Goal: Task Accomplishment & Management: Use online tool/utility

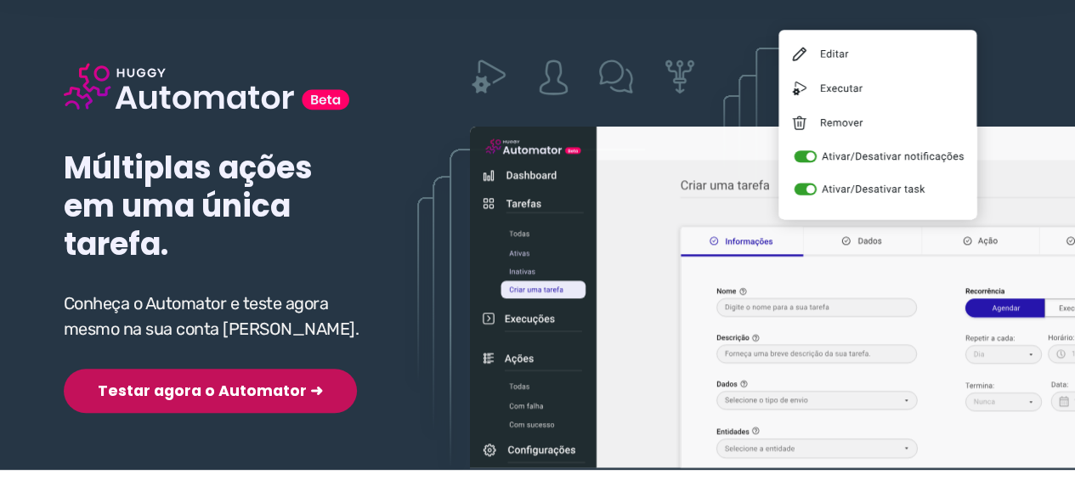
scroll to position [170, 0]
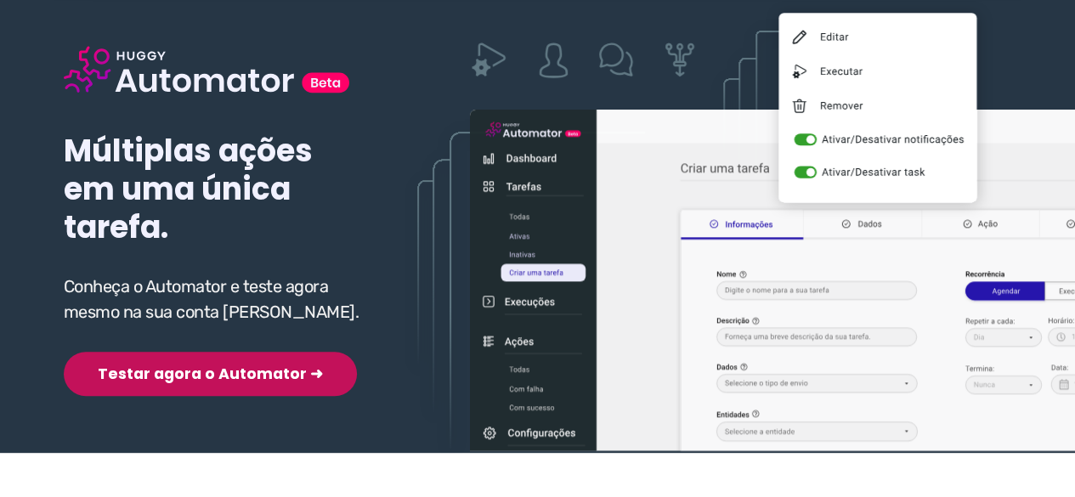
click at [149, 376] on button "Testar agora o Automator ➜" at bounding box center [210, 374] width 293 height 44
click at [172, 376] on button "Testar agora o Automator ➜" at bounding box center [210, 374] width 293 height 44
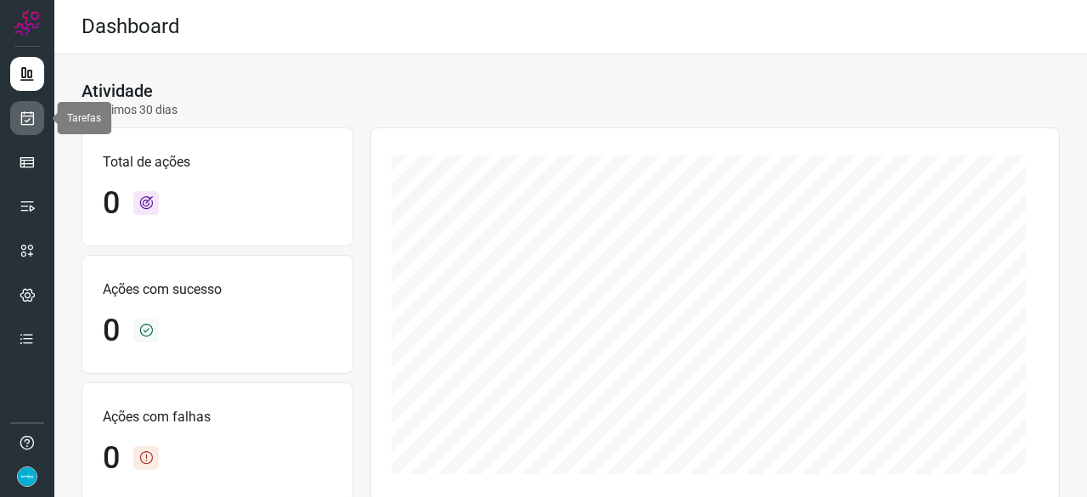
click at [32, 116] on icon at bounding box center [28, 118] width 18 height 17
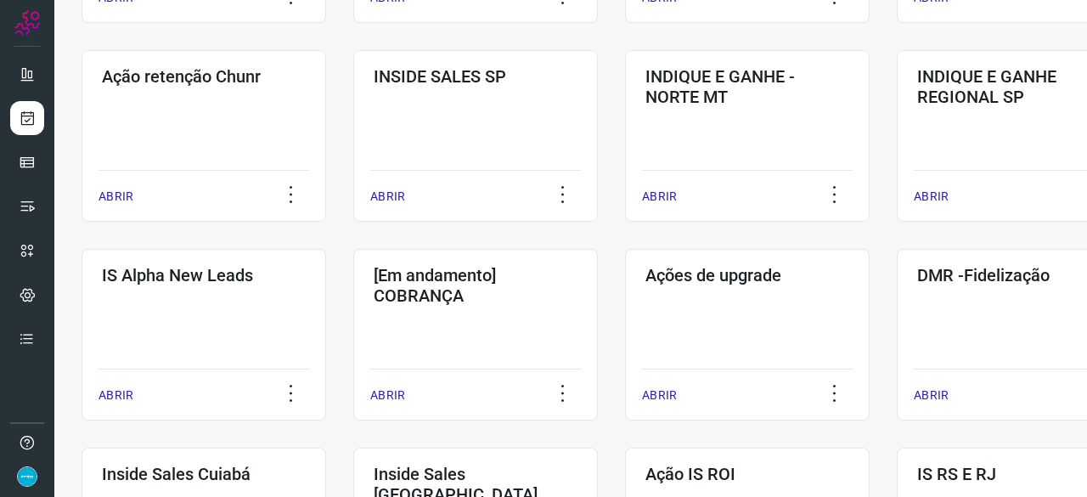
scroll to position [510, 0]
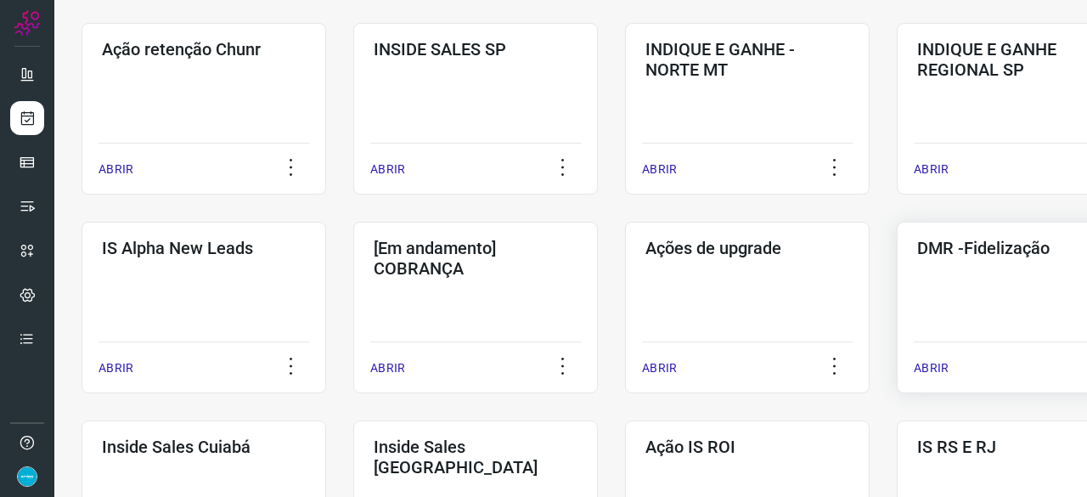
click at [929, 362] on p "ABRIR" at bounding box center [931, 368] width 35 height 18
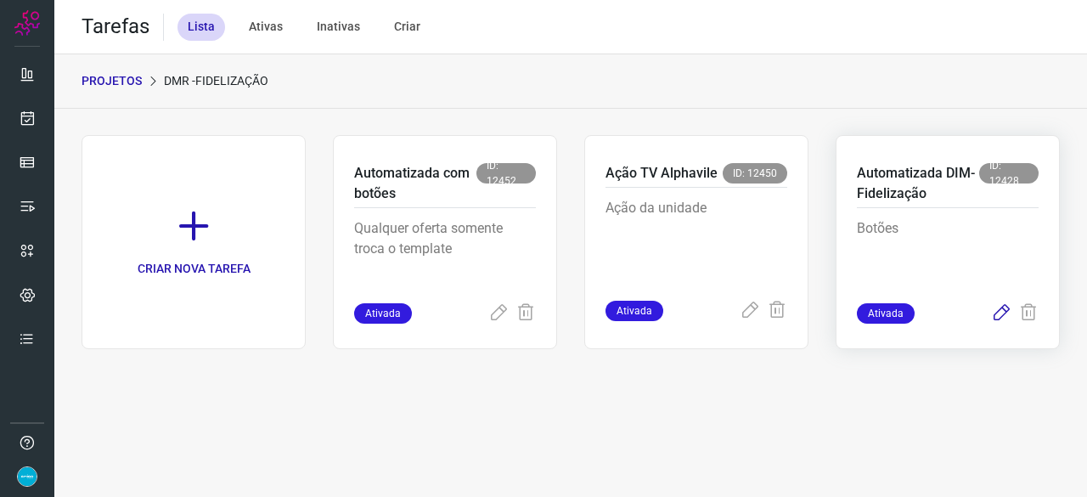
click at [1001, 311] on icon at bounding box center [1001, 313] width 20 height 20
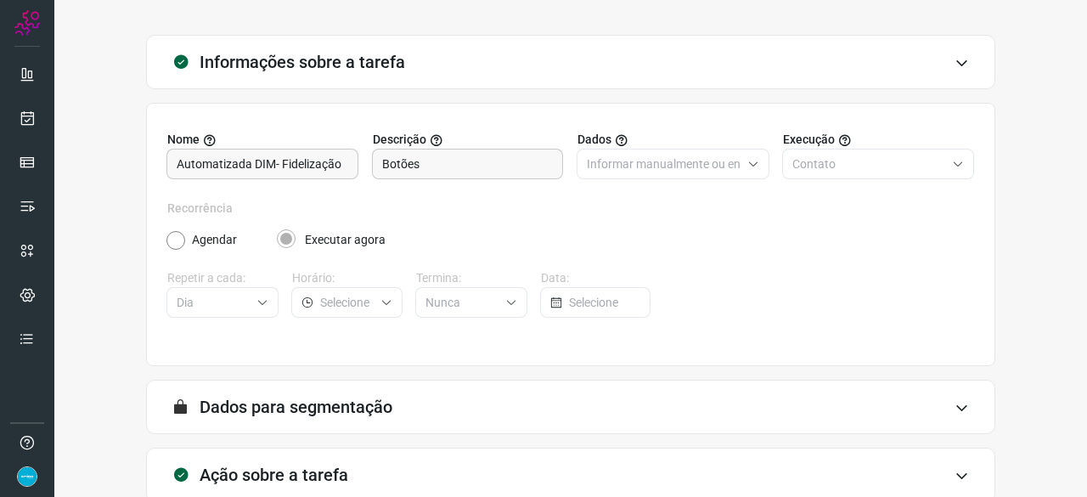
scroll to position [166, 0]
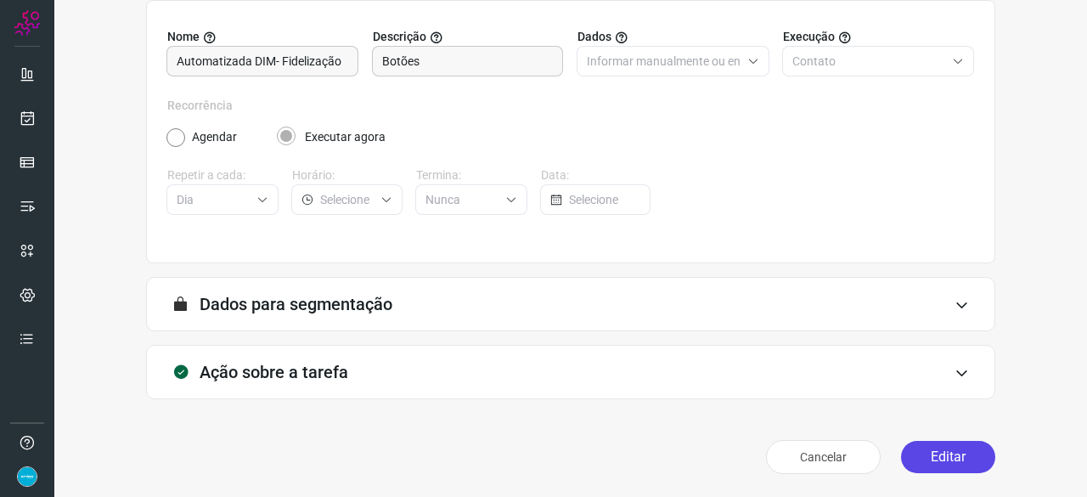
click at [950, 454] on button "Editar" at bounding box center [948, 457] width 94 height 32
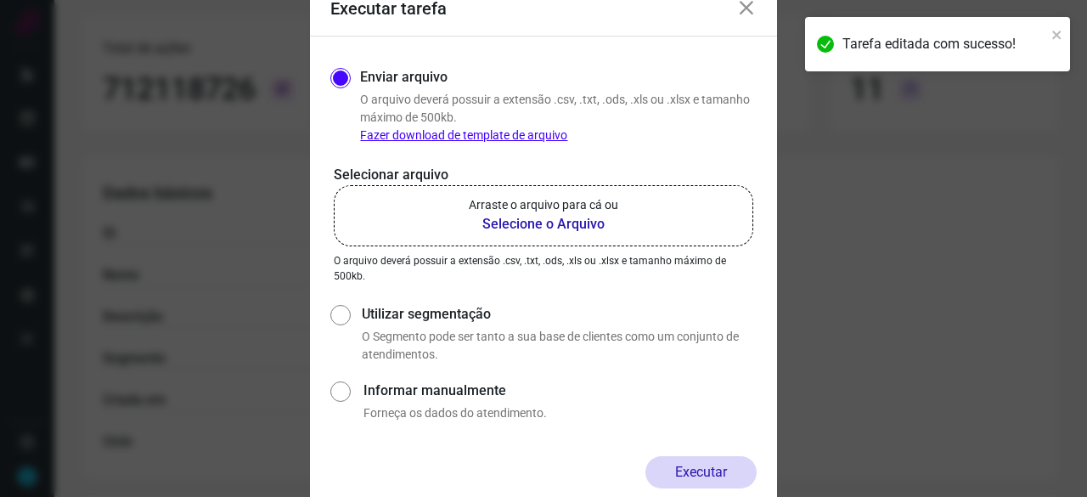
click at [557, 225] on b "Selecione o Arquivo" at bounding box center [544, 224] width 150 height 20
click at [0, 0] on input "Arraste o arquivo para cá ou Selecione o Arquivo" at bounding box center [0, 0] width 0 height 0
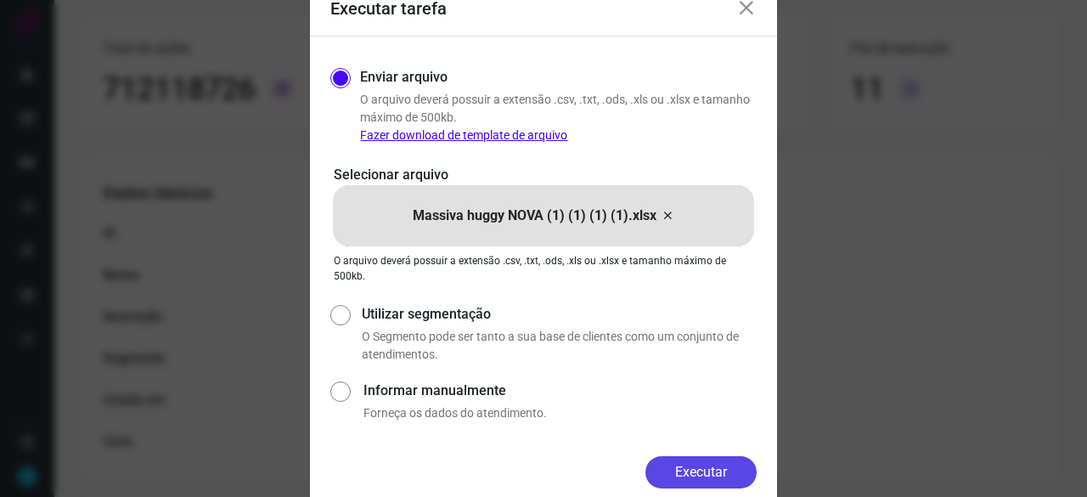
click at [701, 471] on button "Executar" at bounding box center [701, 472] width 111 height 32
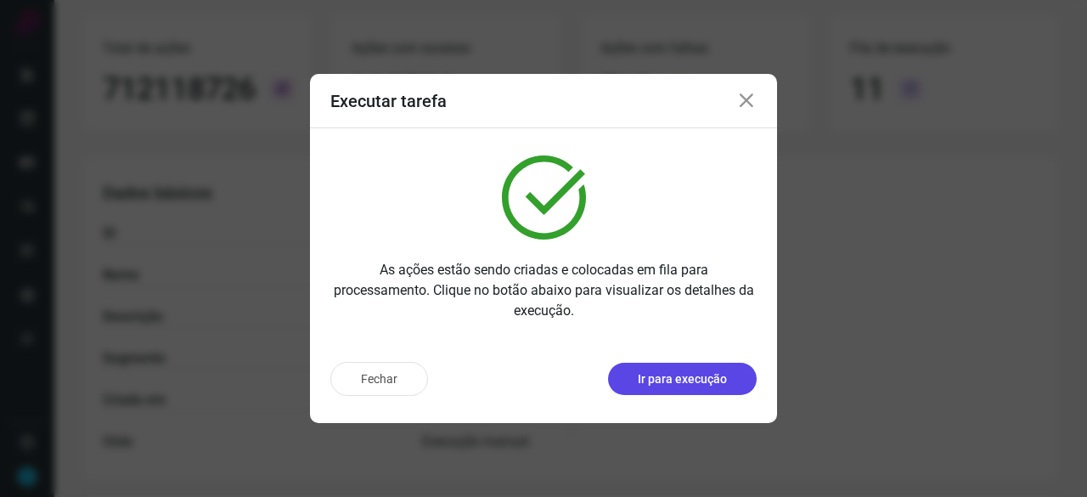
click at [637, 381] on button "Ir para execução" at bounding box center [682, 379] width 149 height 32
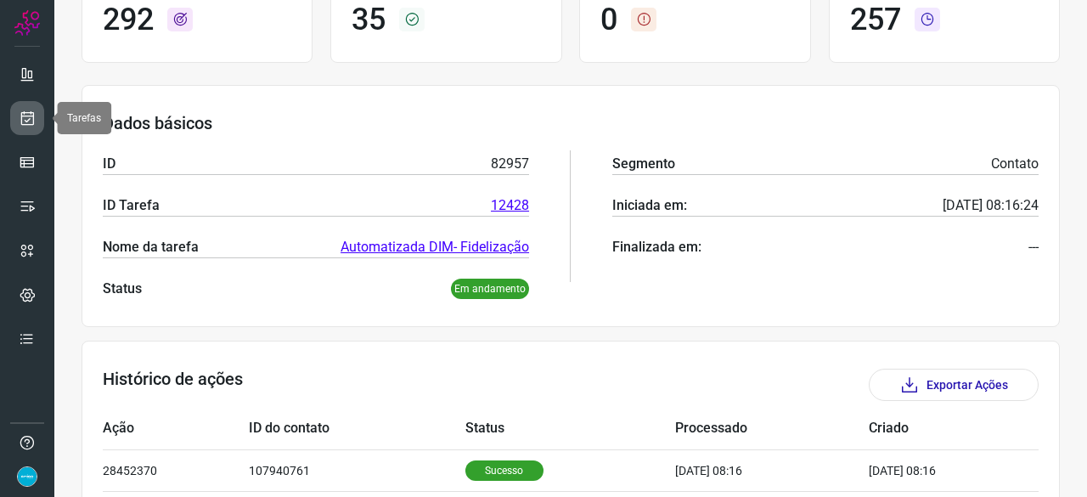
click at [38, 116] on link at bounding box center [27, 118] width 34 height 34
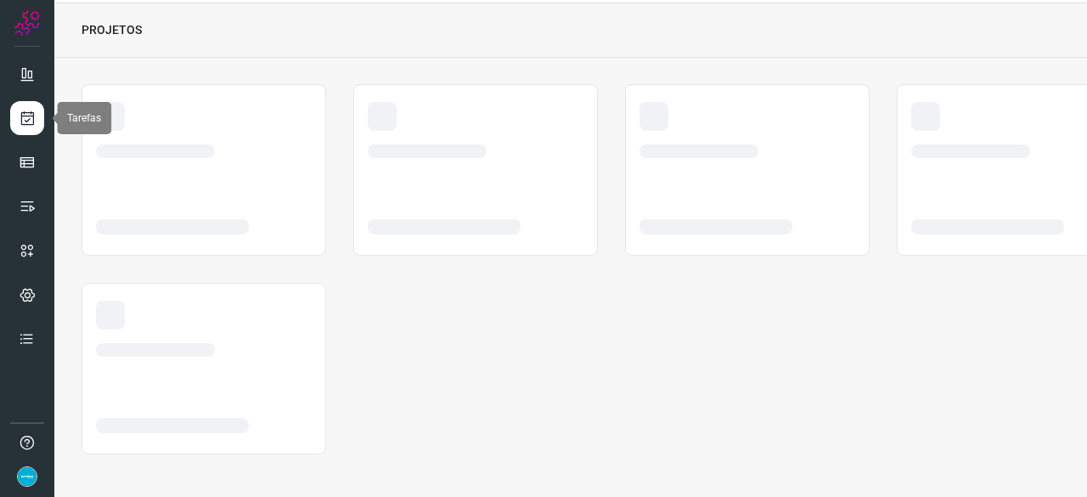
scroll to position [51, 0]
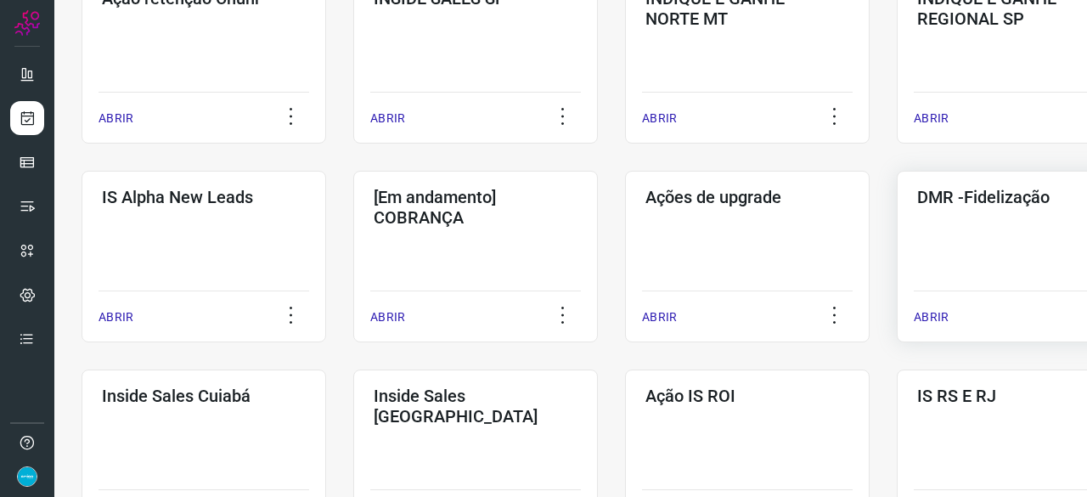
click at [917, 310] on p "ABRIR" at bounding box center [931, 317] width 35 height 18
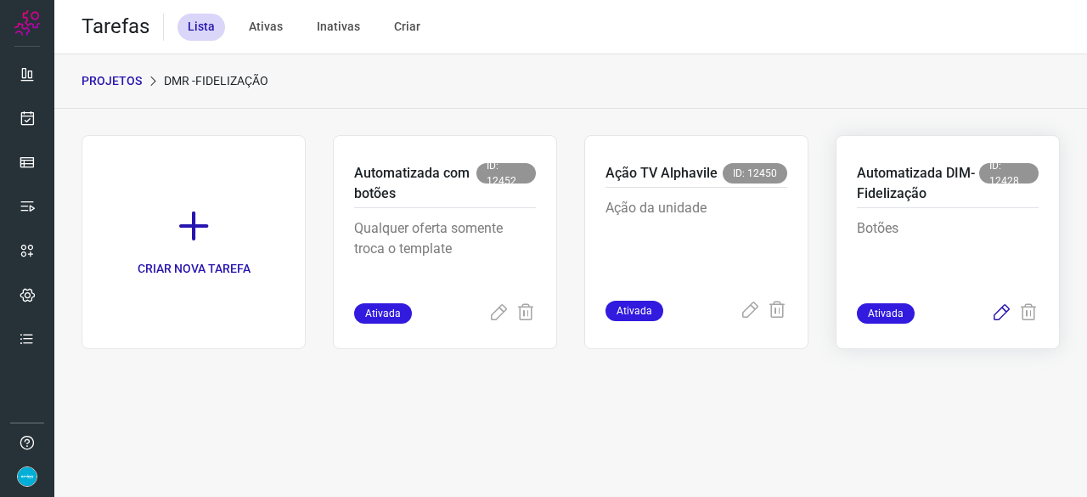
click at [999, 317] on icon at bounding box center [1001, 313] width 20 height 20
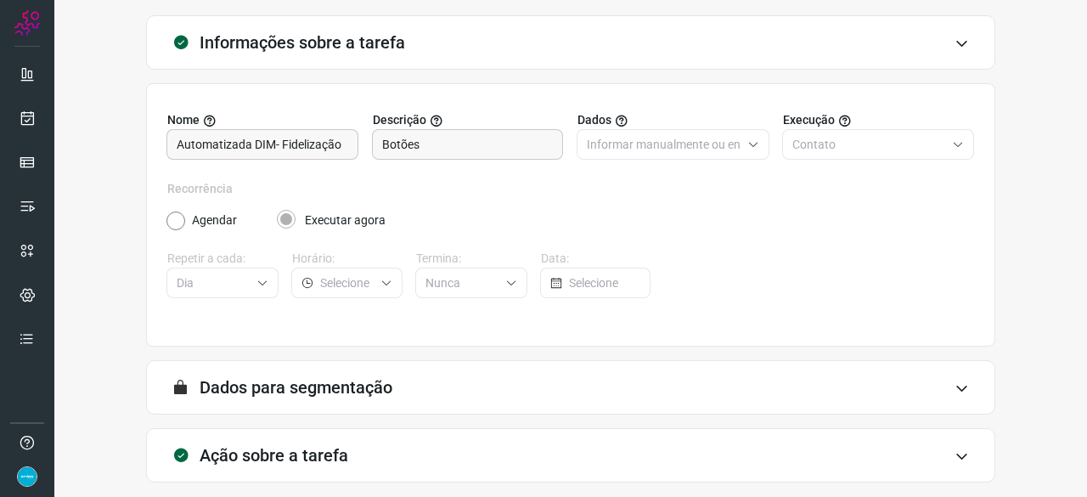
scroll to position [166, 0]
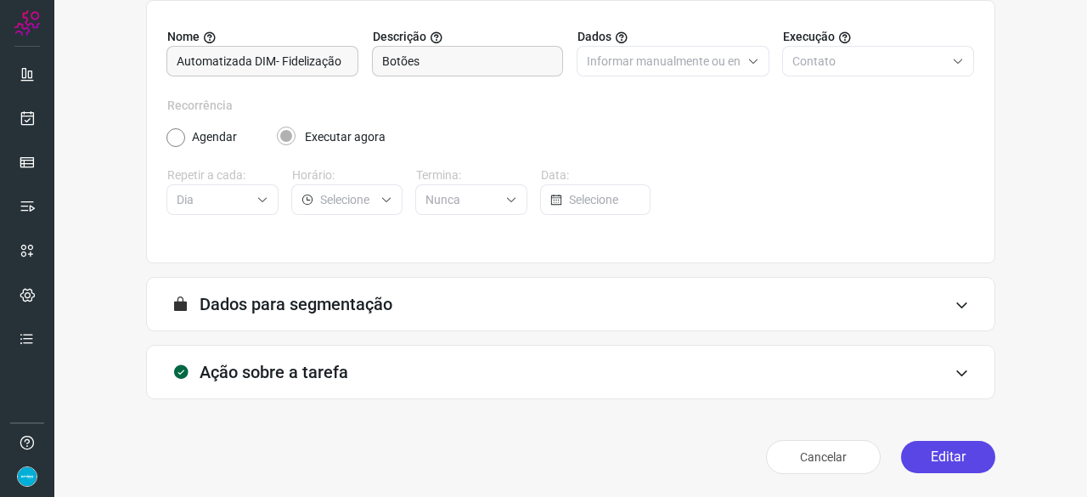
click at [934, 458] on button "Editar" at bounding box center [948, 457] width 94 height 32
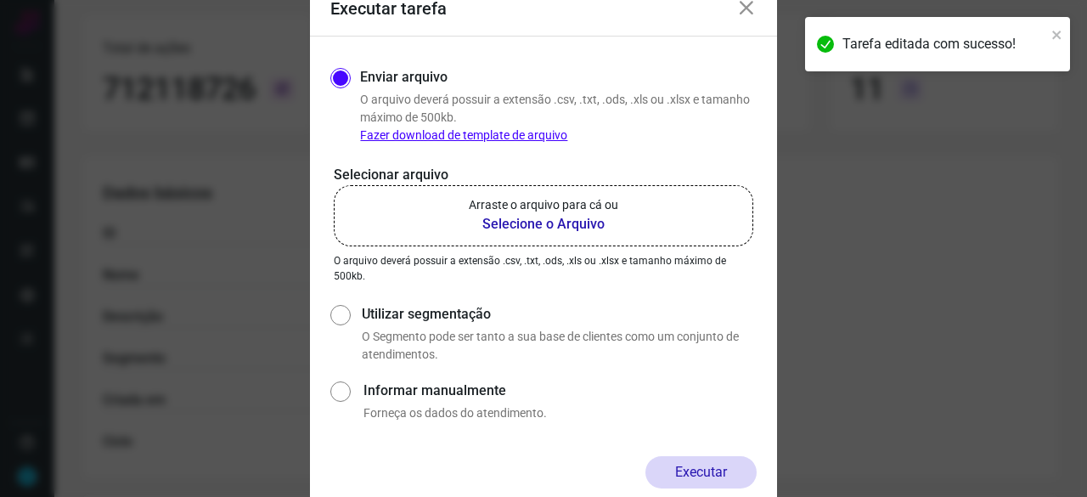
click at [539, 227] on b "Selecione o Arquivo" at bounding box center [544, 224] width 150 height 20
click at [0, 0] on input "Arraste o arquivo para cá ou Selecione o Arquivo" at bounding box center [0, 0] width 0 height 0
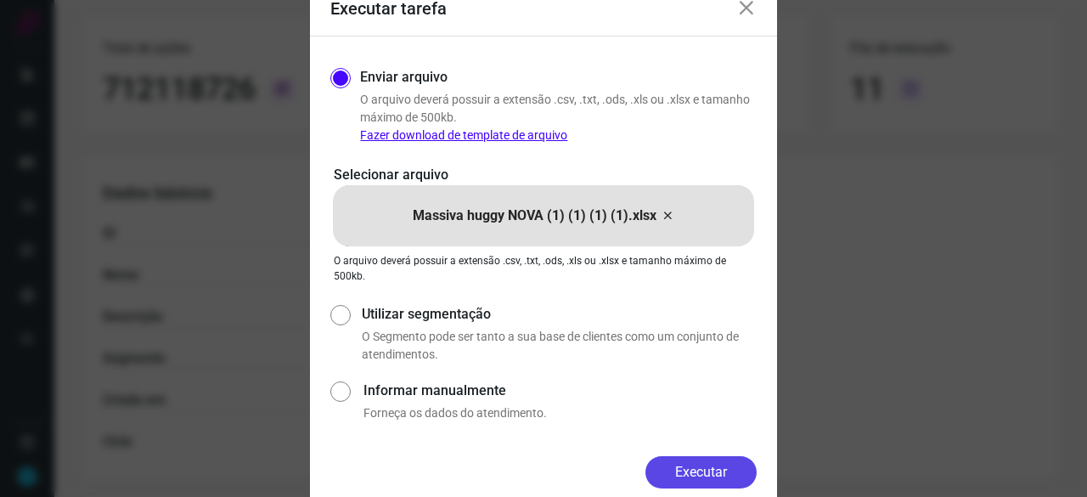
click at [714, 467] on button "Executar" at bounding box center [701, 472] width 111 height 32
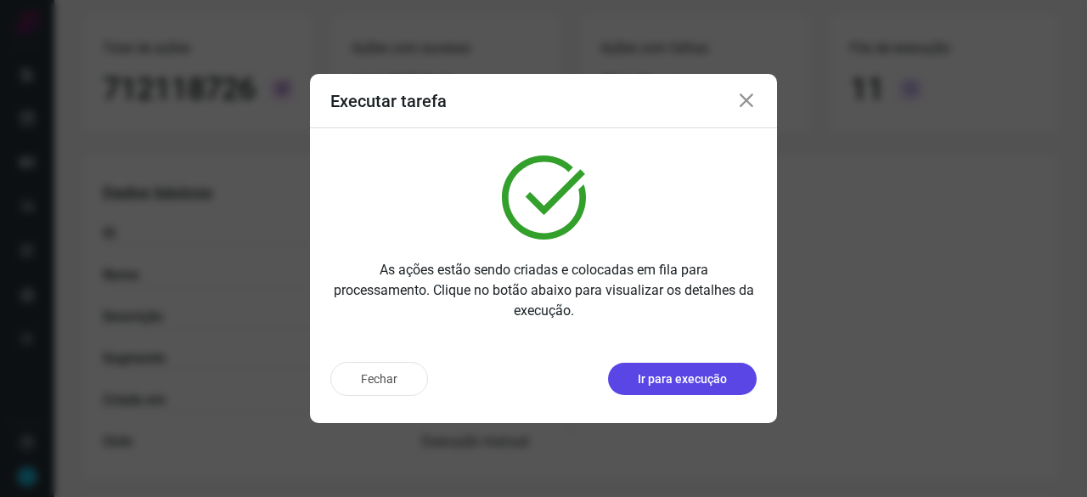
click at [666, 377] on p "Ir para execução" at bounding box center [682, 379] width 89 height 18
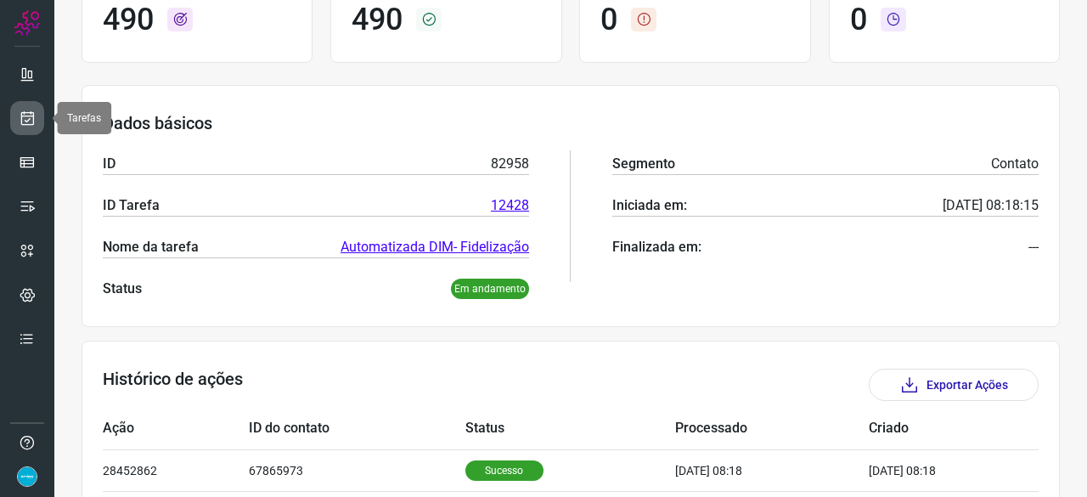
click at [31, 118] on icon at bounding box center [28, 118] width 18 height 17
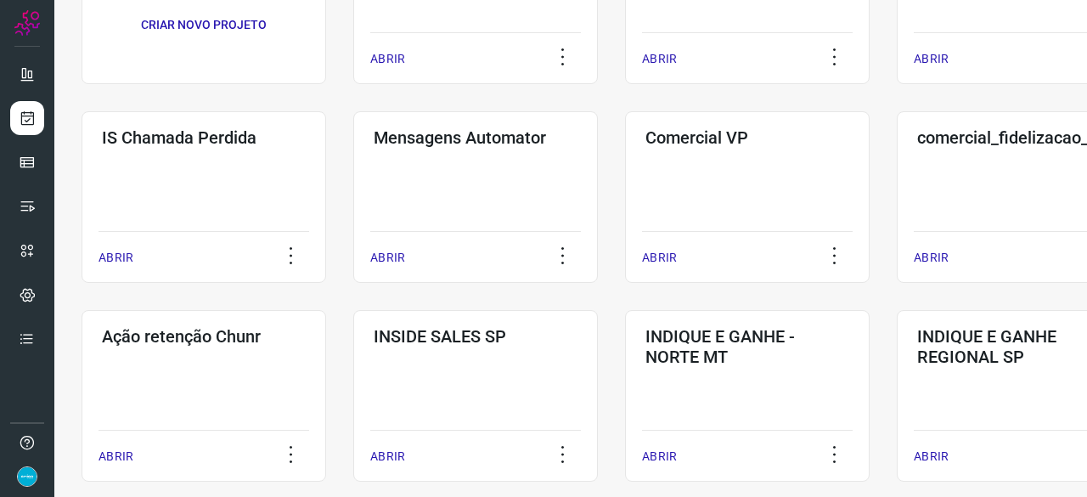
scroll to position [306, 0]
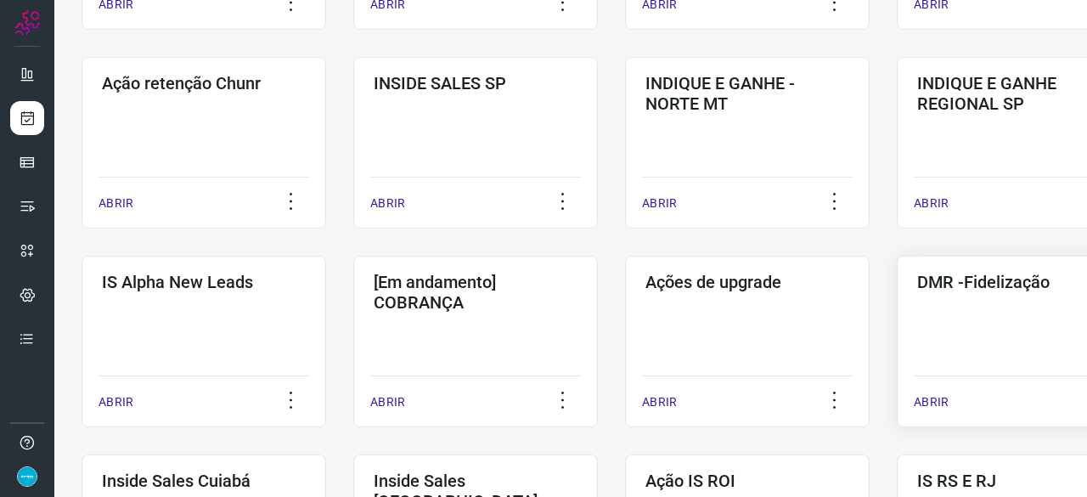
click at [934, 398] on p "ABRIR" at bounding box center [931, 402] width 35 height 18
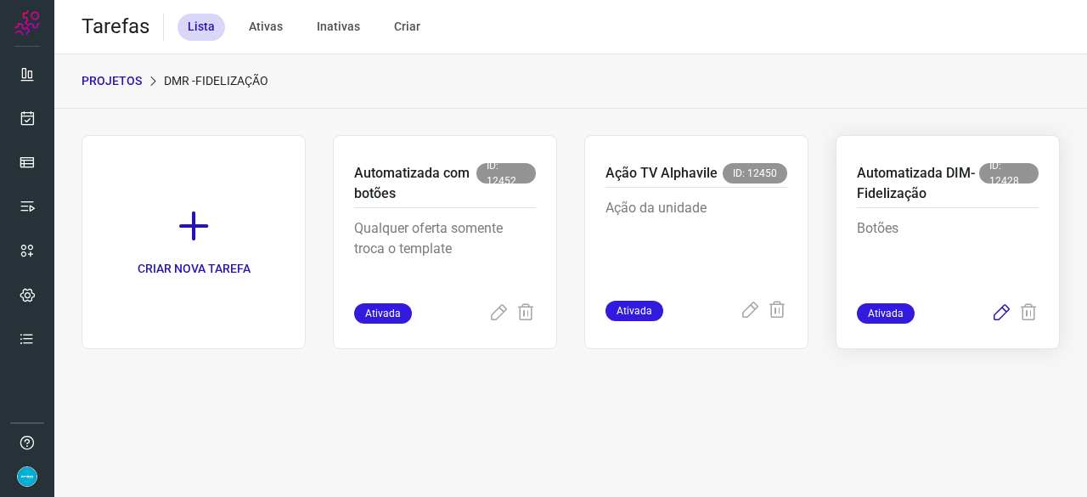
click at [1007, 310] on icon at bounding box center [1001, 313] width 20 height 20
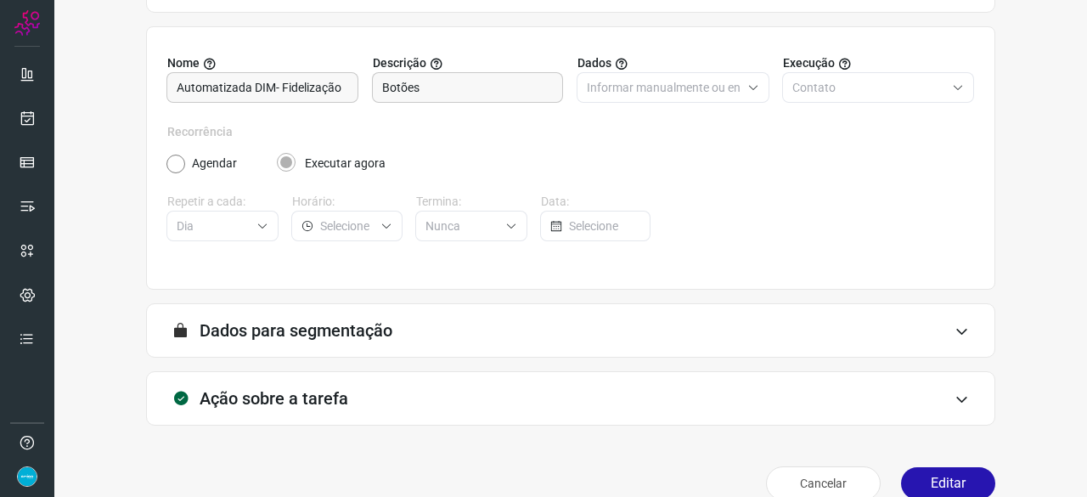
scroll to position [166, 0]
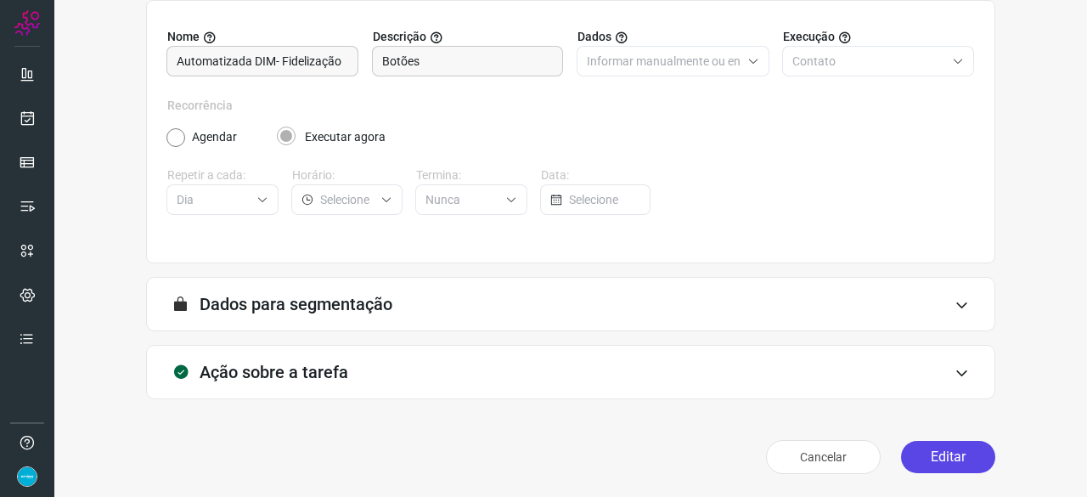
click at [940, 461] on button "Editar" at bounding box center [948, 457] width 94 height 32
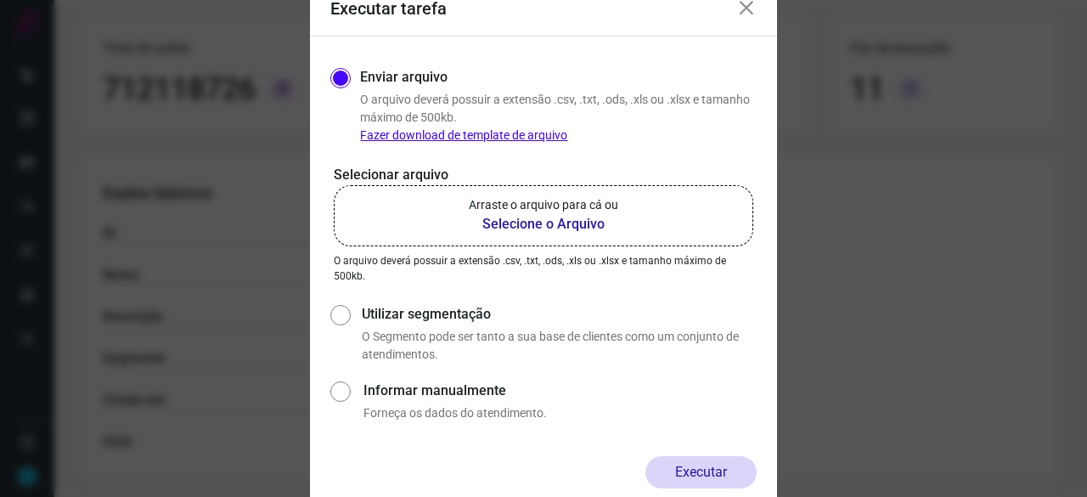
click at [562, 222] on b "Selecione o Arquivo" at bounding box center [544, 224] width 150 height 20
click at [0, 0] on input "Arraste o arquivo para cá ou Selecione o Arquivo" at bounding box center [0, 0] width 0 height 0
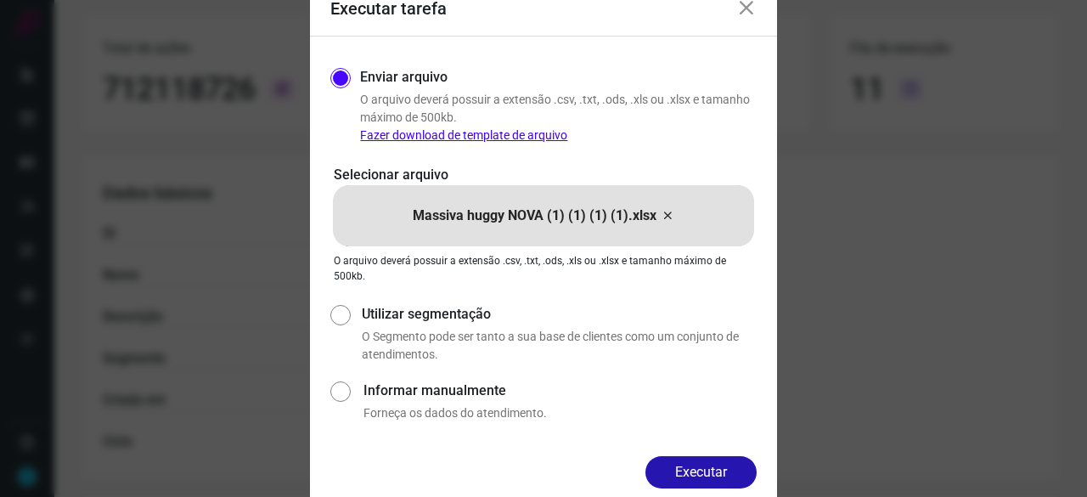
click at [736, 470] on button "Executar" at bounding box center [701, 472] width 111 height 32
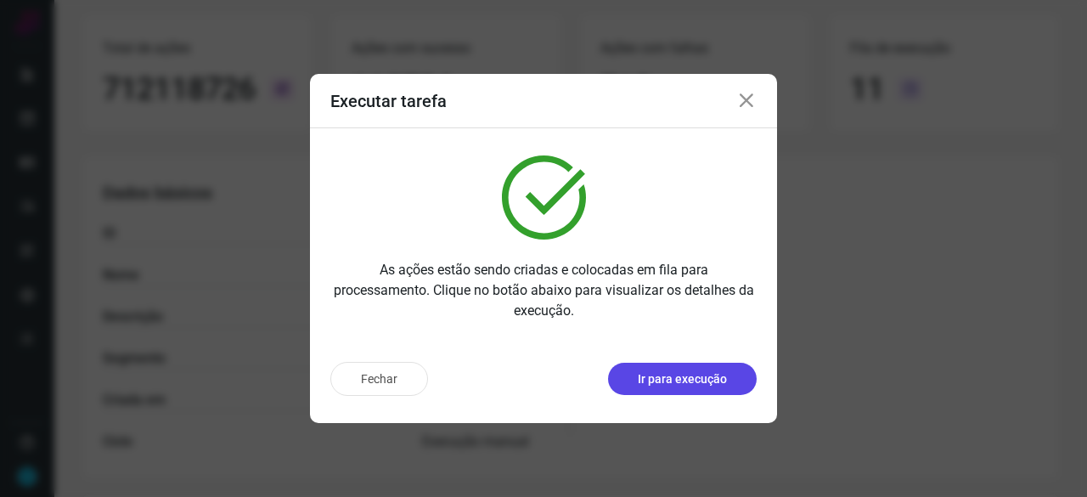
click at [692, 378] on p "Ir para execução" at bounding box center [682, 379] width 89 height 18
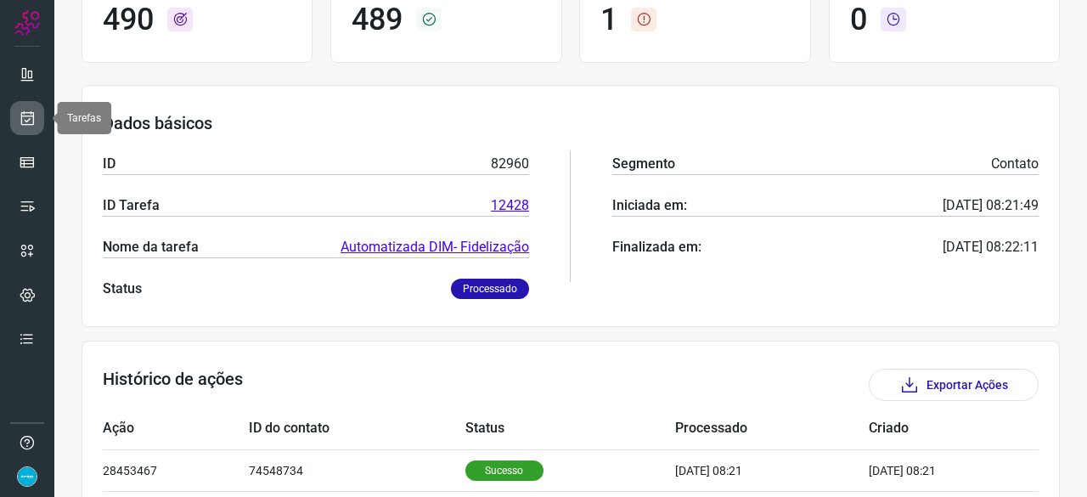
click at [31, 115] on icon at bounding box center [28, 118] width 18 height 17
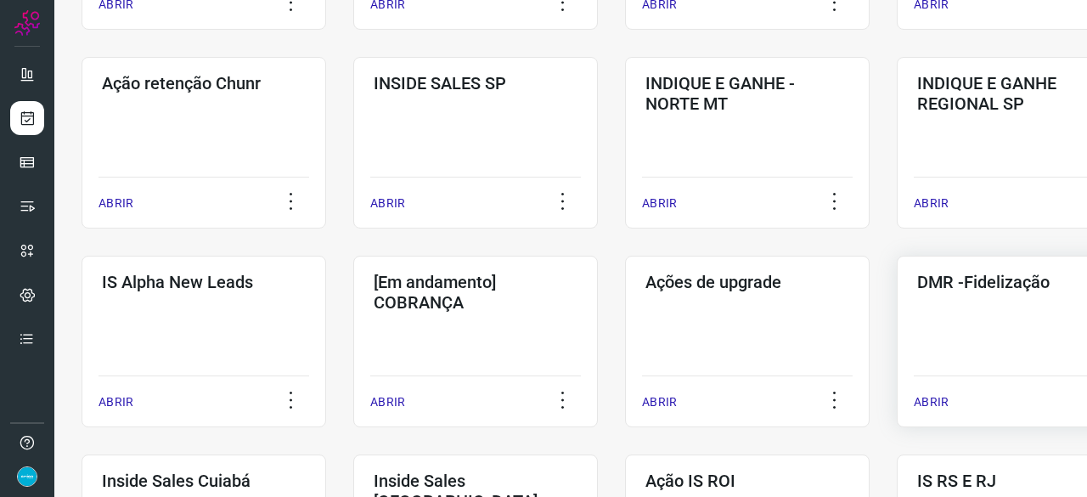
click at [931, 402] on p "ABRIR" at bounding box center [931, 402] width 35 height 18
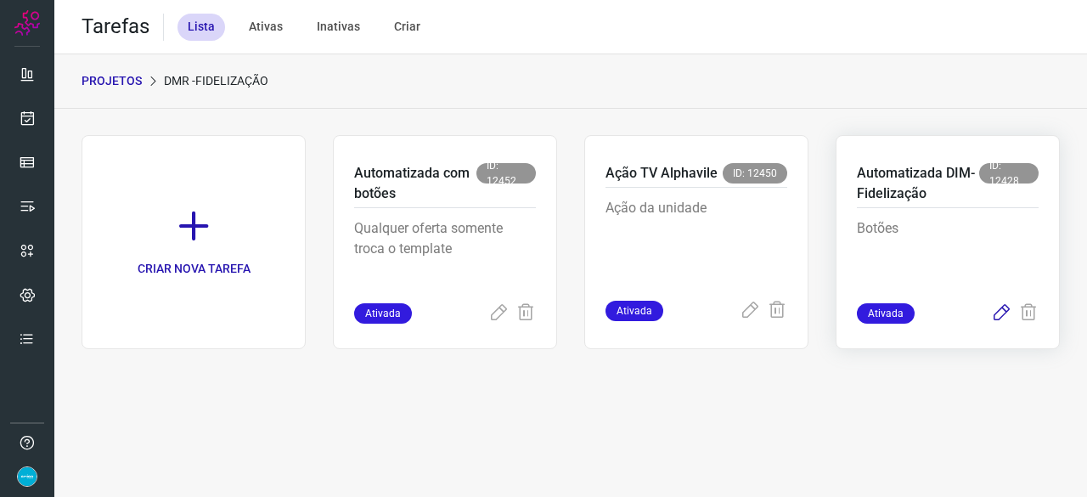
click at [1002, 309] on icon at bounding box center [1001, 313] width 20 height 20
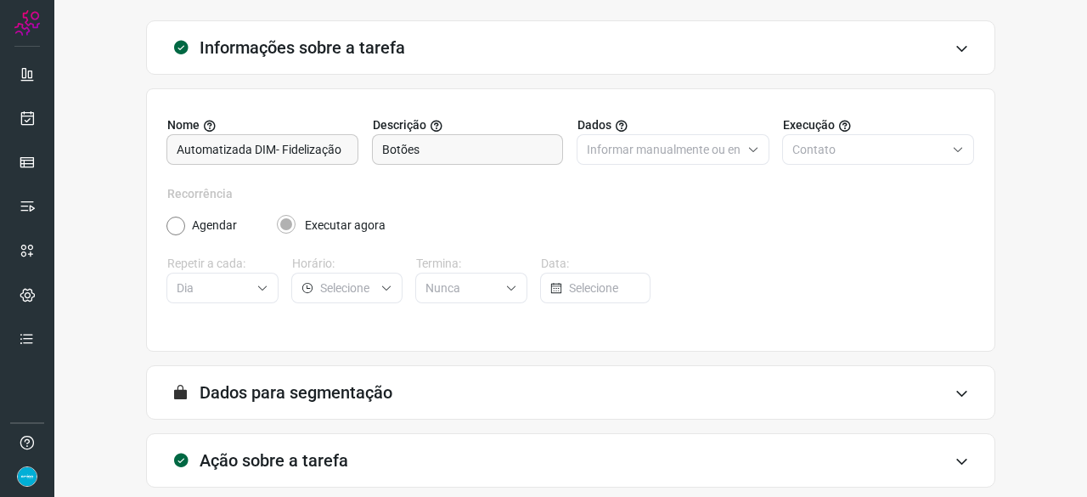
scroll to position [166, 0]
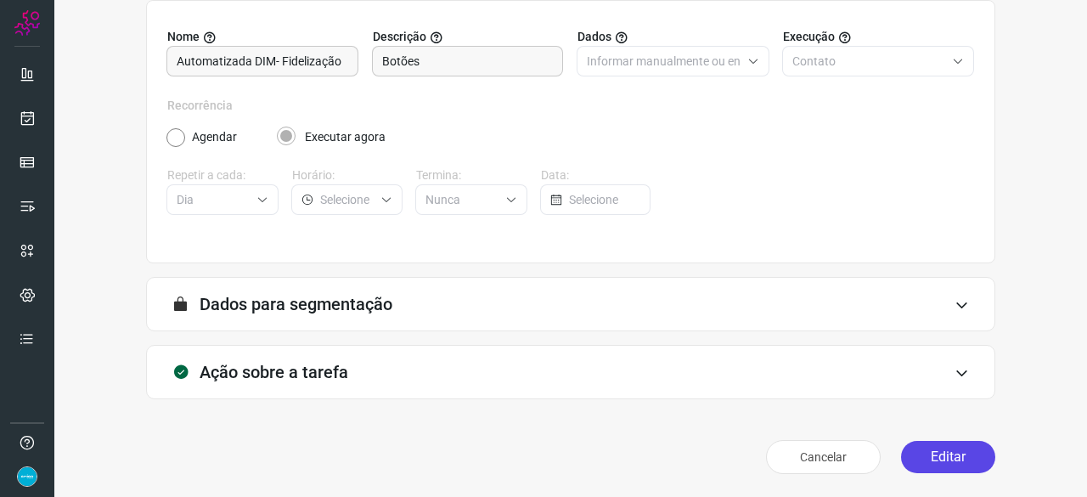
click at [939, 449] on button "Editar" at bounding box center [948, 457] width 94 height 32
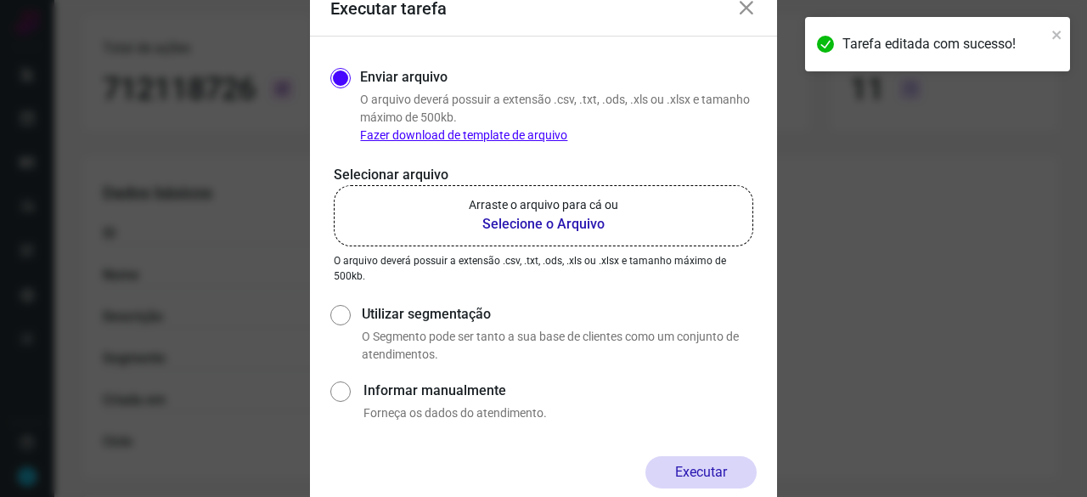
click at [548, 227] on b "Selecione o Arquivo" at bounding box center [544, 224] width 150 height 20
click at [0, 0] on input "Arraste o arquivo para cá ou Selecione o Arquivo" at bounding box center [0, 0] width 0 height 0
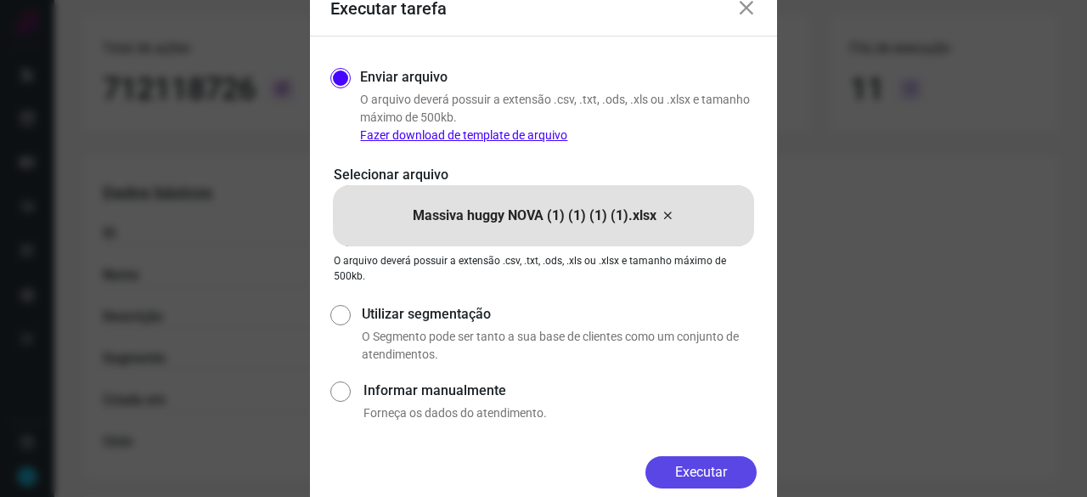
click at [731, 470] on button "Executar" at bounding box center [701, 472] width 111 height 32
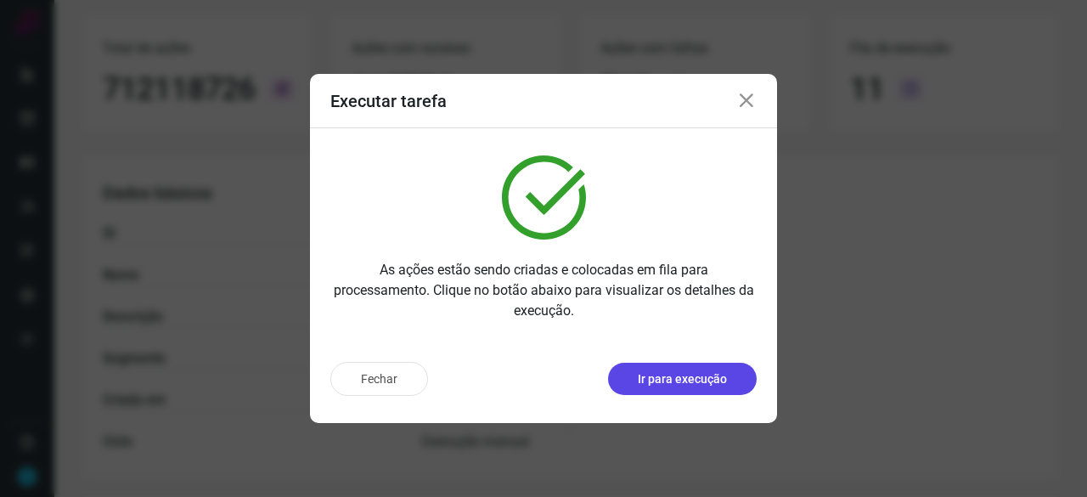
click at [688, 389] on button "Ir para execução" at bounding box center [682, 379] width 149 height 32
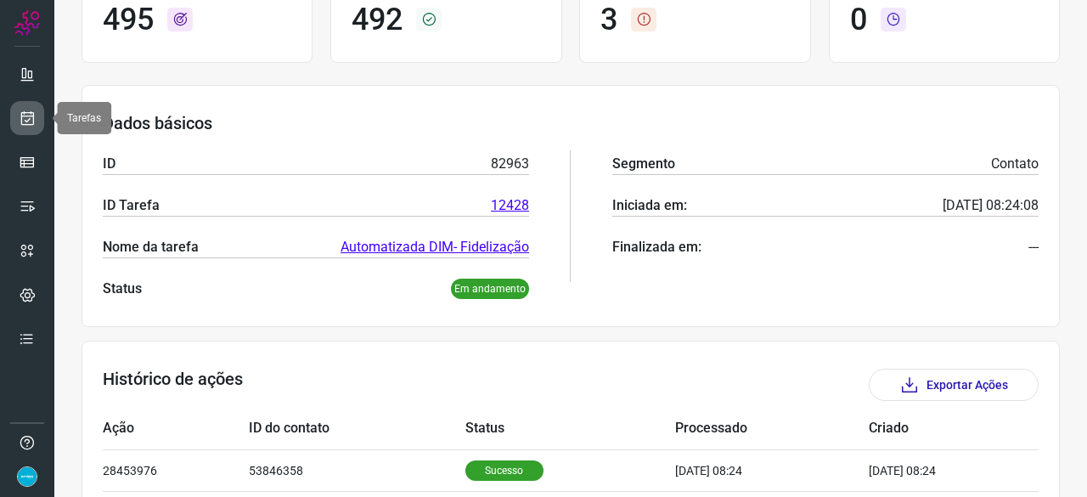
click at [36, 121] on link at bounding box center [27, 118] width 34 height 34
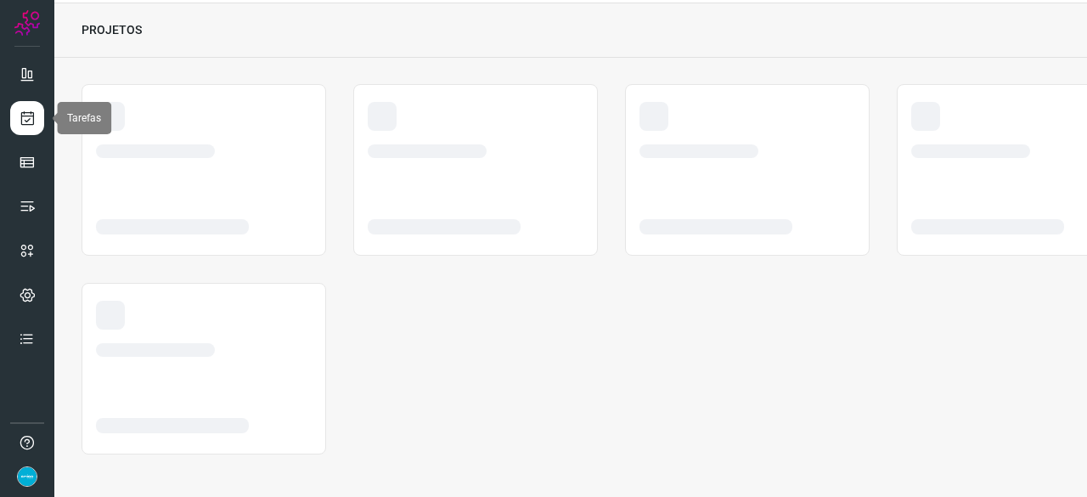
scroll to position [51, 0]
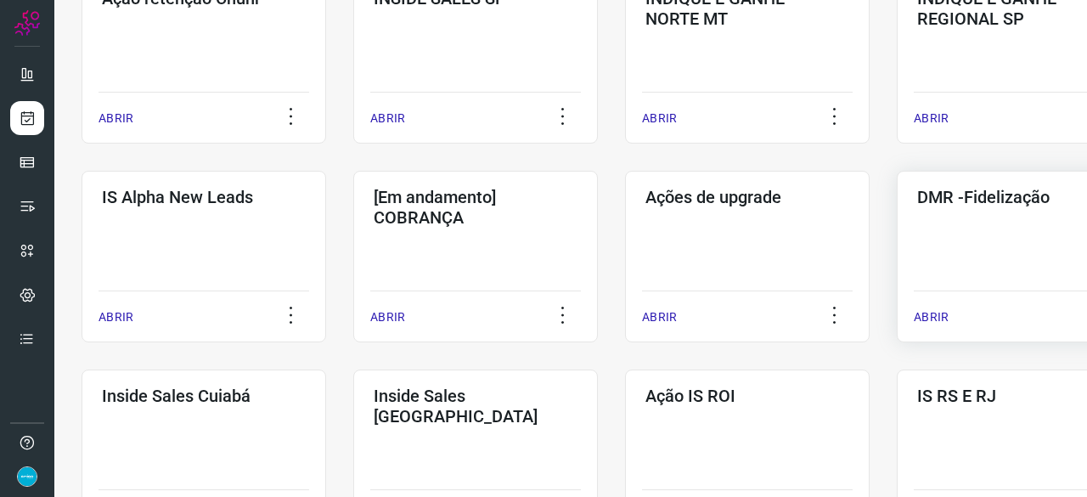
click at [933, 317] on p "ABRIR" at bounding box center [931, 317] width 35 height 18
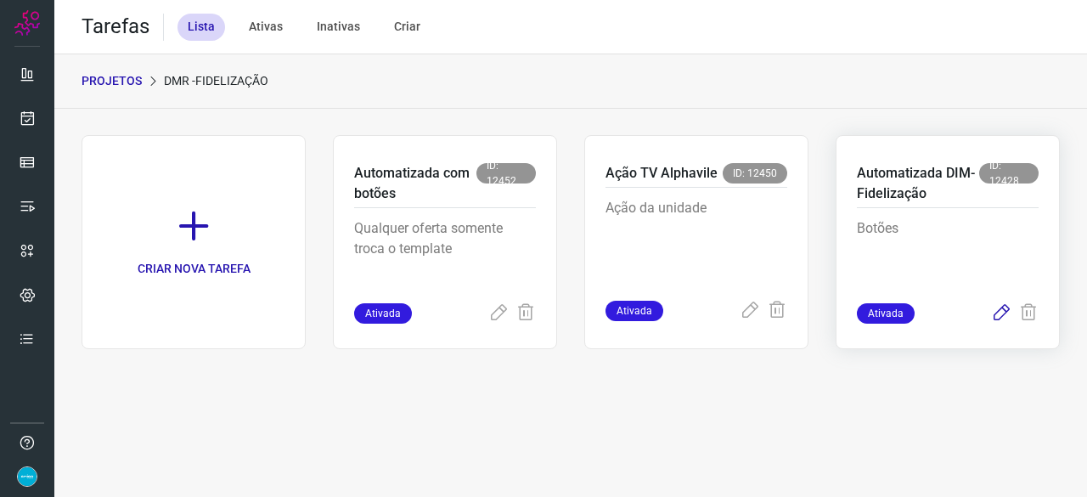
click at [999, 312] on icon at bounding box center [1001, 313] width 20 height 20
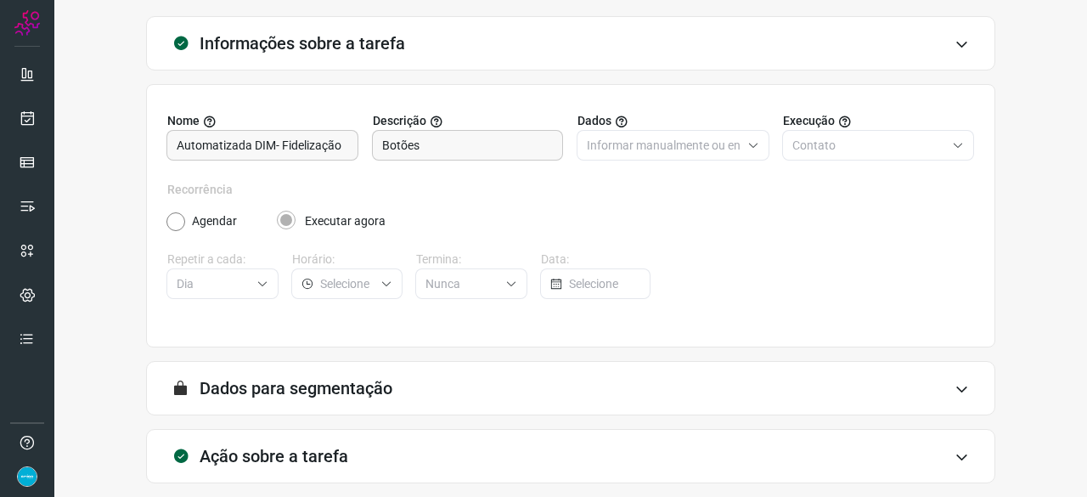
scroll to position [166, 0]
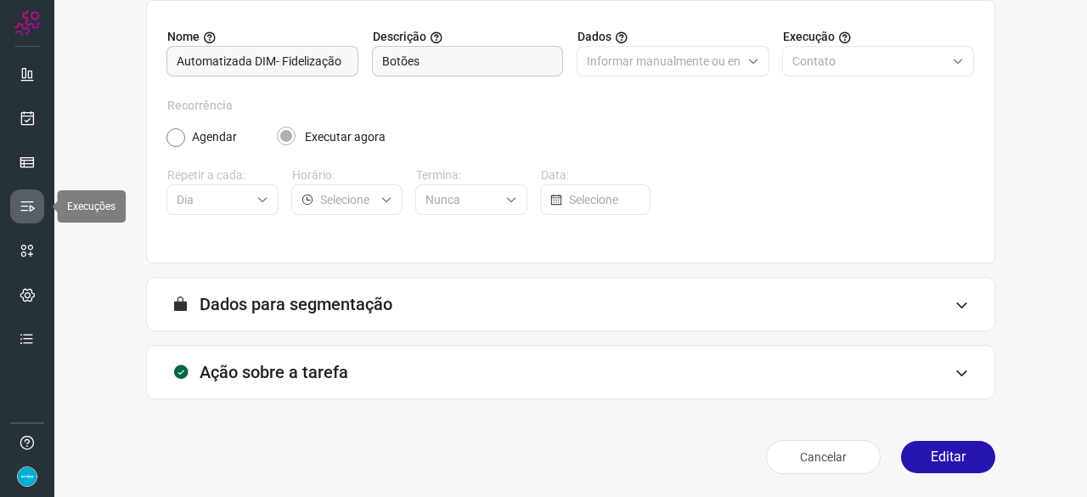
click at [24, 205] on icon at bounding box center [27, 206] width 17 height 17
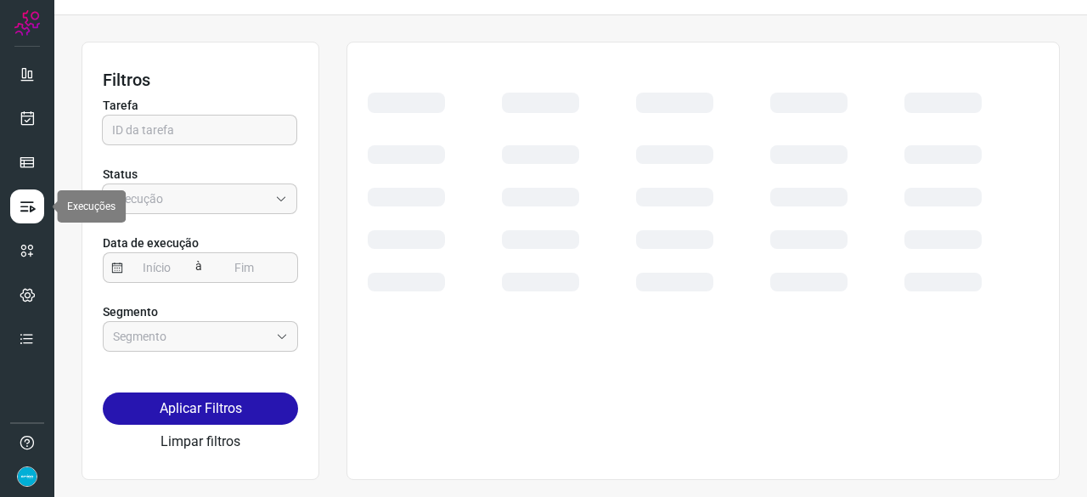
scroll to position [38, 0]
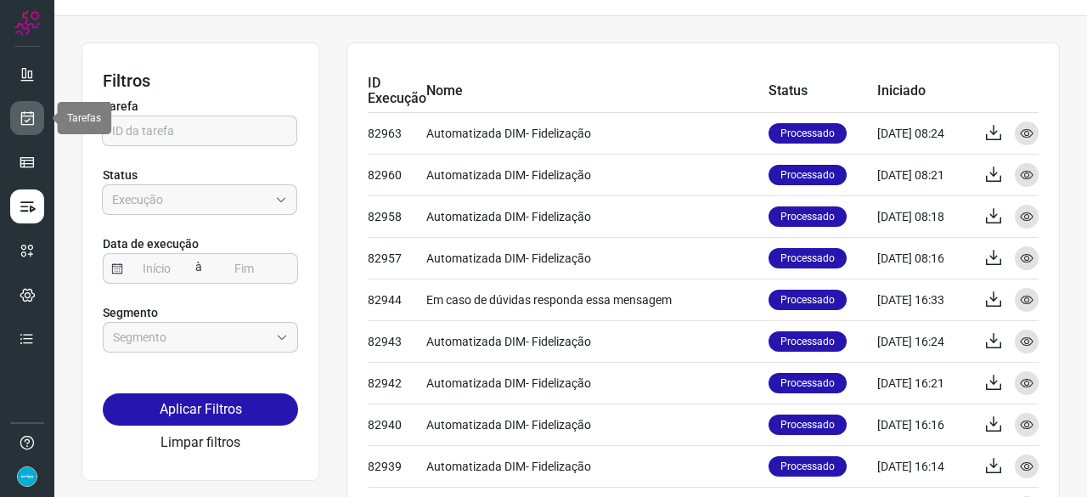
click at [28, 113] on icon at bounding box center [28, 118] width 18 height 17
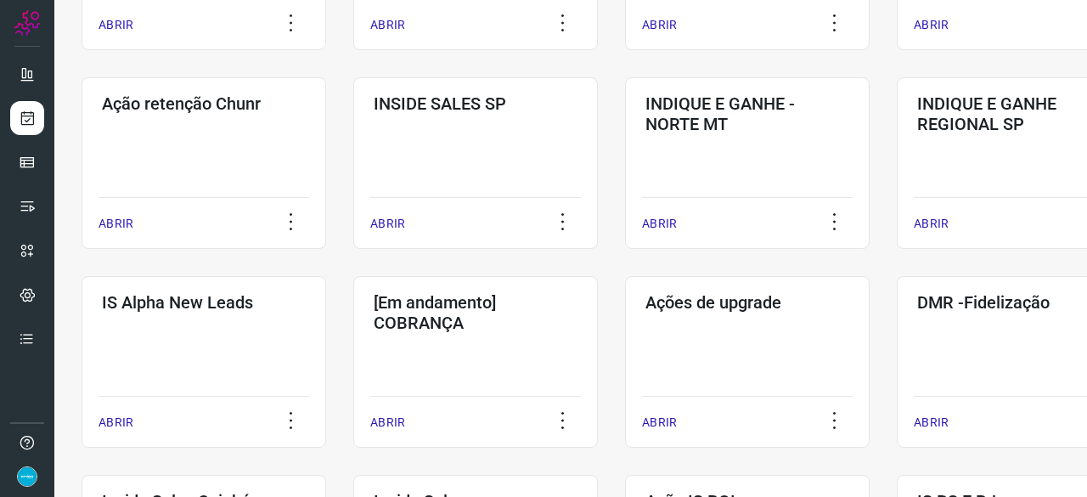
scroll to position [633, 0]
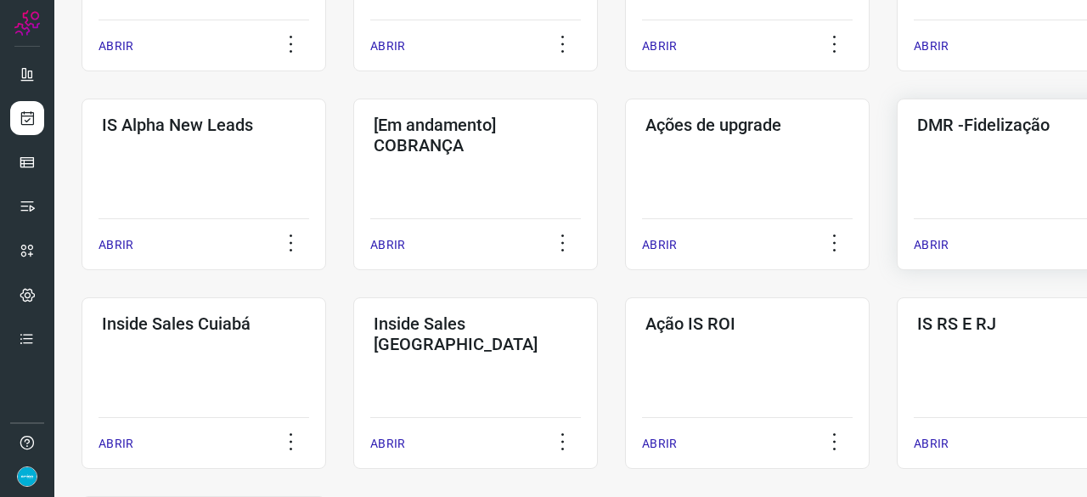
click at [936, 240] on p "ABRIR" at bounding box center [931, 245] width 35 height 18
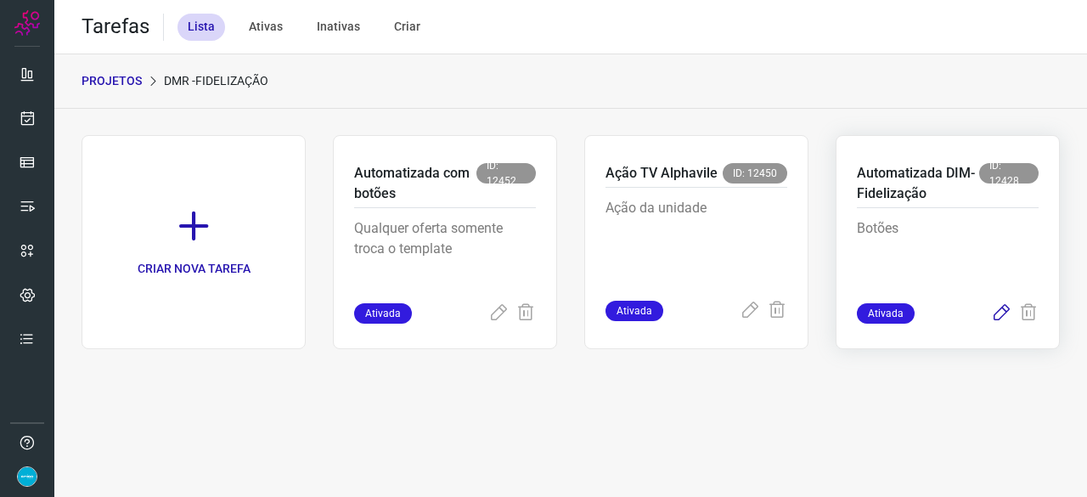
click at [999, 313] on icon at bounding box center [1001, 313] width 20 height 20
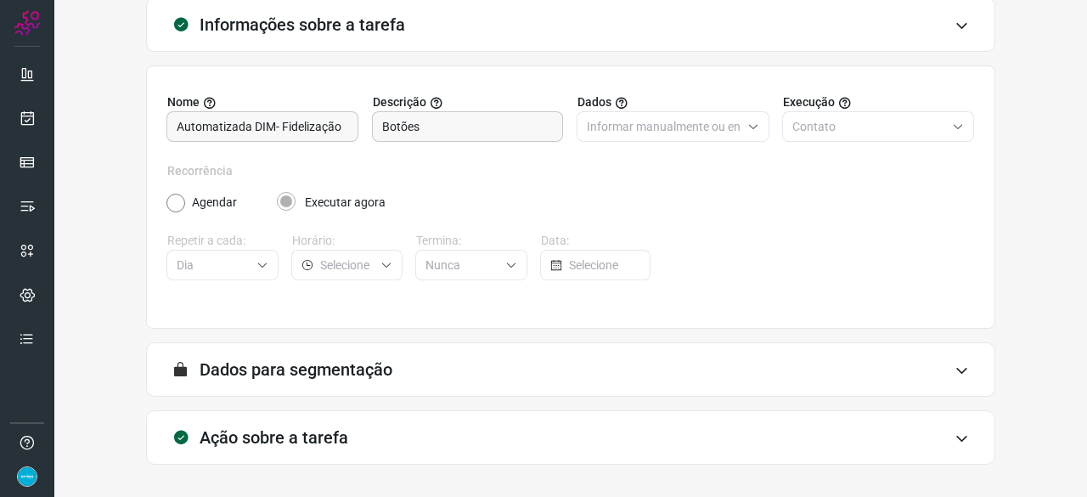
scroll to position [166, 0]
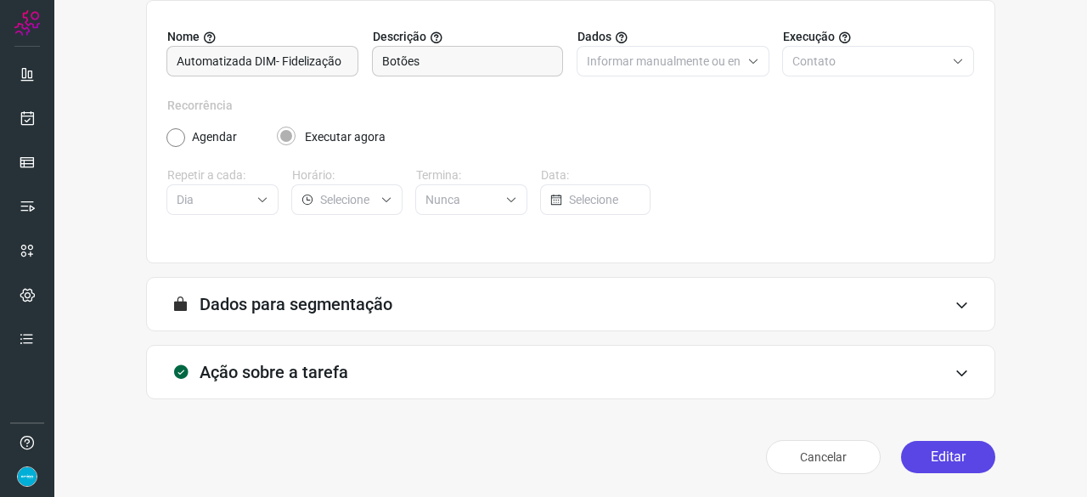
click at [943, 445] on button "Editar" at bounding box center [948, 457] width 94 height 32
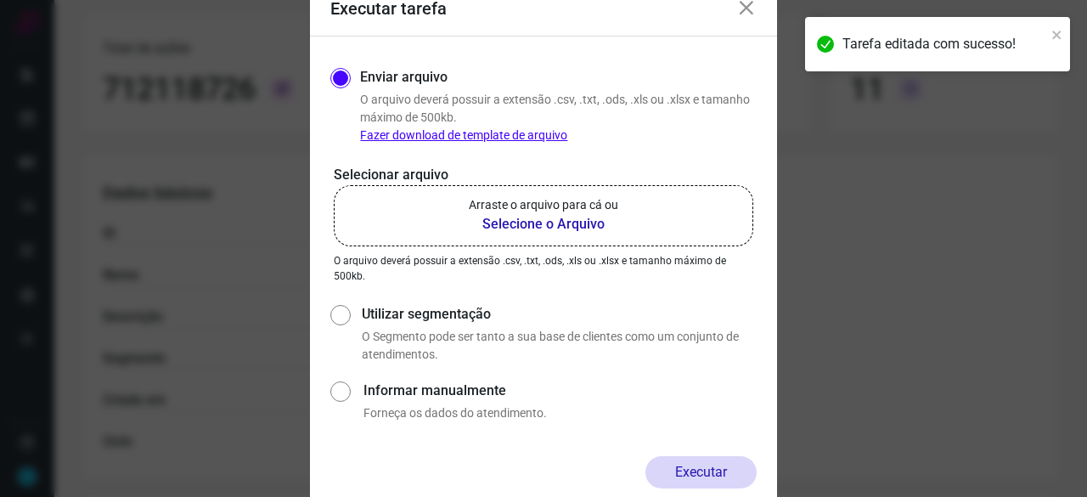
click at [529, 223] on b "Selecione o Arquivo" at bounding box center [544, 224] width 150 height 20
click at [0, 0] on input "Arraste o arquivo para cá ou Selecione o Arquivo" at bounding box center [0, 0] width 0 height 0
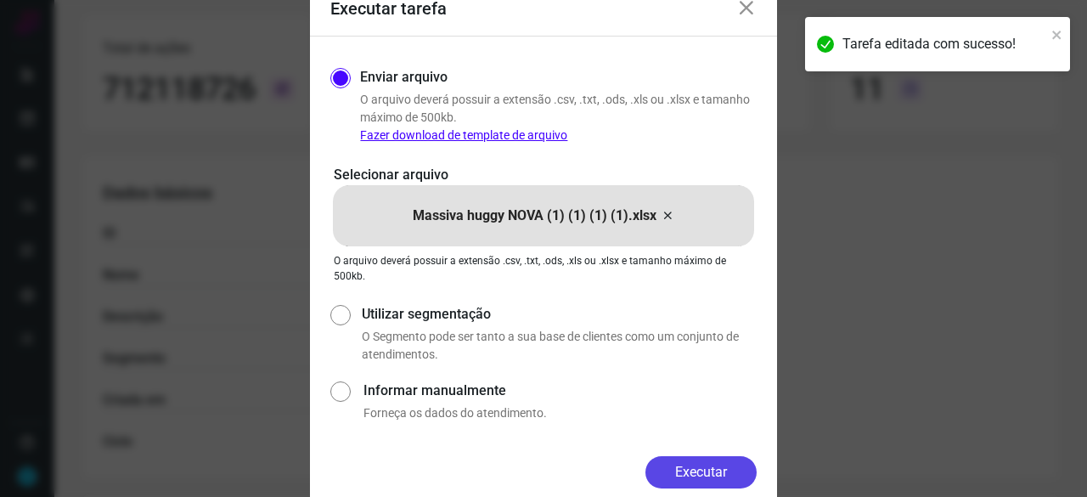
click at [705, 479] on button "Executar" at bounding box center [701, 472] width 111 height 32
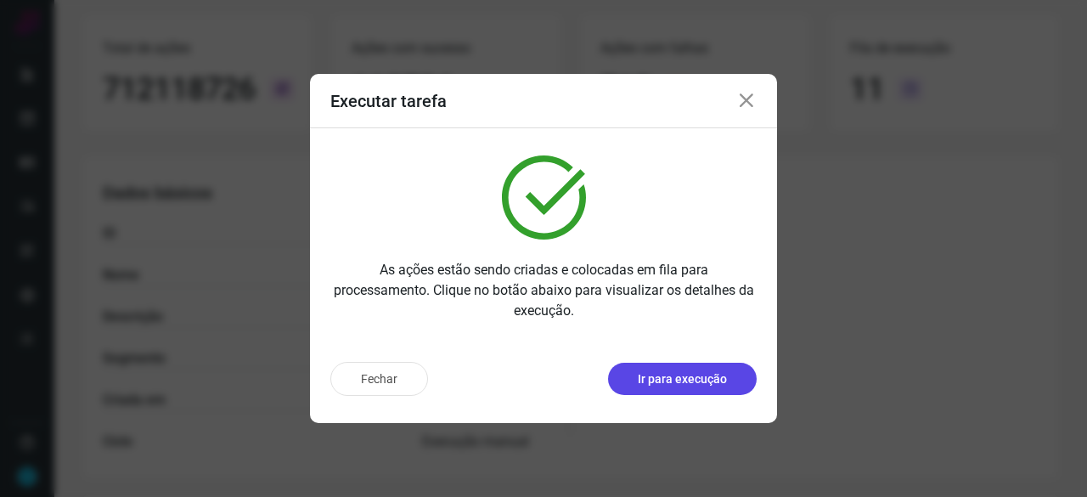
click at [697, 387] on p "Ir para execução" at bounding box center [682, 379] width 89 height 18
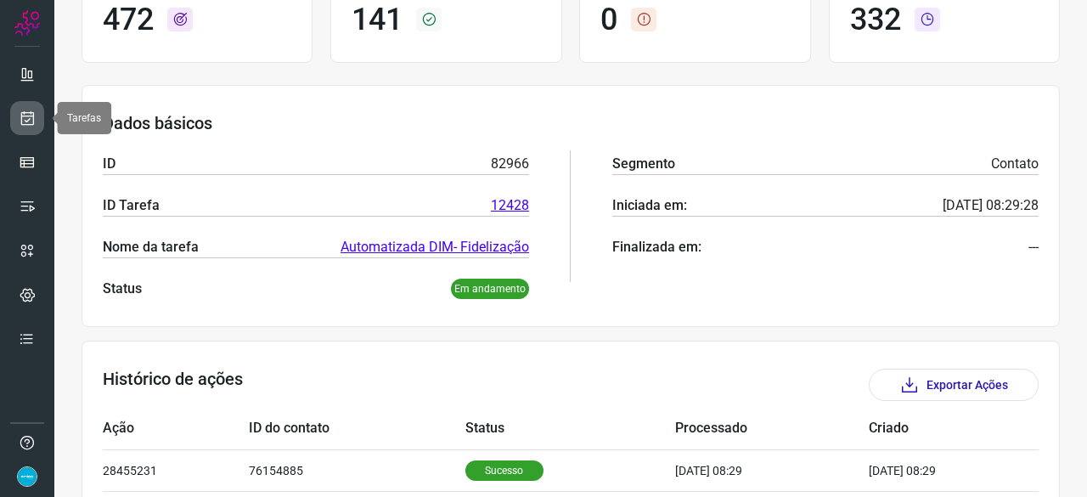
click at [33, 115] on icon at bounding box center [28, 118] width 18 height 17
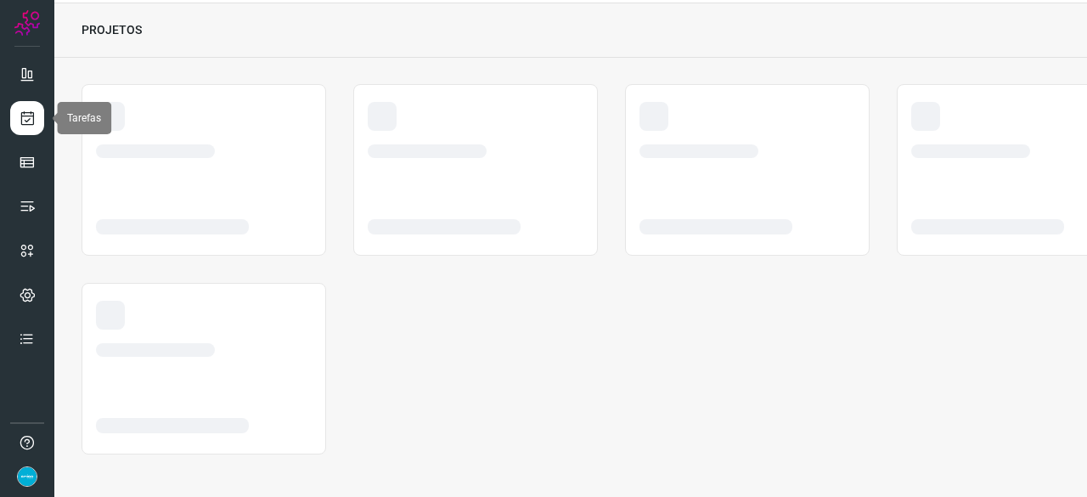
scroll to position [51, 0]
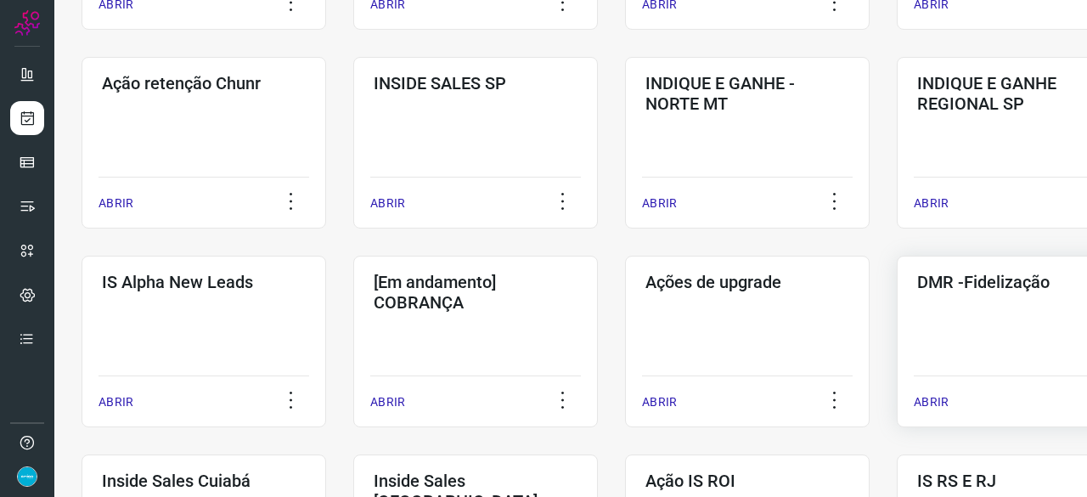
click at [931, 393] on p "ABRIR" at bounding box center [931, 402] width 35 height 18
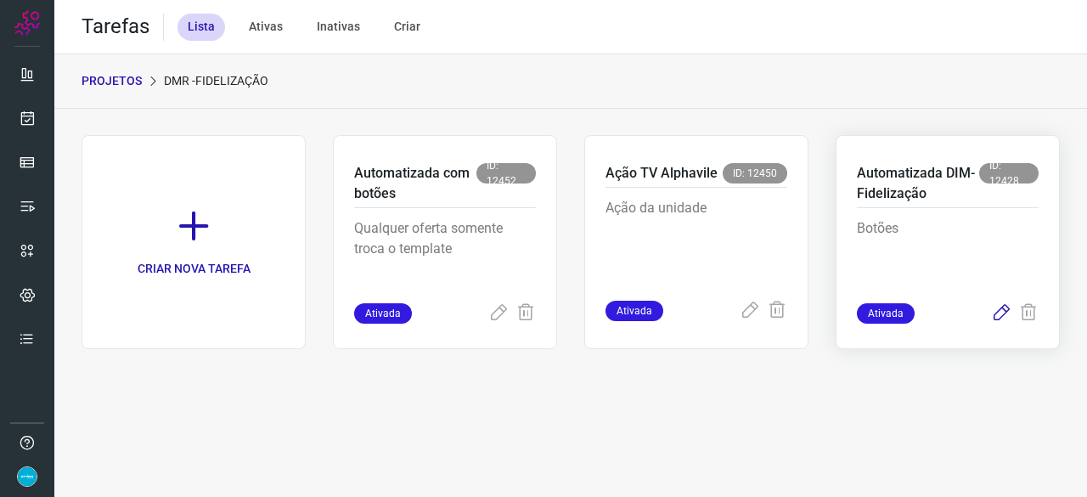
click at [1000, 309] on icon at bounding box center [1001, 313] width 20 height 20
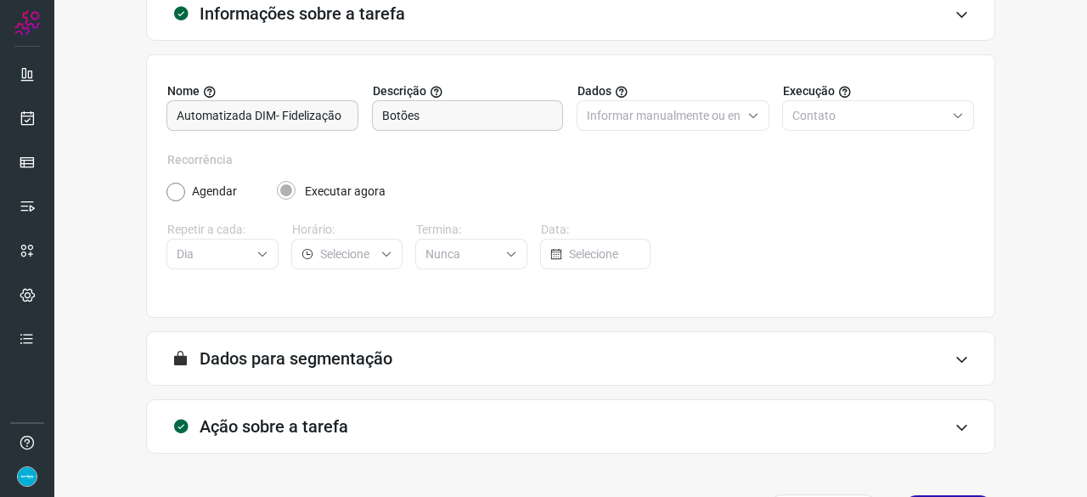
scroll to position [166, 0]
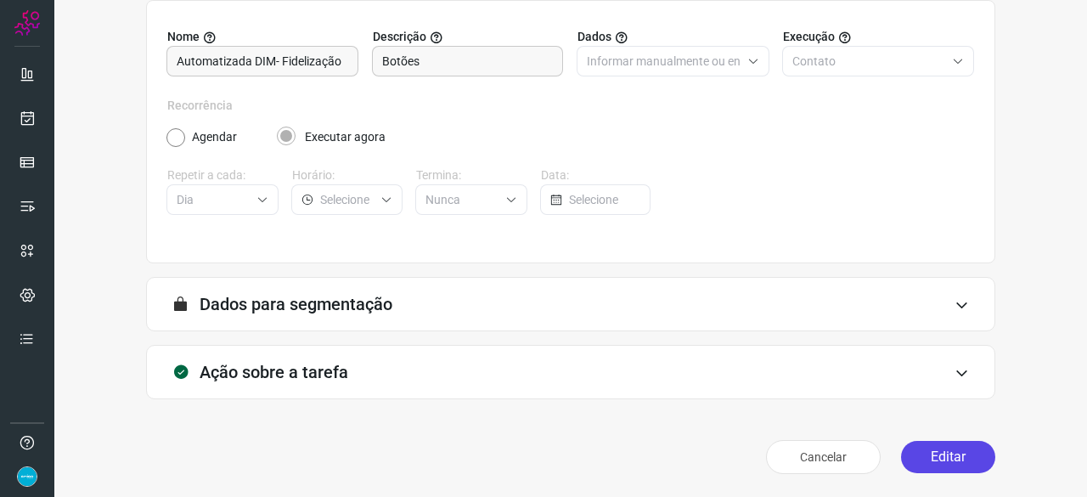
click at [968, 446] on button "Editar" at bounding box center [948, 457] width 94 height 32
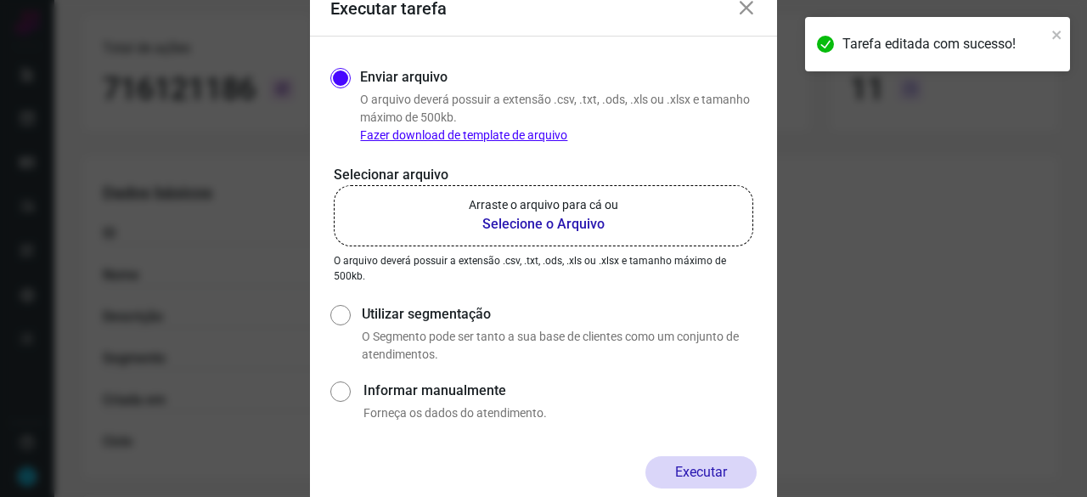
click at [563, 223] on b "Selecione o Arquivo" at bounding box center [544, 224] width 150 height 20
click at [0, 0] on input "Arraste o arquivo para cá ou Selecione o Arquivo" at bounding box center [0, 0] width 0 height 0
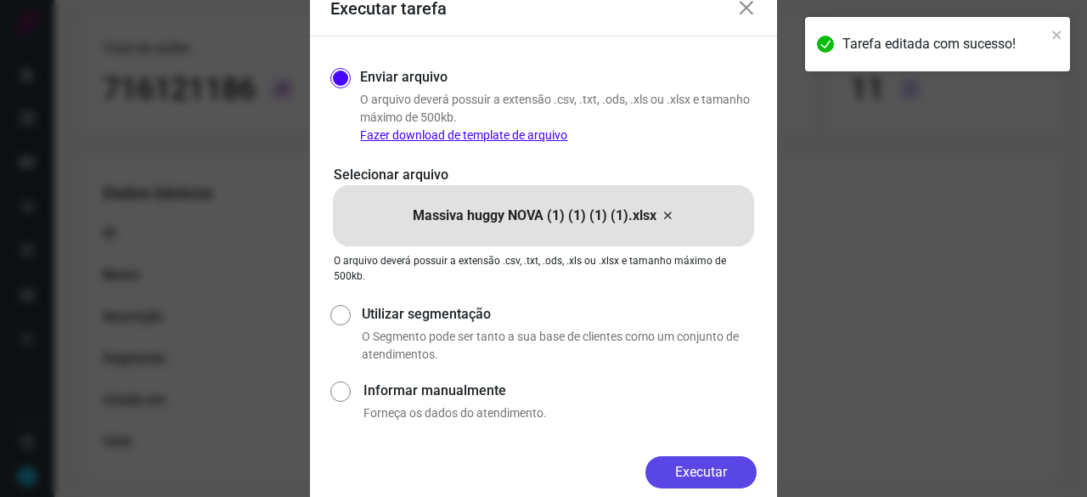
click at [680, 468] on button "Executar" at bounding box center [701, 472] width 111 height 32
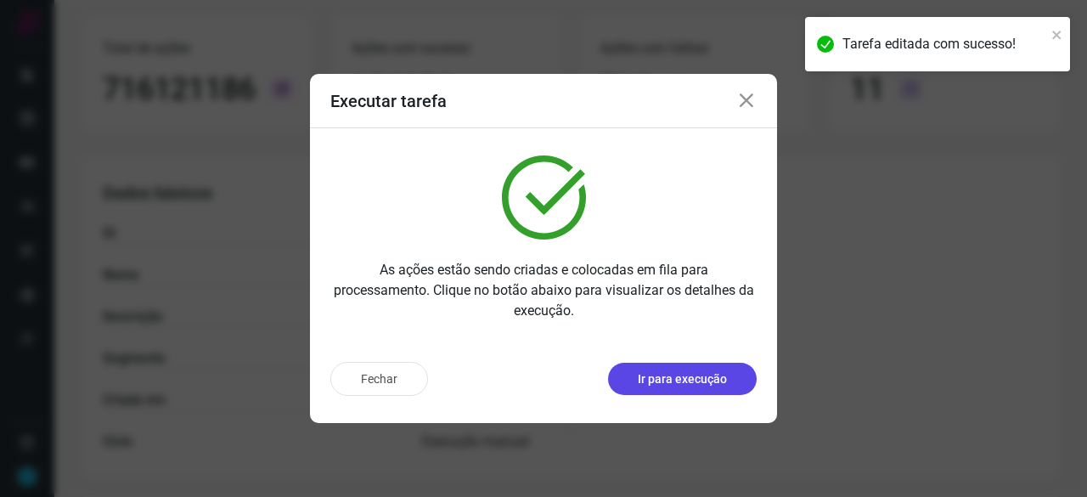
click at [708, 381] on p "Ir para execução" at bounding box center [682, 379] width 89 height 18
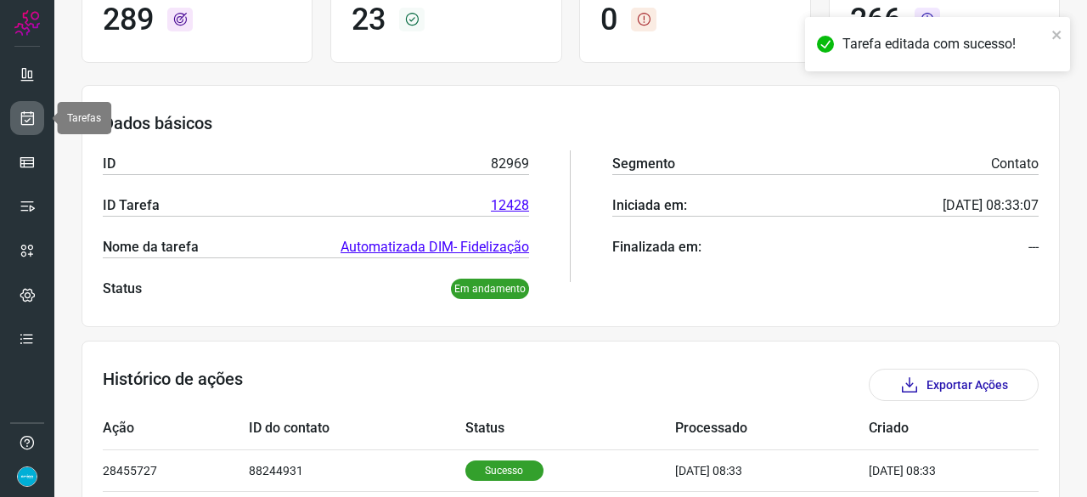
click at [31, 122] on icon at bounding box center [28, 118] width 18 height 17
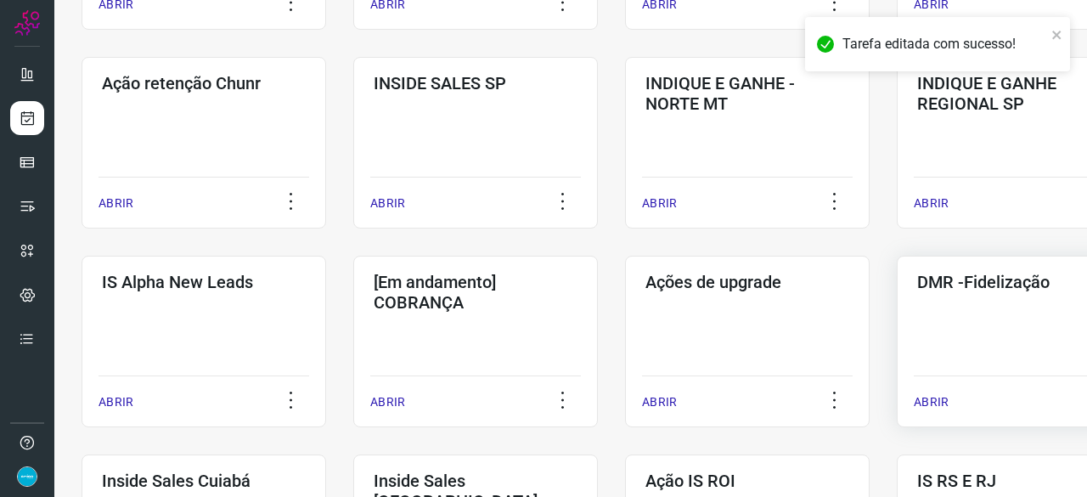
click at [926, 400] on p "ABRIR" at bounding box center [931, 402] width 35 height 18
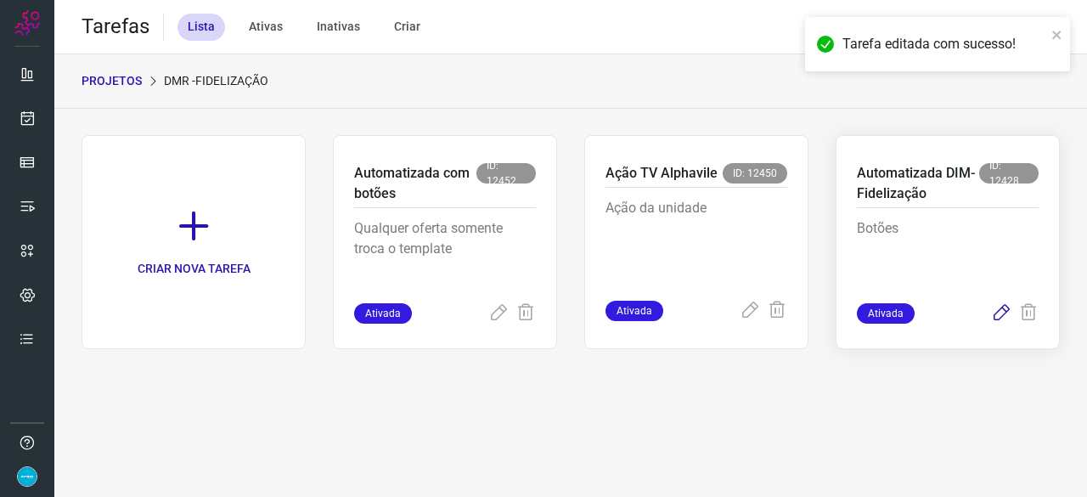
click at [1000, 310] on icon at bounding box center [1001, 313] width 20 height 20
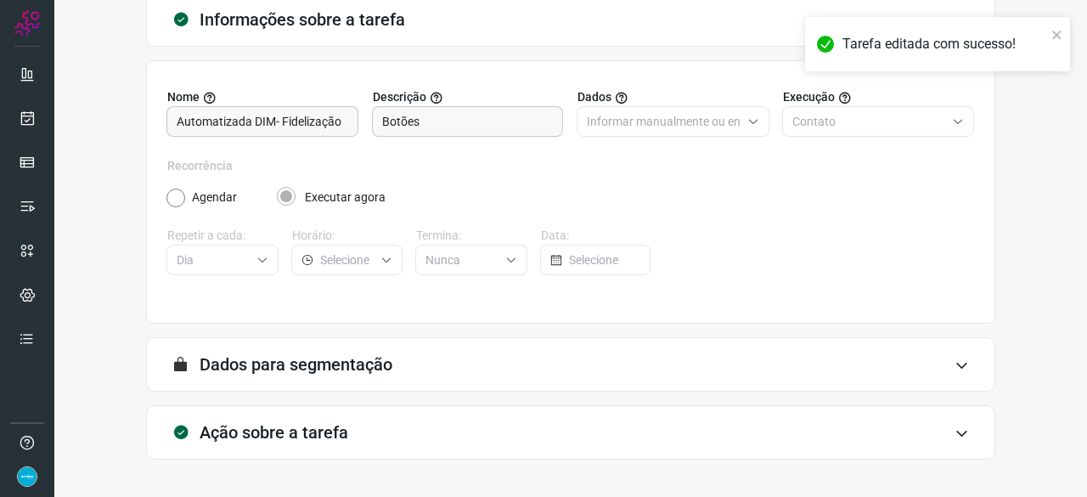
scroll to position [166, 0]
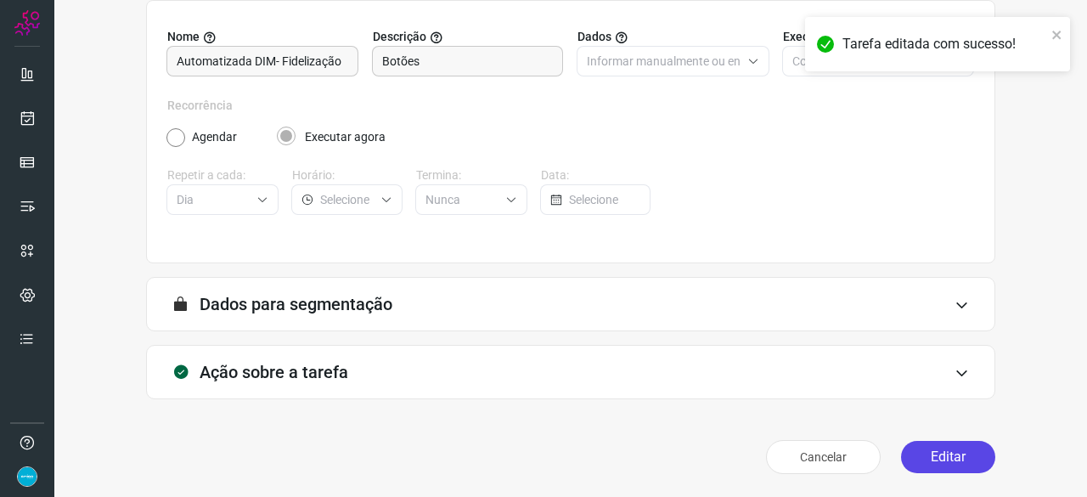
click at [956, 463] on button "Editar" at bounding box center [948, 457] width 94 height 32
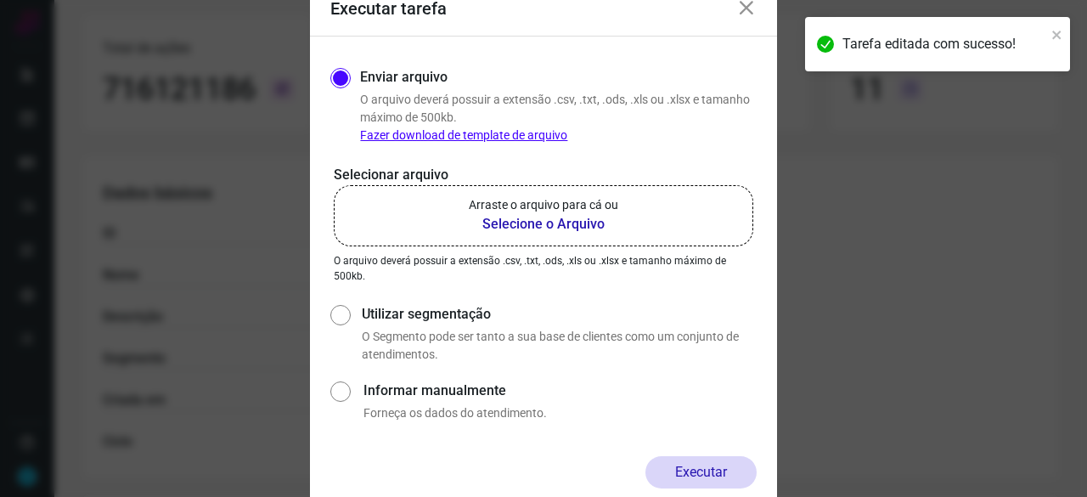
click at [522, 220] on b "Selecione o Arquivo" at bounding box center [544, 224] width 150 height 20
click at [0, 0] on input "Arraste o arquivo para cá ou Selecione o Arquivo" at bounding box center [0, 0] width 0 height 0
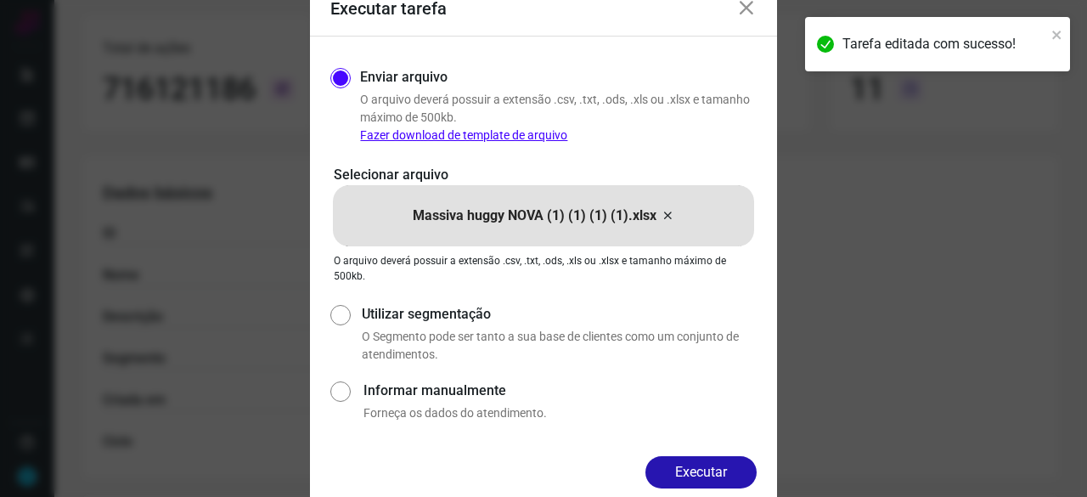
click at [720, 466] on button "Executar" at bounding box center [701, 472] width 111 height 32
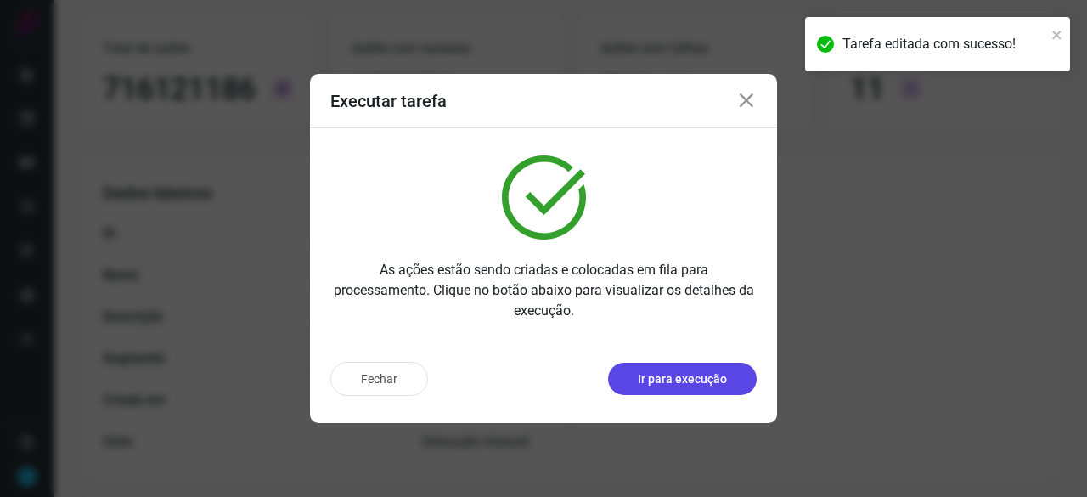
click at [680, 381] on p "Ir para execução" at bounding box center [682, 379] width 89 height 18
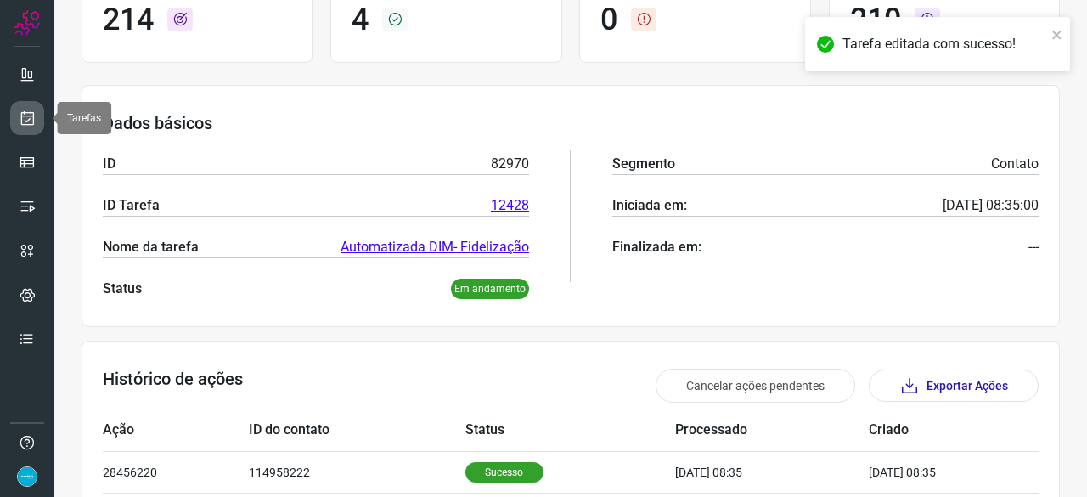
click at [36, 118] on link at bounding box center [27, 118] width 34 height 34
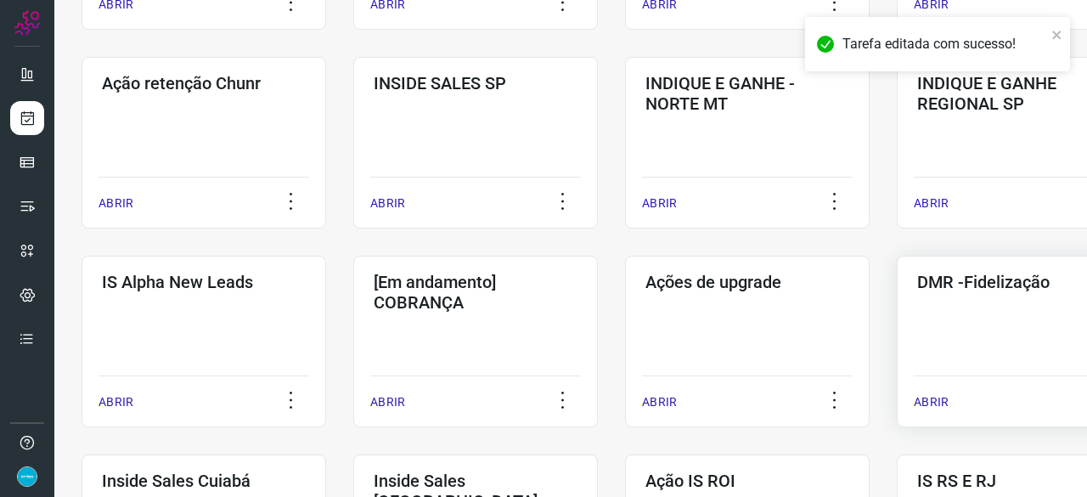
click at [932, 402] on p "ABRIR" at bounding box center [931, 402] width 35 height 18
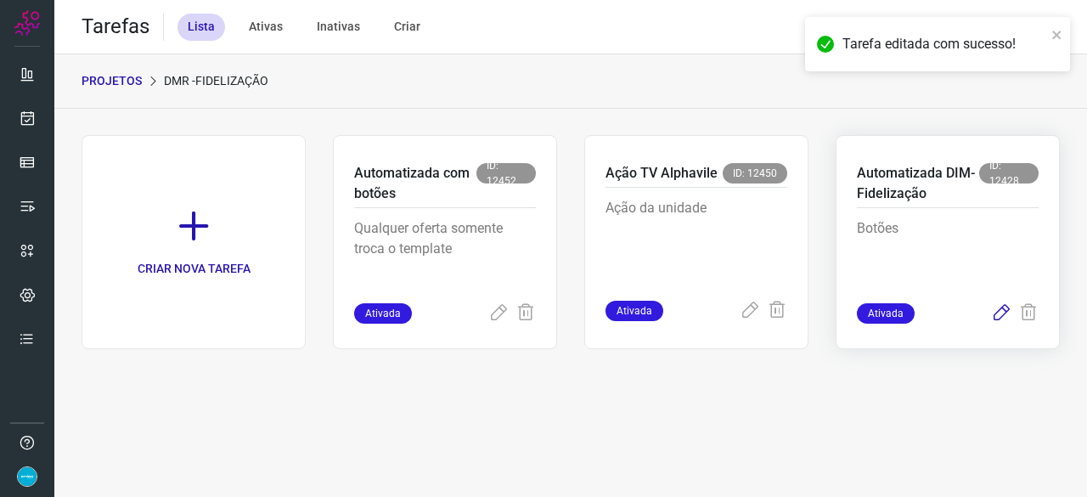
click at [996, 312] on icon at bounding box center [1001, 313] width 20 height 20
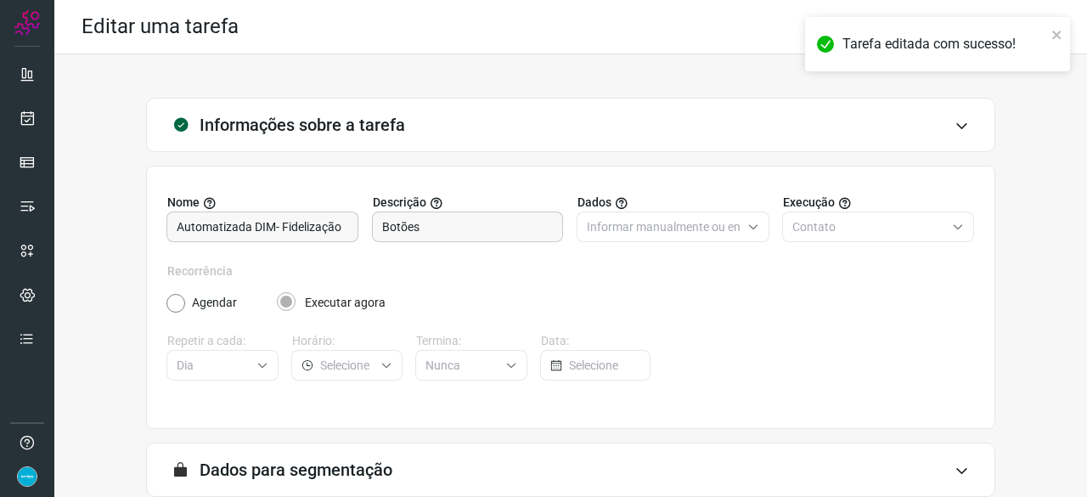
scroll to position [166, 0]
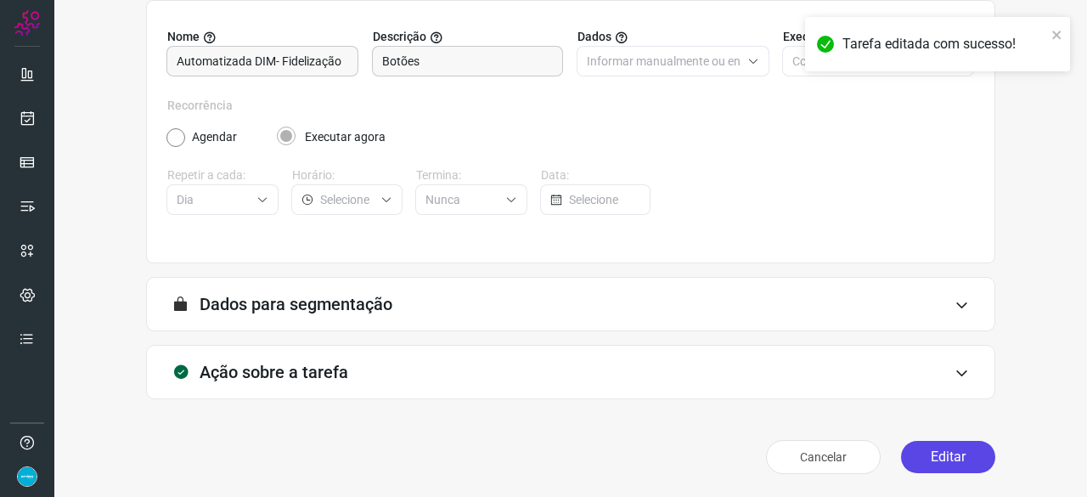
click at [936, 461] on button "Editar" at bounding box center [948, 457] width 94 height 32
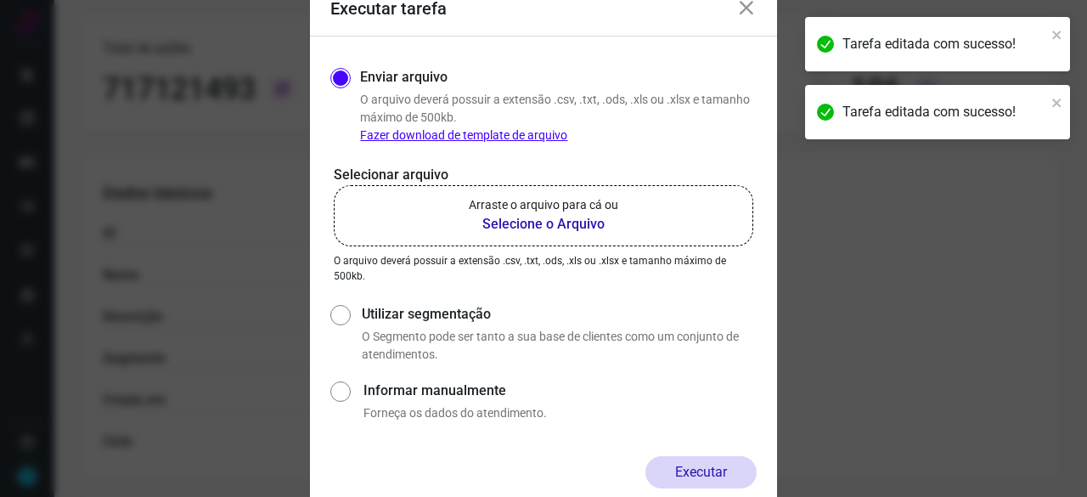
click at [545, 222] on b "Selecione o Arquivo" at bounding box center [544, 224] width 150 height 20
click at [0, 0] on input "Arraste o arquivo para cá ou Selecione o Arquivo" at bounding box center [0, 0] width 0 height 0
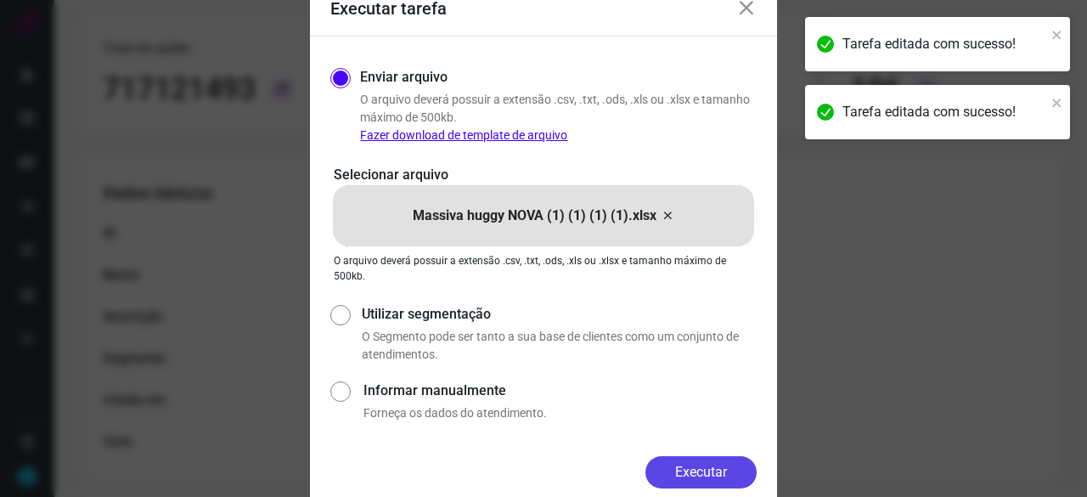
click at [706, 466] on button "Executar" at bounding box center [701, 472] width 111 height 32
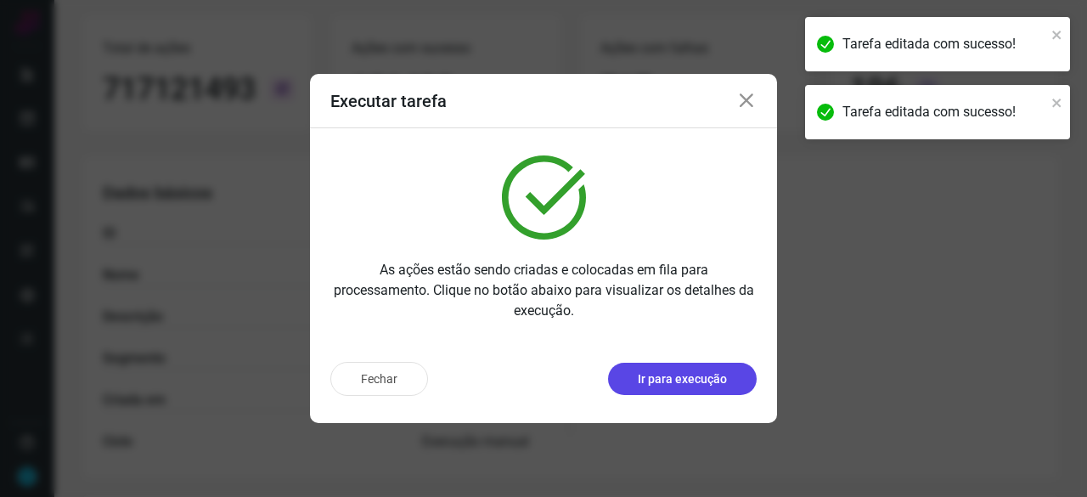
click at [677, 384] on p "Ir para execução" at bounding box center [682, 379] width 89 height 18
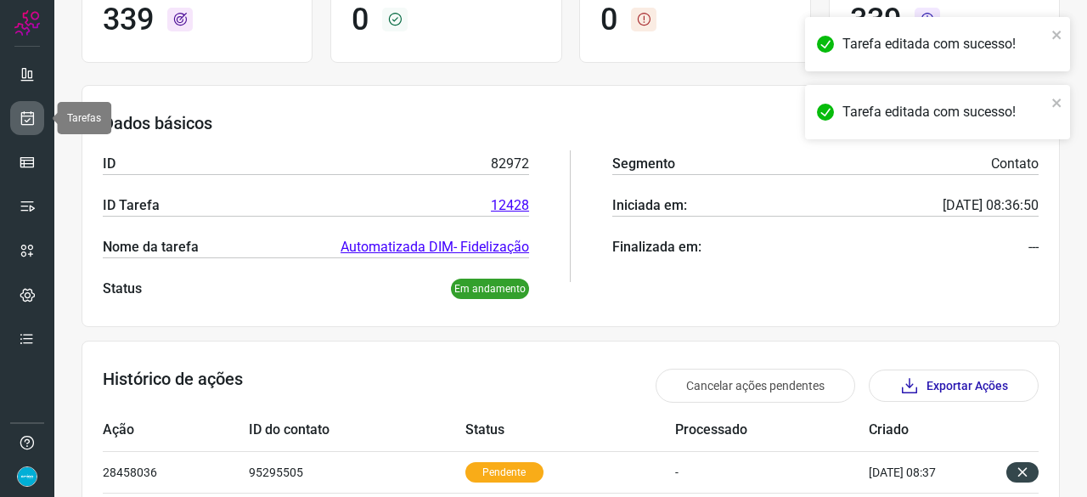
click at [24, 112] on icon at bounding box center [28, 118] width 18 height 17
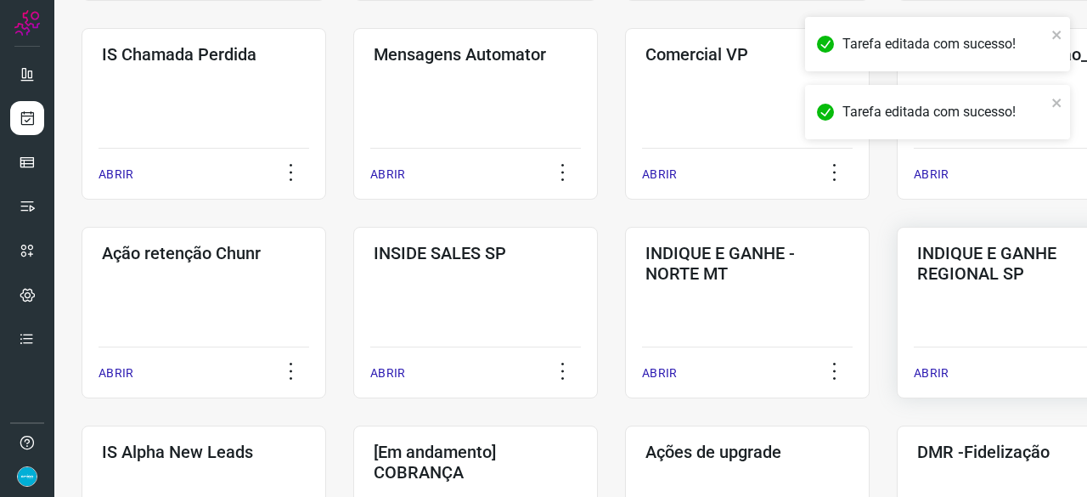
click at [934, 376] on p "ABRIR" at bounding box center [931, 373] width 35 height 18
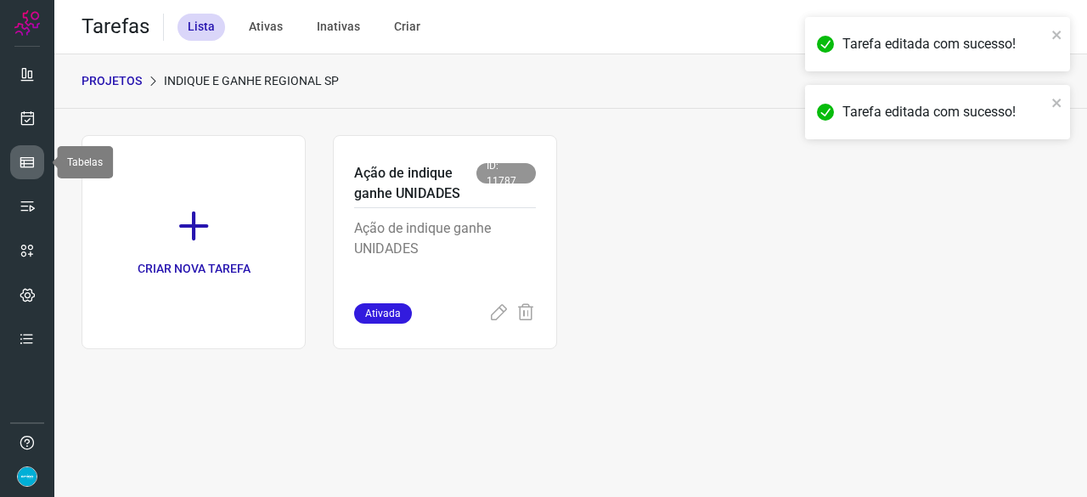
click at [20, 162] on icon at bounding box center [27, 162] width 17 height 17
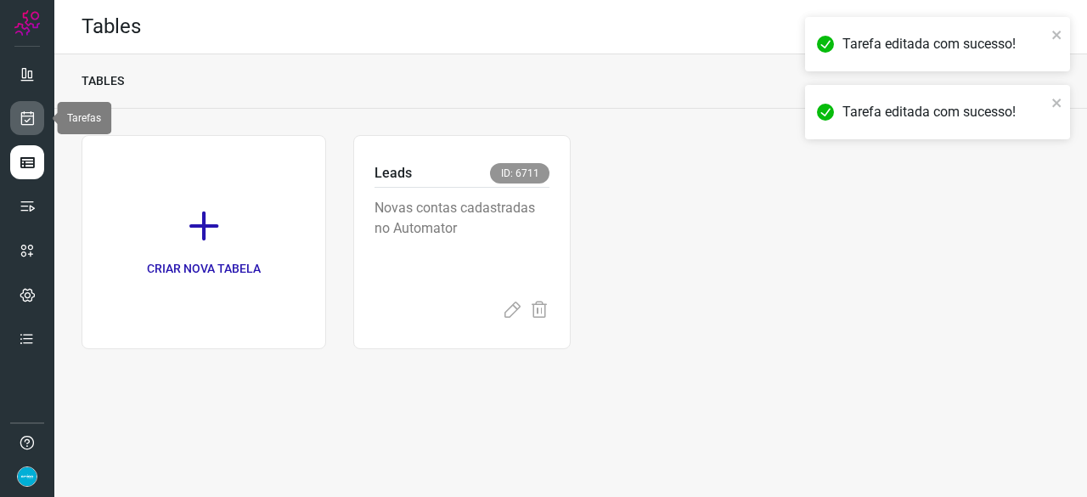
click at [27, 114] on icon at bounding box center [28, 118] width 18 height 17
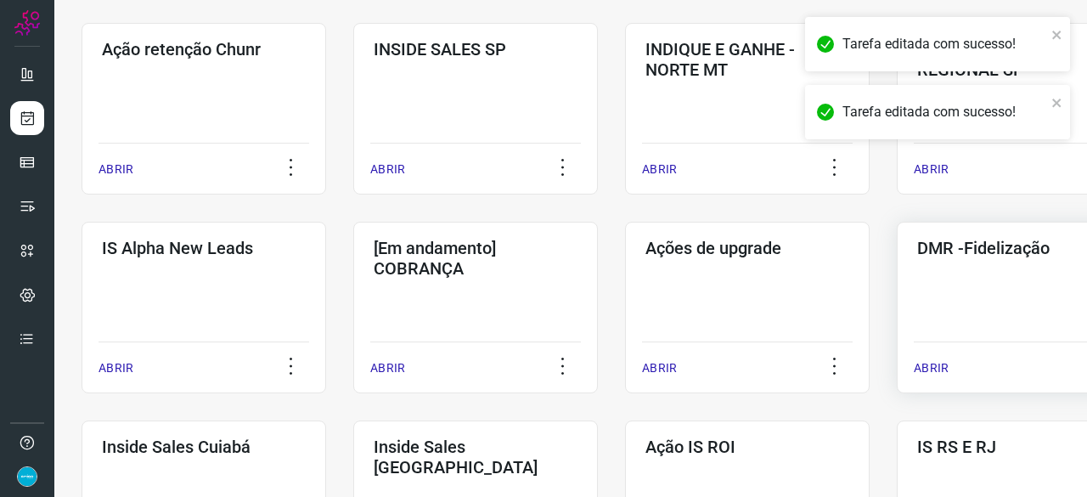
click at [928, 364] on p "ABRIR" at bounding box center [931, 368] width 35 height 18
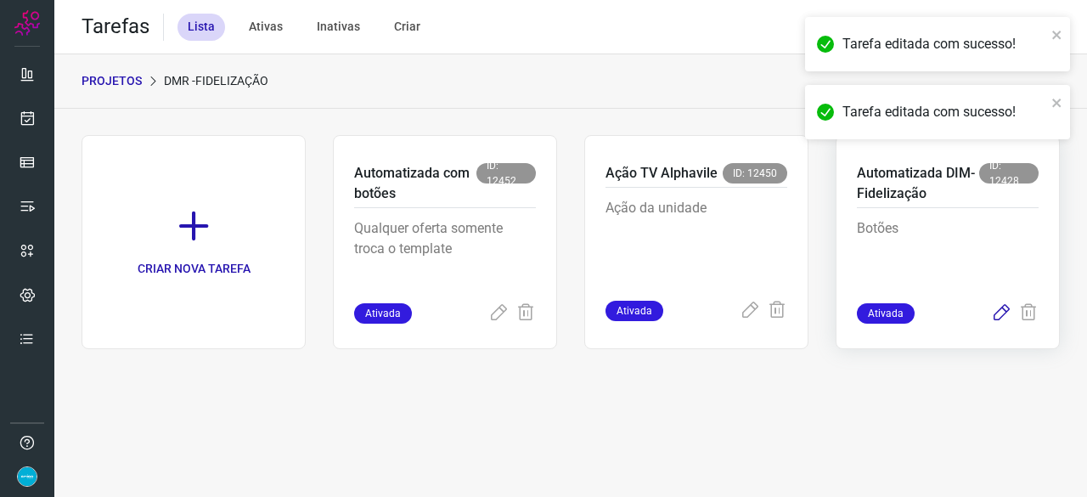
click at [1004, 312] on icon at bounding box center [1001, 313] width 20 height 20
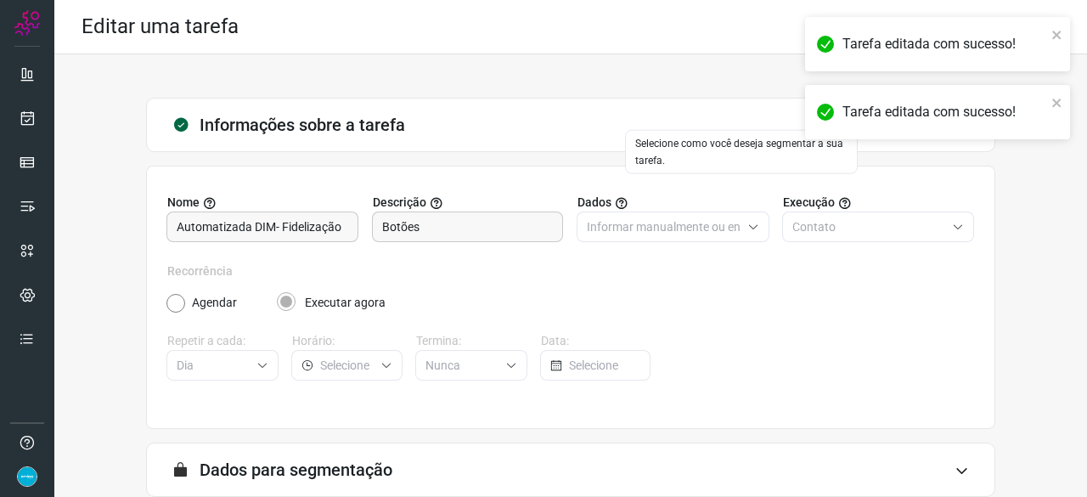
scroll to position [166, 0]
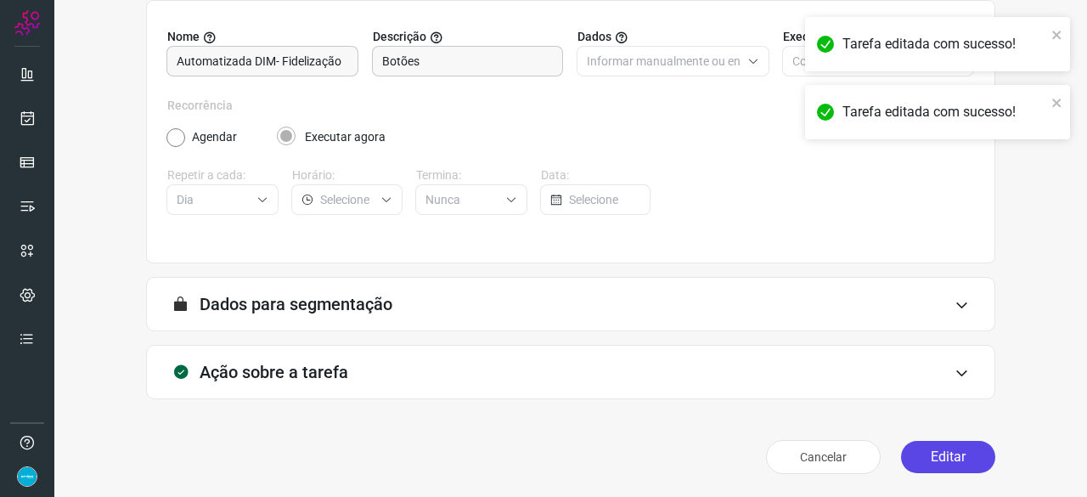
click at [921, 449] on button "Editar" at bounding box center [948, 457] width 94 height 32
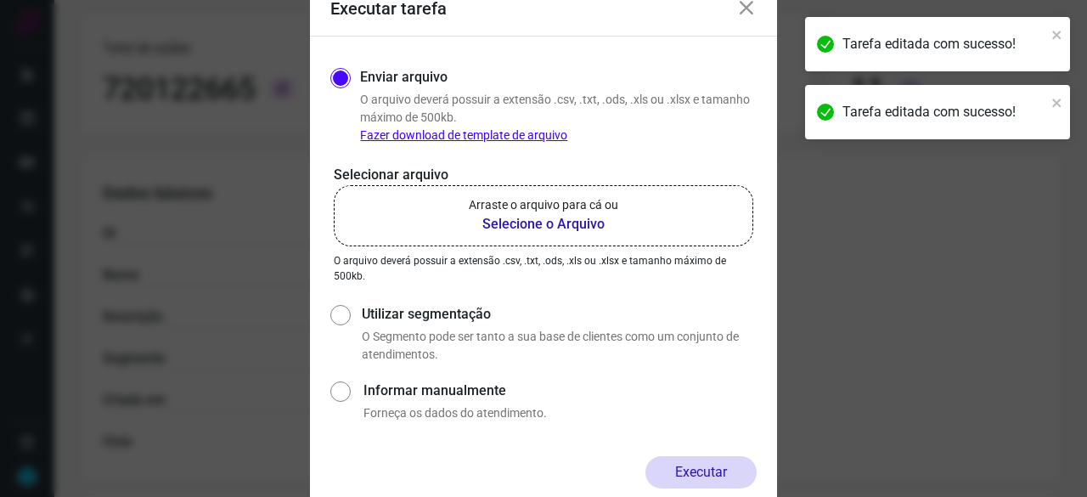
click at [530, 224] on b "Selecione o Arquivo" at bounding box center [544, 224] width 150 height 20
click at [0, 0] on input "Arraste o arquivo para cá ou Selecione o Arquivo" at bounding box center [0, 0] width 0 height 0
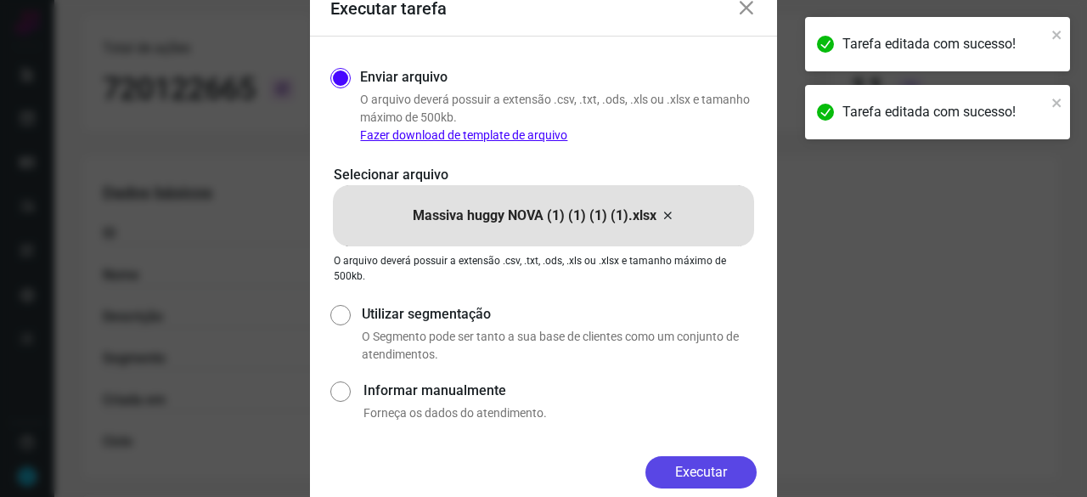
click at [708, 467] on button "Executar" at bounding box center [701, 472] width 111 height 32
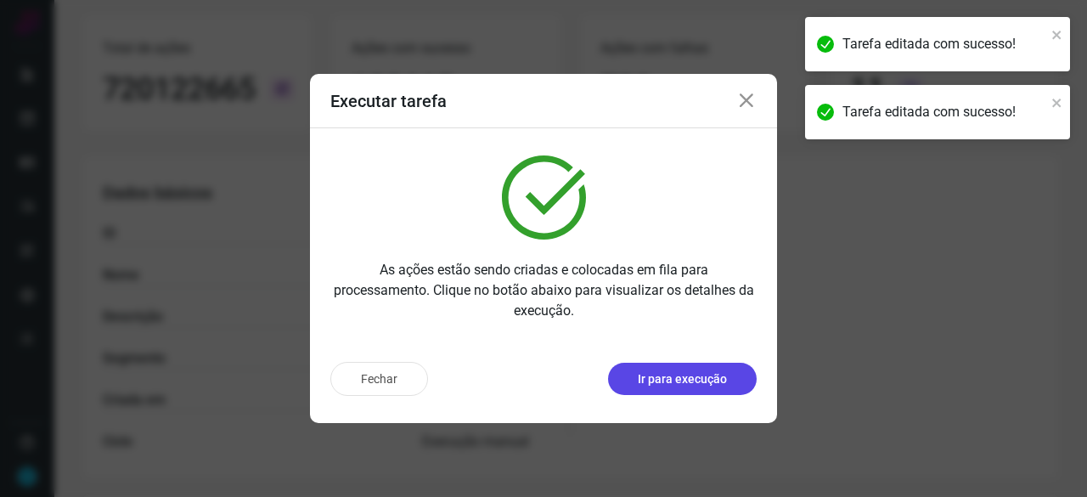
click at [681, 381] on p "Ir para execução" at bounding box center [682, 379] width 89 height 18
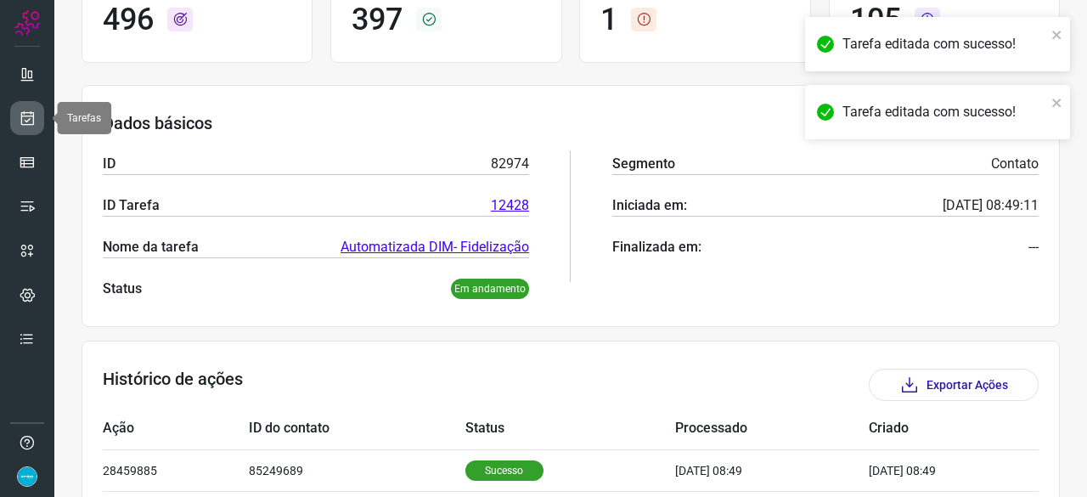
click at [27, 119] on icon at bounding box center [28, 118] width 18 height 17
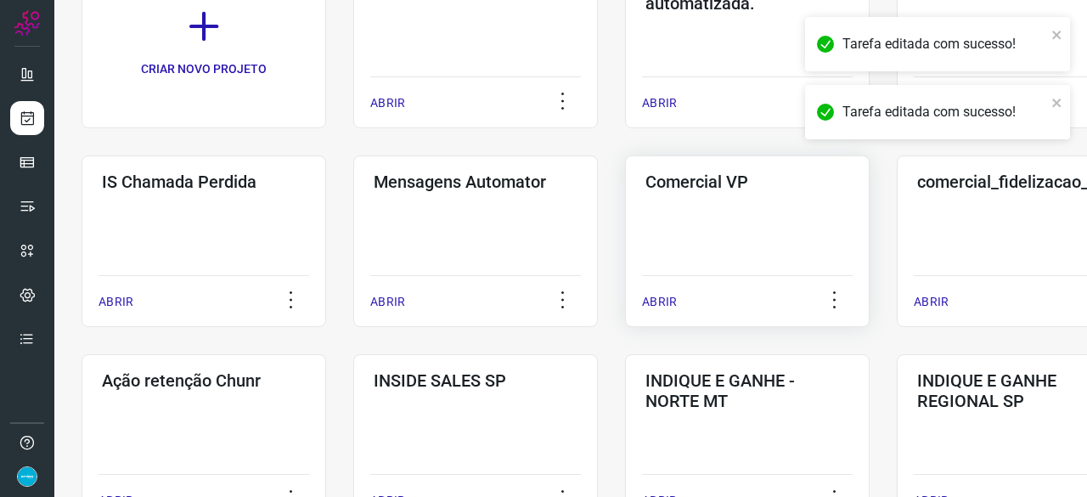
scroll to position [306, 0]
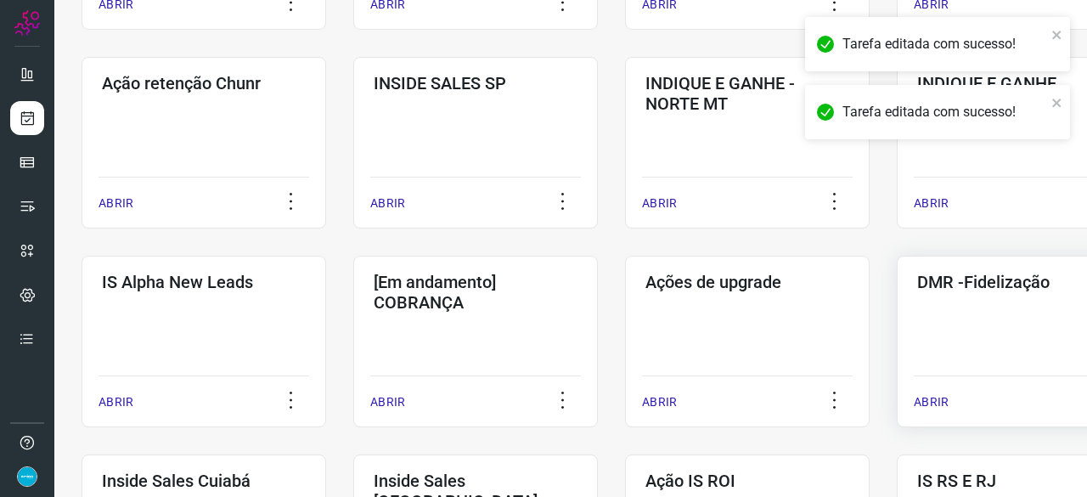
click at [940, 402] on p "ABRIR" at bounding box center [931, 402] width 35 height 18
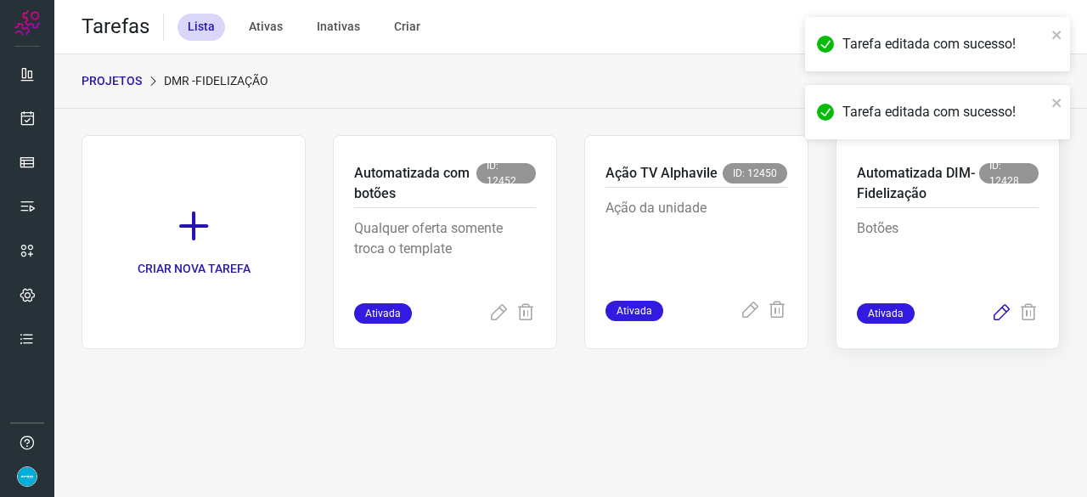
click at [1004, 308] on icon at bounding box center [1001, 313] width 20 height 20
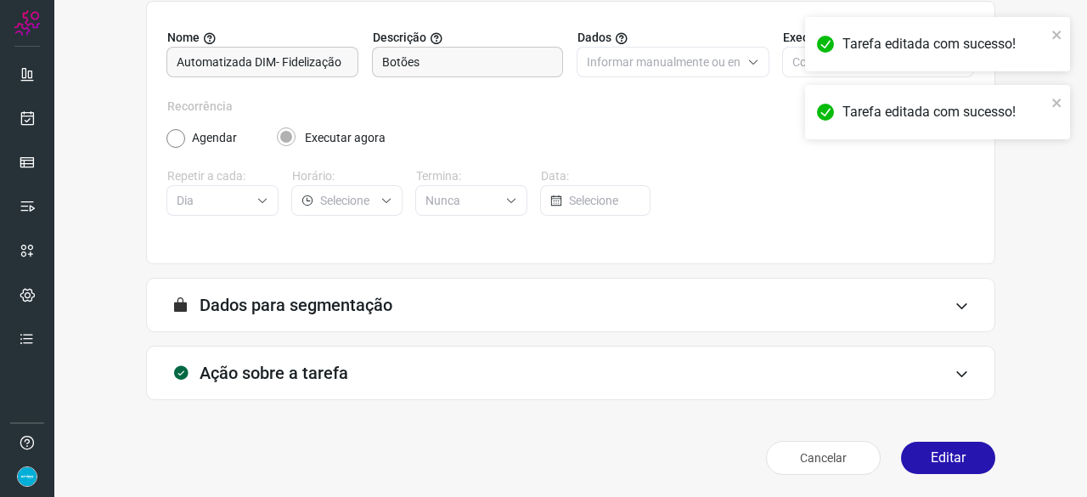
scroll to position [166, 0]
click at [935, 461] on button "Editar" at bounding box center [948, 457] width 94 height 32
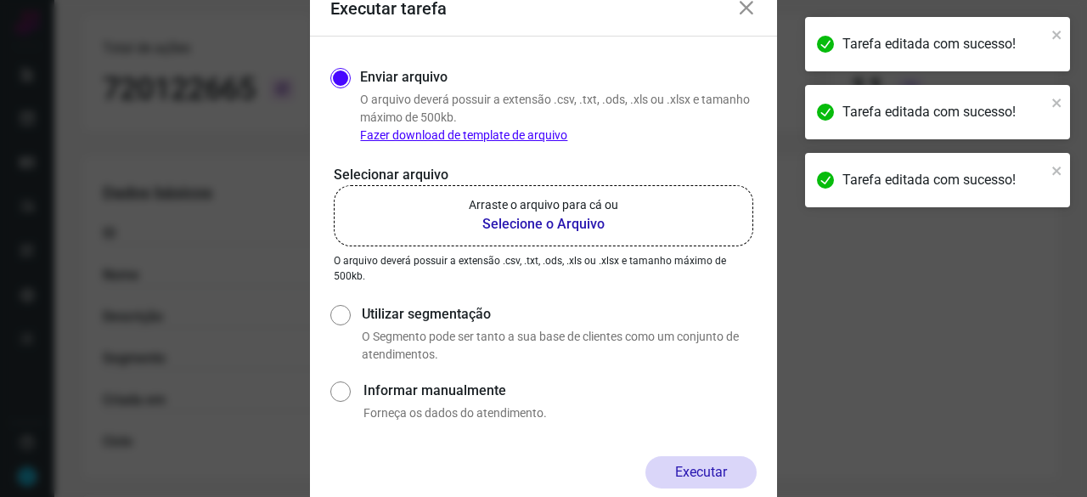
click at [506, 225] on b "Selecione o Arquivo" at bounding box center [544, 224] width 150 height 20
click at [0, 0] on input "Arraste o arquivo para cá ou Selecione o Arquivo" at bounding box center [0, 0] width 0 height 0
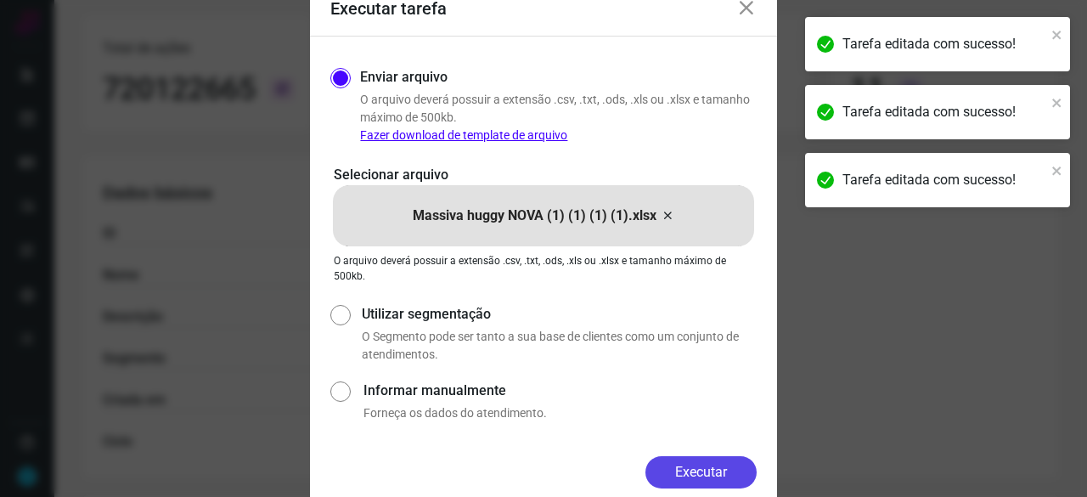
click at [664, 468] on button "Executar" at bounding box center [701, 472] width 111 height 32
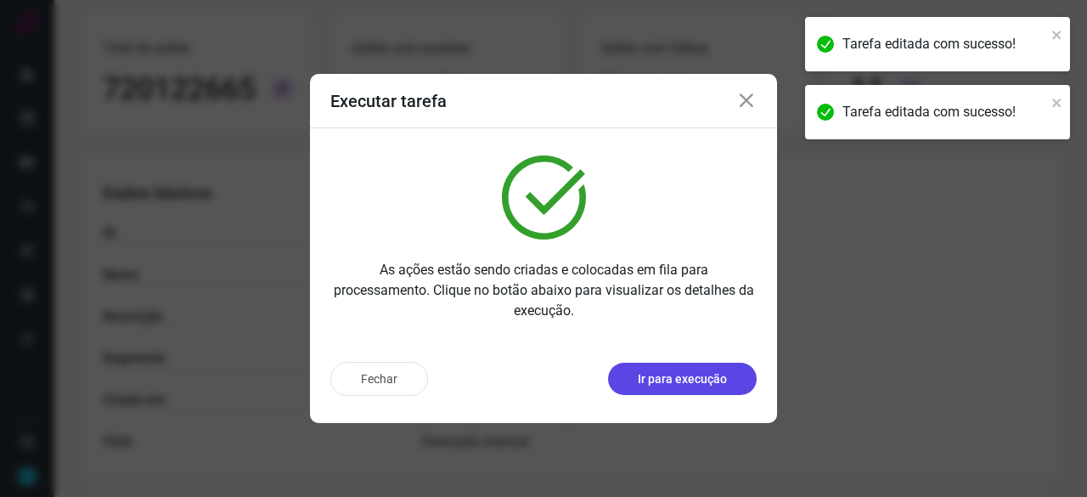
click at [665, 376] on p "Ir para execução" at bounding box center [682, 379] width 89 height 18
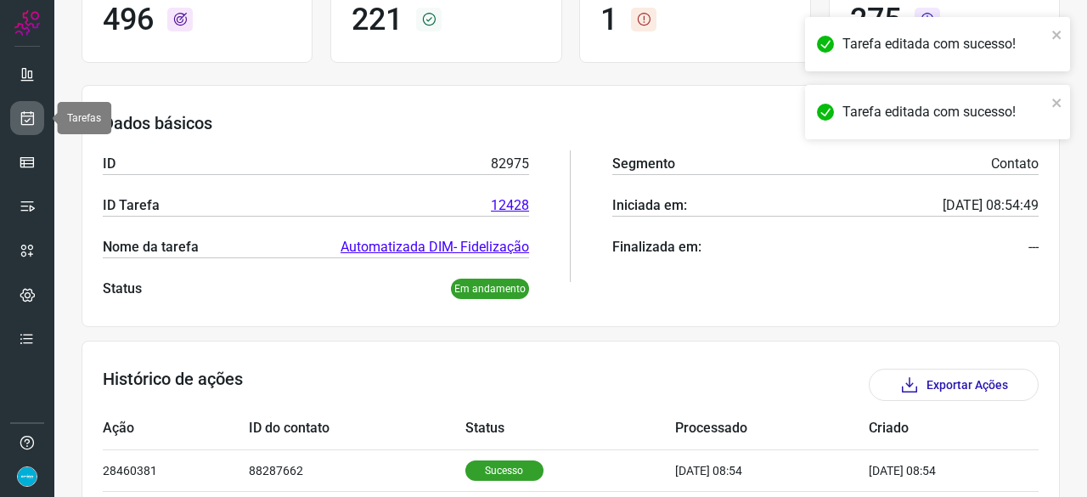
click at [34, 121] on icon at bounding box center [28, 118] width 18 height 17
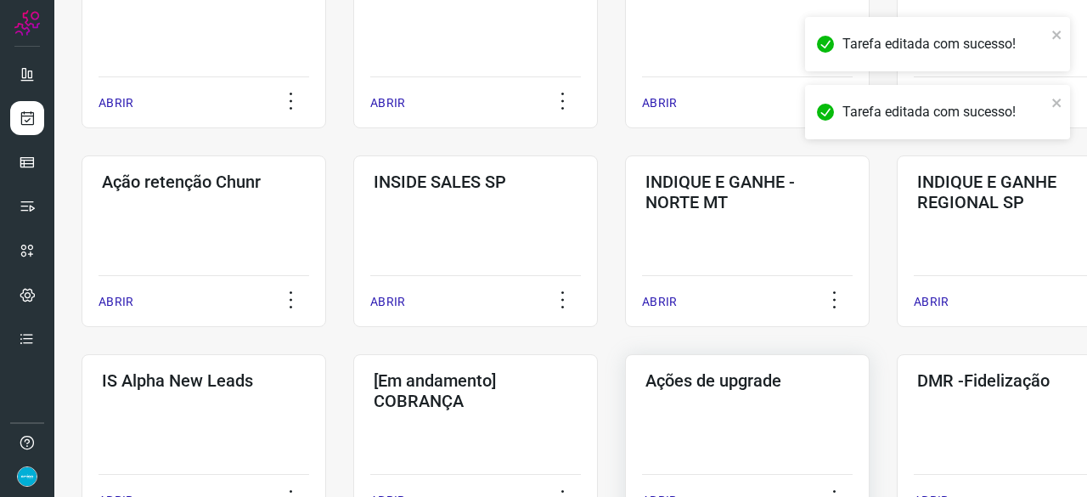
scroll to position [561, 0]
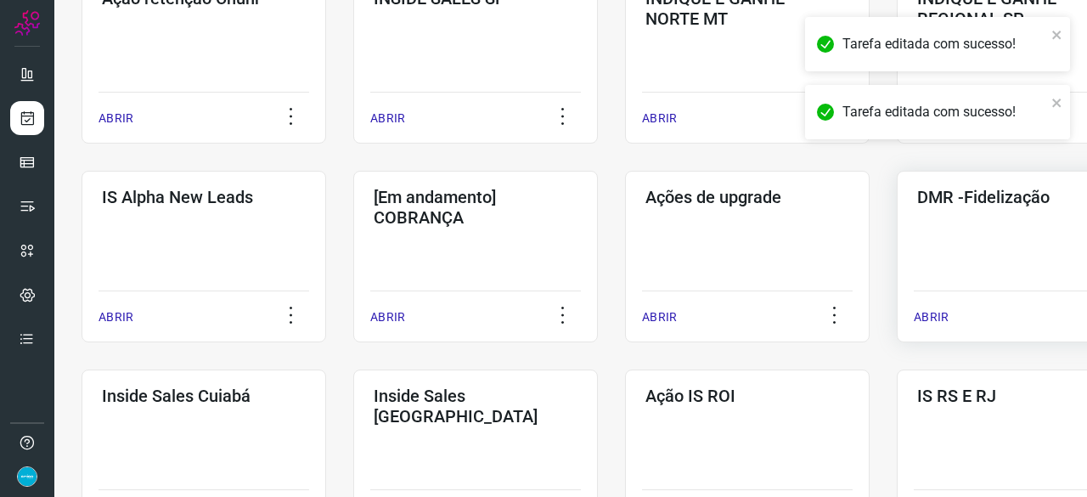
click at [931, 309] on p "ABRIR" at bounding box center [931, 317] width 35 height 18
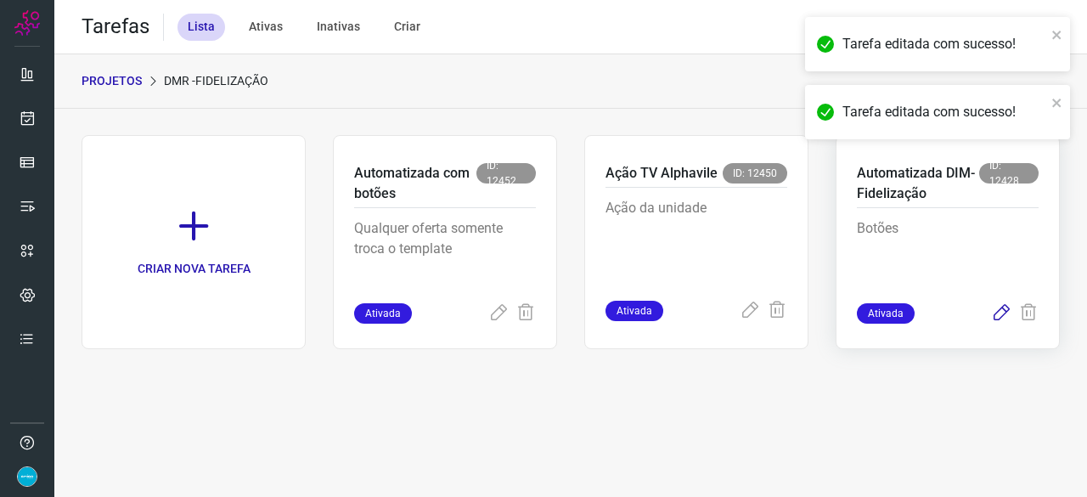
click at [999, 312] on icon at bounding box center [1001, 313] width 20 height 20
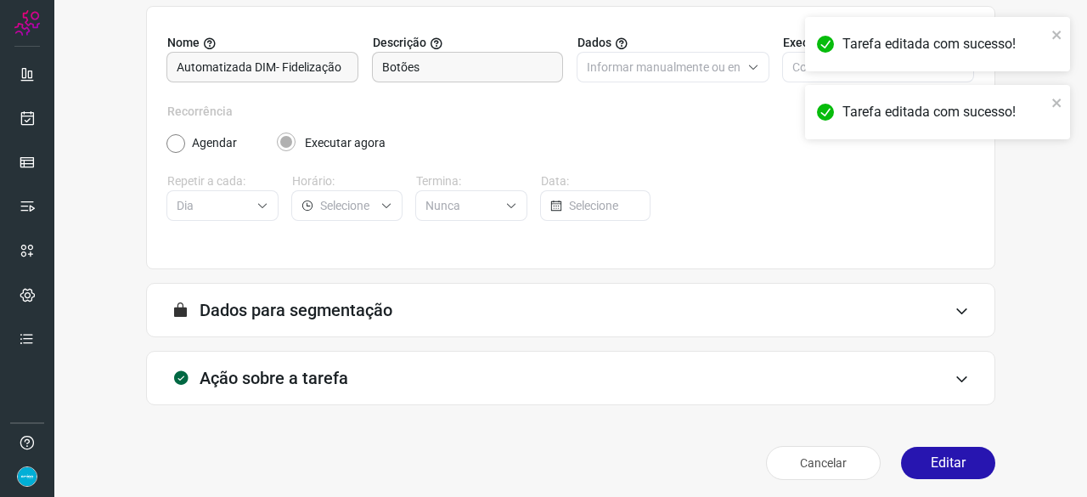
scroll to position [166, 0]
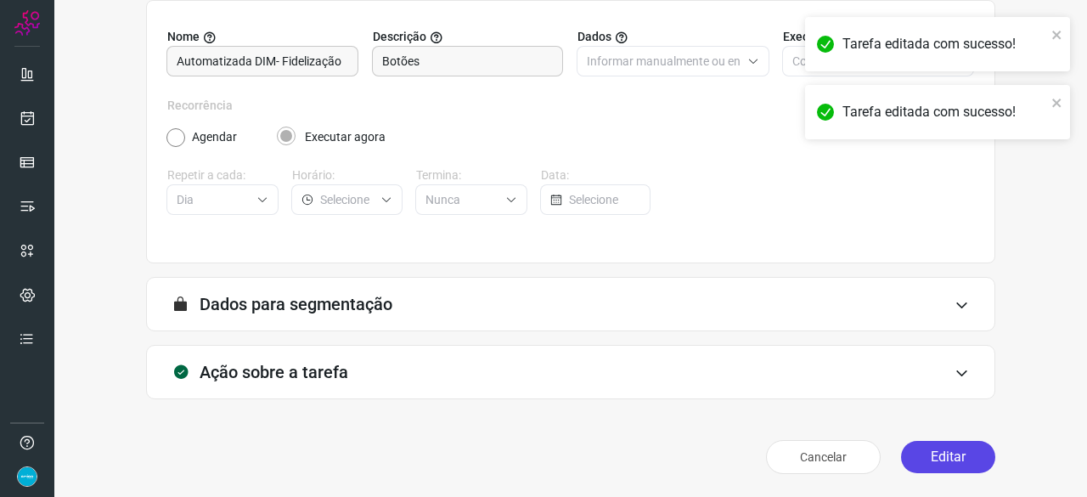
click at [924, 460] on button "Editar" at bounding box center [948, 457] width 94 height 32
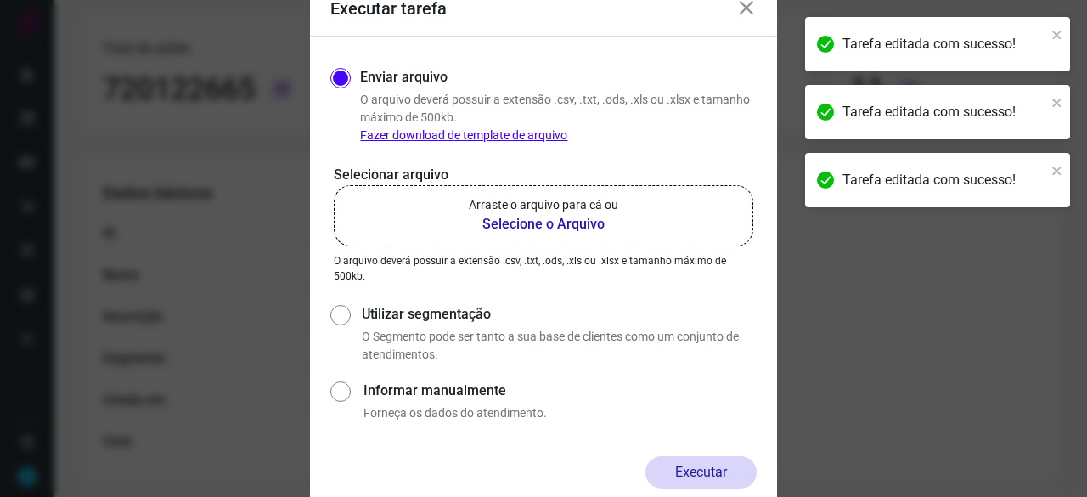
click at [584, 223] on b "Selecione o Arquivo" at bounding box center [544, 224] width 150 height 20
click at [0, 0] on input "Arraste o arquivo para cá ou Selecione o Arquivo" at bounding box center [0, 0] width 0 height 0
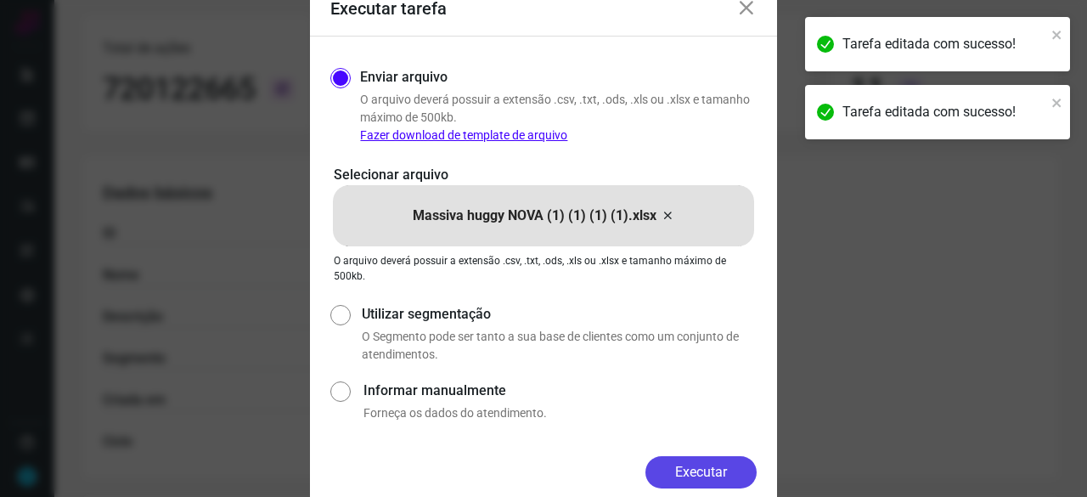
click at [704, 468] on button "Executar" at bounding box center [701, 472] width 111 height 32
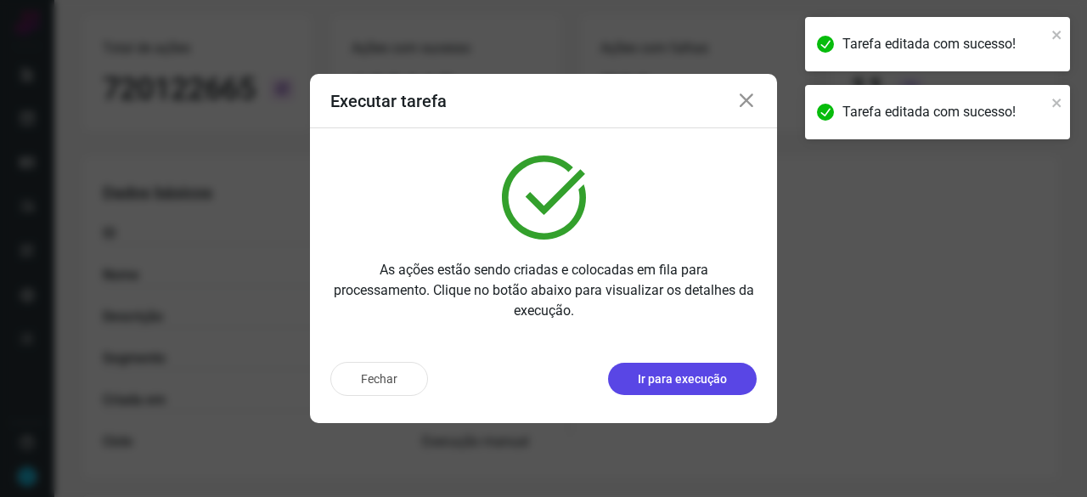
click at [732, 386] on button "Ir para execução" at bounding box center [682, 379] width 149 height 32
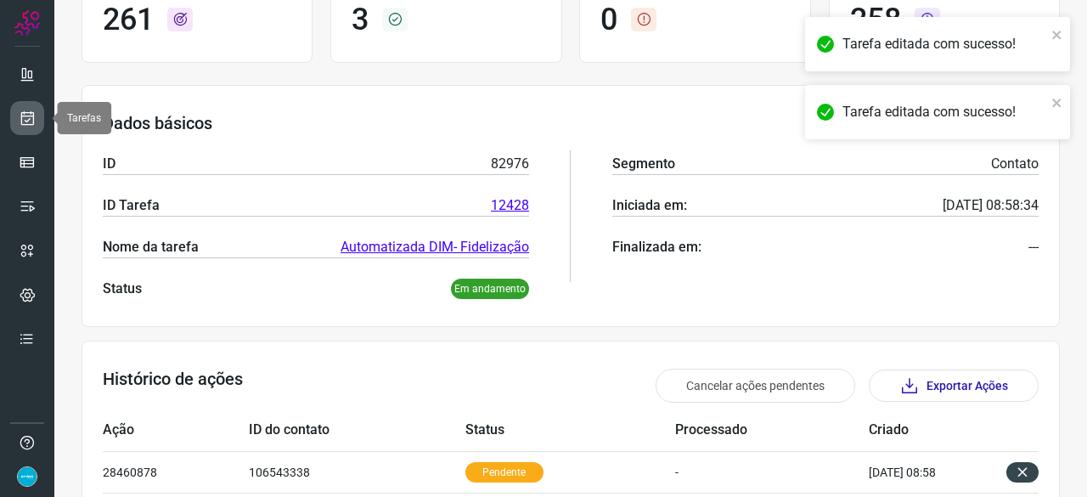
click at [36, 116] on link at bounding box center [27, 118] width 34 height 34
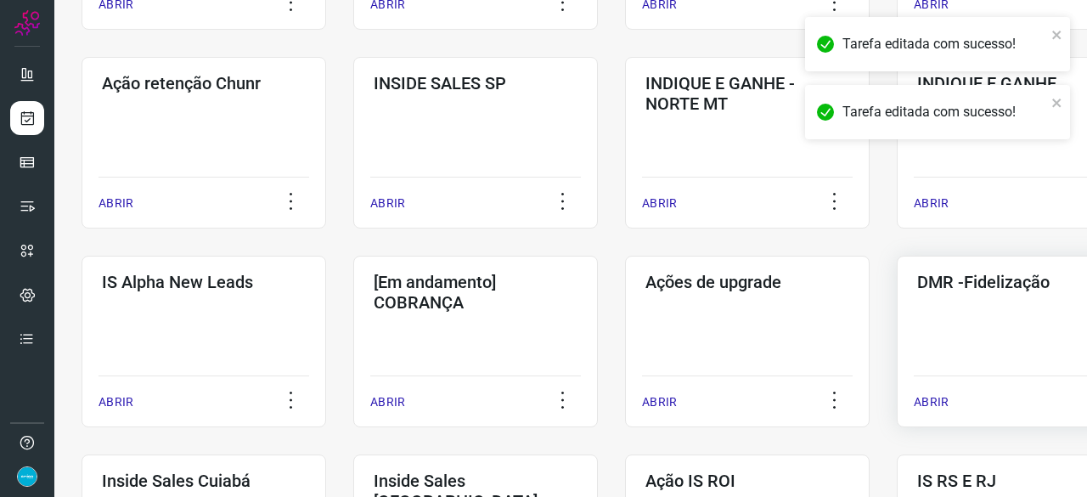
click at [942, 403] on p "ABRIR" at bounding box center [931, 402] width 35 height 18
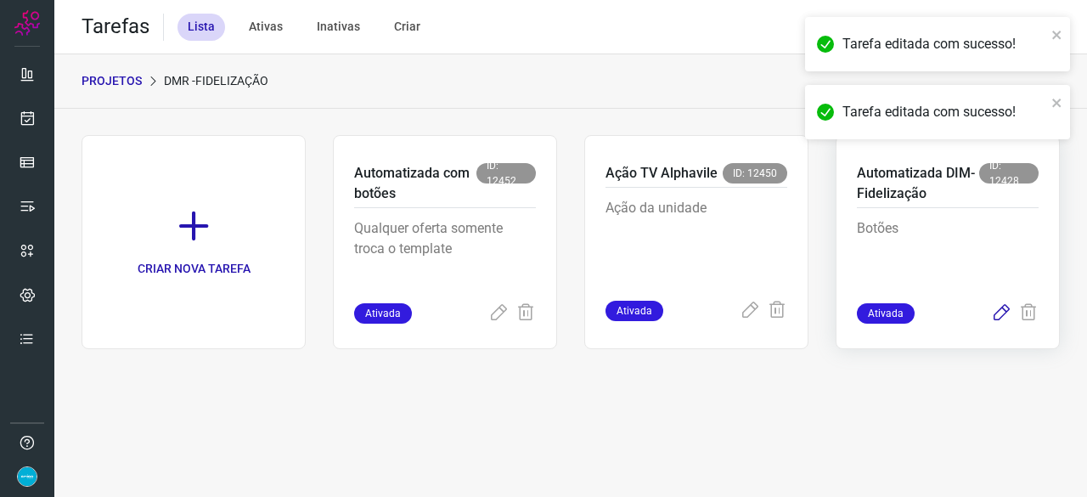
click at [997, 315] on icon at bounding box center [1001, 313] width 20 height 20
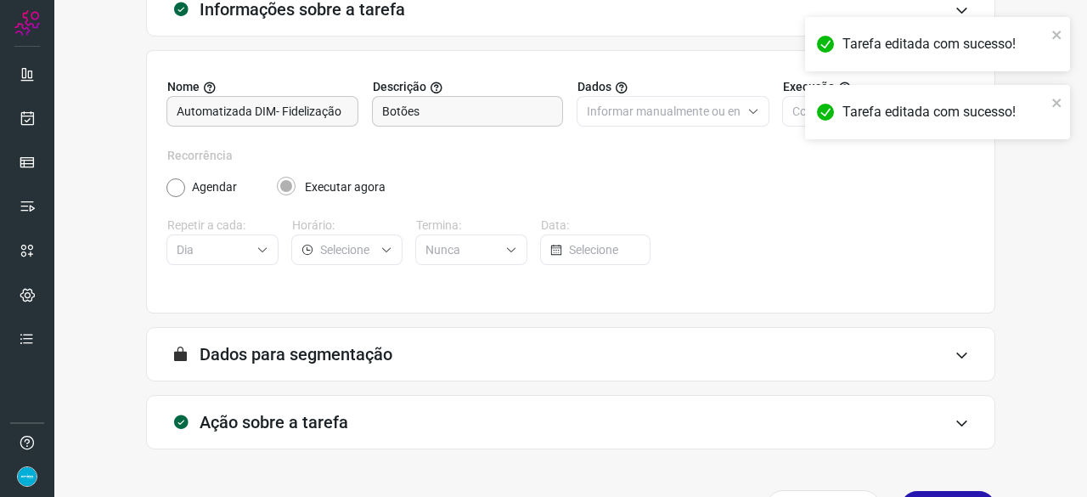
scroll to position [166, 0]
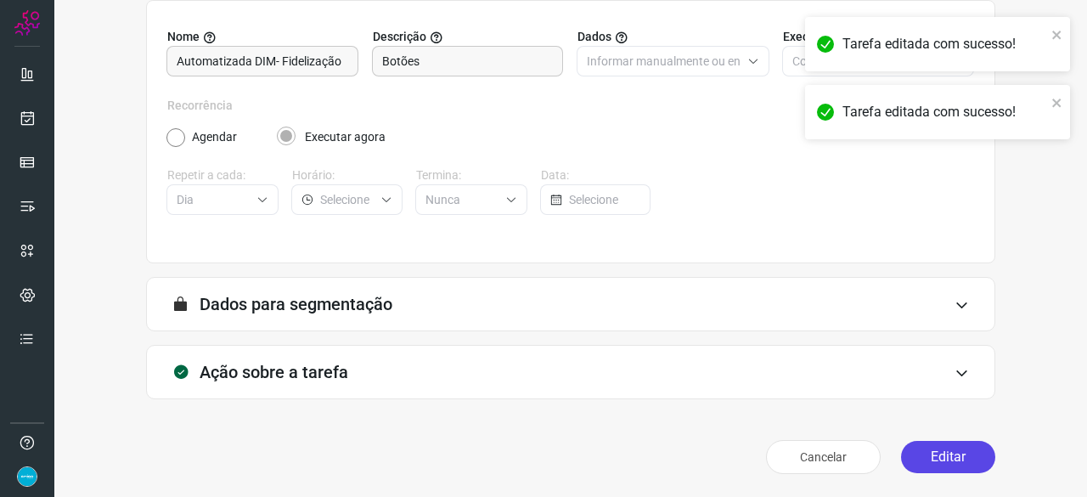
click at [949, 454] on button "Editar" at bounding box center [948, 457] width 94 height 32
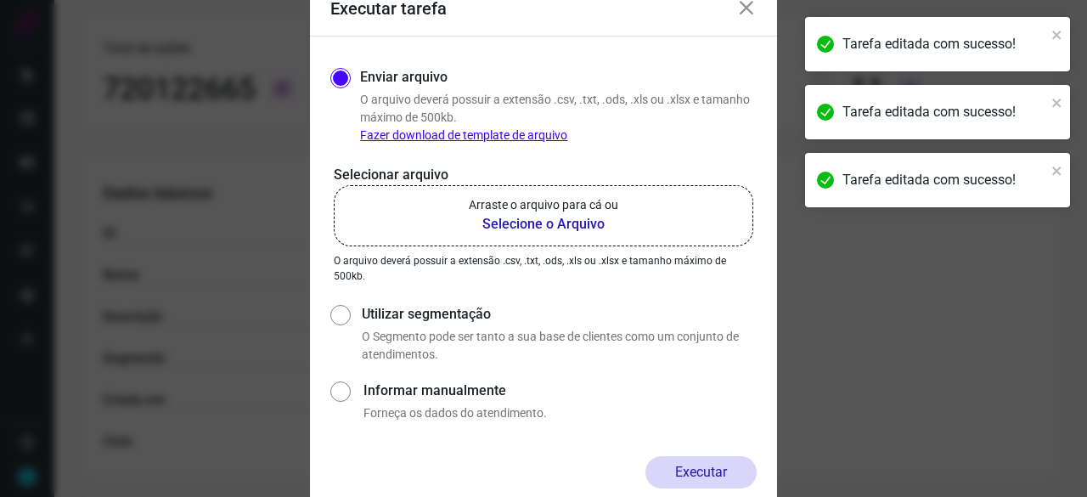
click at [564, 228] on b "Selecione o Arquivo" at bounding box center [544, 224] width 150 height 20
click at [0, 0] on input "Arraste o arquivo para cá ou Selecione o Arquivo" at bounding box center [0, 0] width 0 height 0
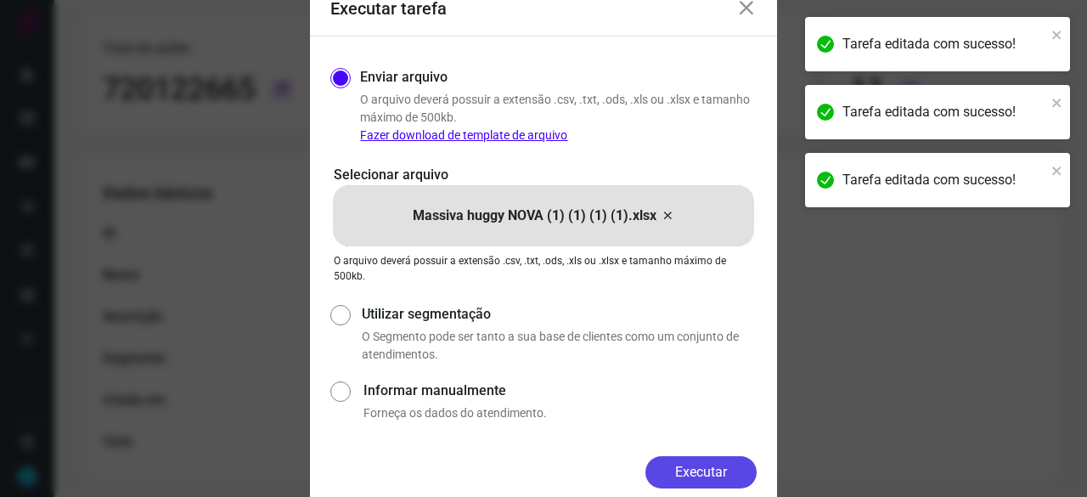
drag, startPoint x: 712, startPoint y: 463, endPoint x: 742, endPoint y: 488, distance: 39.8
click at [713, 465] on button "Executar" at bounding box center [701, 472] width 111 height 32
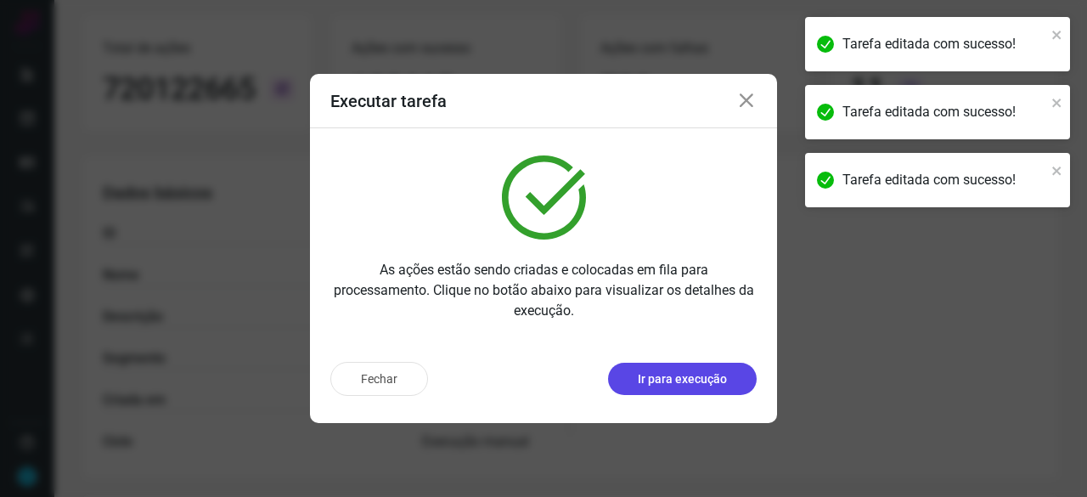
click at [686, 379] on p "Ir para execução" at bounding box center [682, 379] width 89 height 18
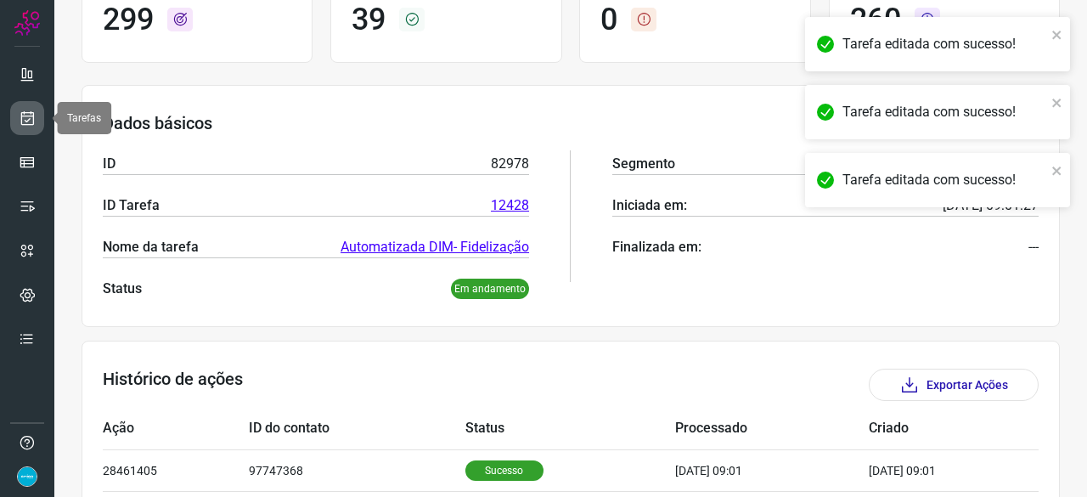
click at [31, 121] on icon at bounding box center [28, 118] width 18 height 17
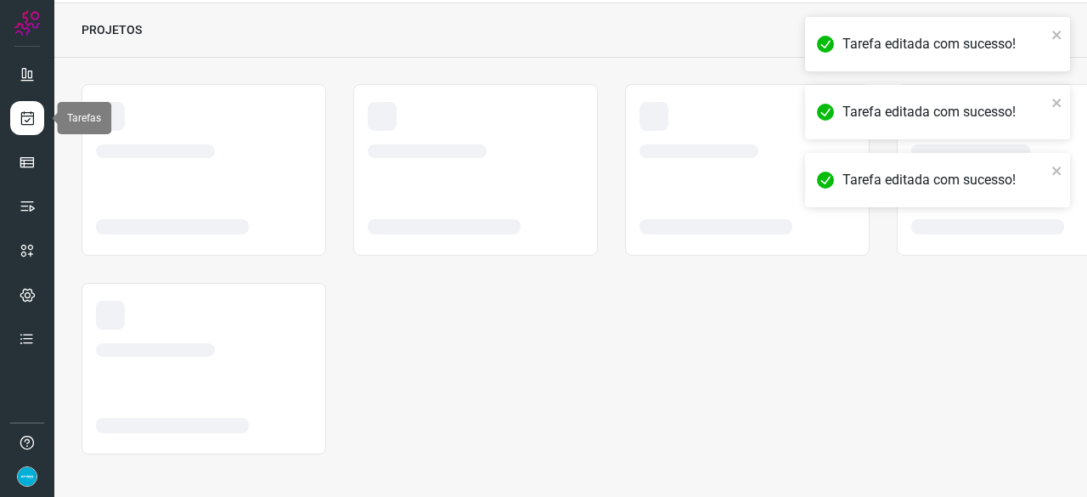
scroll to position [51, 0]
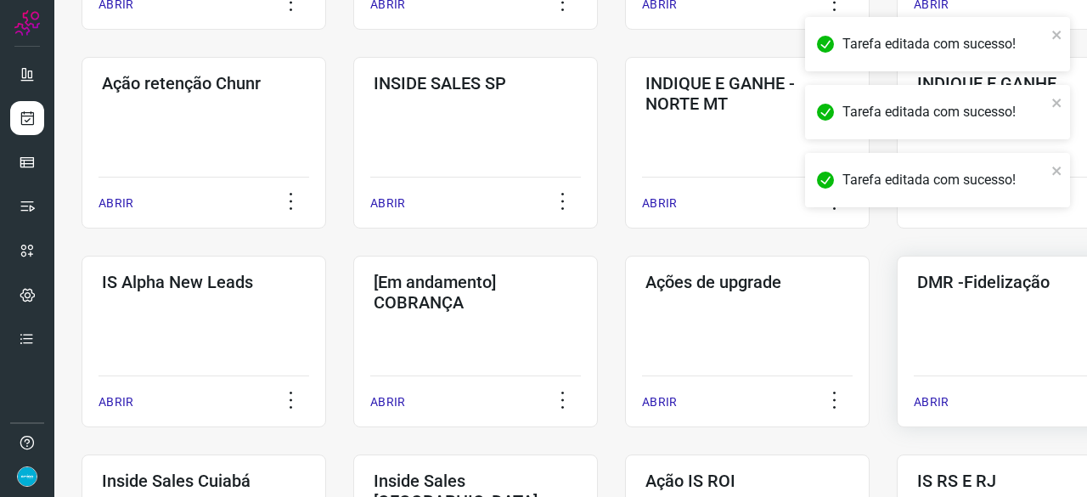
click at [935, 403] on p "ABRIR" at bounding box center [931, 402] width 35 height 18
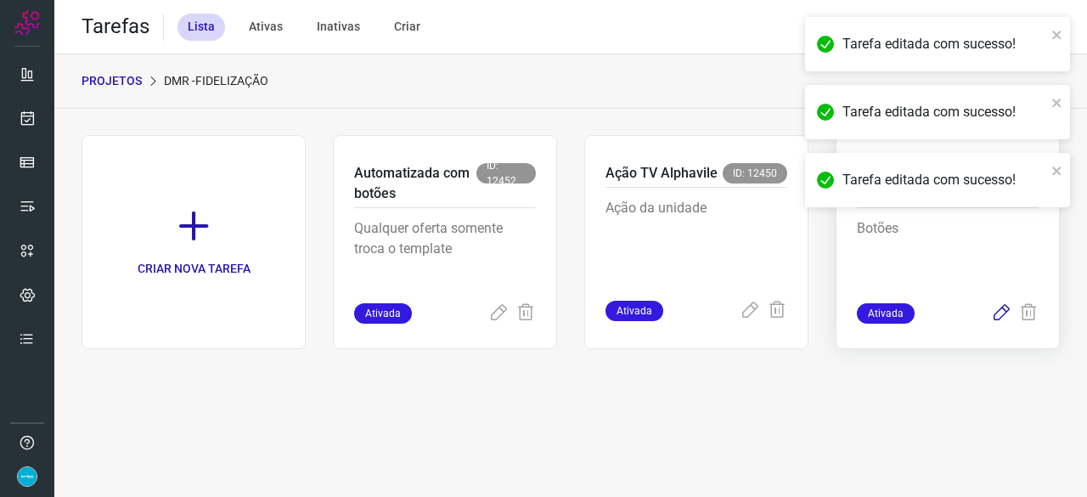
click at [996, 312] on icon at bounding box center [1001, 313] width 20 height 20
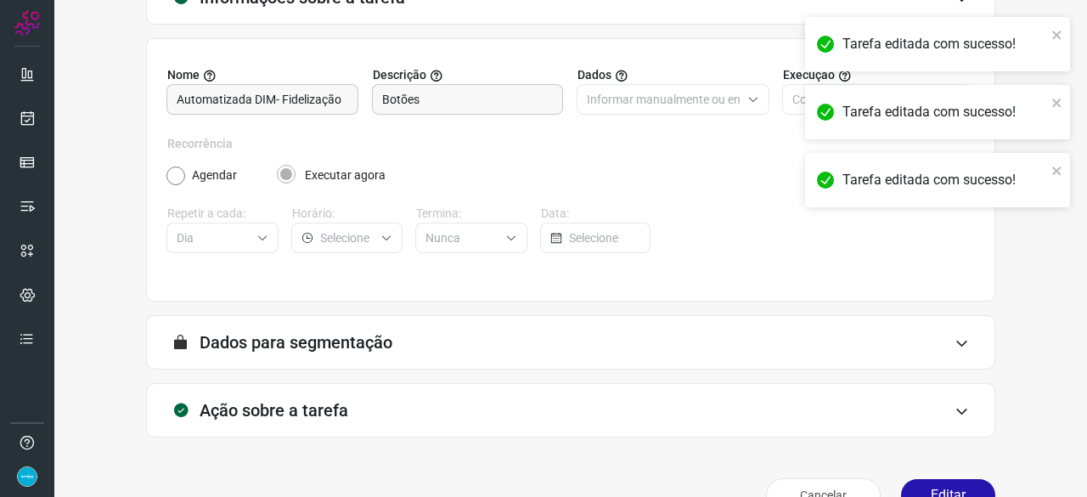
scroll to position [166, 0]
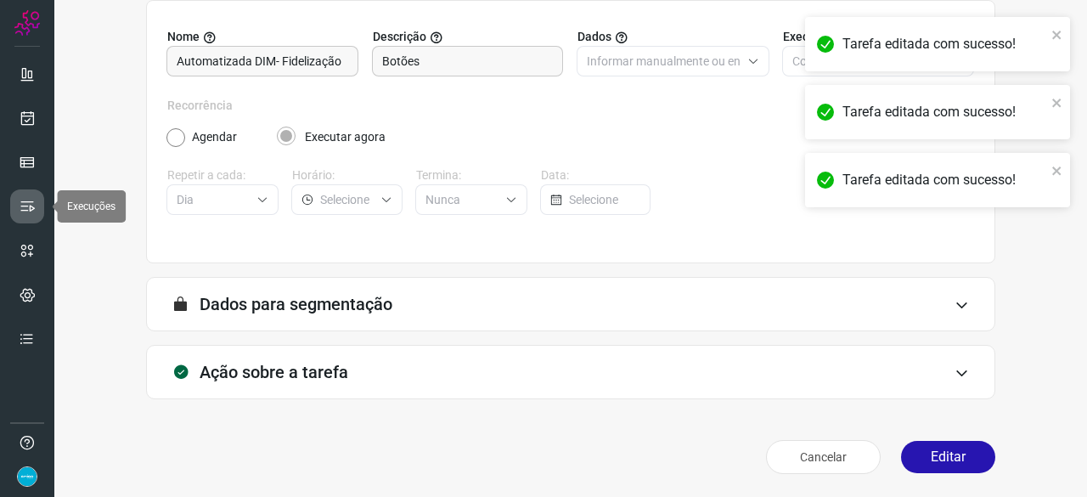
click at [32, 198] on icon at bounding box center [27, 206] width 17 height 17
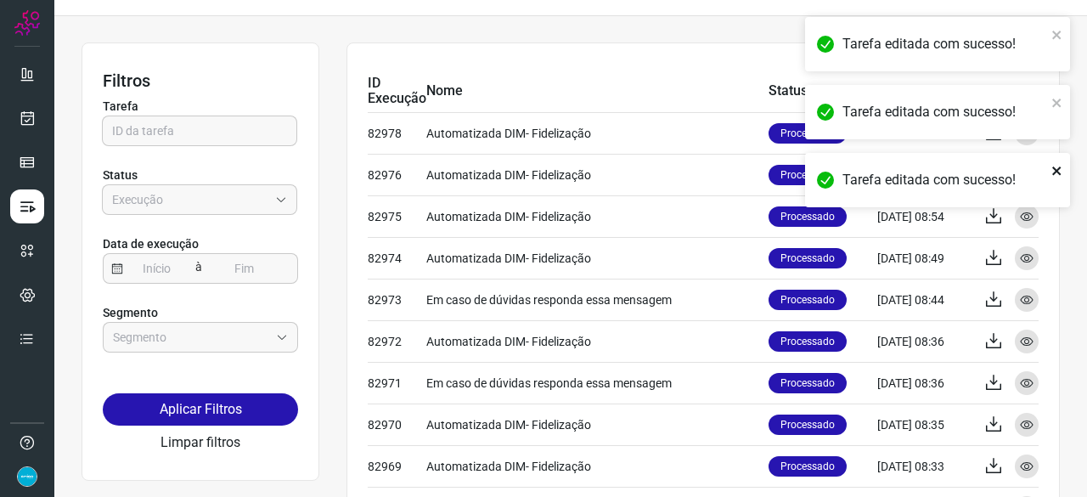
click at [1052, 169] on icon "close" at bounding box center [1058, 171] width 12 height 14
click at [1054, 105] on icon "close" at bounding box center [1056, 103] width 8 height 8
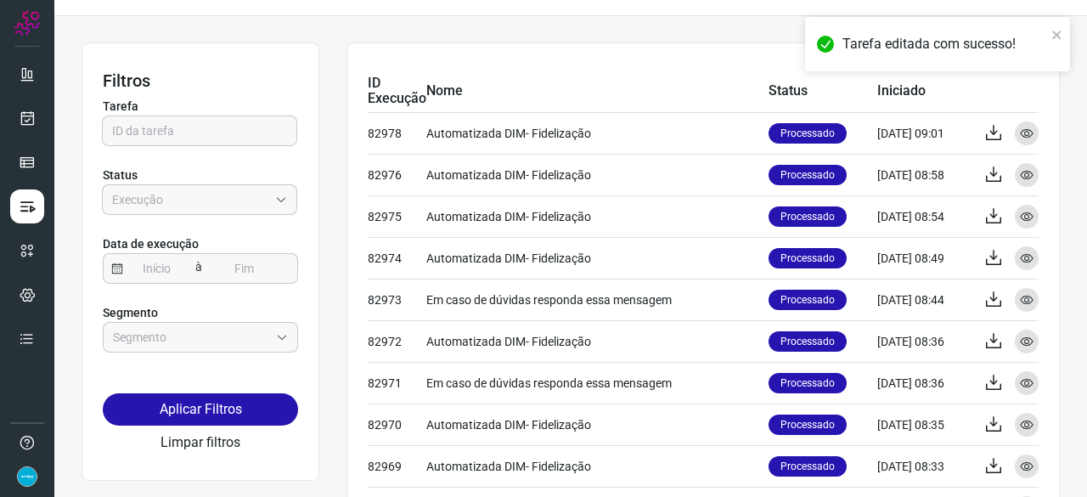
click at [1064, 37] on div "Tarefa editada com sucesso!" at bounding box center [937, 44] width 265 height 54
click at [1057, 35] on icon "close" at bounding box center [1056, 35] width 8 height 8
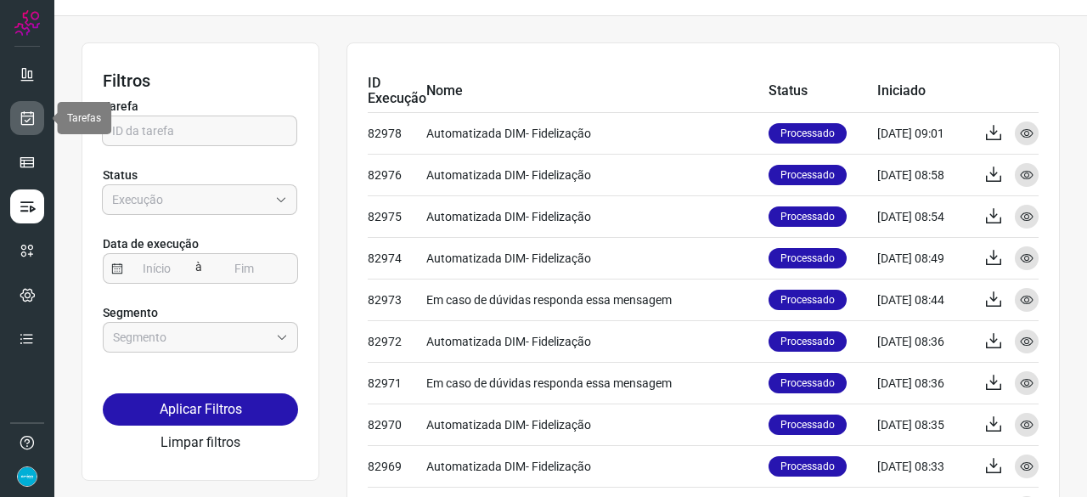
click at [33, 121] on icon at bounding box center [28, 118] width 18 height 17
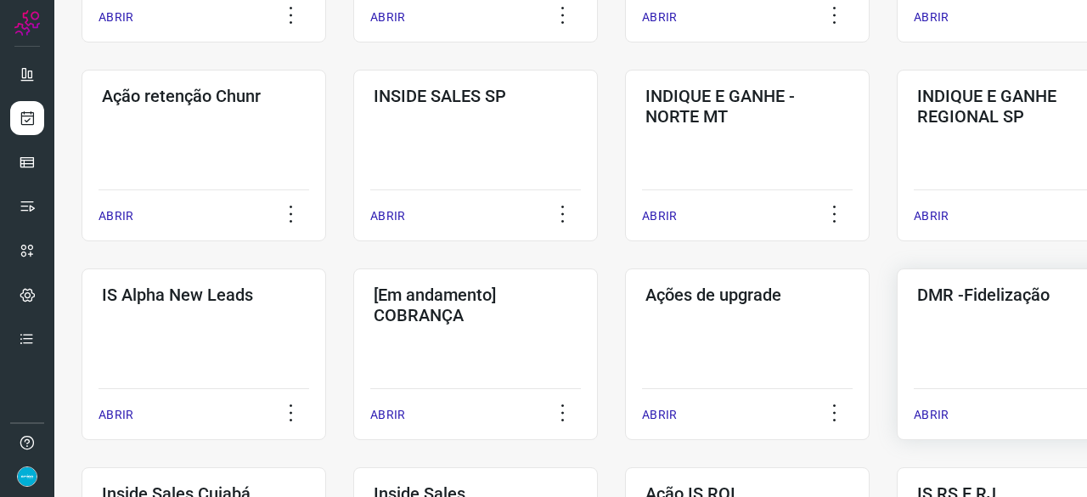
click at [941, 412] on p "ABRIR" at bounding box center [931, 415] width 35 height 18
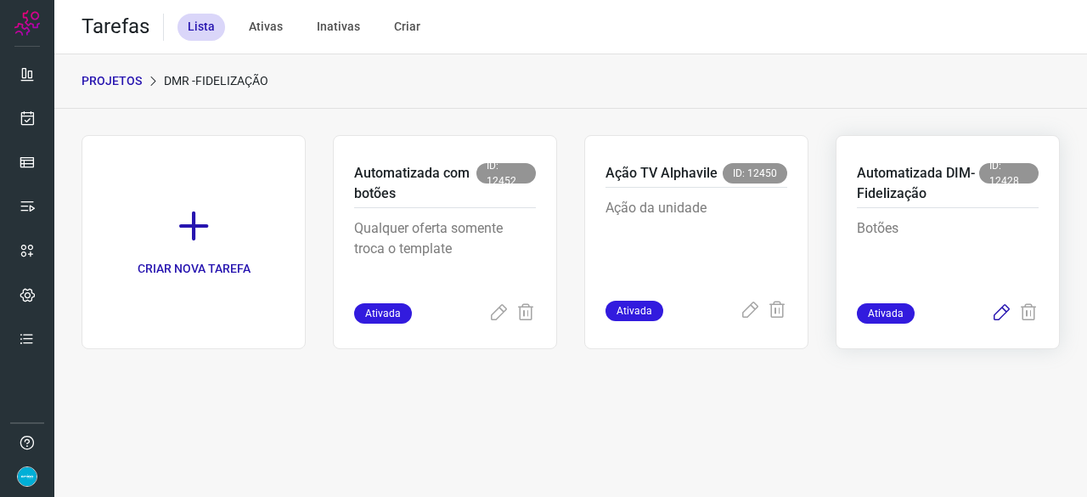
click at [1003, 303] on icon at bounding box center [1001, 313] width 20 height 20
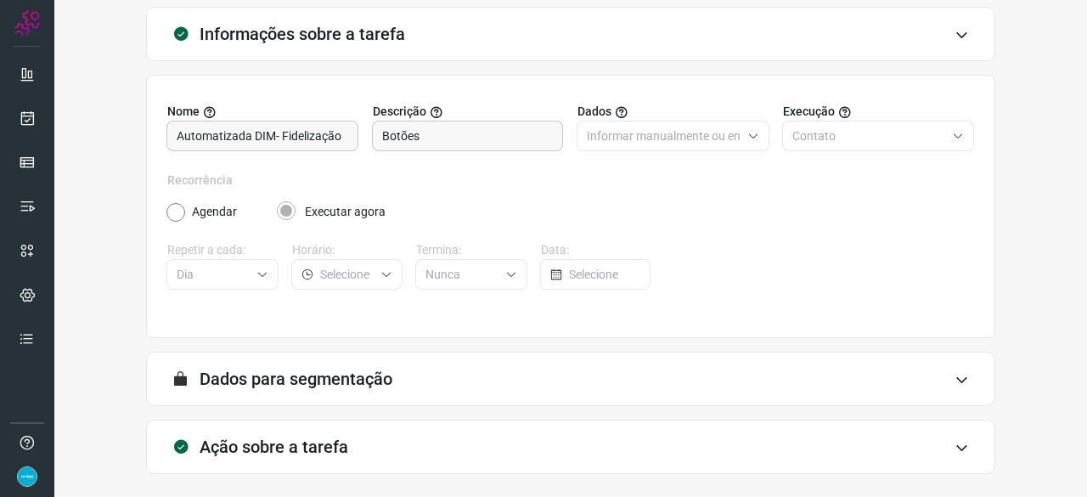
scroll to position [166, 0]
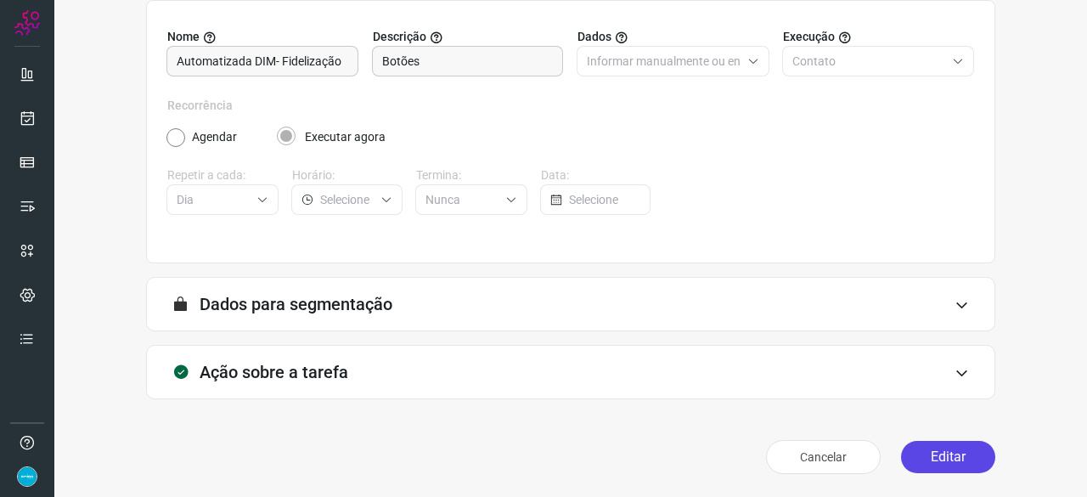
click at [957, 449] on button "Editar" at bounding box center [948, 457] width 94 height 32
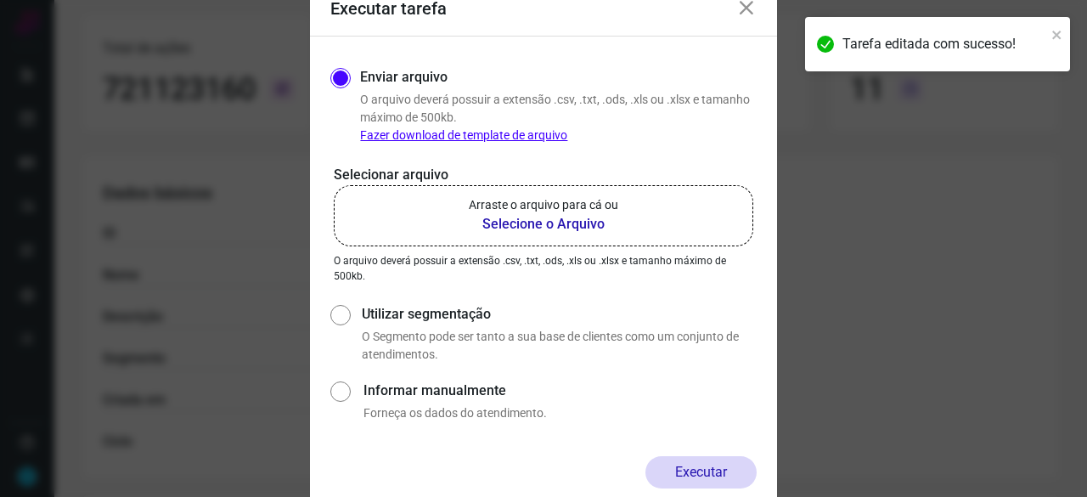
click at [513, 227] on b "Selecione o Arquivo" at bounding box center [544, 224] width 150 height 20
click at [0, 0] on input "Arraste o arquivo para cá ou Selecione o Arquivo" at bounding box center [0, 0] width 0 height 0
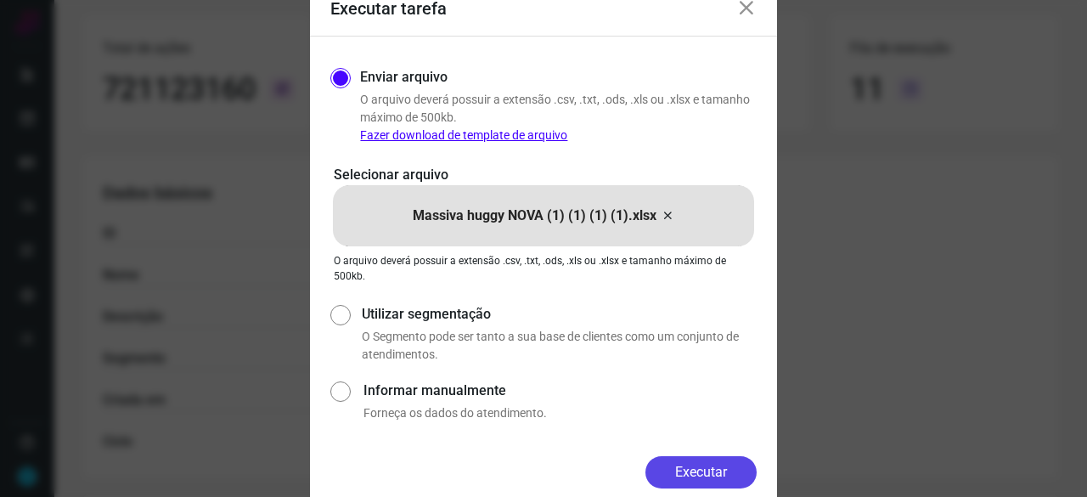
click at [724, 475] on button "Executar" at bounding box center [701, 472] width 111 height 32
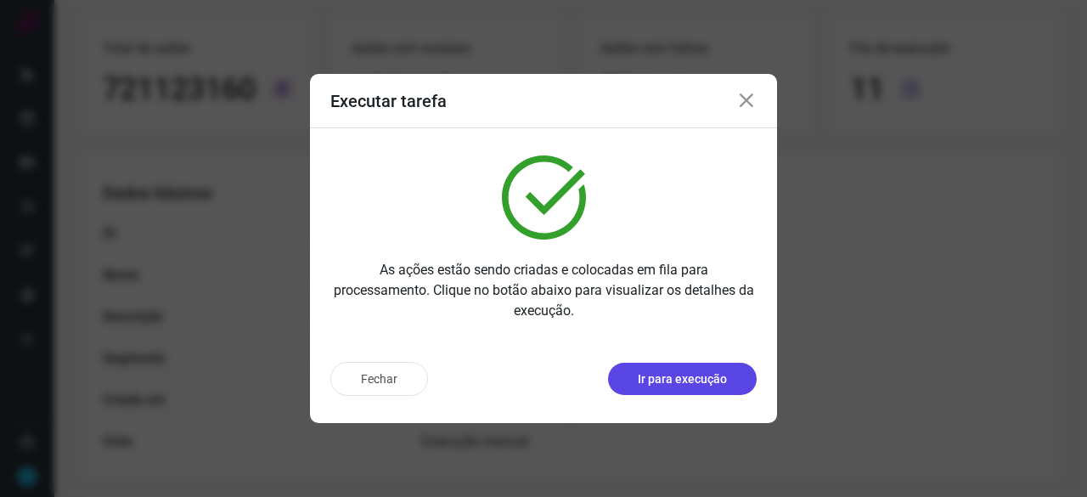
click at [724, 383] on p "Ir para execução" at bounding box center [682, 379] width 89 height 18
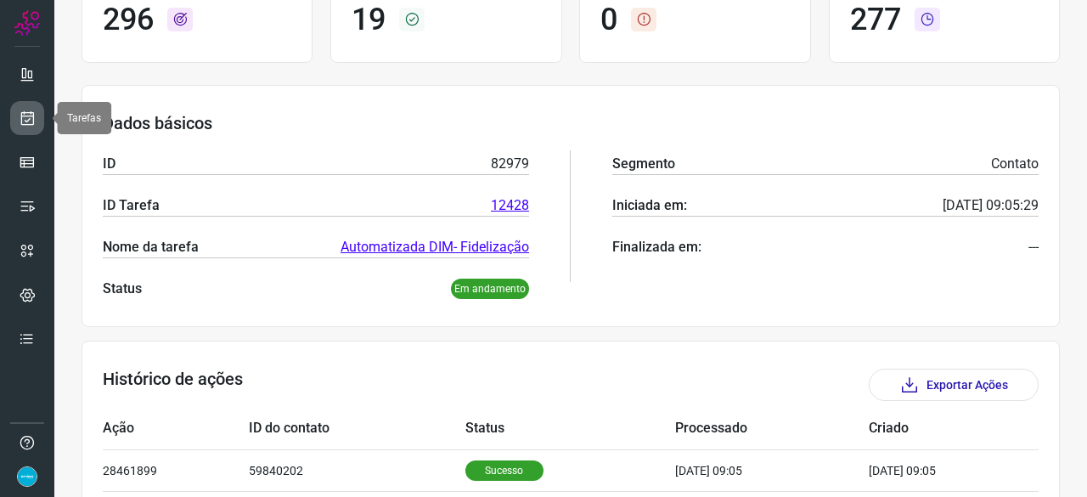
click at [32, 115] on icon at bounding box center [28, 118] width 18 height 17
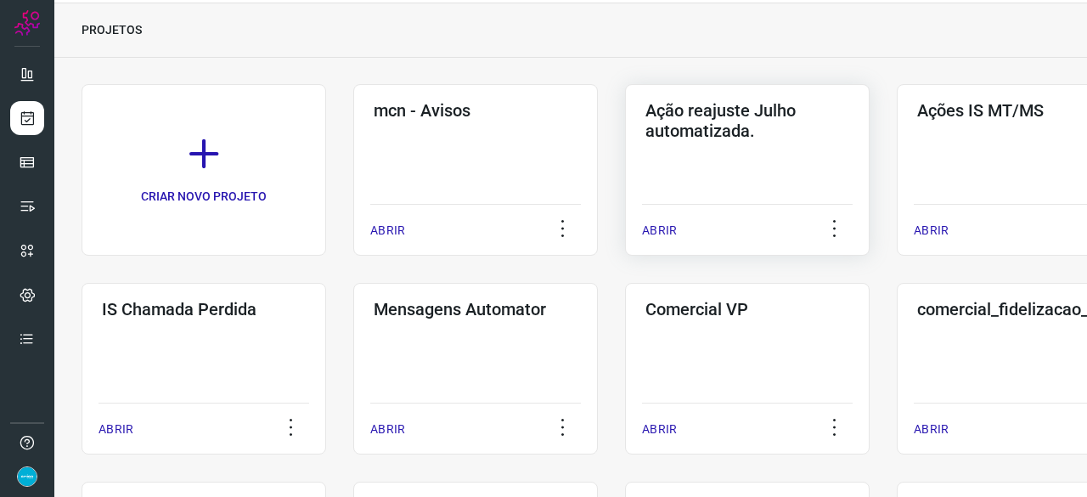
scroll to position [306, 0]
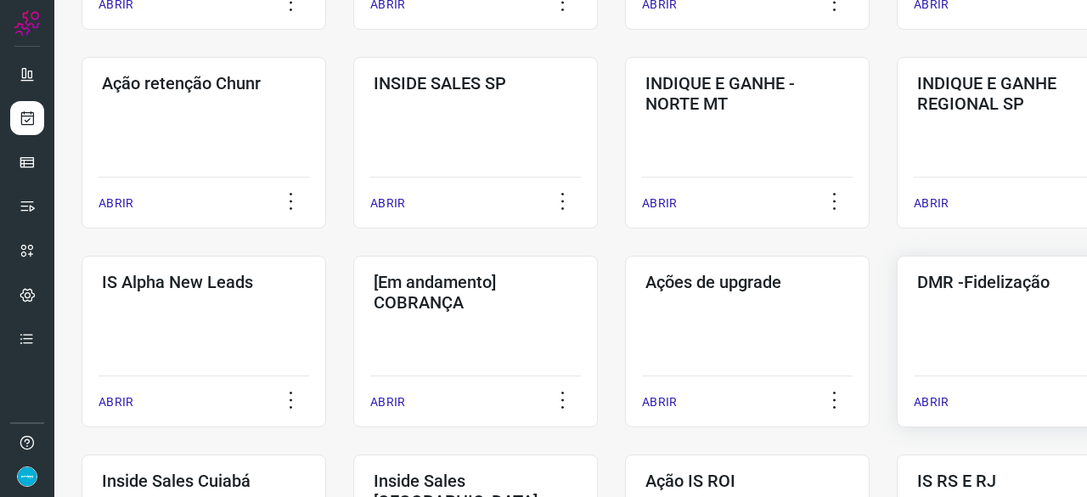
click at [938, 402] on p "ABRIR" at bounding box center [931, 402] width 35 height 18
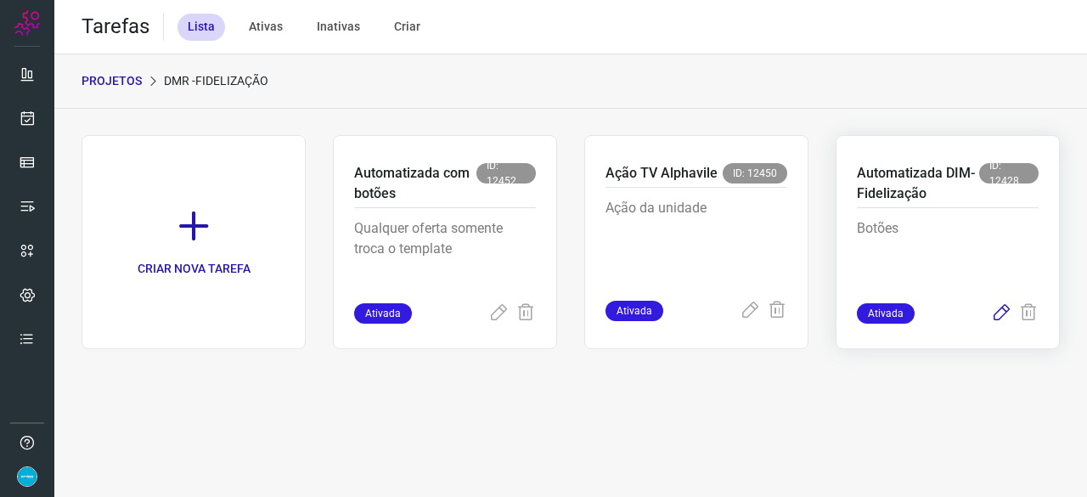
click at [1001, 315] on icon at bounding box center [1001, 313] width 20 height 20
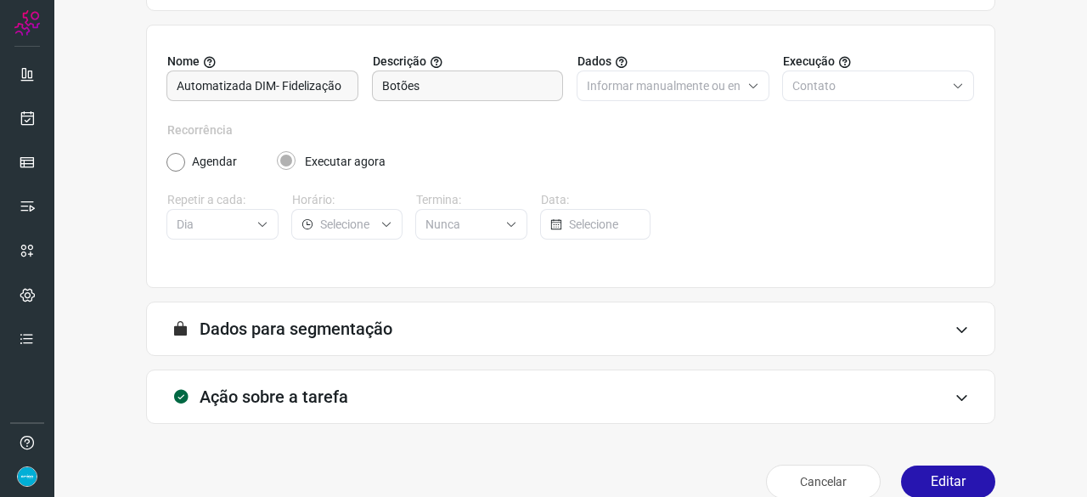
scroll to position [166, 0]
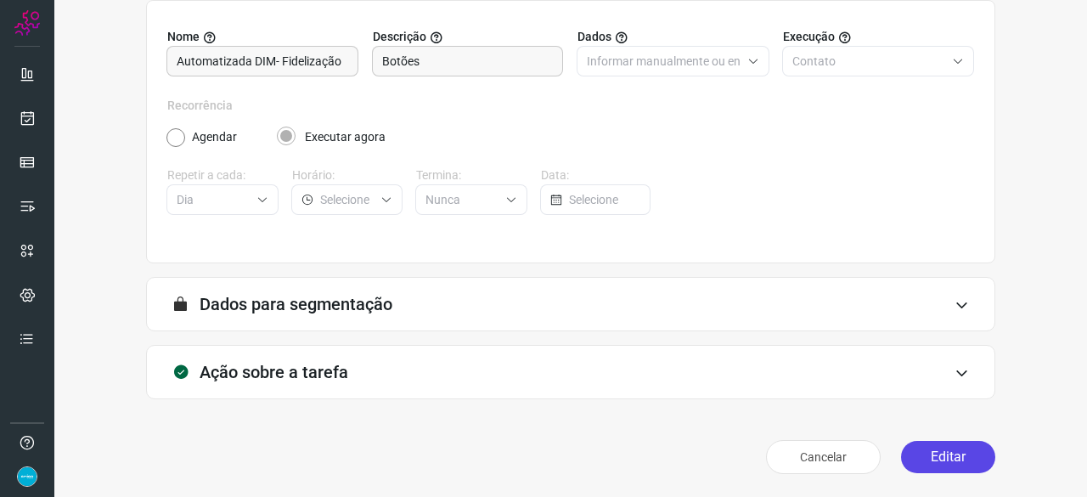
click at [940, 453] on button "Editar" at bounding box center [948, 457] width 94 height 32
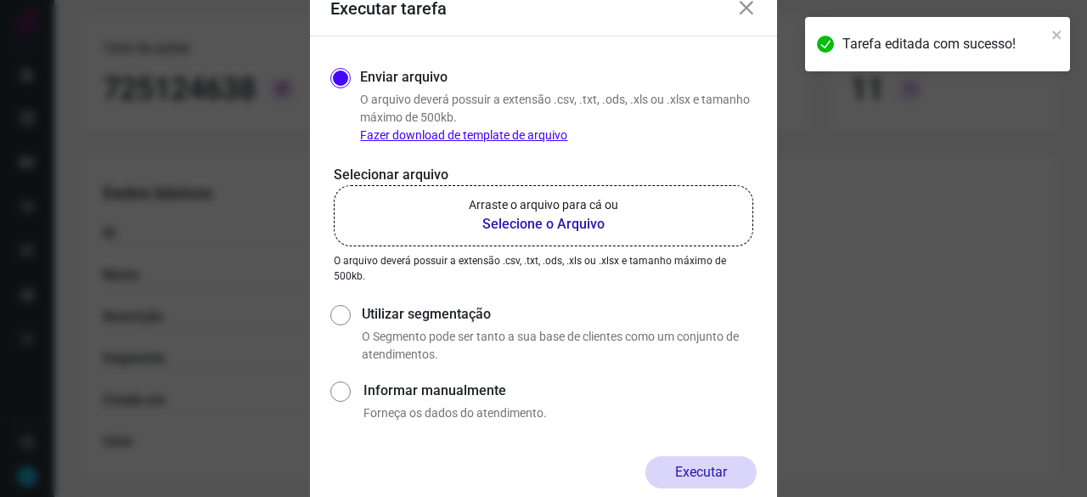
click at [571, 227] on b "Selecione o Arquivo" at bounding box center [544, 224] width 150 height 20
click at [0, 0] on input "Arraste o arquivo para cá ou Selecione o Arquivo" at bounding box center [0, 0] width 0 height 0
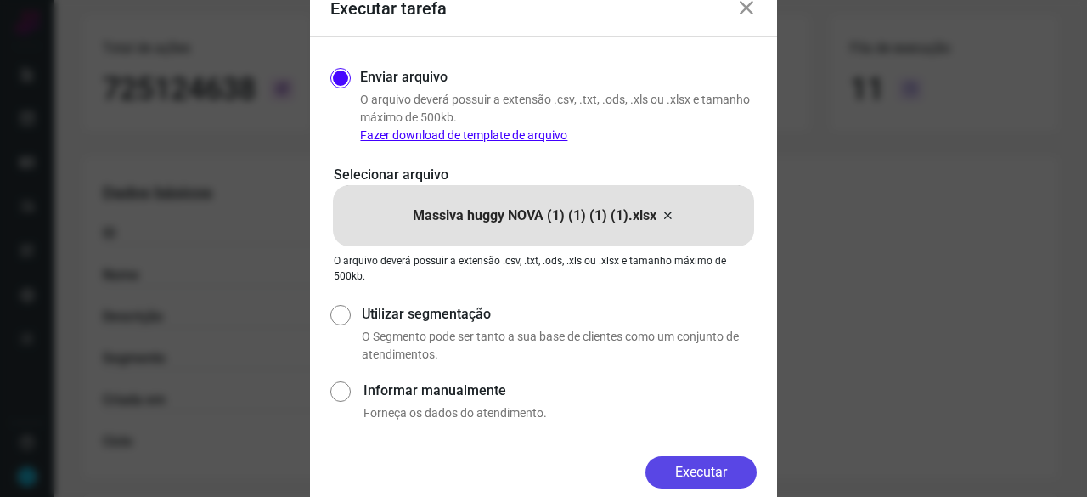
click at [747, 470] on button "Executar" at bounding box center [701, 472] width 111 height 32
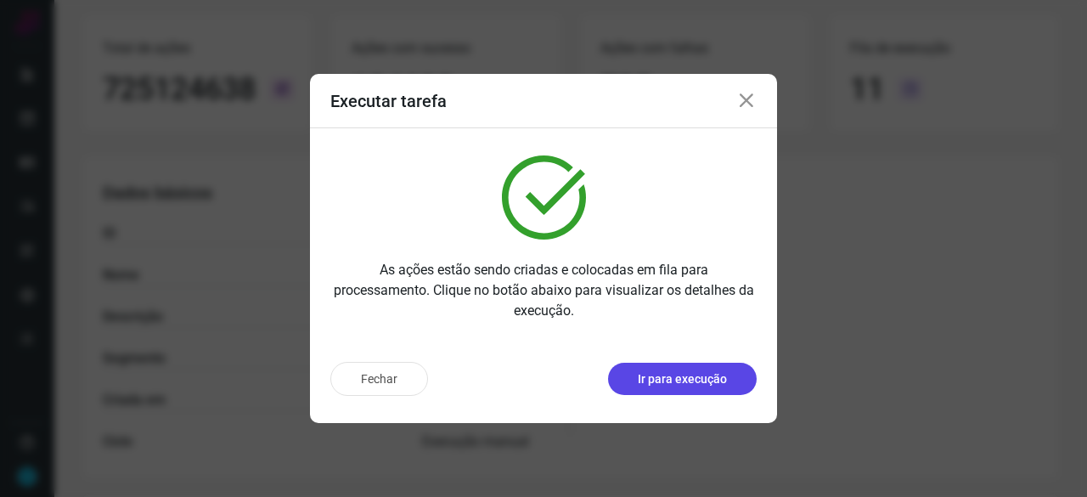
click at [725, 373] on p "Ir para execução" at bounding box center [682, 379] width 89 height 18
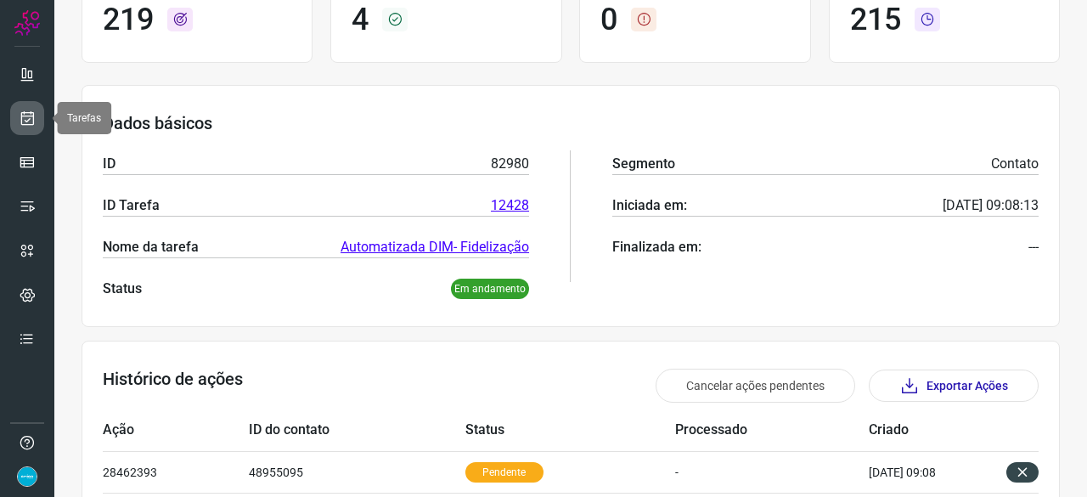
click at [37, 110] on link at bounding box center [27, 118] width 34 height 34
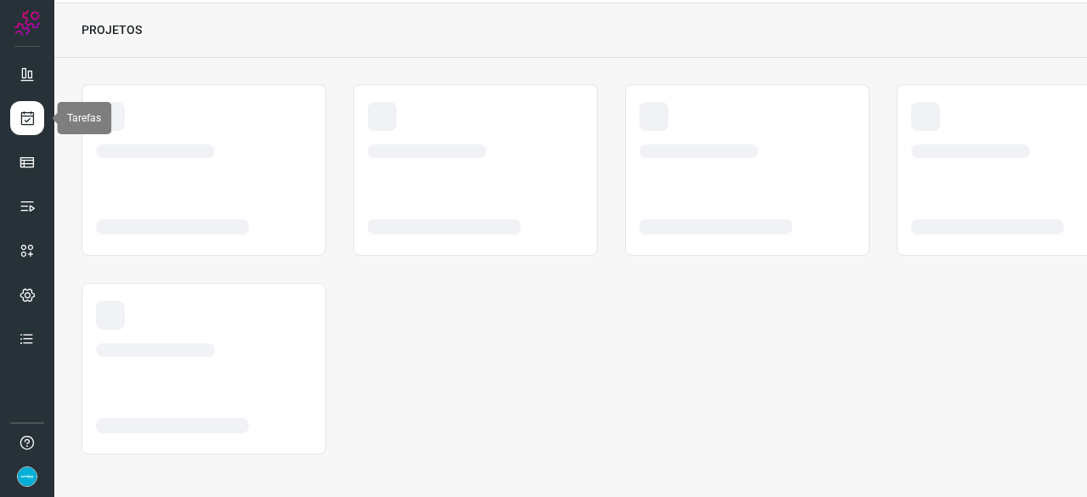
scroll to position [51, 0]
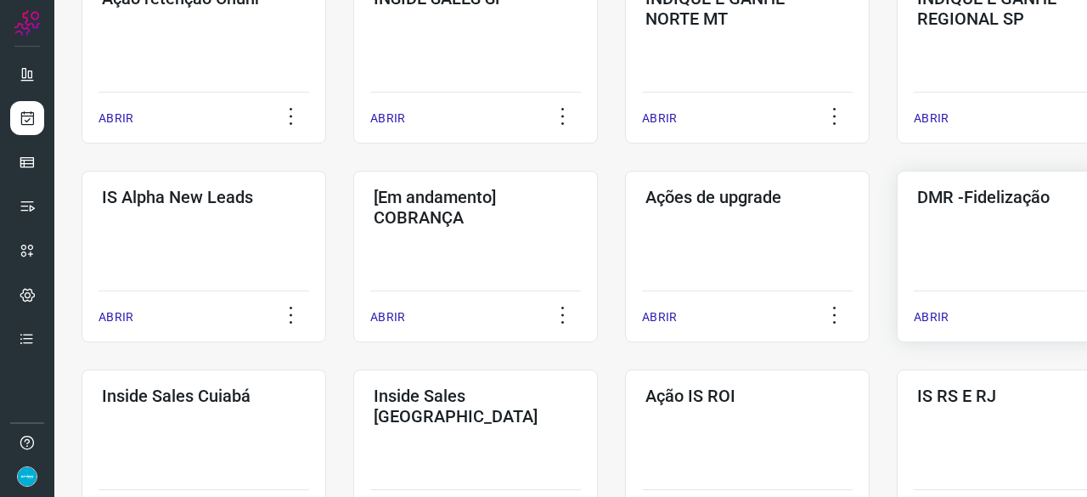
click at [943, 310] on p "ABRIR" at bounding box center [931, 317] width 35 height 18
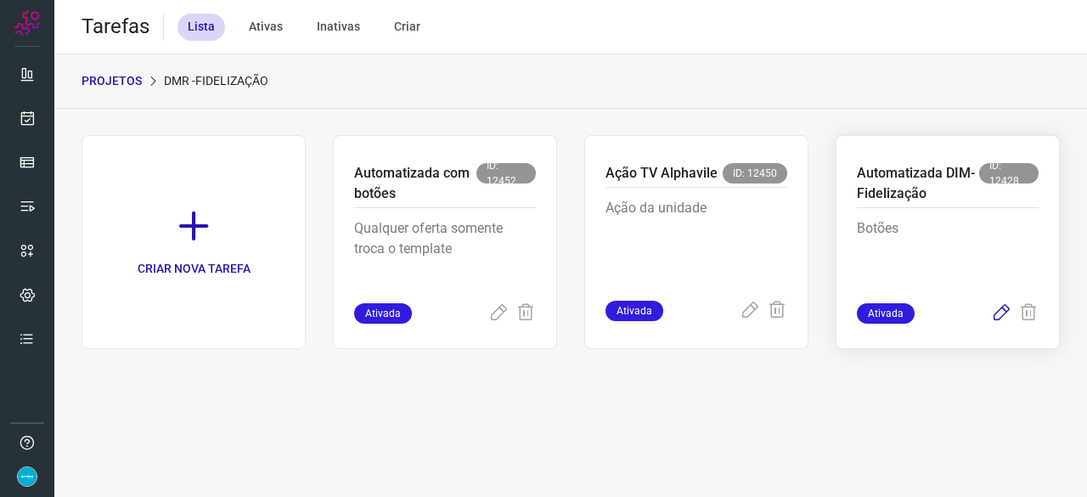
click at [1000, 308] on icon at bounding box center [1001, 313] width 20 height 20
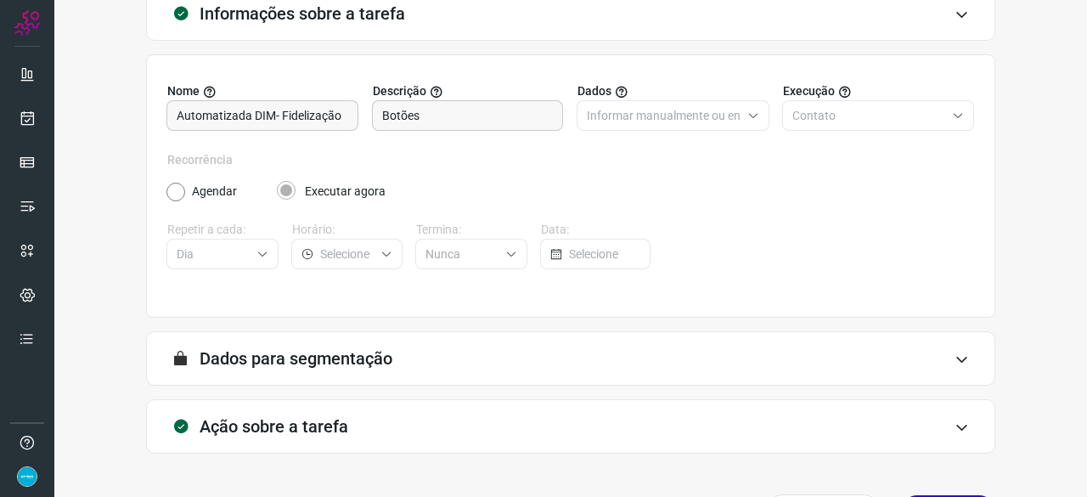
scroll to position [166, 0]
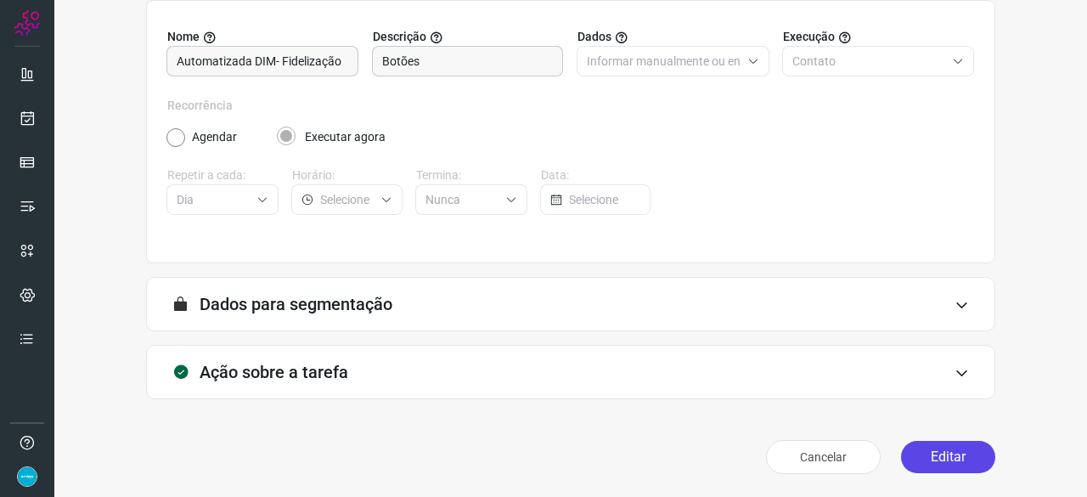
click at [941, 455] on button "Editar" at bounding box center [948, 457] width 94 height 32
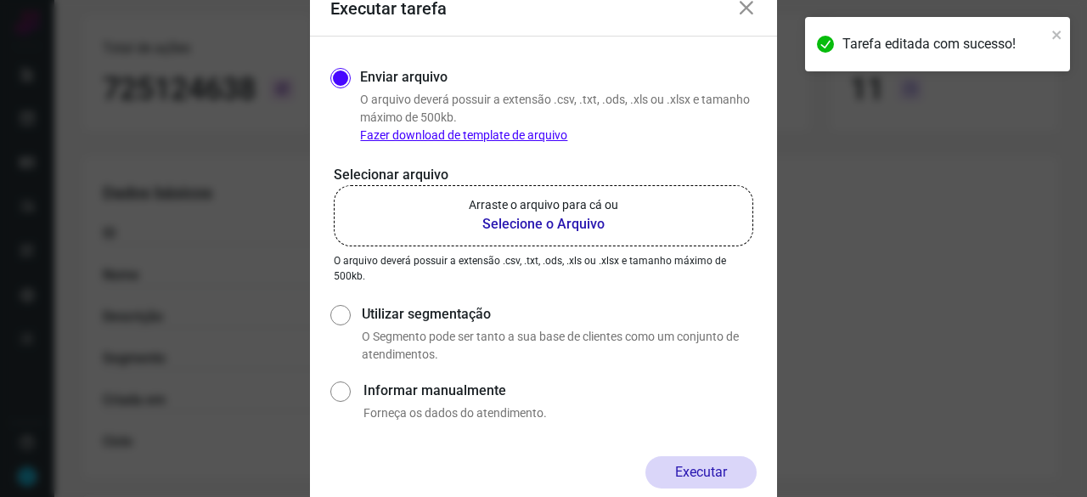
click at [515, 223] on b "Selecione o Arquivo" at bounding box center [544, 224] width 150 height 20
click at [0, 0] on input "Arraste o arquivo para cá ou Selecione o Arquivo" at bounding box center [0, 0] width 0 height 0
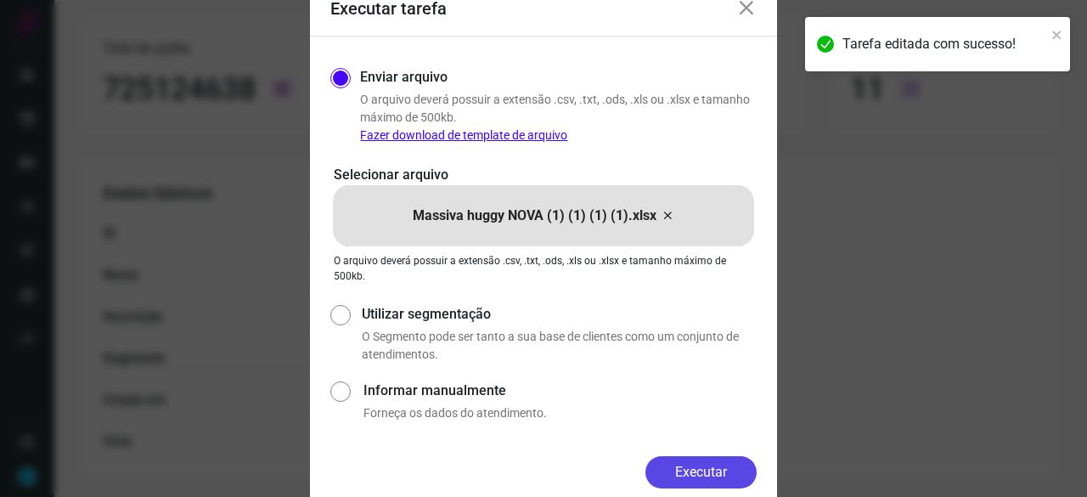
click at [719, 463] on button "Executar" at bounding box center [701, 472] width 111 height 32
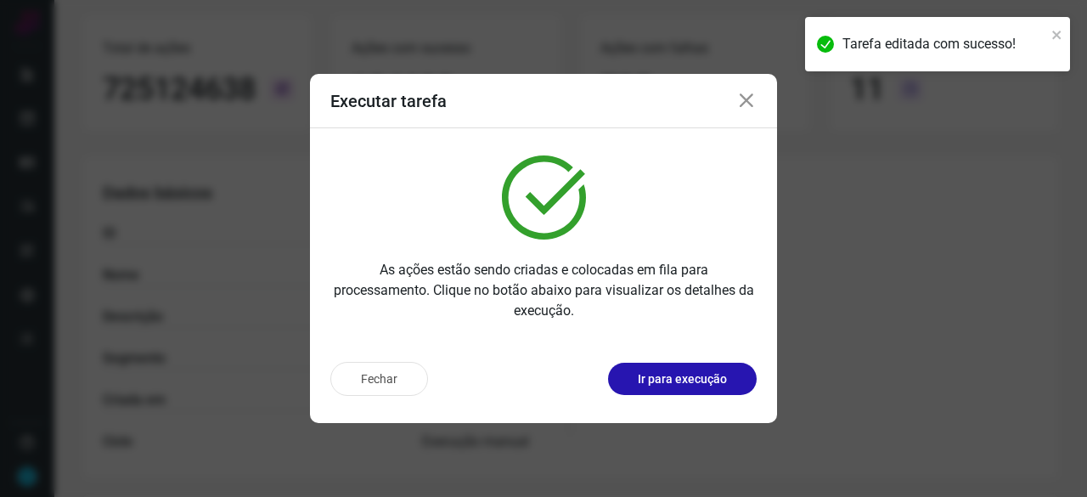
click at [696, 374] on p "Ir para execução" at bounding box center [682, 379] width 89 height 18
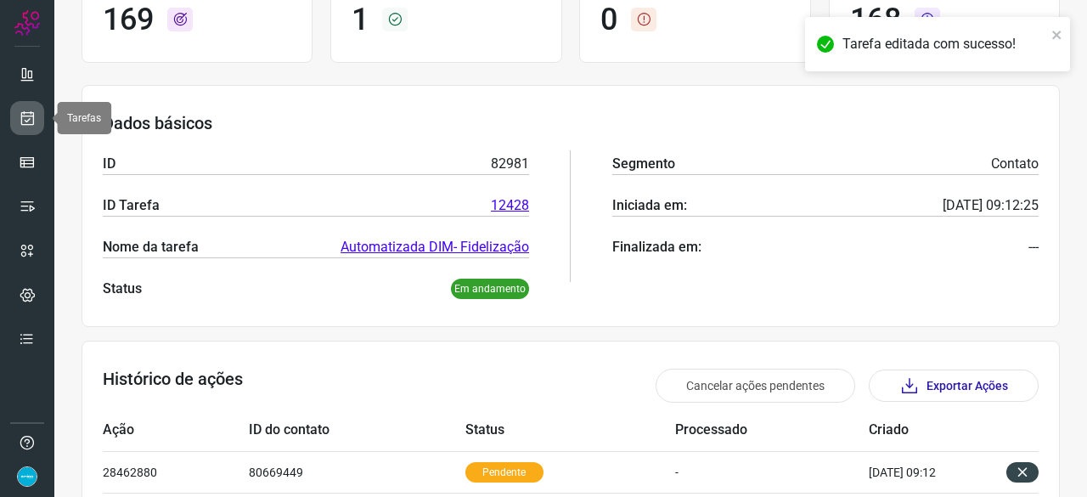
click at [22, 113] on icon at bounding box center [28, 118] width 18 height 17
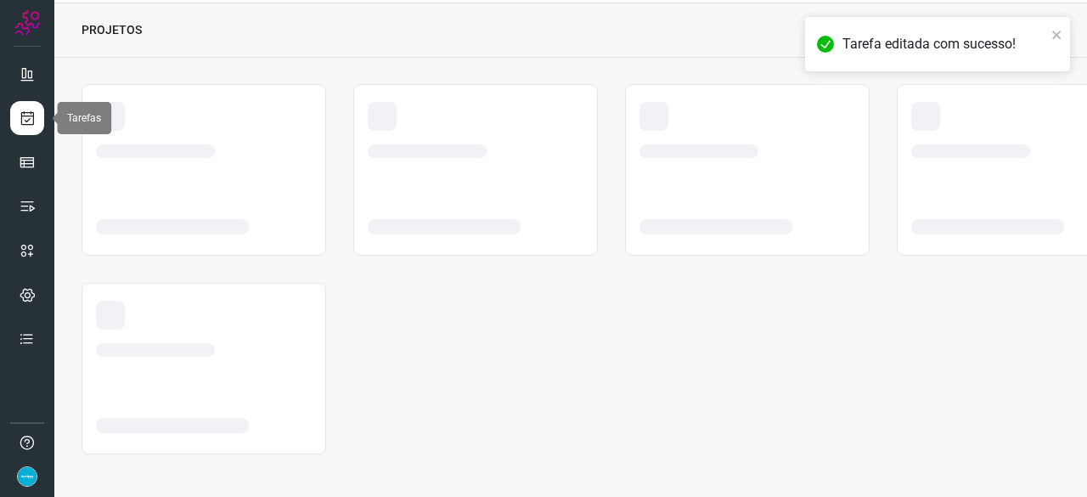
scroll to position [51, 0]
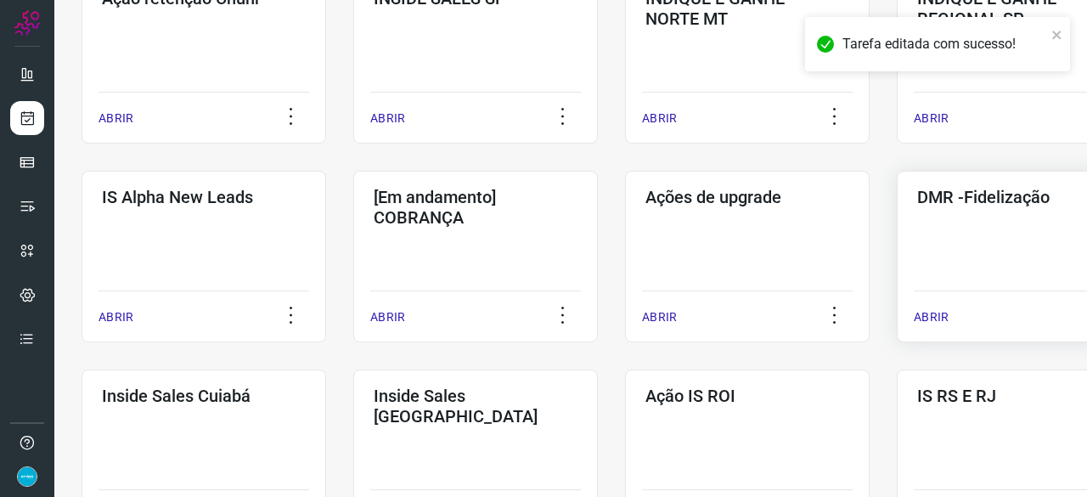
click at [929, 314] on p "ABRIR" at bounding box center [931, 317] width 35 height 18
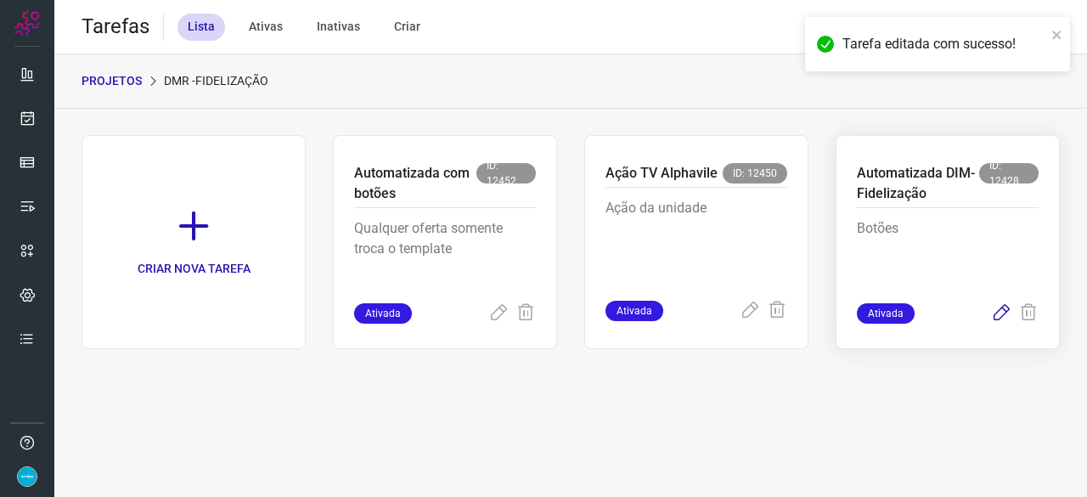
click at [998, 310] on icon at bounding box center [1001, 313] width 20 height 20
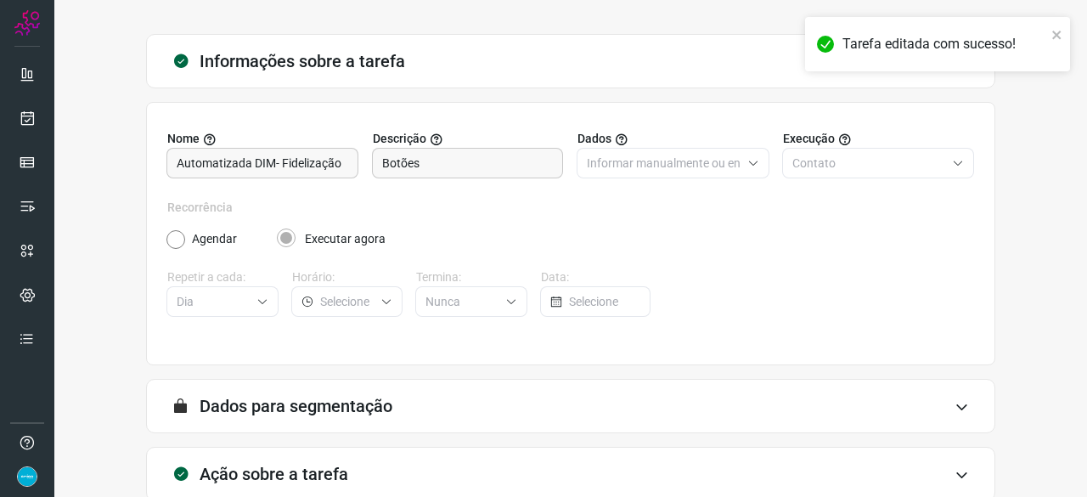
scroll to position [166, 0]
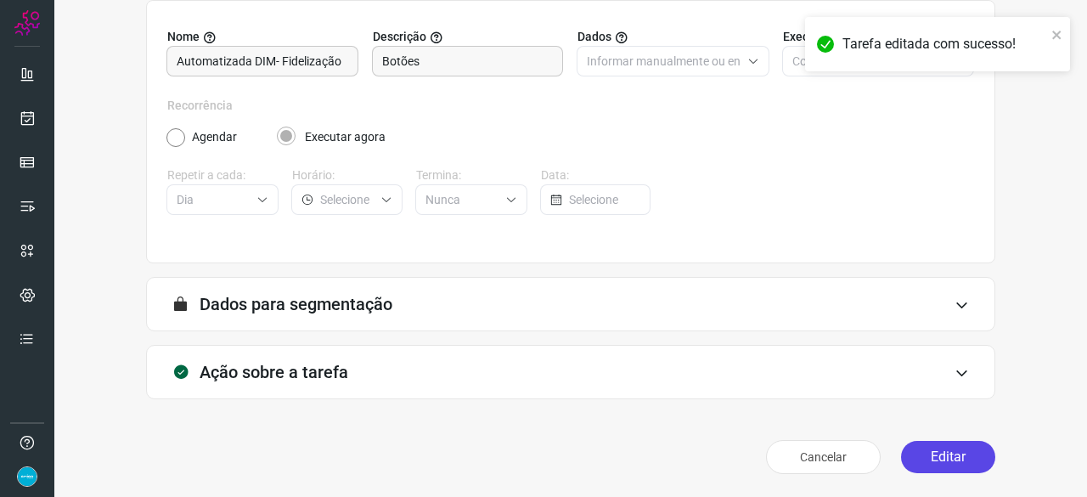
click at [940, 455] on button "Editar" at bounding box center [948, 457] width 94 height 32
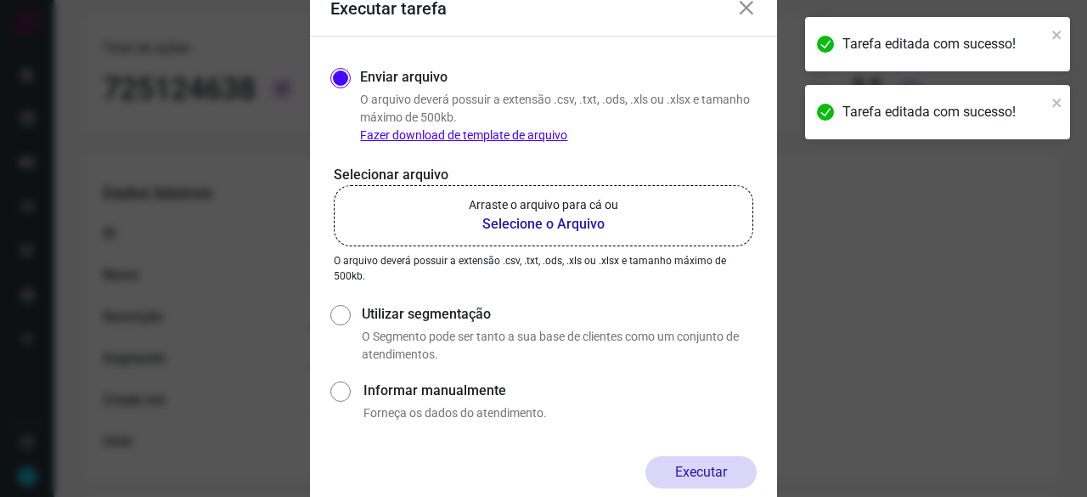
click at [523, 223] on b "Selecione o Arquivo" at bounding box center [544, 224] width 150 height 20
click at [0, 0] on input "Arraste o arquivo para cá ou Selecione o Arquivo" at bounding box center [0, 0] width 0 height 0
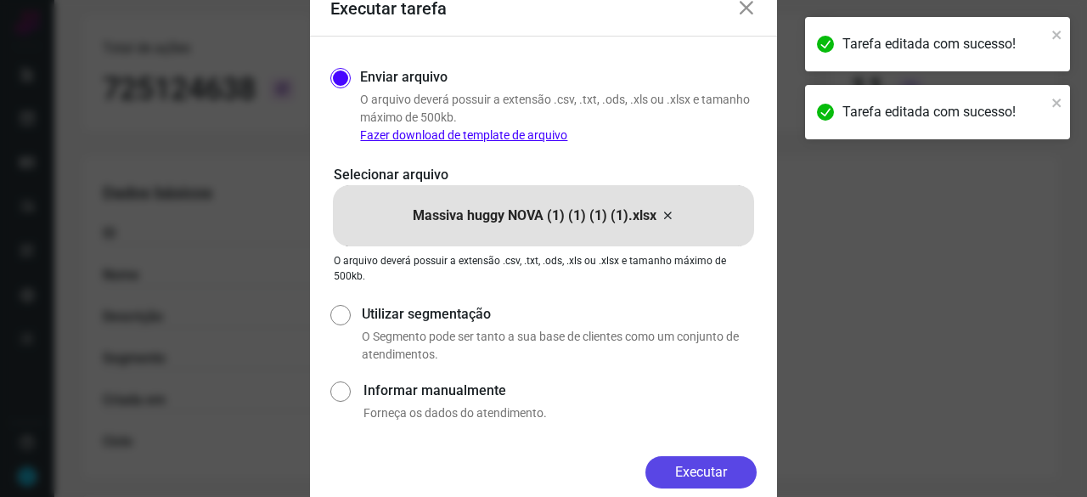
click at [705, 482] on button "Executar" at bounding box center [701, 472] width 111 height 32
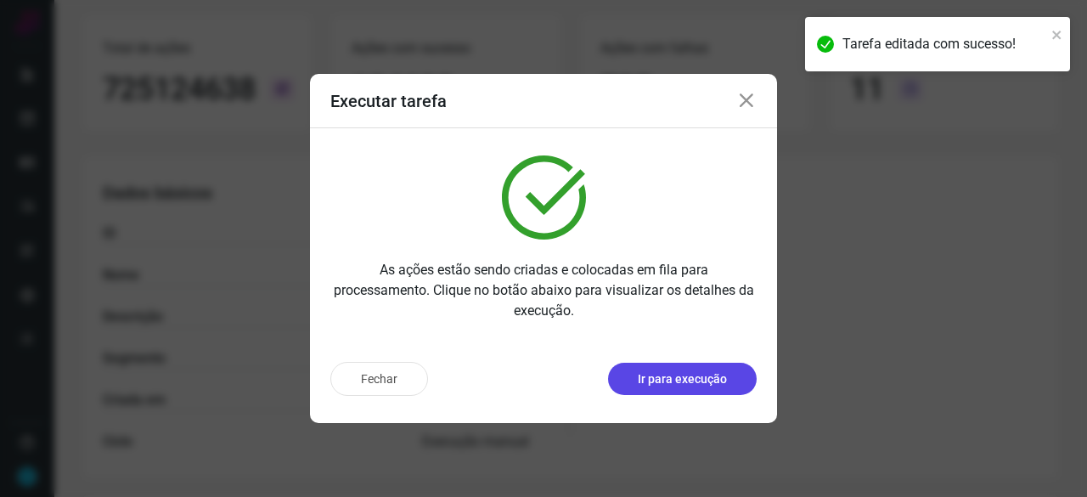
click at [669, 386] on p "Ir para execução" at bounding box center [682, 379] width 89 height 18
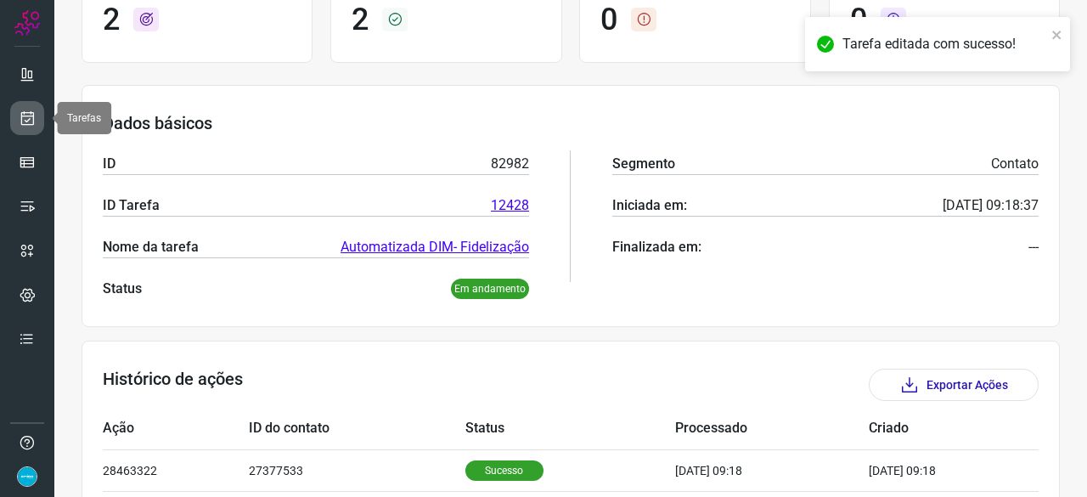
click at [31, 121] on icon at bounding box center [28, 118] width 18 height 17
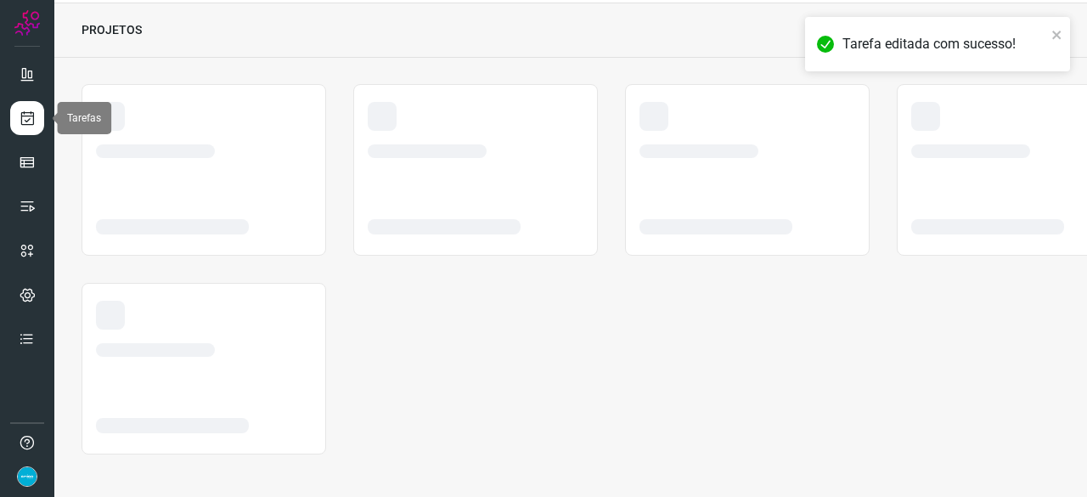
scroll to position [51, 0]
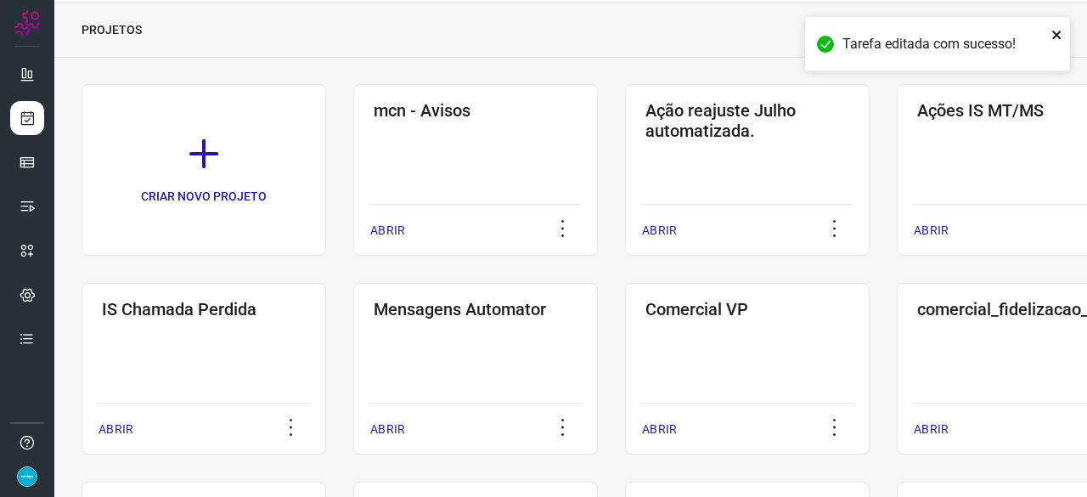
click at [1058, 37] on icon "close" at bounding box center [1056, 35] width 8 height 8
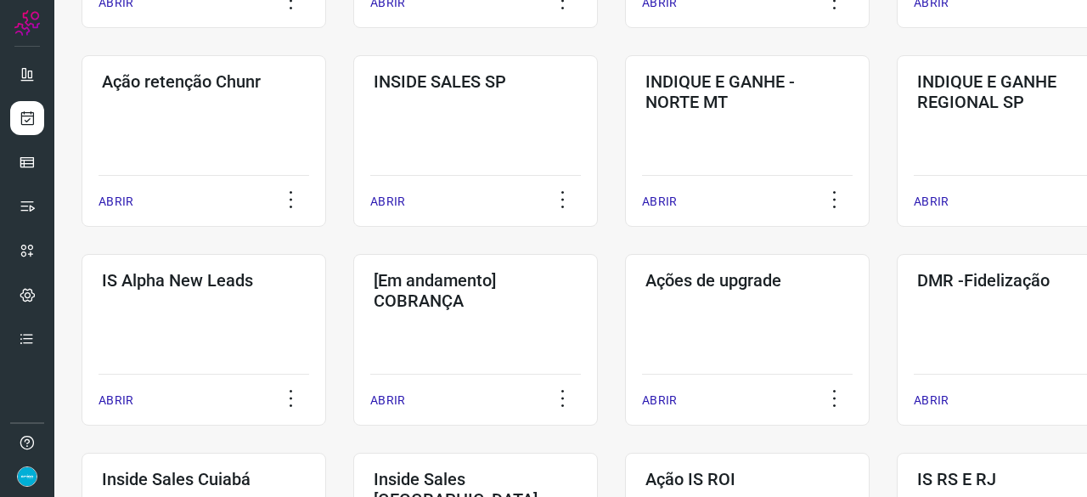
scroll to position [561, 0]
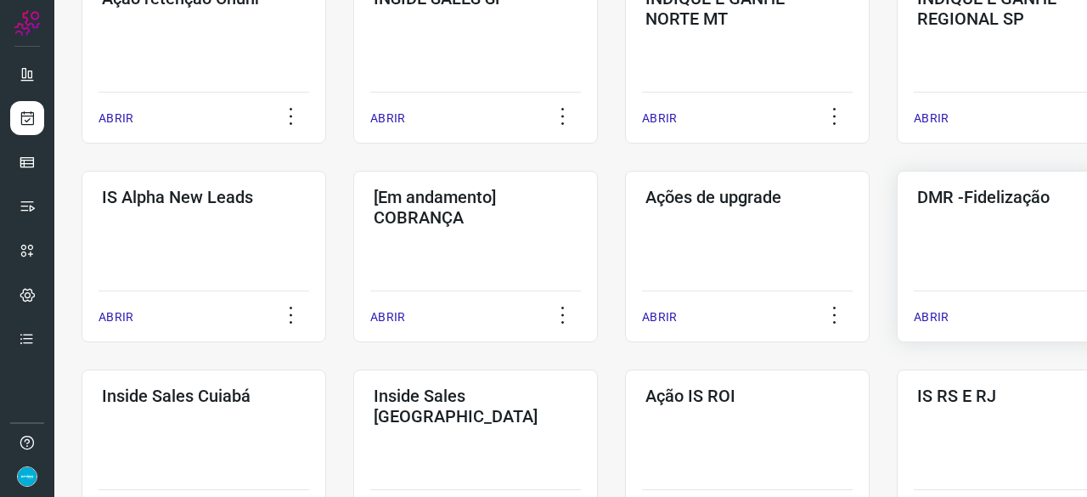
click at [924, 318] on p "ABRIR" at bounding box center [931, 317] width 35 height 18
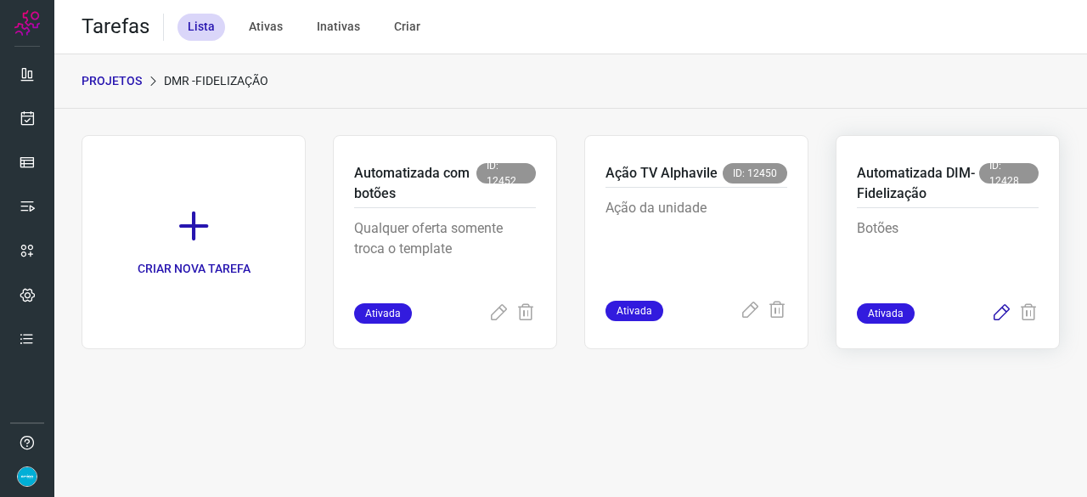
click at [999, 313] on icon at bounding box center [1001, 313] width 20 height 20
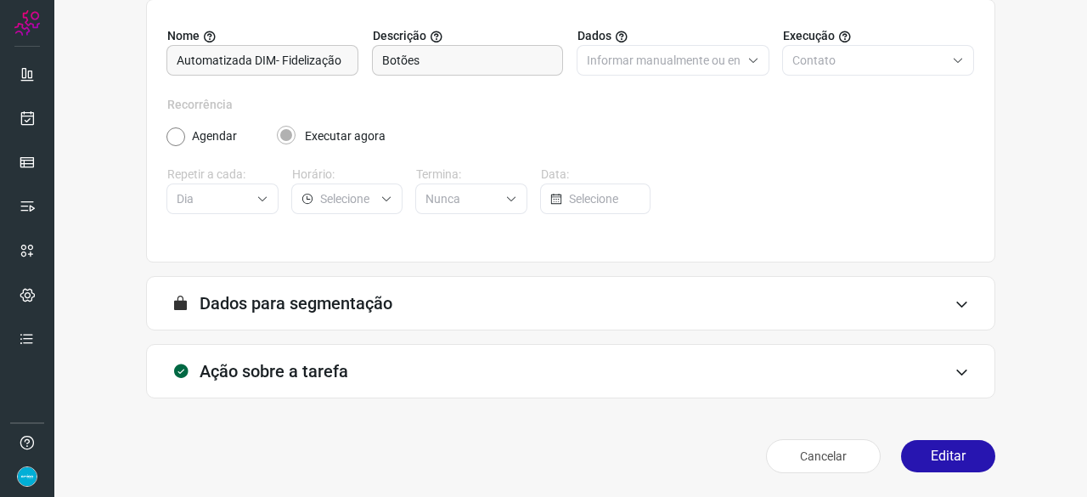
scroll to position [166, 0]
click at [945, 463] on button "Editar" at bounding box center [948, 457] width 94 height 32
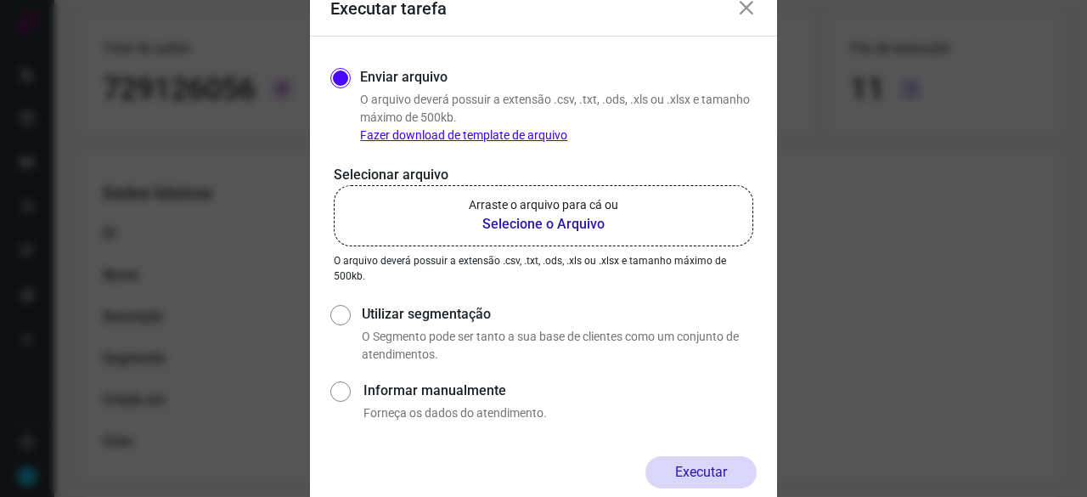
click at [581, 226] on b "Selecione o Arquivo" at bounding box center [544, 224] width 150 height 20
click at [0, 0] on input "Arraste o arquivo para cá ou Selecione o Arquivo" at bounding box center [0, 0] width 0 height 0
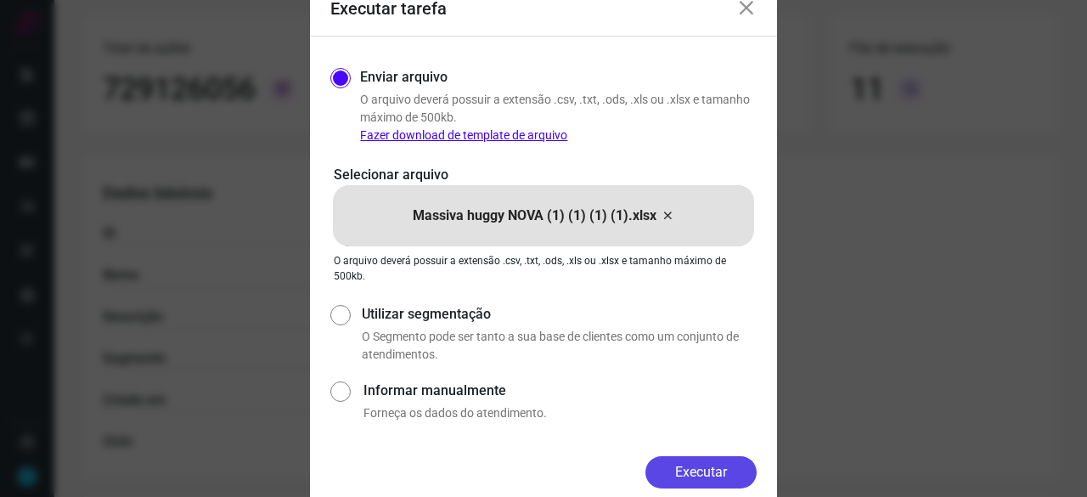
click at [692, 466] on button "Executar" at bounding box center [701, 472] width 111 height 32
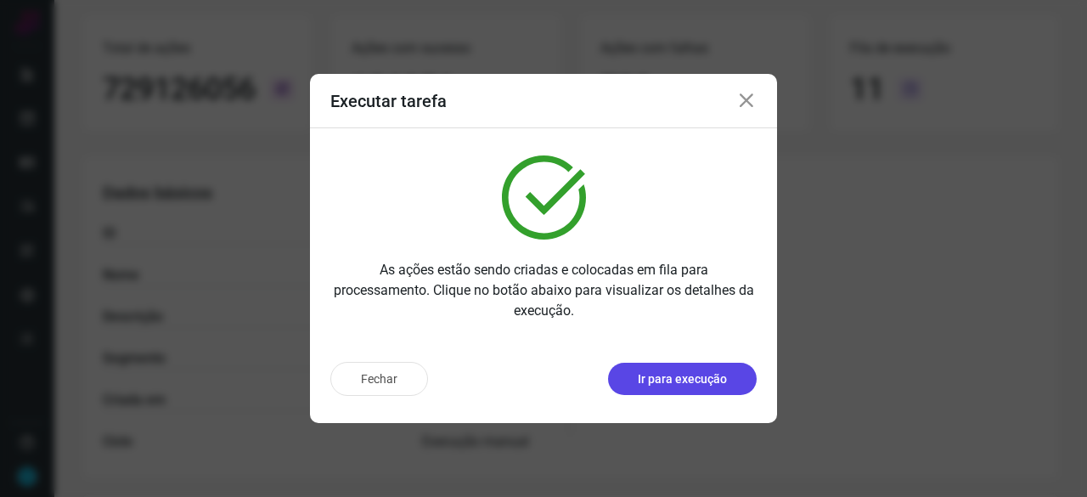
click at [746, 381] on button "Ir para execução" at bounding box center [682, 379] width 149 height 32
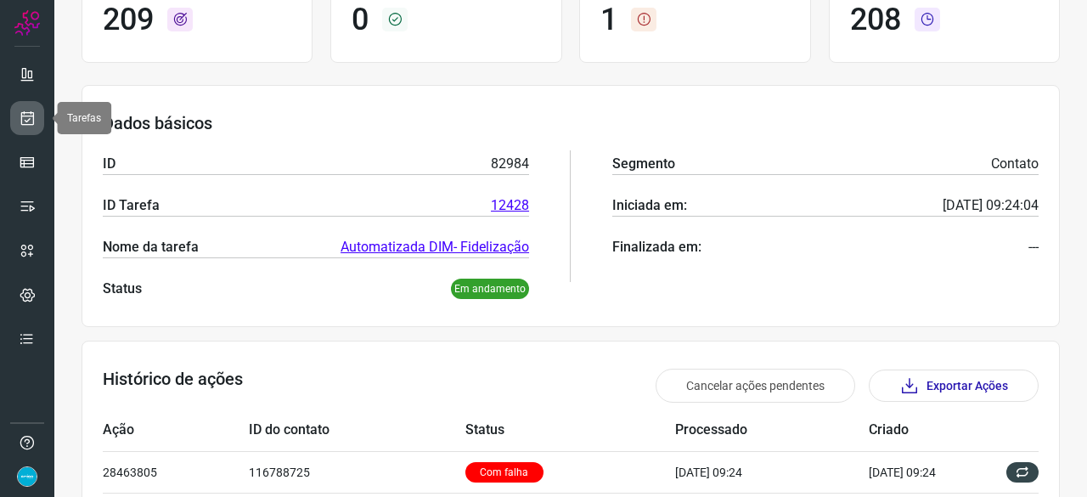
click at [29, 115] on icon at bounding box center [28, 118] width 18 height 17
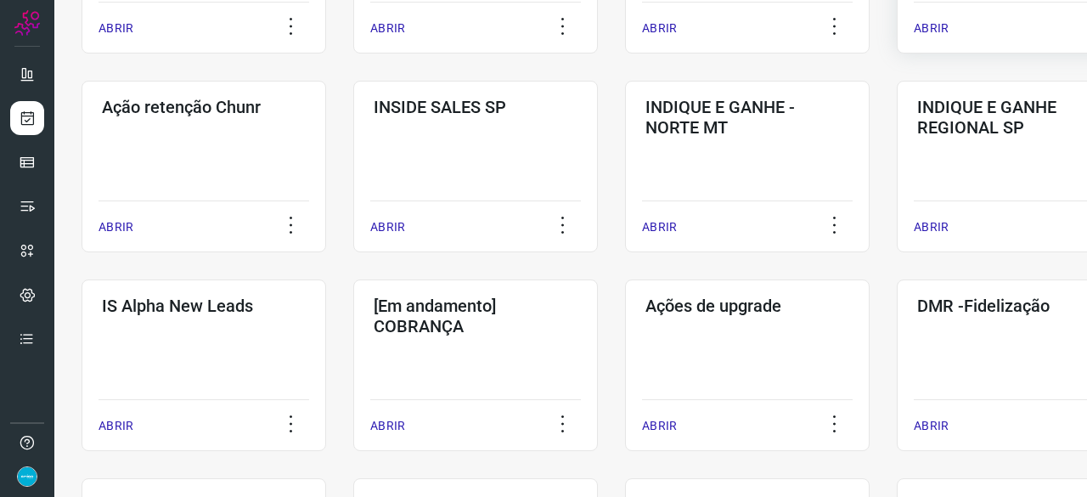
scroll to position [476, 0]
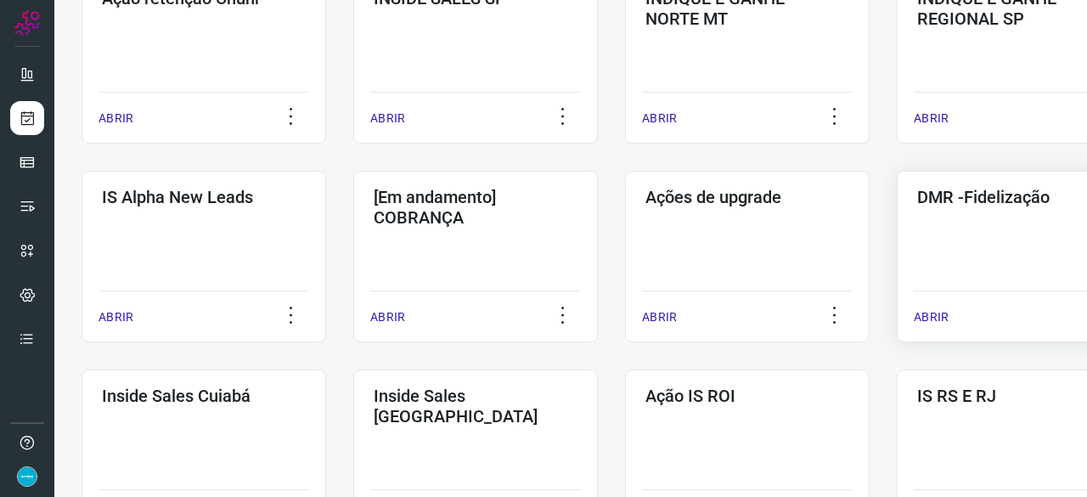
click at [943, 310] on p "ABRIR" at bounding box center [931, 317] width 35 height 18
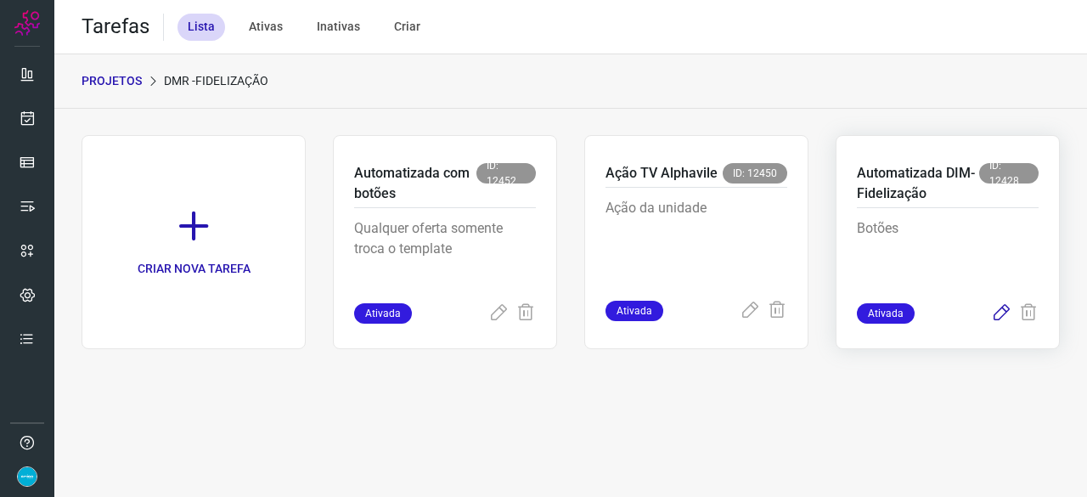
click at [1002, 315] on icon at bounding box center [1001, 313] width 20 height 20
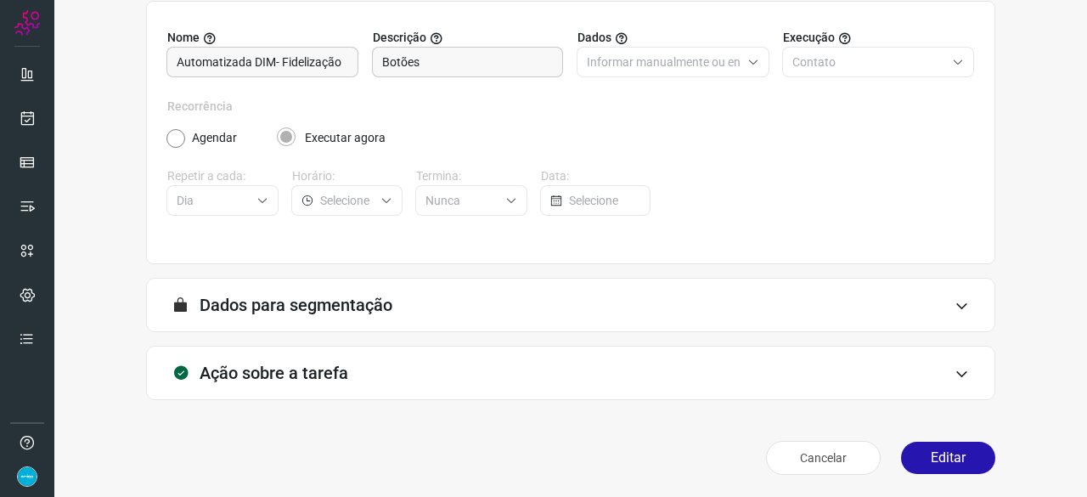
scroll to position [166, 0]
click at [24, 154] on icon at bounding box center [27, 162] width 17 height 17
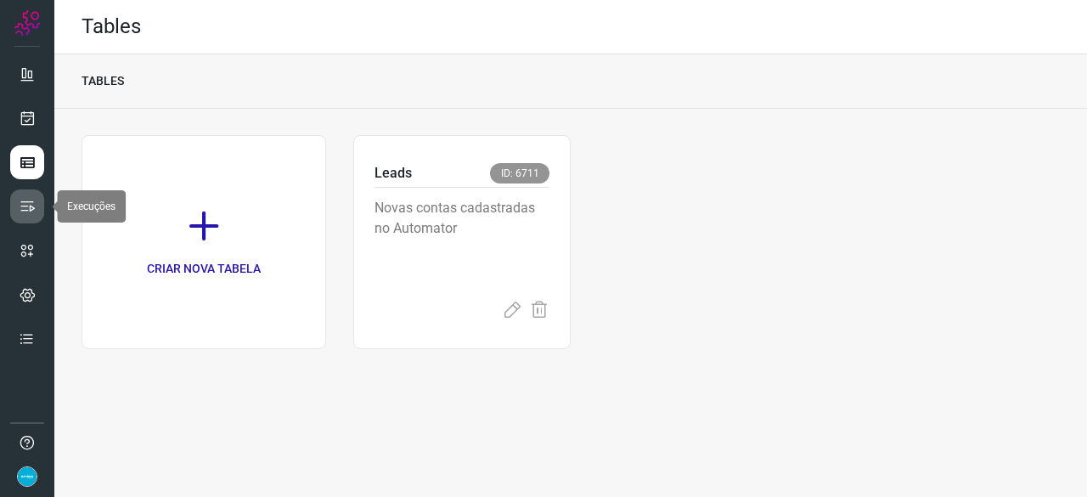
click at [27, 205] on icon at bounding box center [27, 206] width 17 height 17
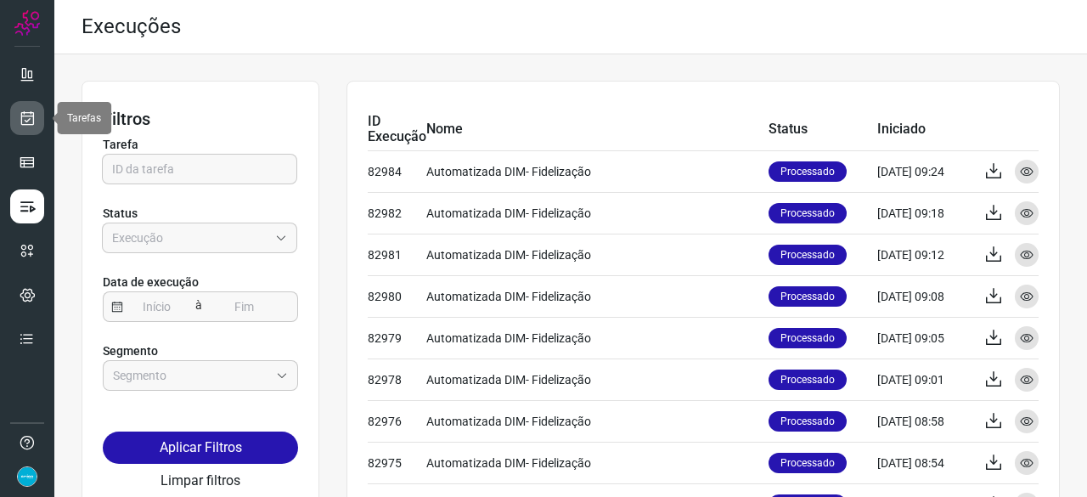
click at [23, 115] on icon at bounding box center [28, 118] width 18 height 17
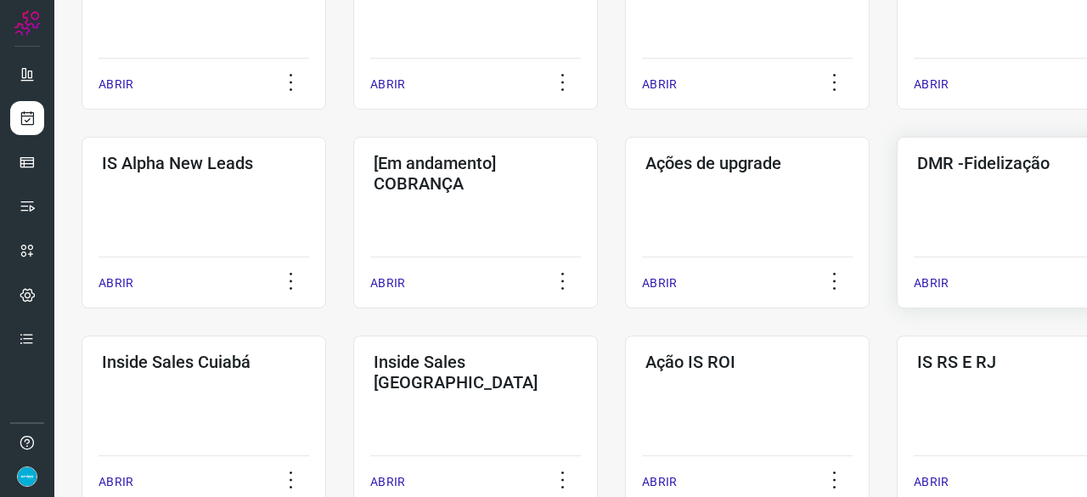
click at [932, 278] on p "ABRIR" at bounding box center [931, 283] width 35 height 18
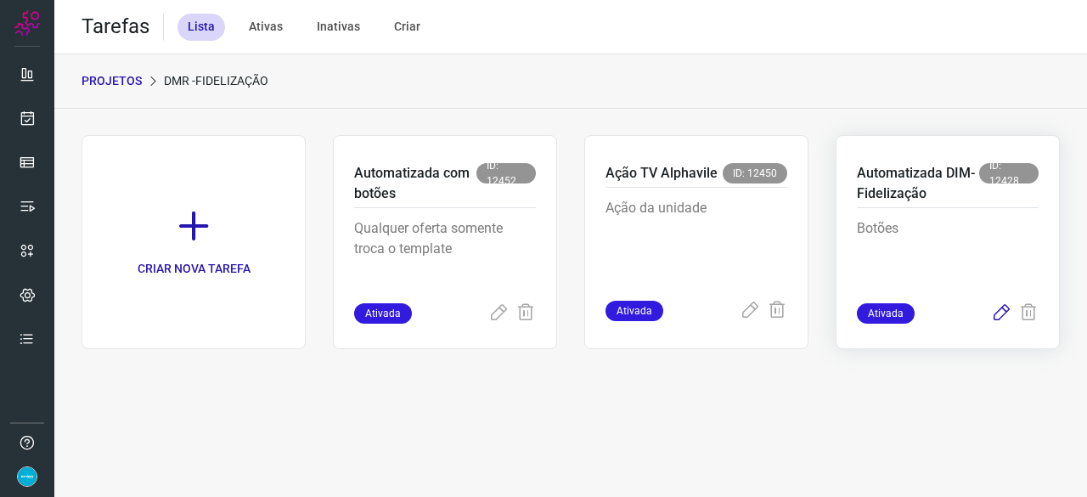
click at [1001, 315] on icon at bounding box center [1001, 313] width 20 height 20
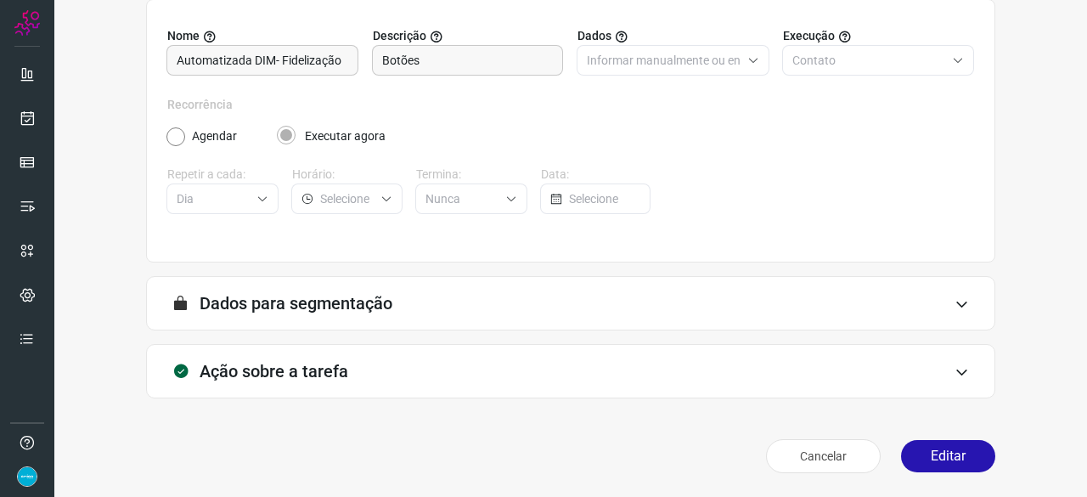
scroll to position [166, 0]
click at [940, 456] on button "Editar" at bounding box center [948, 457] width 94 height 32
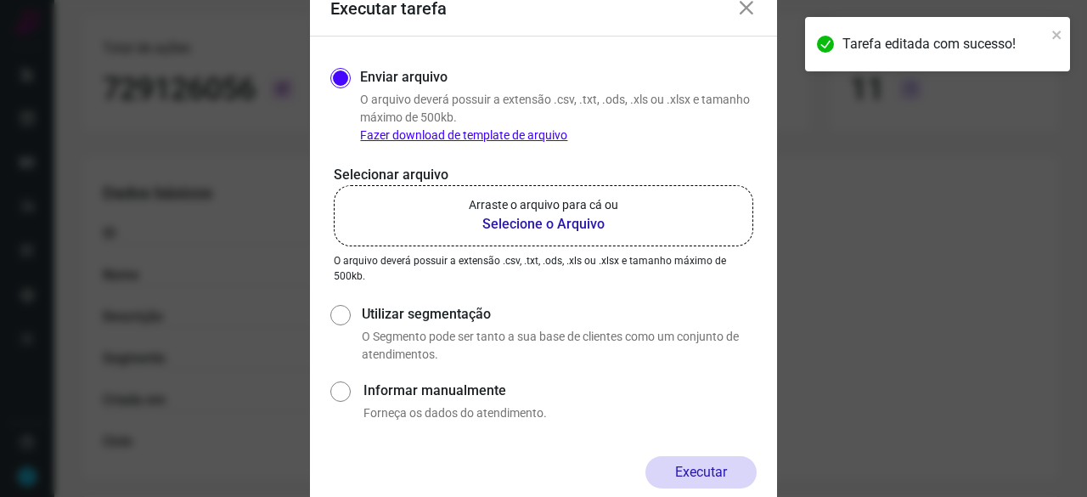
click at [513, 226] on b "Selecione o Arquivo" at bounding box center [544, 224] width 150 height 20
click at [0, 0] on input "Arraste o arquivo para cá ou Selecione o Arquivo" at bounding box center [0, 0] width 0 height 0
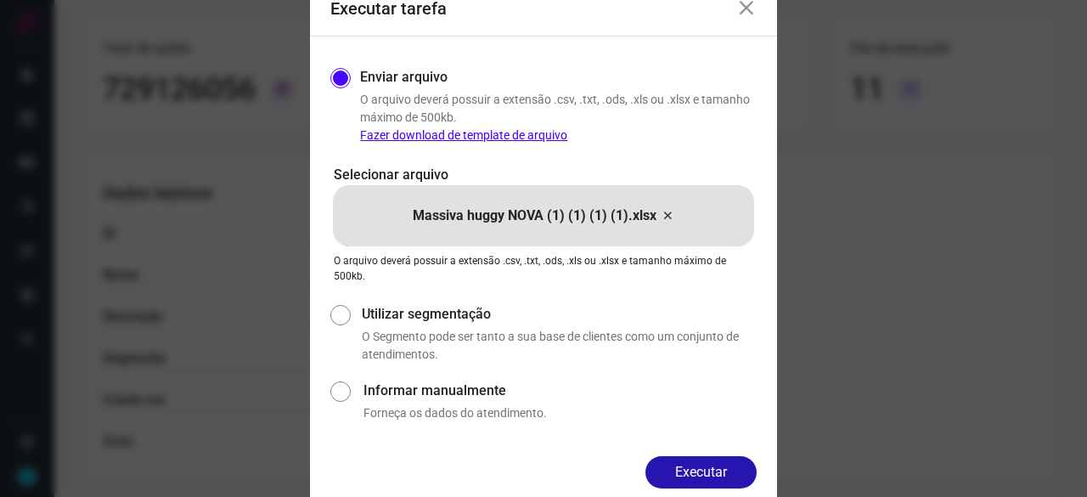
drag, startPoint x: 743, startPoint y: 466, endPoint x: 768, endPoint y: 485, distance: 31.4
click at [743, 465] on button "Executar" at bounding box center [701, 472] width 111 height 32
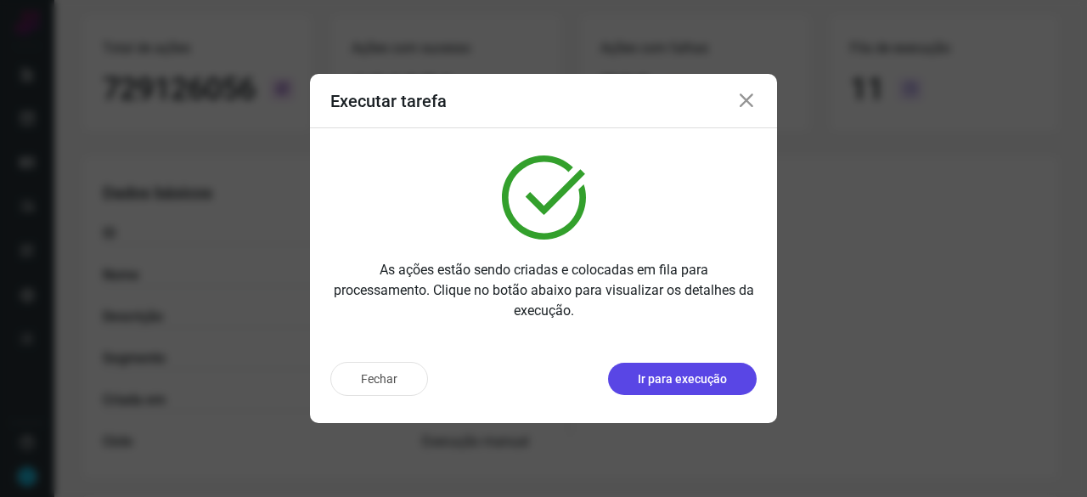
click at [676, 375] on p "Ir para execução" at bounding box center [682, 379] width 89 height 18
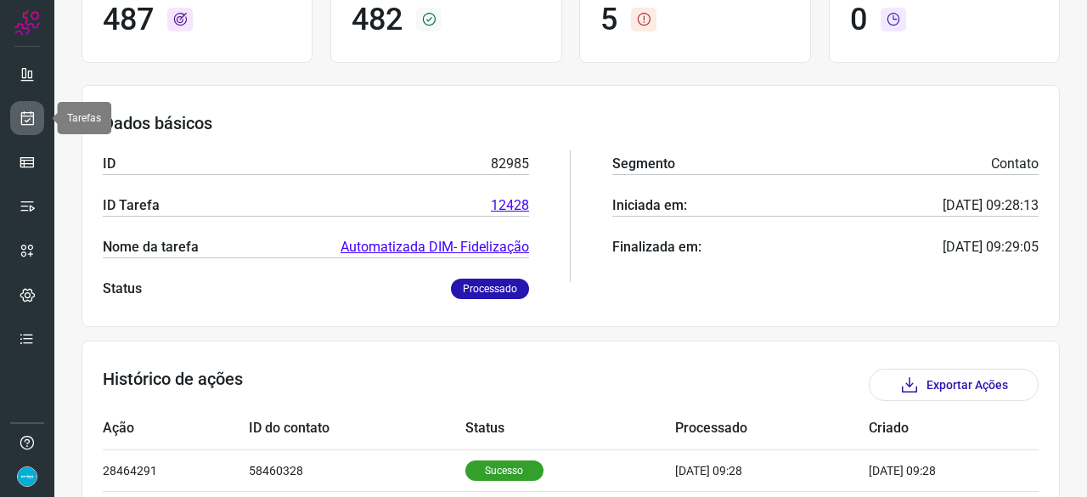
click at [41, 114] on link at bounding box center [27, 118] width 34 height 34
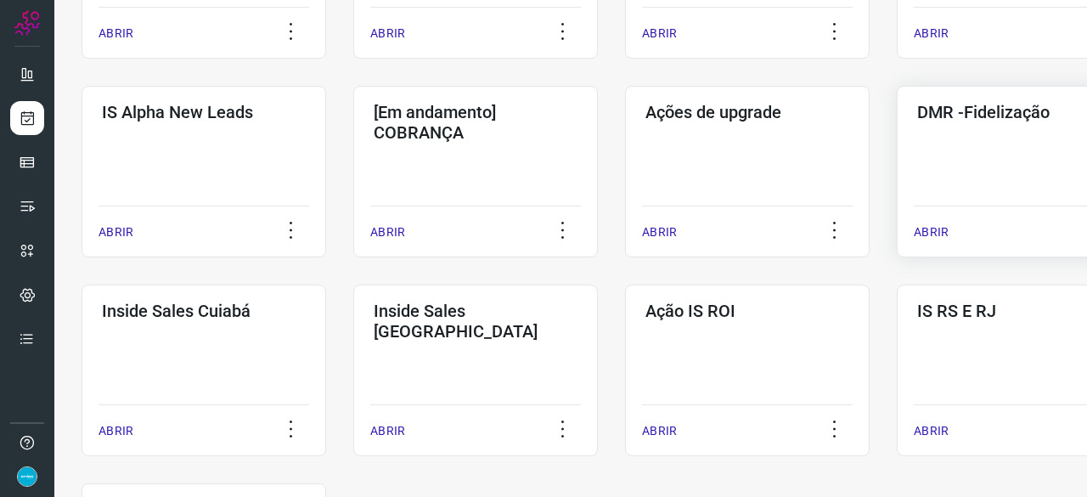
click at [934, 234] on p "ABRIR" at bounding box center [931, 232] width 35 height 18
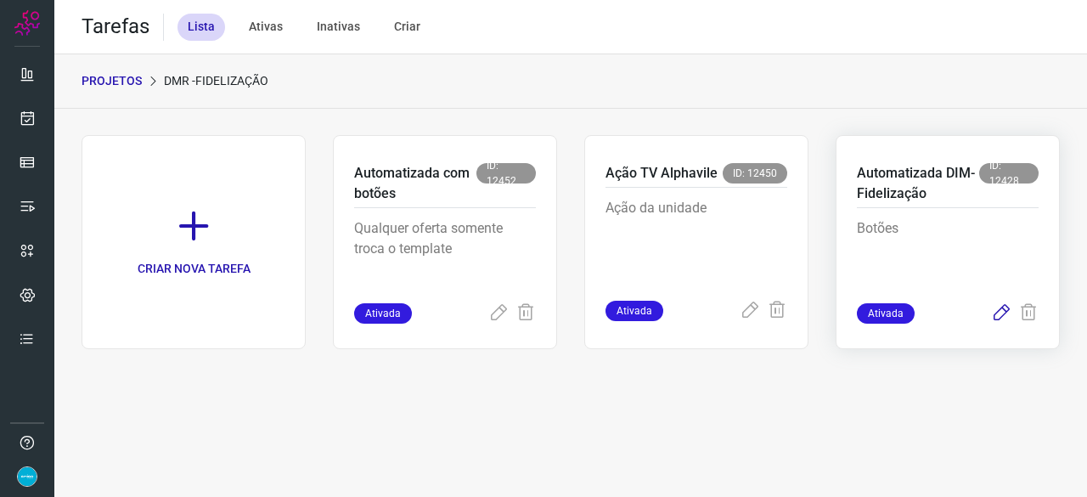
click at [1006, 308] on icon at bounding box center [1001, 313] width 20 height 20
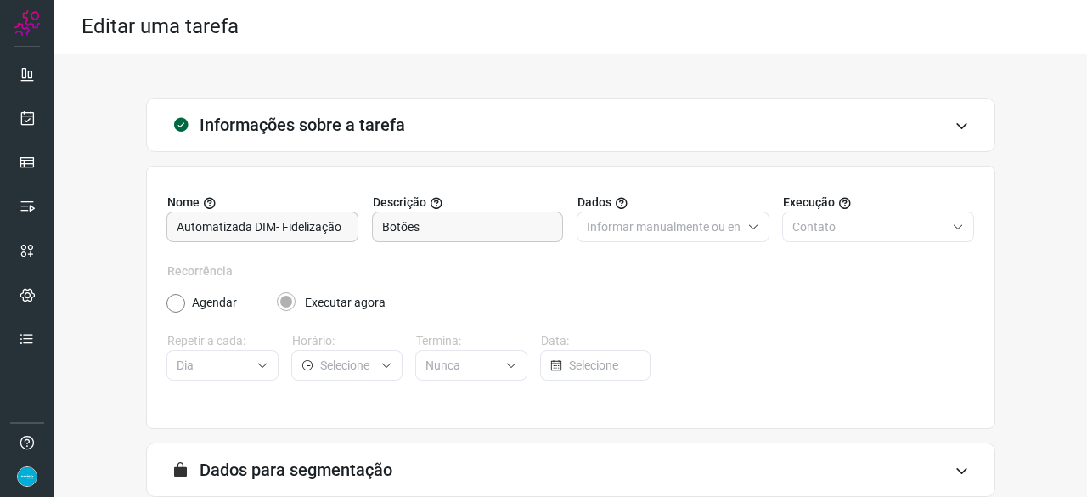
scroll to position [166, 0]
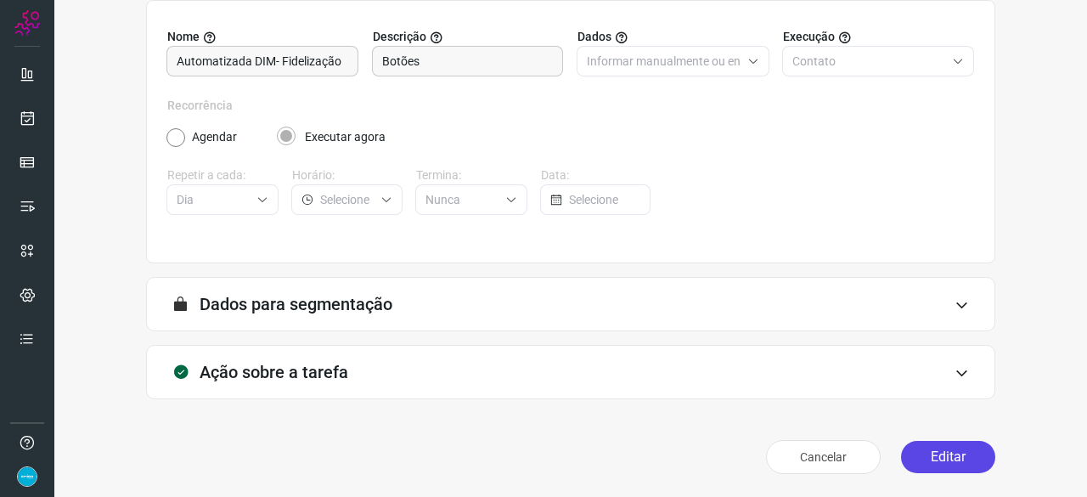
click at [947, 446] on button "Editar" at bounding box center [948, 457] width 94 height 32
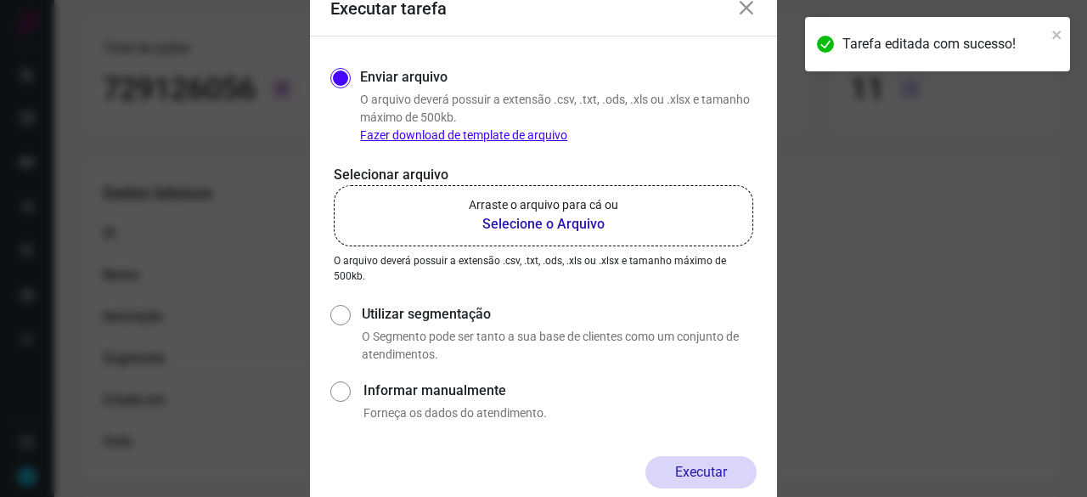
click at [522, 225] on b "Selecione o Arquivo" at bounding box center [544, 224] width 150 height 20
click at [0, 0] on input "Arraste o arquivo para cá ou Selecione o Arquivo" at bounding box center [0, 0] width 0 height 0
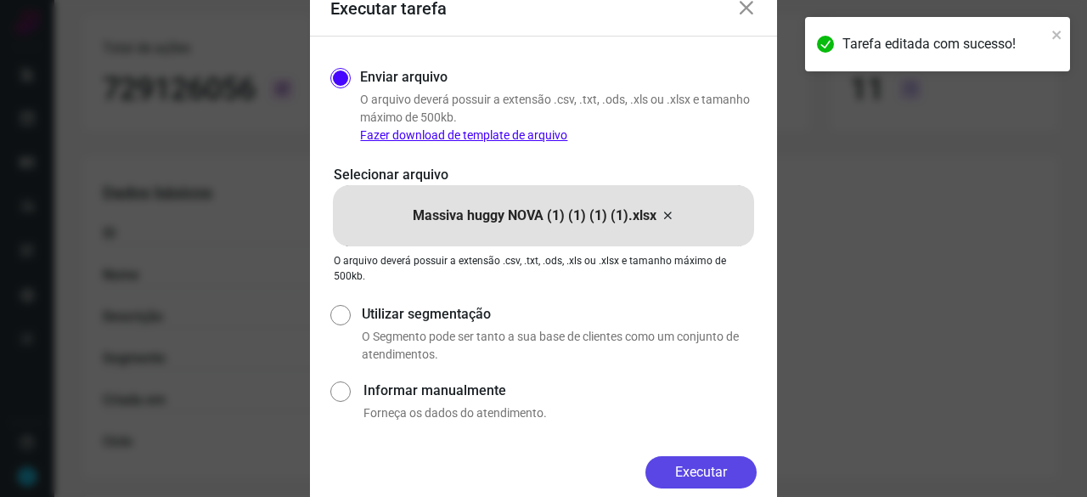
click at [715, 468] on button "Executar" at bounding box center [701, 472] width 111 height 32
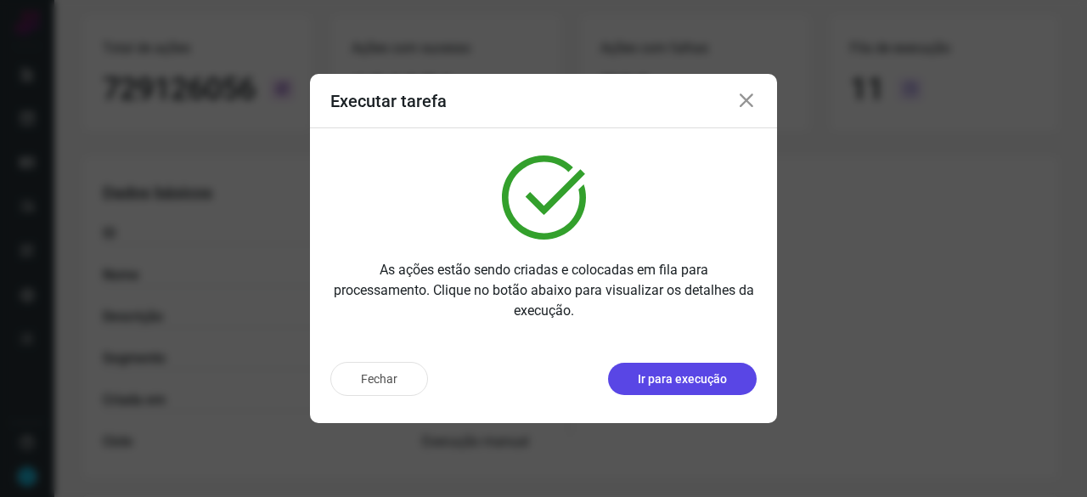
click at [717, 379] on p "Ir para execução" at bounding box center [682, 379] width 89 height 18
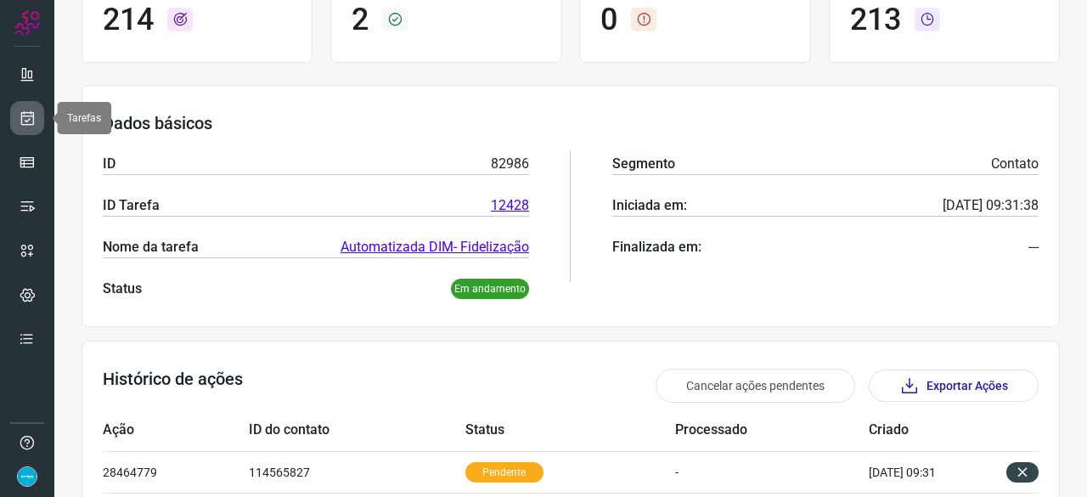
click at [26, 117] on icon at bounding box center [28, 118] width 18 height 17
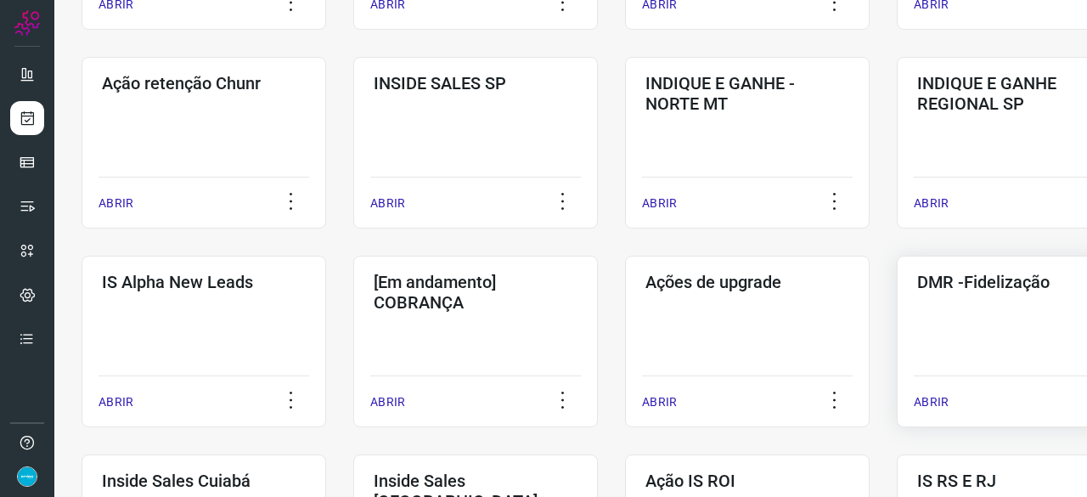
click at [938, 398] on p "ABRIR" at bounding box center [931, 402] width 35 height 18
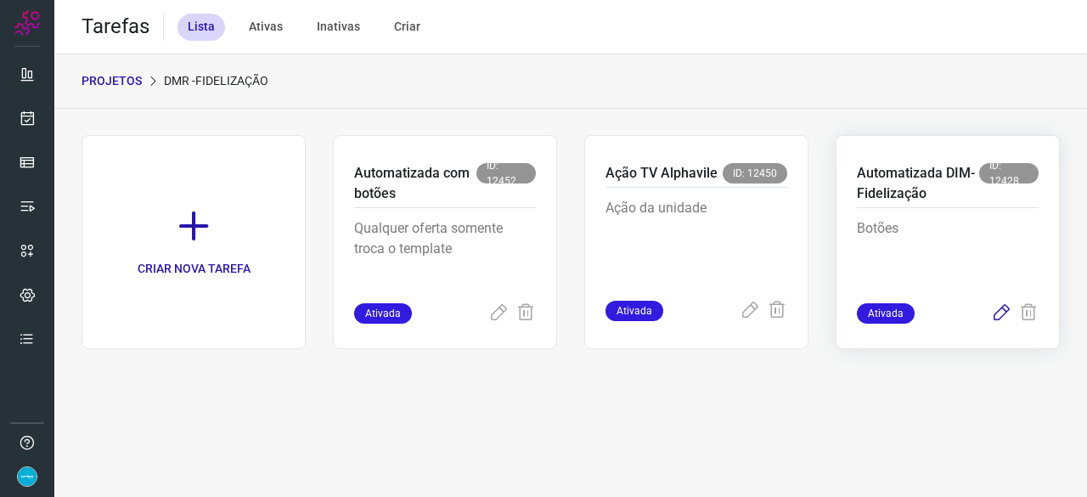
click at [1002, 309] on icon at bounding box center [1001, 313] width 20 height 20
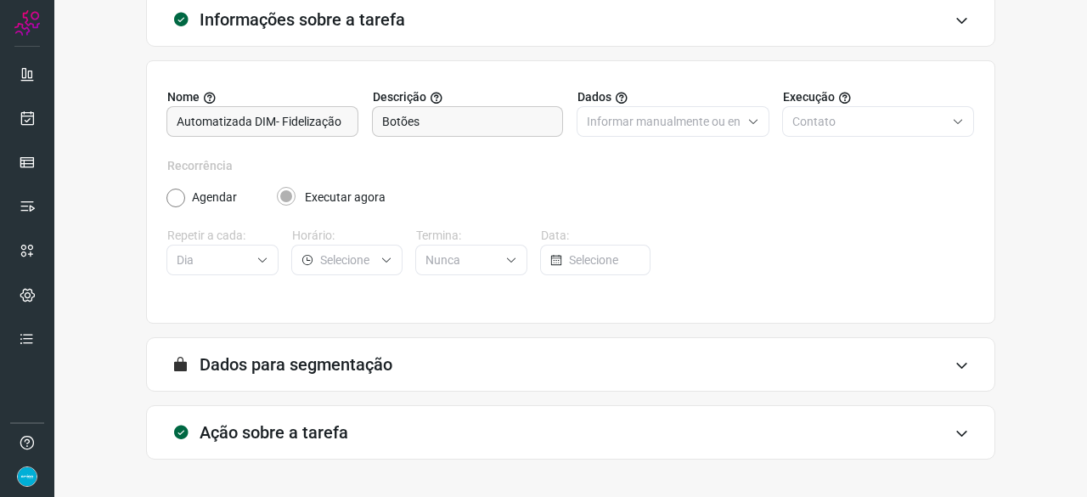
scroll to position [166, 0]
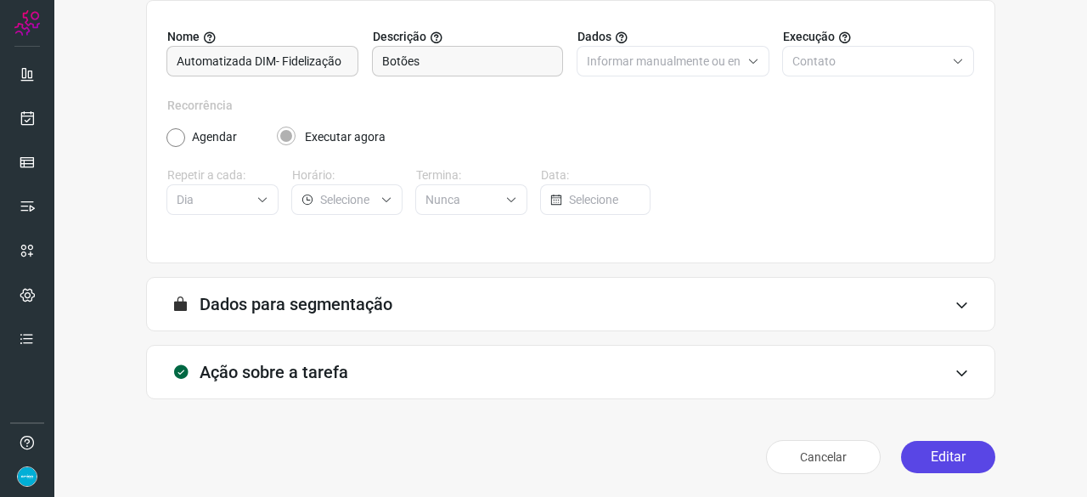
click at [973, 457] on button "Editar" at bounding box center [948, 457] width 94 height 32
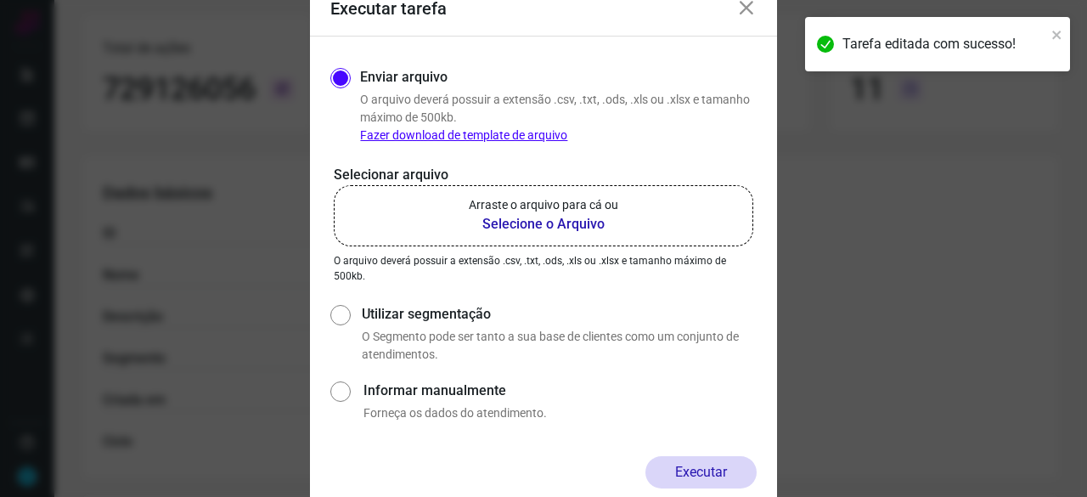
click at [565, 219] on b "Selecione o Arquivo" at bounding box center [544, 224] width 150 height 20
click at [0, 0] on input "Arraste o arquivo para cá ou Selecione o Arquivo" at bounding box center [0, 0] width 0 height 0
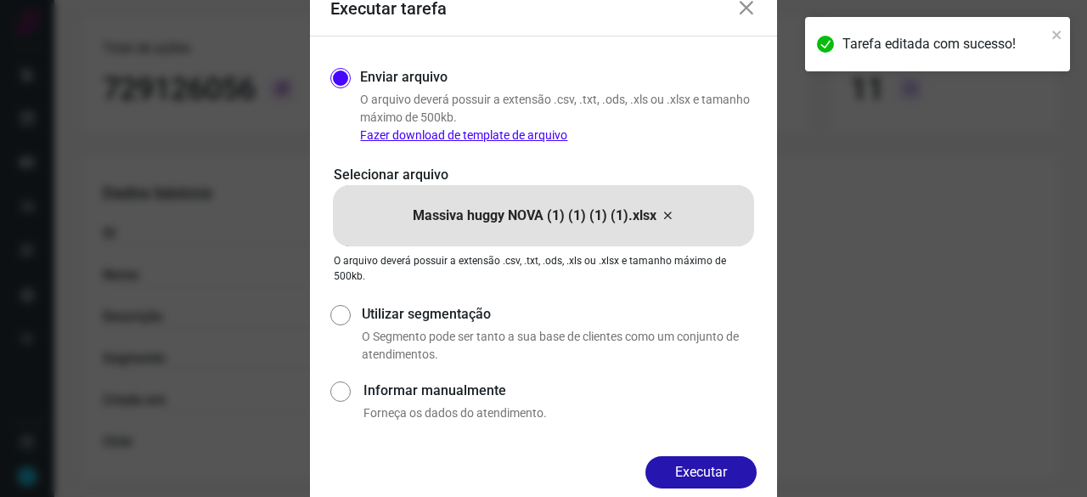
click at [748, 483] on button "Executar" at bounding box center [701, 472] width 111 height 32
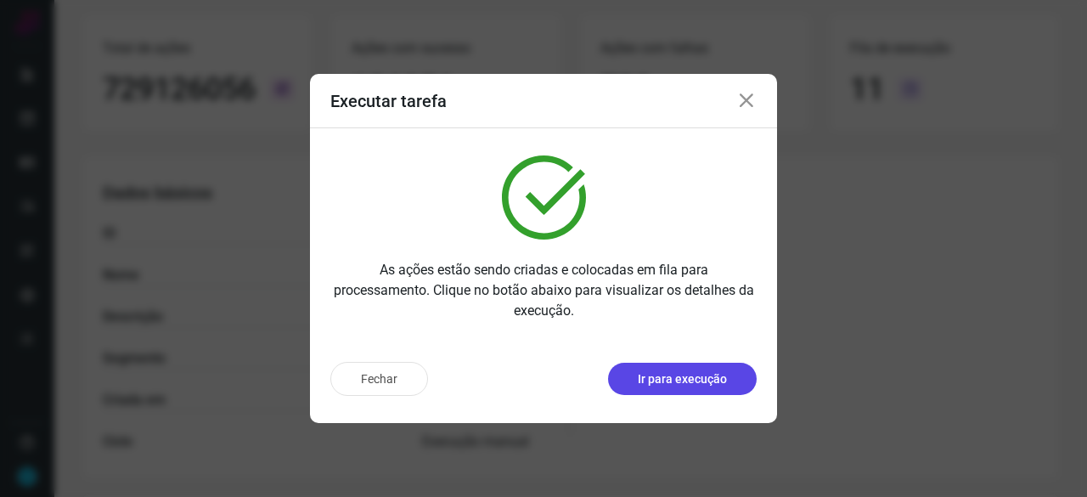
click at [683, 383] on p "Ir para execução" at bounding box center [682, 379] width 89 height 18
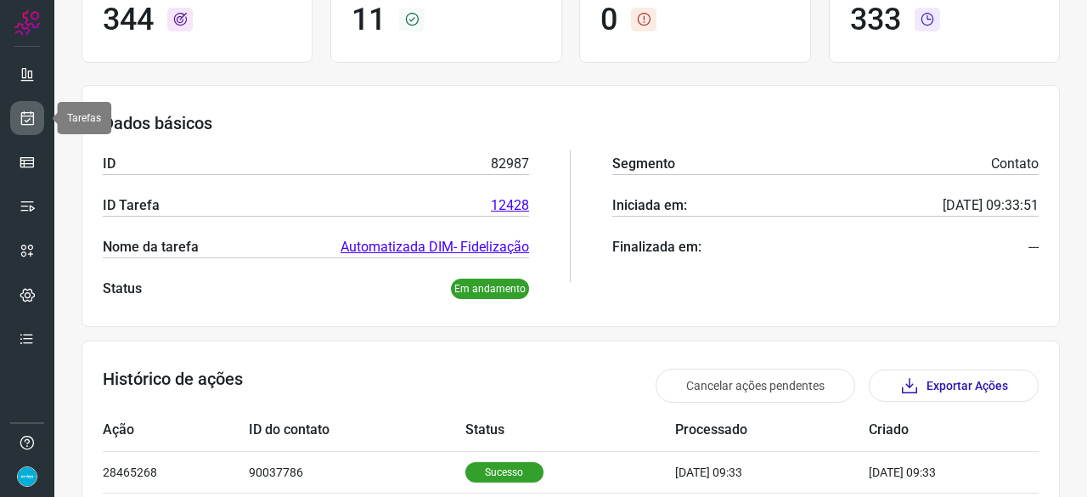
click at [33, 123] on icon at bounding box center [28, 118] width 18 height 17
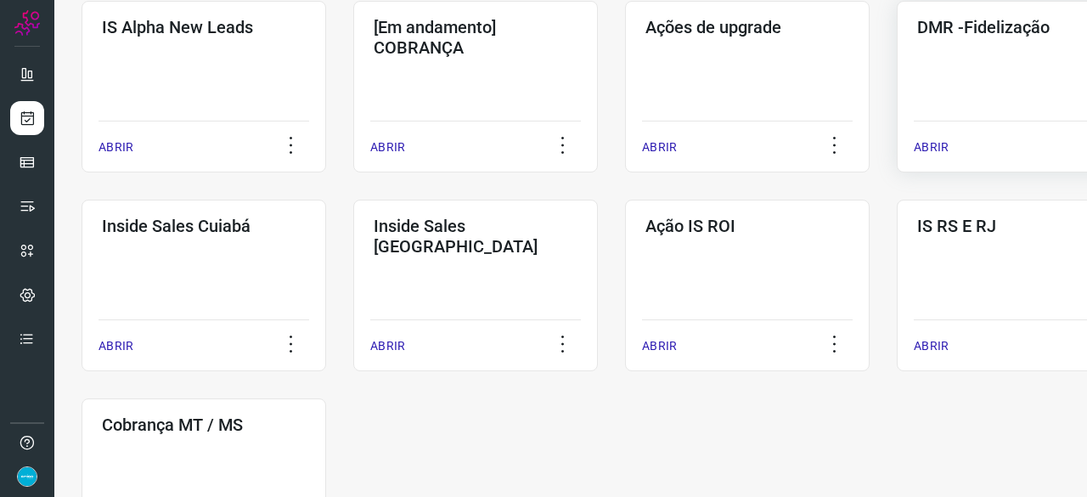
click at [944, 145] on p "ABRIR" at bounding box center [931, 147] width 35 height 18
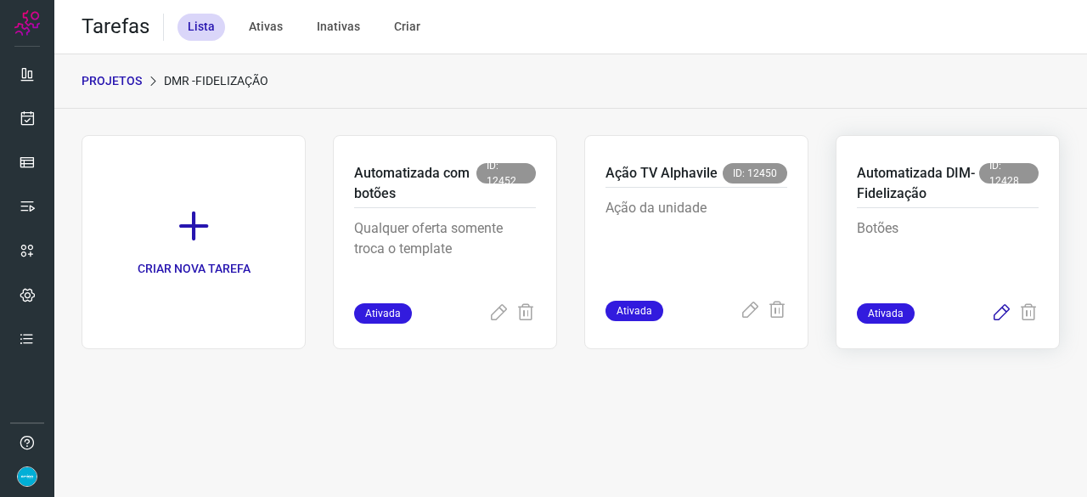
click at [1006, 310] on icon at bounding box center [1001, 313] width 20 height 20
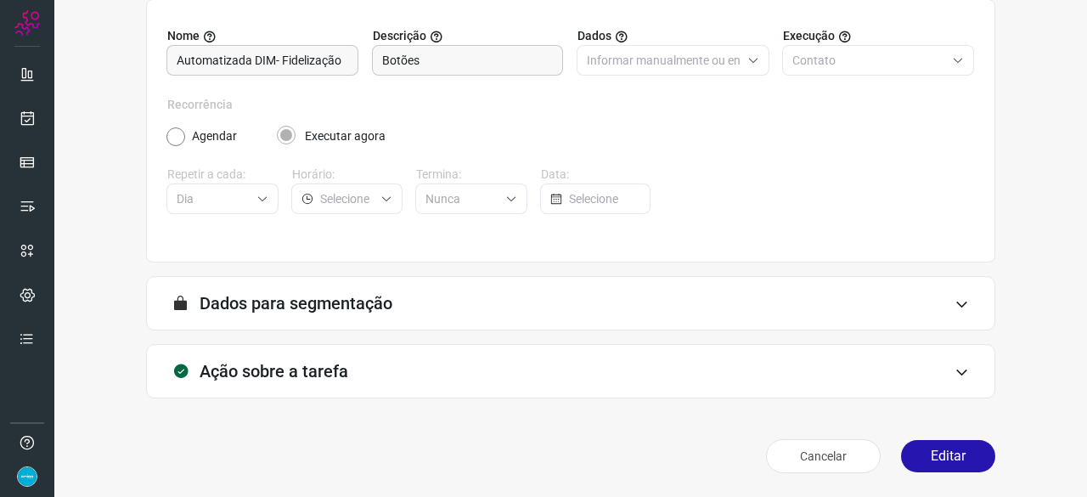
scroll to position [166, 0]
click at [945, 463] on button "Editar" at bounding box center [948, 457] width 94 height 32
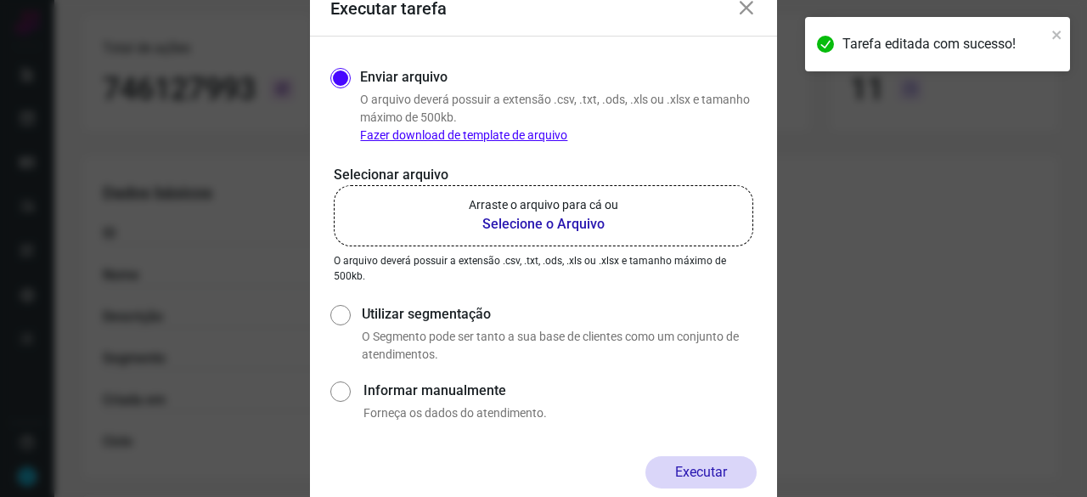
click at [513, 223] on b "Selecione o Arquivo" at bounding box center [544, 224] width 150 height 20
click at [0, 0] on input "Arraste o arquivo para cá ou Selecione o Arquivo" at bounding box center [0, 0] width 0 height 0
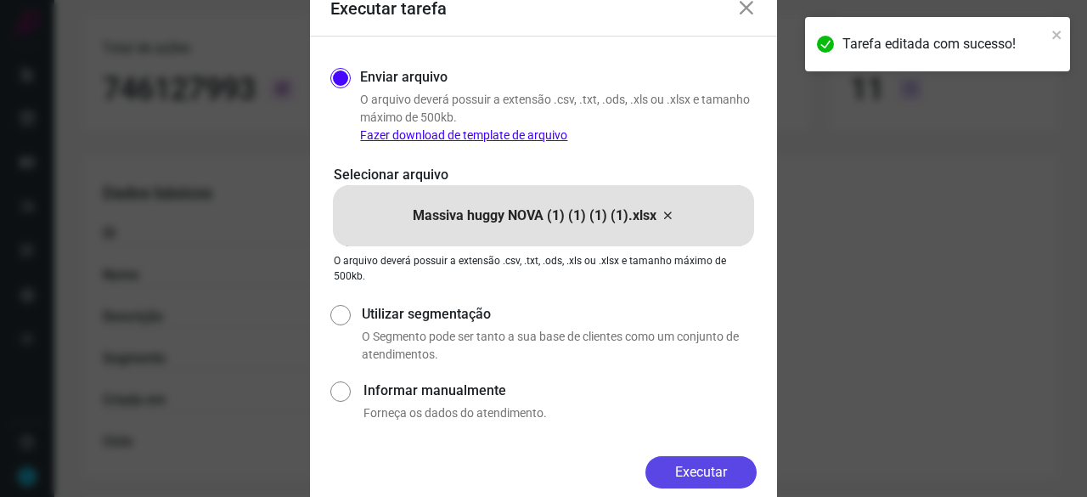
click at [741, 473] on button "Executar" at bounding box center [701, 472] width 111 height 32
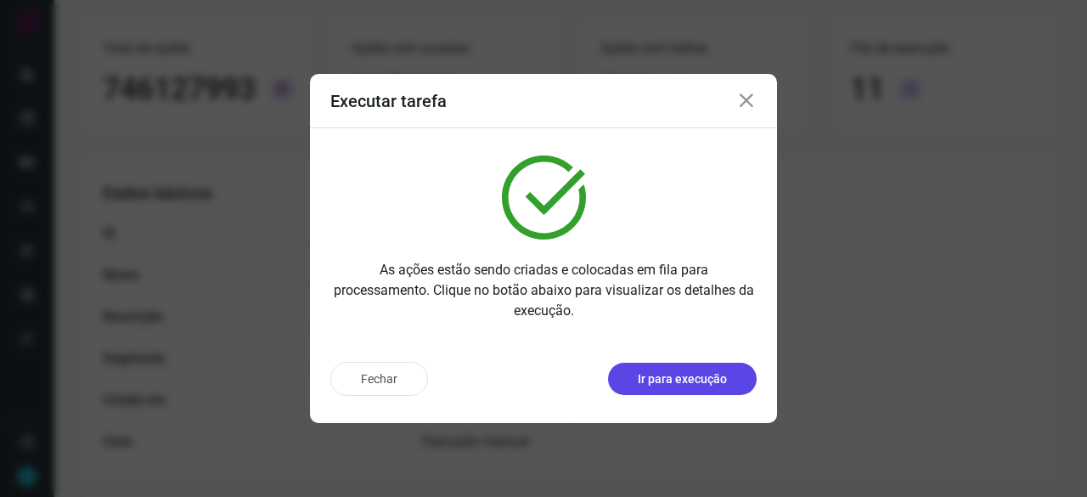
click at [693, 384] on p "Ir para execução" at bounding box center [682, 379] width 89 height 18
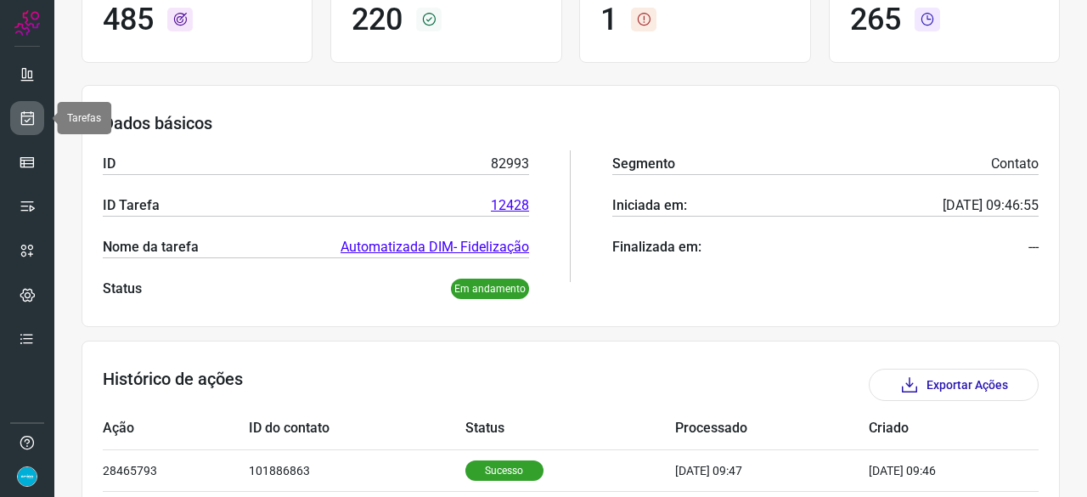
click at [25, 120] on icon at bounding box center [28, 118] width 18 height 17
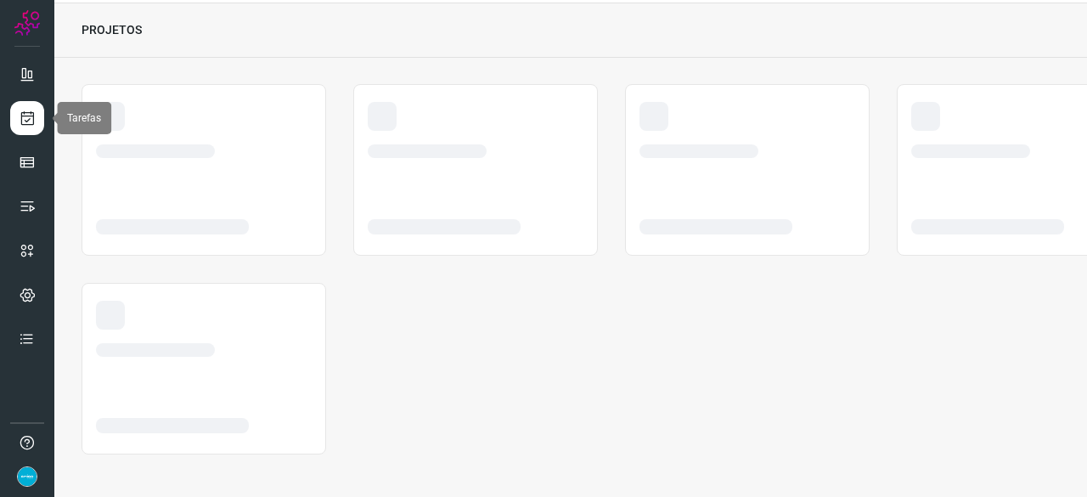
scroll to position [51, 0]
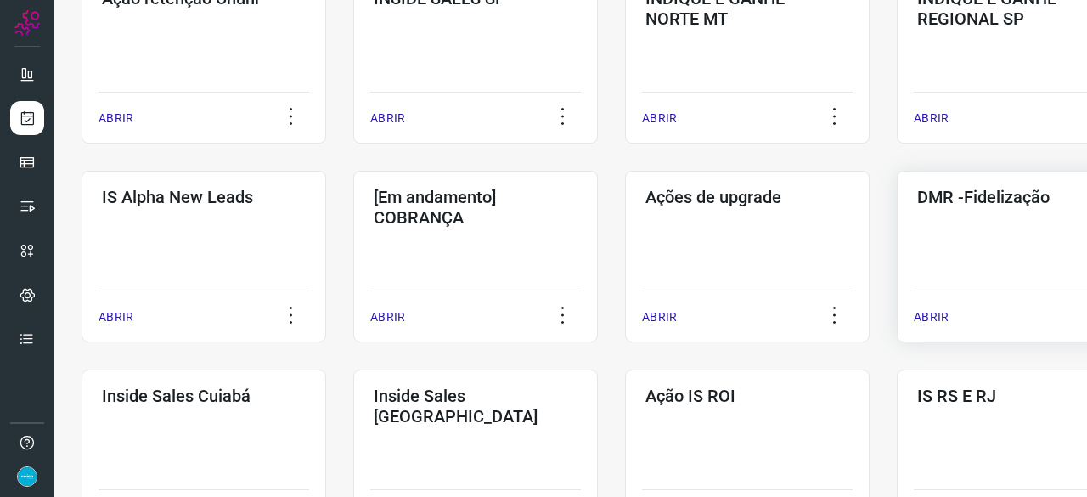
click at [925, 319] on p "ABRIR" at bounding box center [931, 317] width 35 height 18
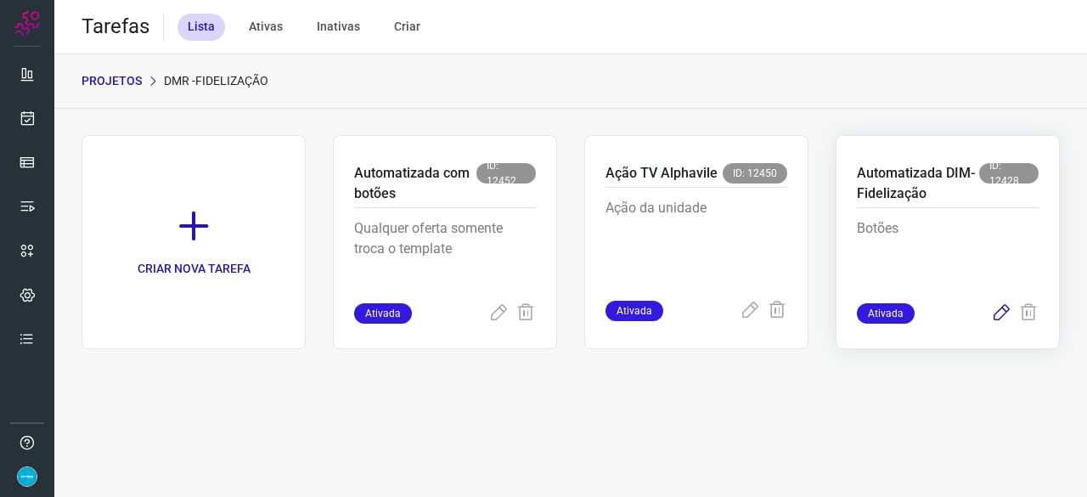
click at [996, 315] on icon at bounding box center [1001, 313] width 20 height 20
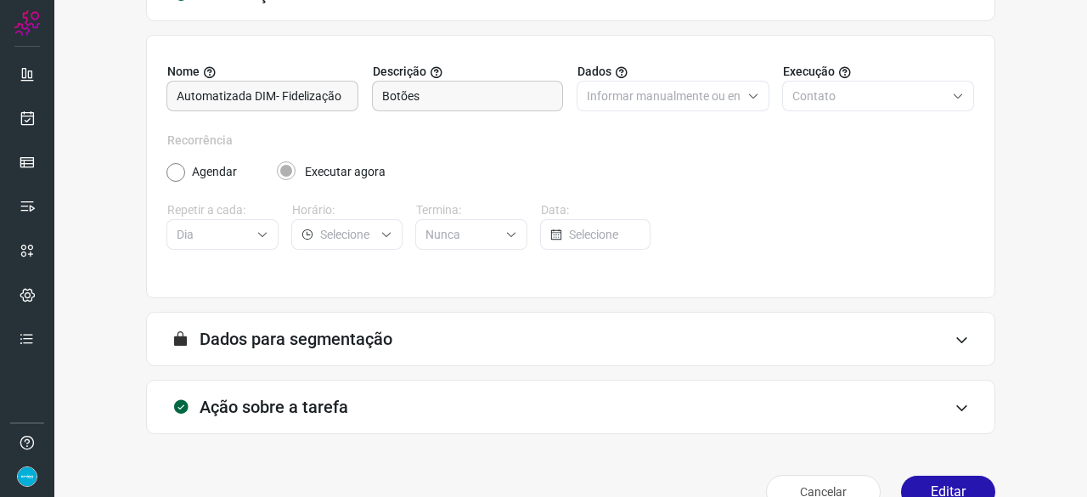
scroll to position [166, 0]
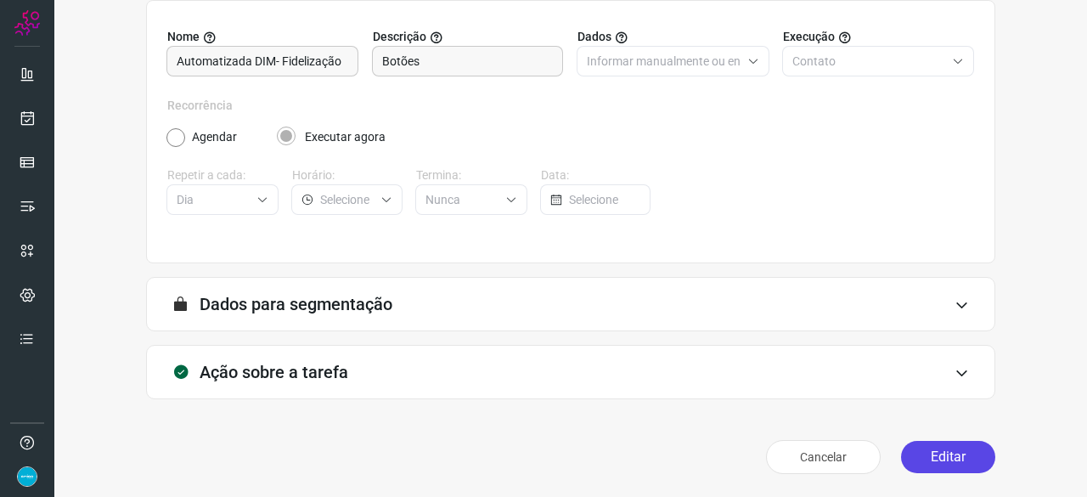
click at [943, 460] on button "Editar" at bounding box center [948, 457] width 94 height 32
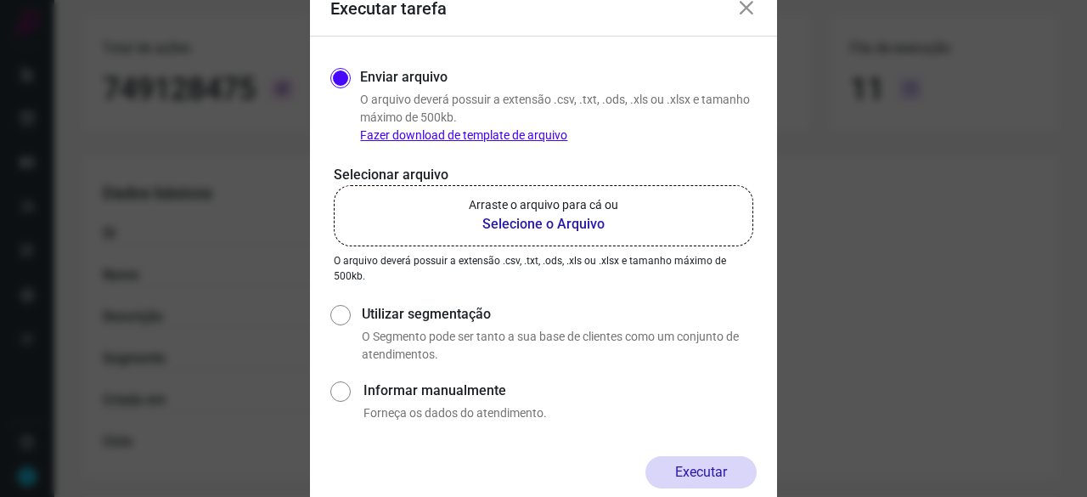
click at [571, 223] on b "Selecione o Arquivo" at bounding box center [544, 224] width 150 height 20
click at [0, 0] on input "Arraste o arquivo para cá ou Selecione o Arquivo" at bounding box center [0, 0] width 0 height 0
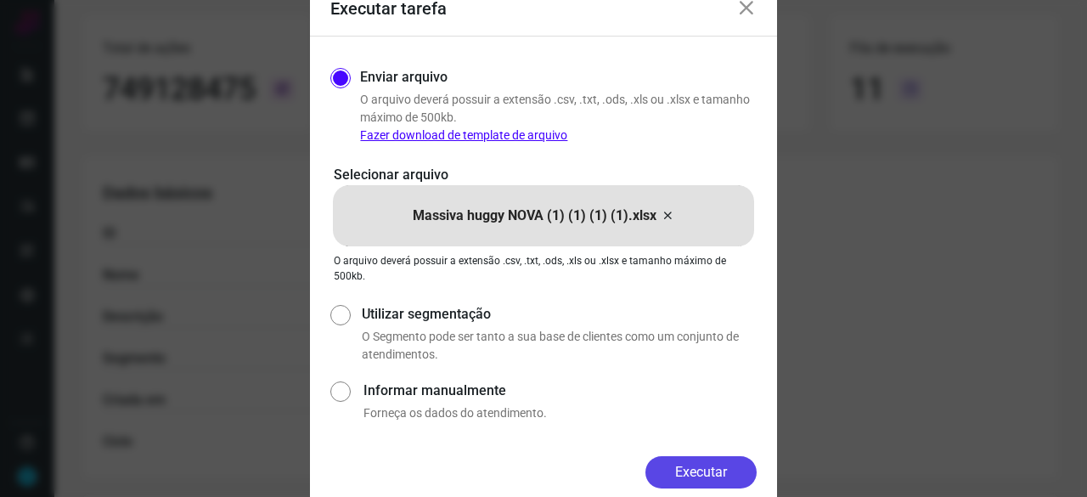
click at [678, 482] on button "Executar" at bounding box center [701, 472] width 111 height 32
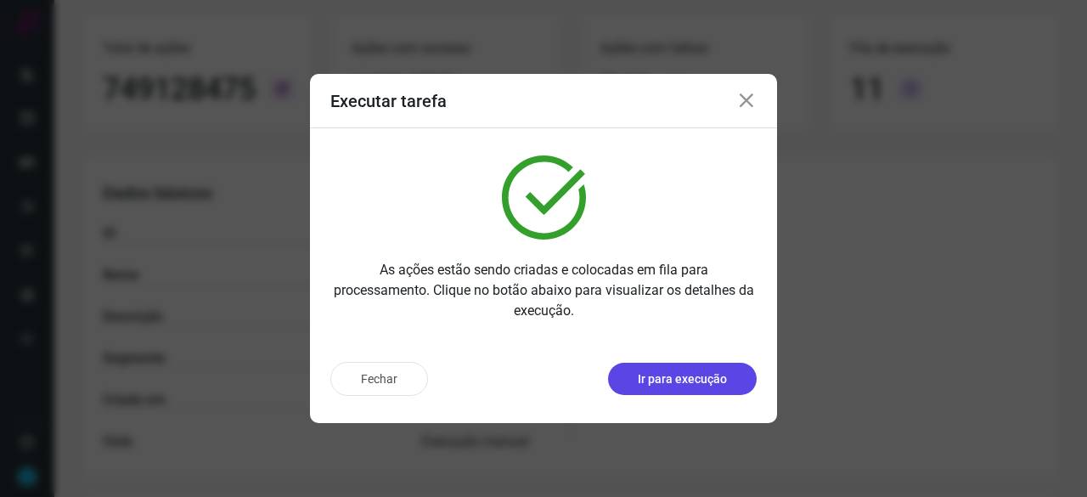
click at [713, 380] on p "Ir para execução" at bounding box center [682, 379] width 89 height 18
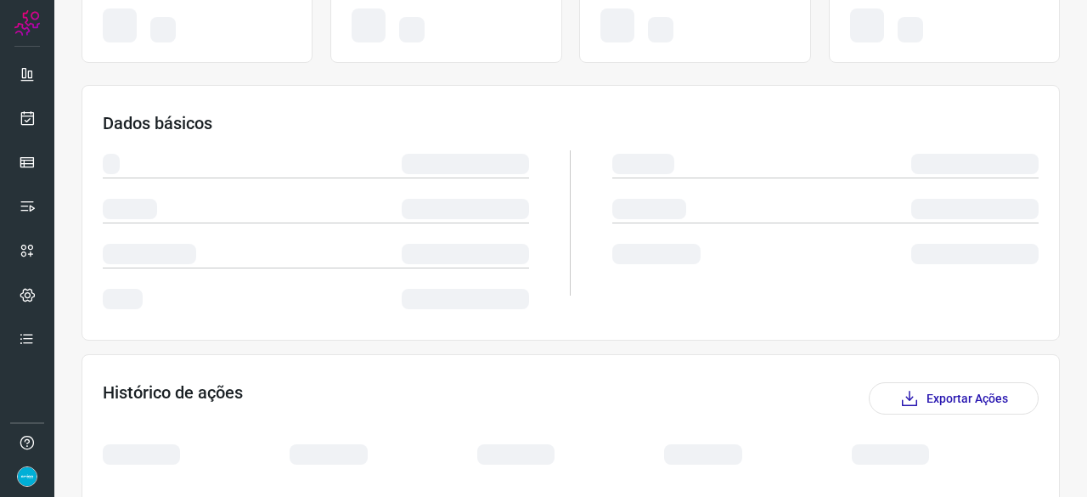
scroll to position [257, 0]
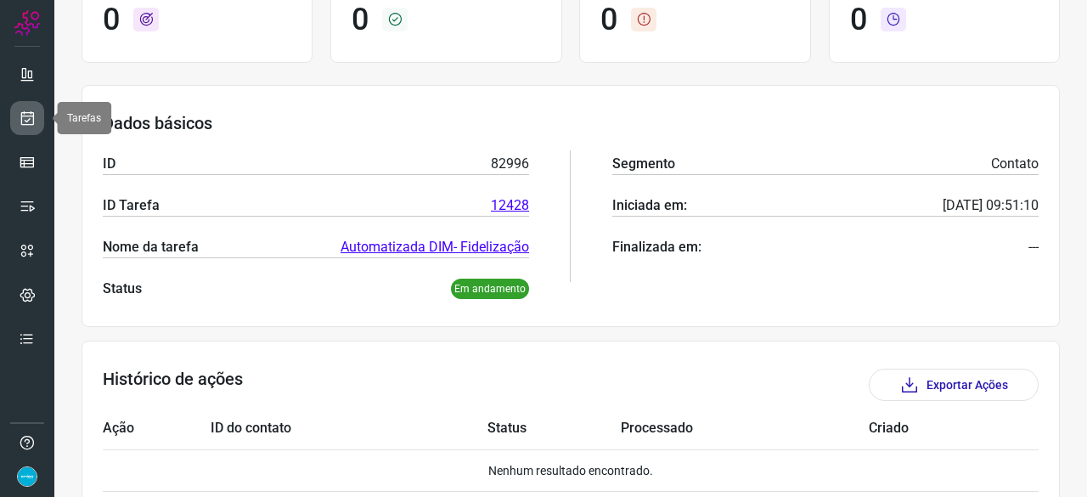
click at [26, 120] on icon at bounding box center [28, 118] width 18 height 17
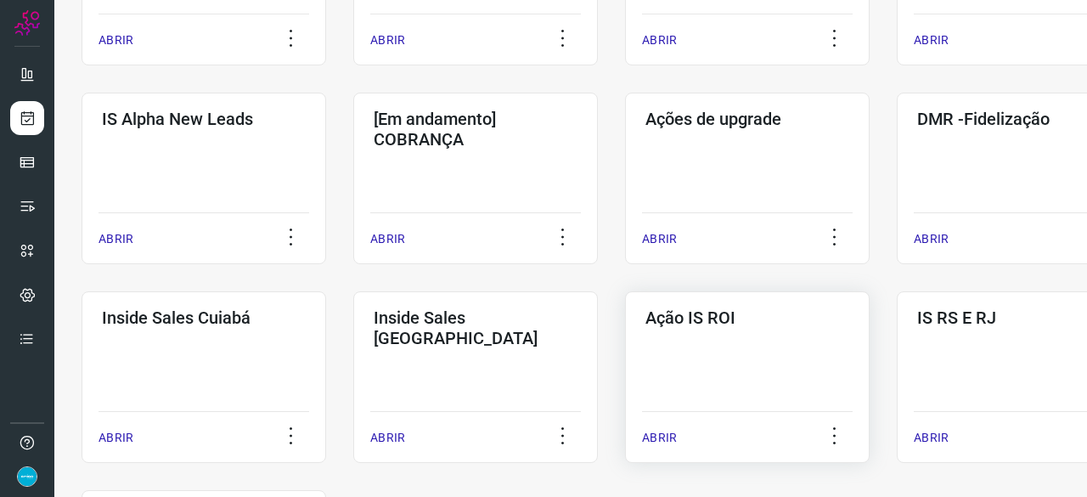
scroll to position [646, 0]
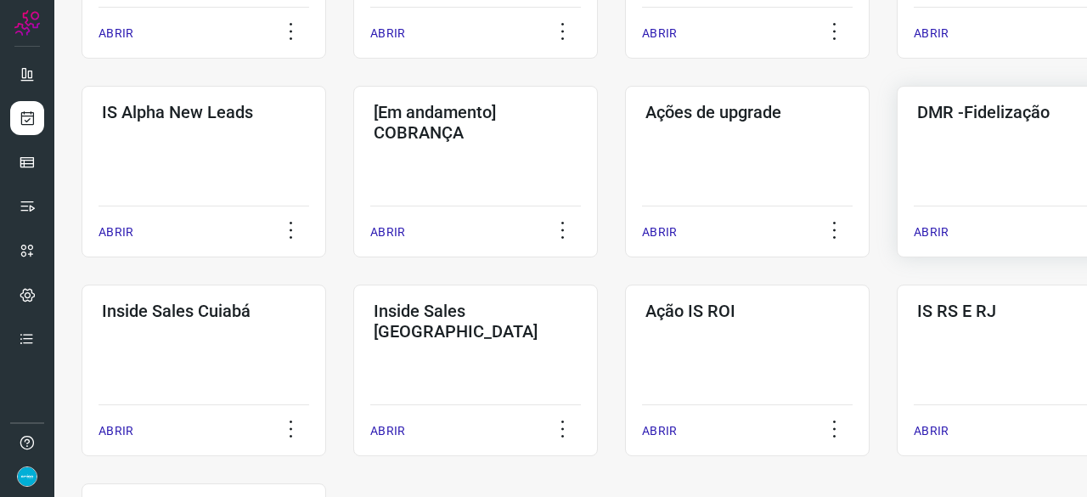
click at [940, 229] on p "ABRIR" at bounding box center [931, 232] width 35 height 18
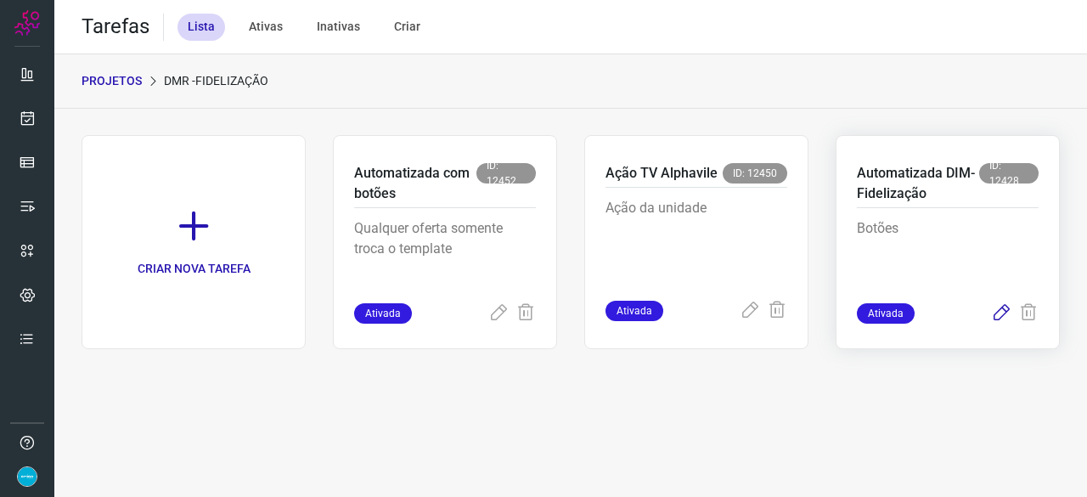
click at [995, 313] on icon at bounding box center [1001, 313] width 20 height 20
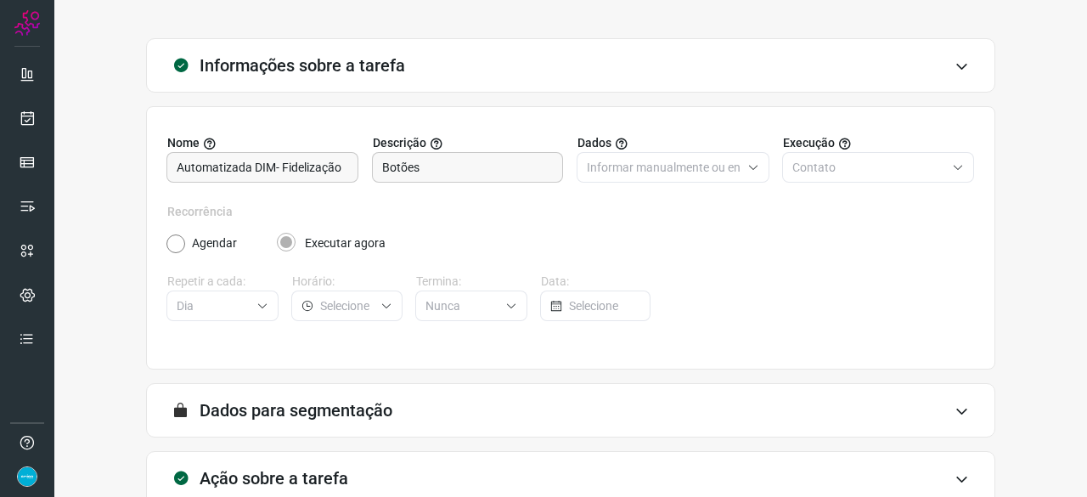
scroll to position [166, 0]
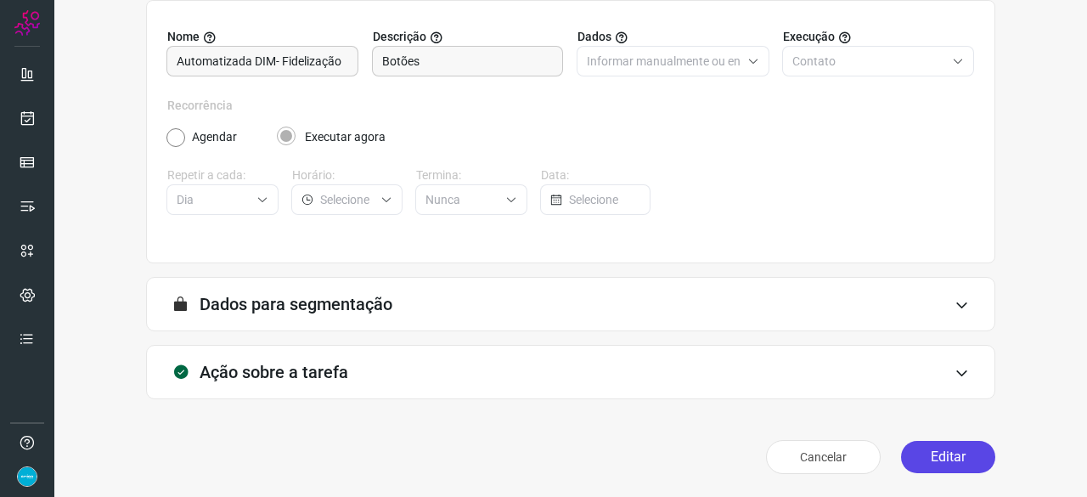
click at [930, 457] on button "Editar" at bounding box center [948, 457] width 94 height 32
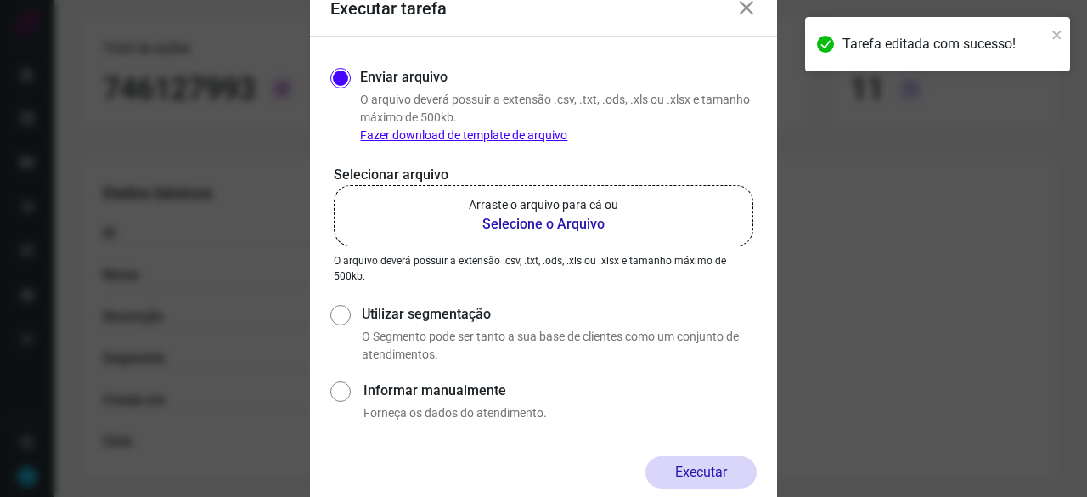
click at [497, 223] on b "Selecione o Arquivo" at bounding box center [544, 224] width 150 height 20
click at [0, 0] on input "Arraste o arquivo para cá ou Selecione o Arquivo" at bounding box center [0, 0] width 0 height 0
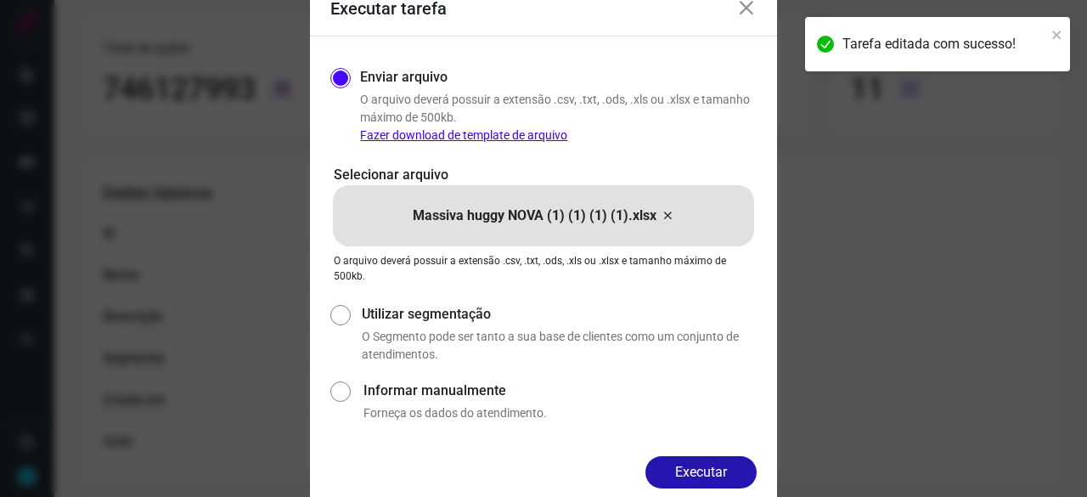
click at [744, 471] on button "Executar" at bounding box center [701, 472] width 111 height 32
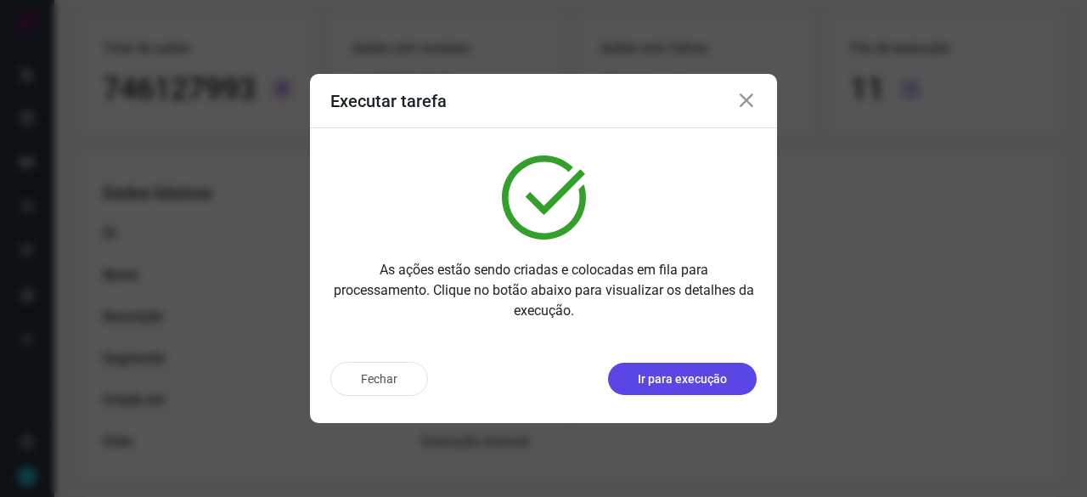
click at [703, 380] on p "Ir para execução" at bounding box center [682, 379] width 89 height 18
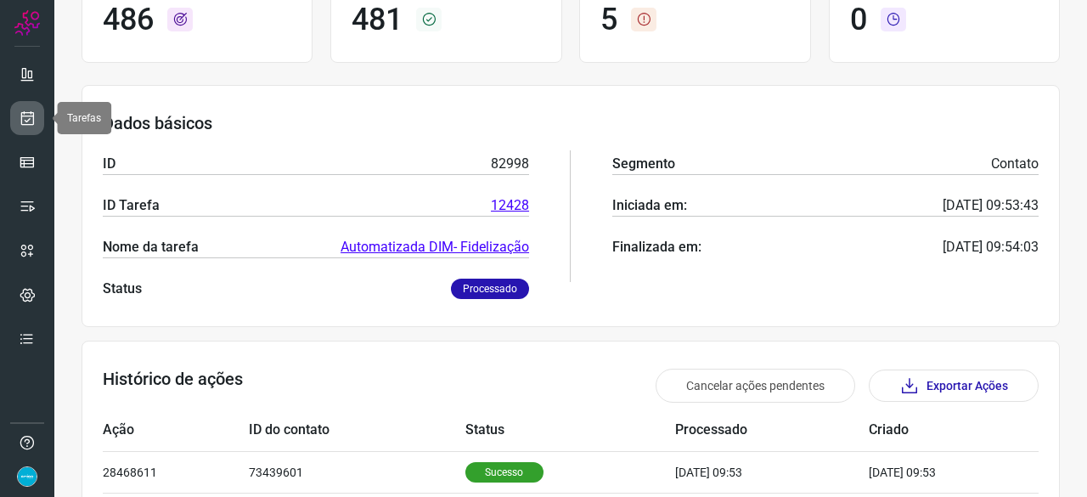
click at [30, 116] on icon at bounding box center [28, 118] width 18 height 17
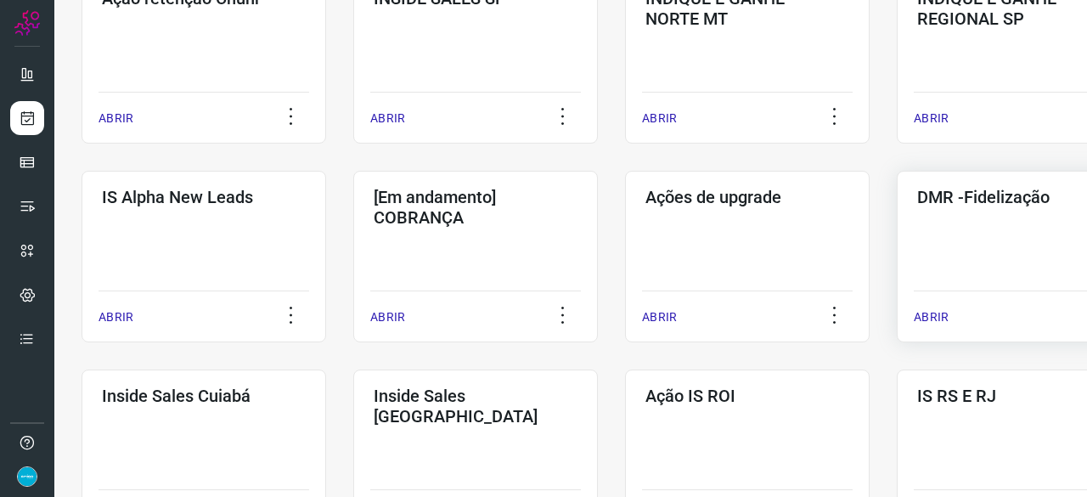
click at [941, 312] on p "ABRIR" at bounding box center [931, 317] width 35 height 18
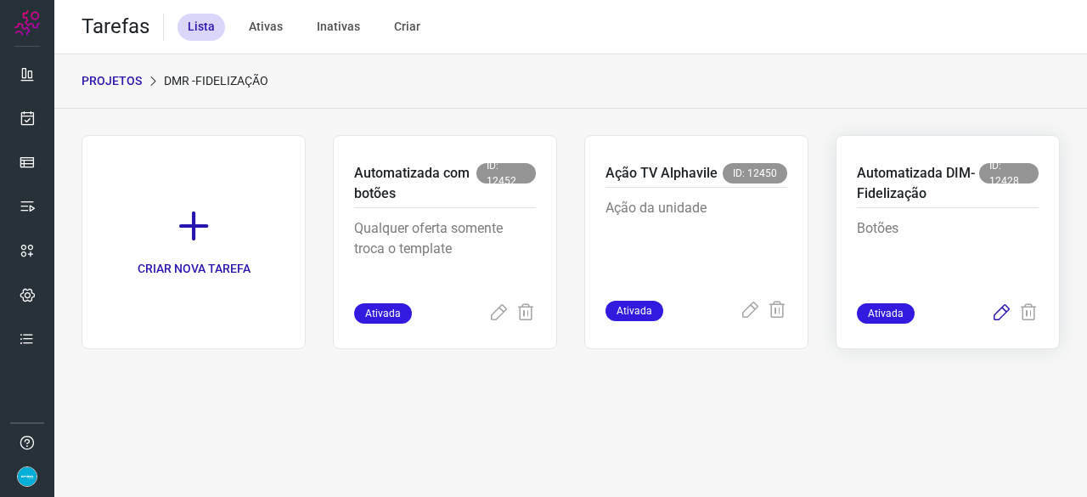
click at [1001, 313] on icon at bounding box center [1001, 313] width 20 height 20
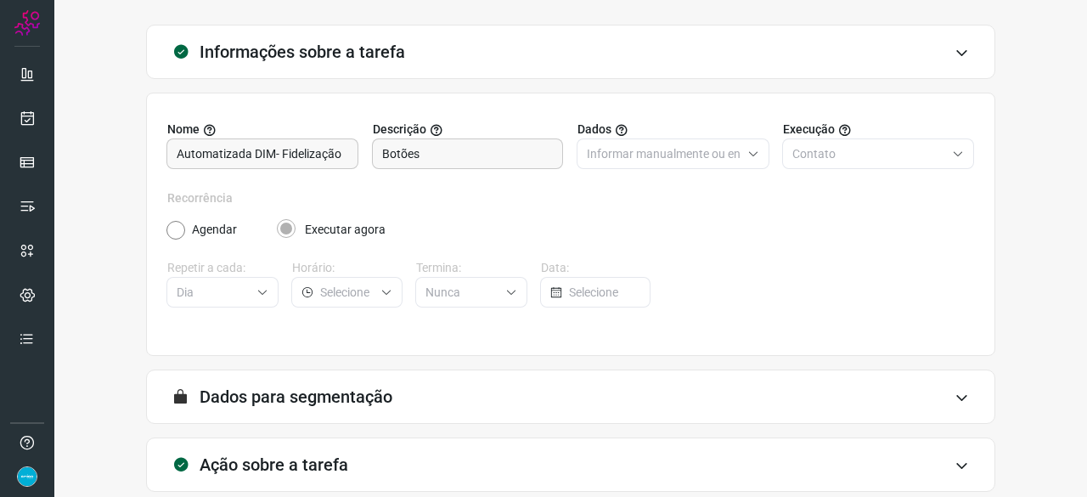
scroll to position [166, 0]
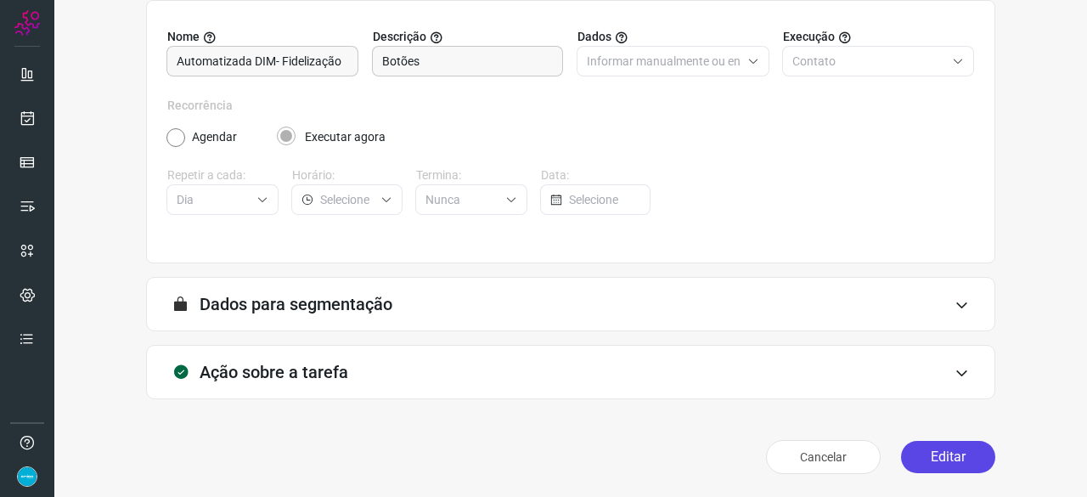
click at [908, 450] on button "Editar" at bounding box center [948, 457] width 94 height 32
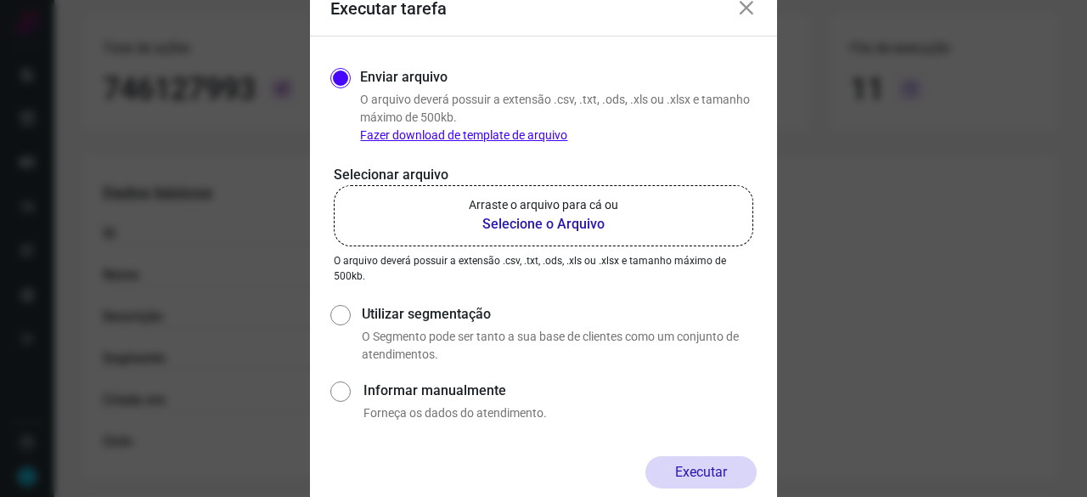
click at [556, 232] on b "Selecione o Arquivo" at bounding box center [544, 224] width 150 height 20
click at [0, 0] on input "Arraste o arquivo para cá ou Selecione o Arquivo" at bounding box center [0, 0] width 0 height 0
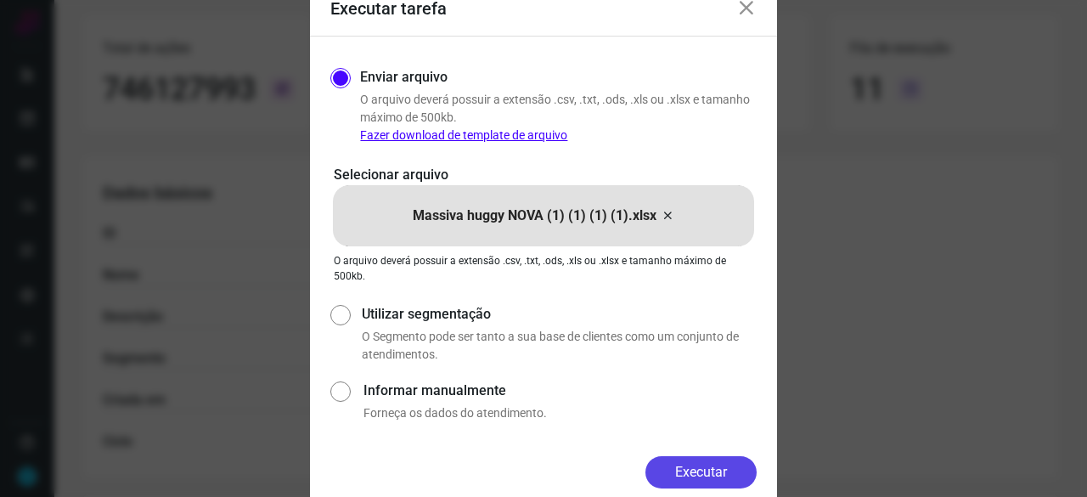
click at [691, 471] on button "Executar" at bounding box center [701, 472] width 111 height 32
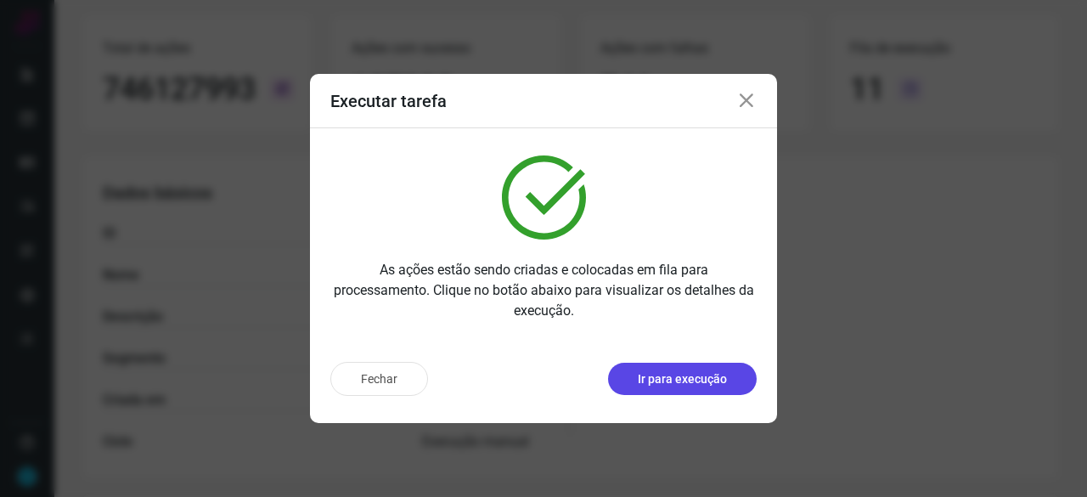
click at [727, 381] on button "Ir para execução" at bounding box center [682, 379] width 149 height 32
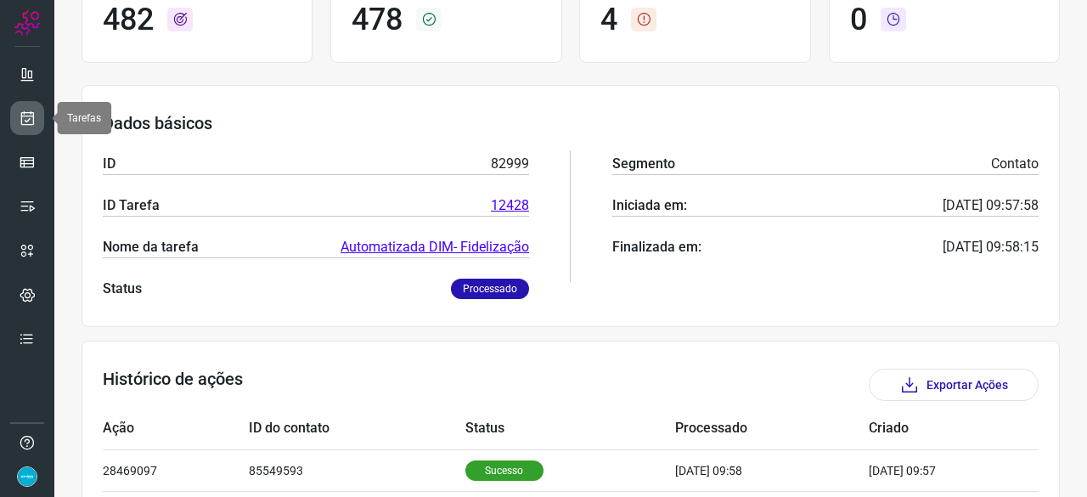
click at [27, 115] on icon at bounding box center [28, 118] width 18 height 17
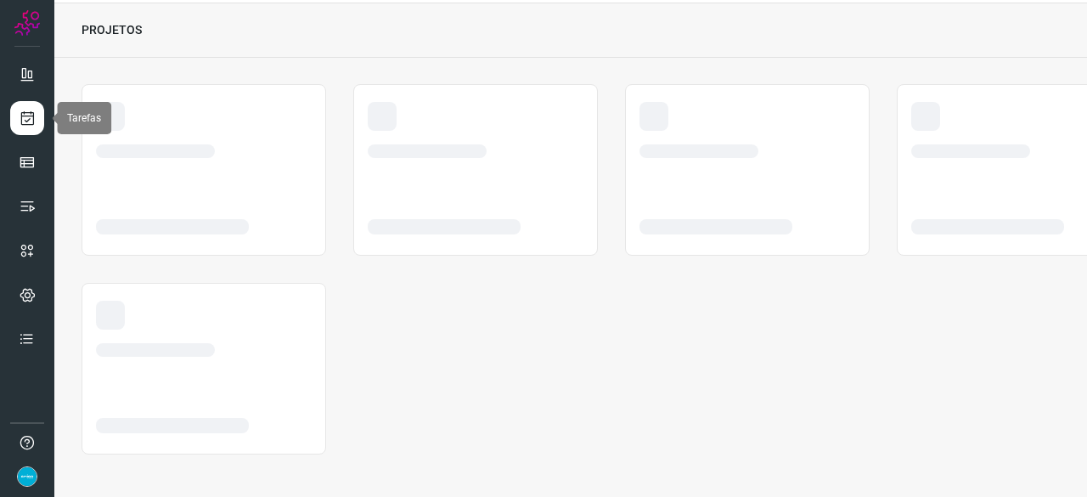
scroll to position [51, 0]
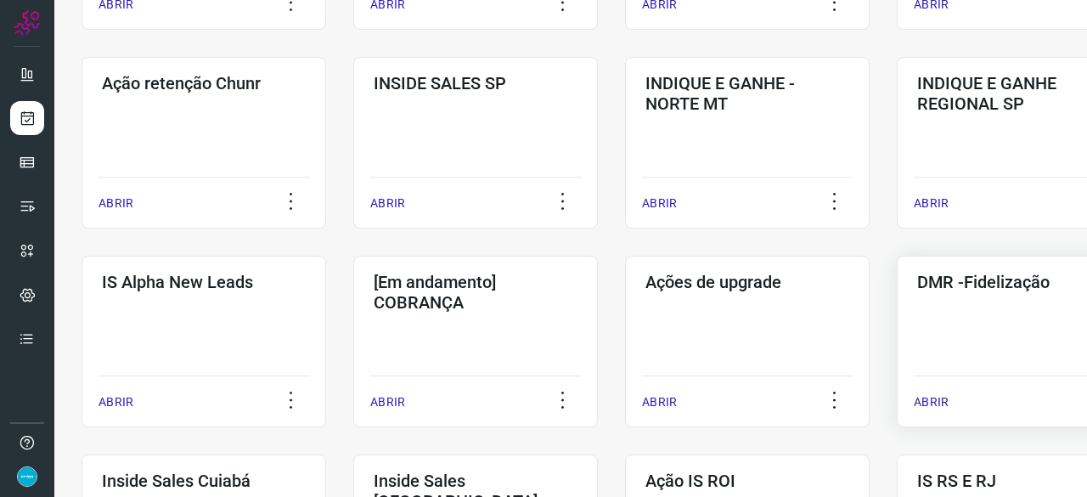
click at [932, 398] on p "ABRIR" at bounding box center [931, 402] width 35 height 18
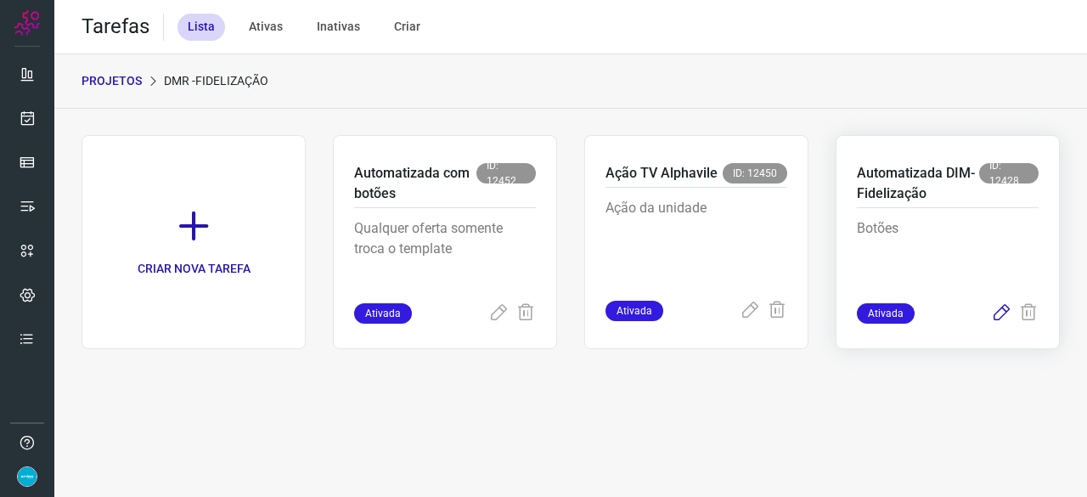
click at [1005, 305] on icon at bounding box center [1001, 313] width 20 height 20
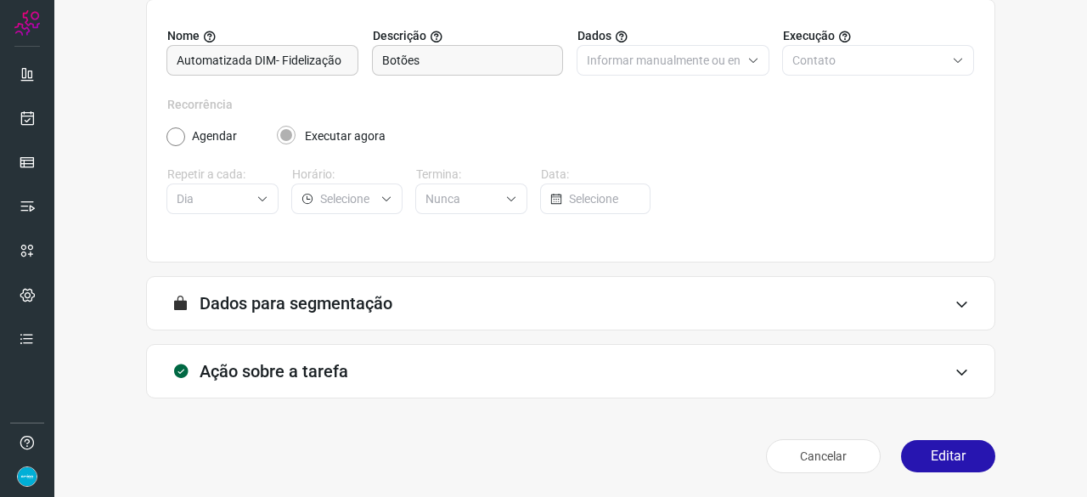
scroll to position [166, 0]
click at [928, 453] on button "Editar" at bounding box center [948, 457] width 94 height 32
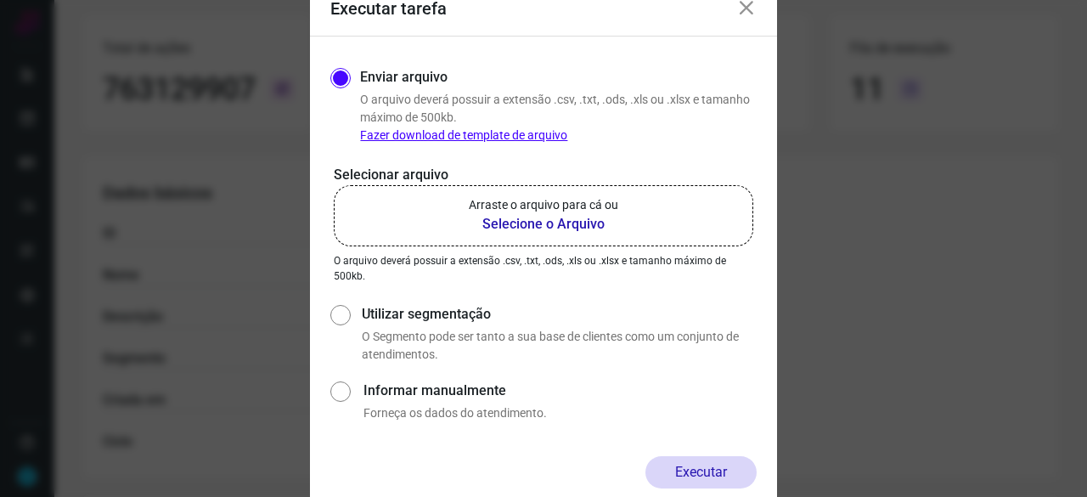
click at [539, 223] on b "Selecione o Arquivo" at bounding box center [544, 224] width 150 height 20
click at [0, 0] on input "Arraste o arquivo para cá ou Selecione o Arquivo" at bounding box center [0, 0] width 0 height 0
click at [746, 10] on icon at bounding box center [746, 8] width 20 height 20
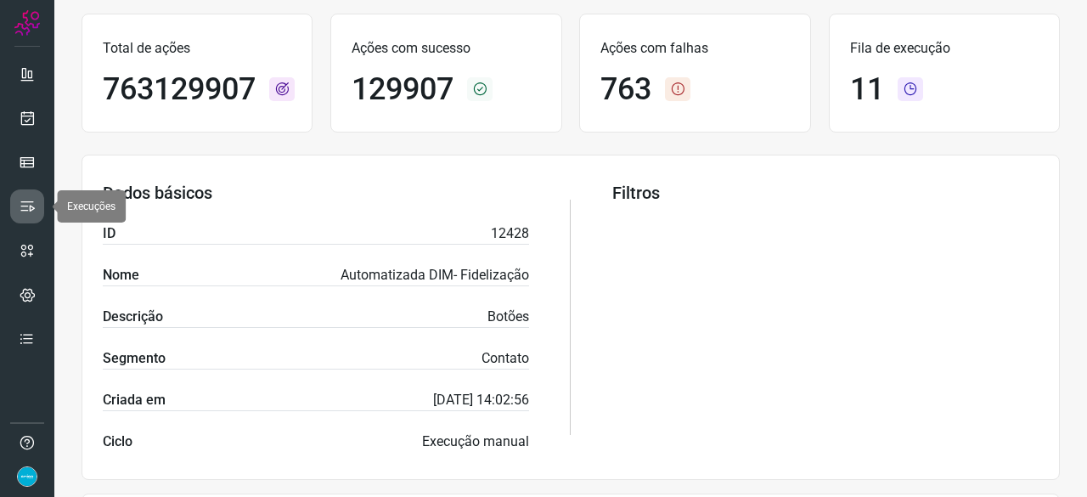
click at [27, 208] on icon at bounding box center [27, 206] width 17 height 17
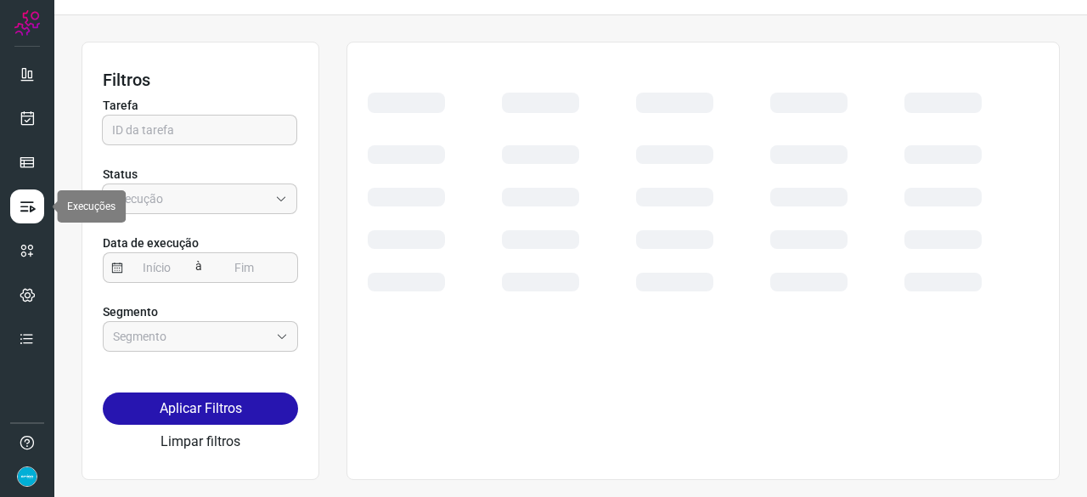
scroll to position [38, 0]
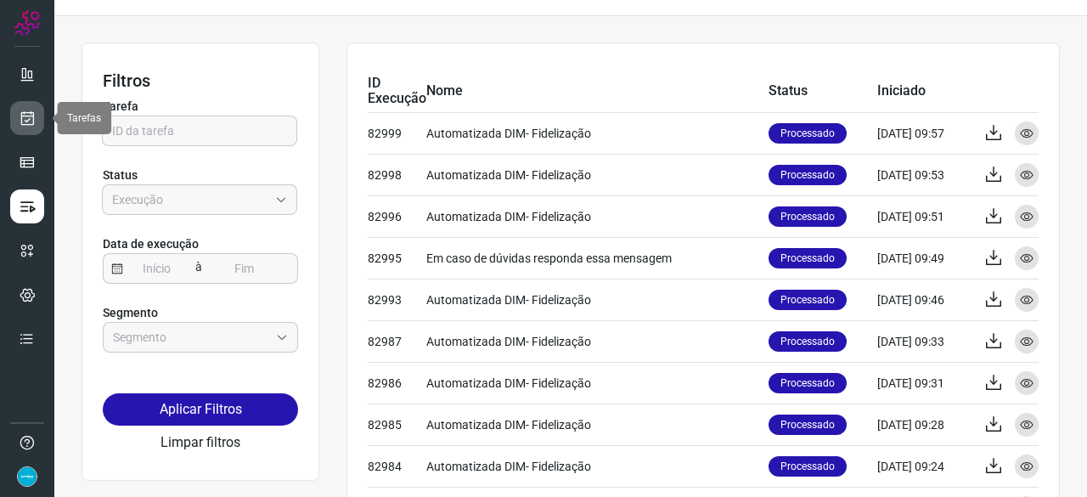
click at [27, 128] on link at bounding box center [27, 118] width 34 height 34
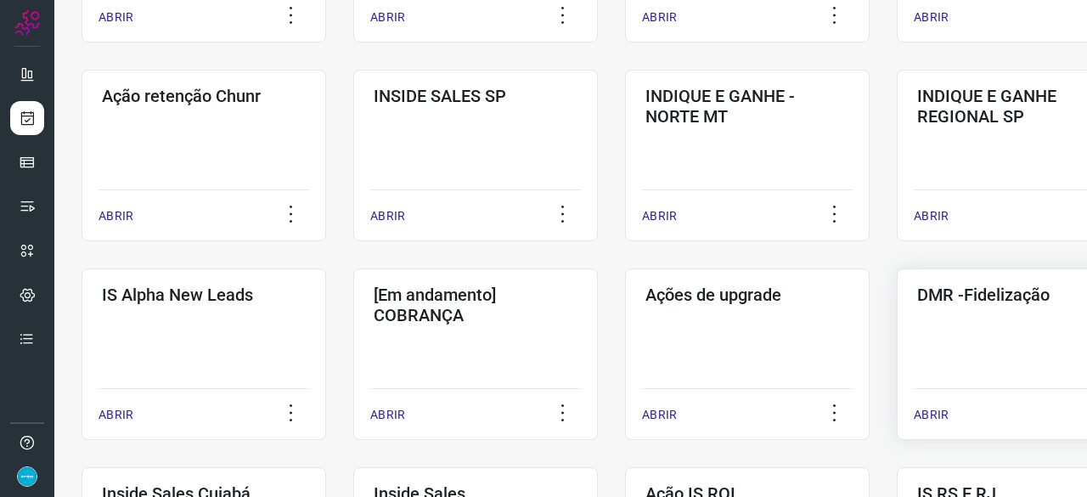
click at [933, 416] on p "ABRIR" at bounding box center [931, 415] width 35 height 18
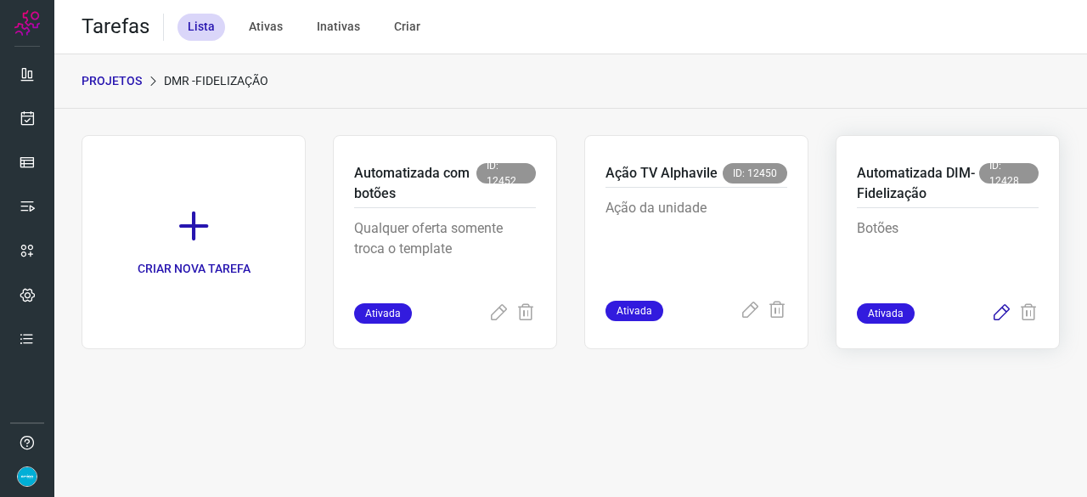
click at [998, 310] on icon at bounding box center [1001, 313] width 20 height 20
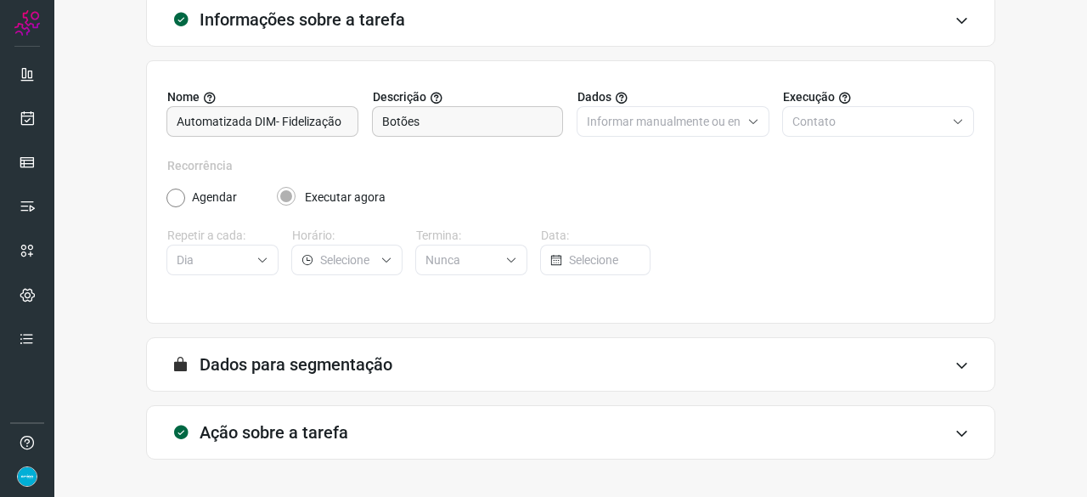
scroll to position [166, 0]
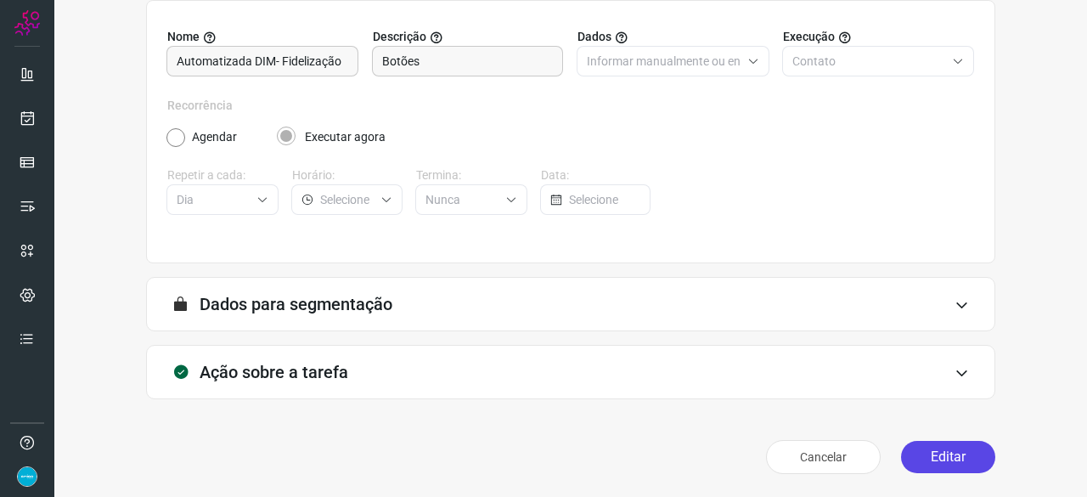
click at [950, 459] on button "Editar" at bounding box center [948, 457] width 94 height 32
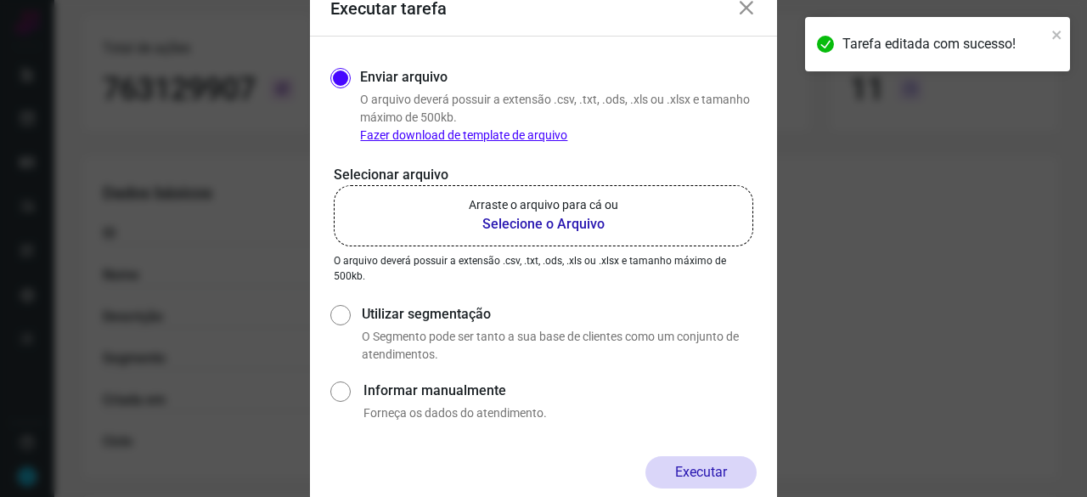
click at [541, 224] on b "Selecione o Arquivo" at bounding box center [544, 224] width 150 height 20
click at [0, 0] on input "Arraste o arquivo para cá ou Selecione o Arquivo" at bounding box center [0, 0] width 0 height 0
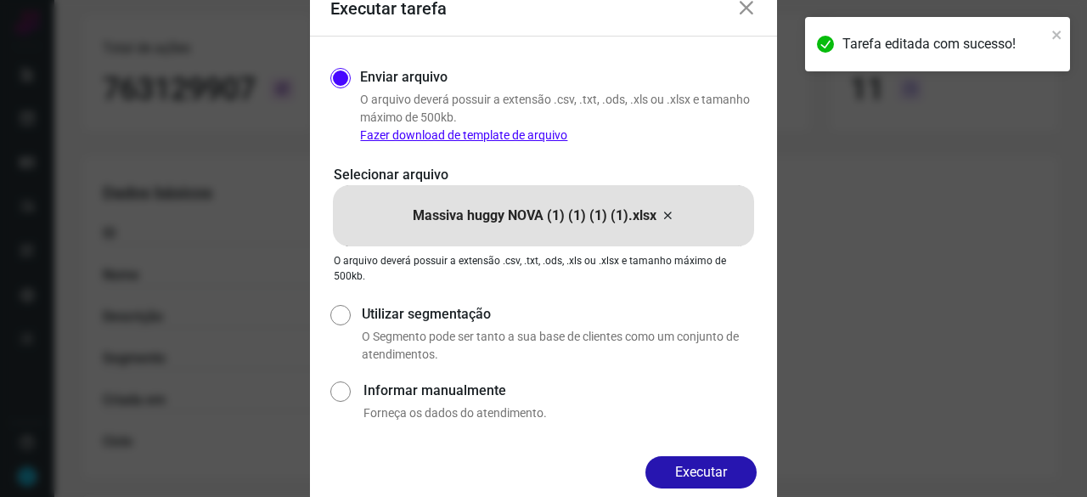
click at [697, 475] on button "Executar" at bounding box center [701, 472] width 111 height 32
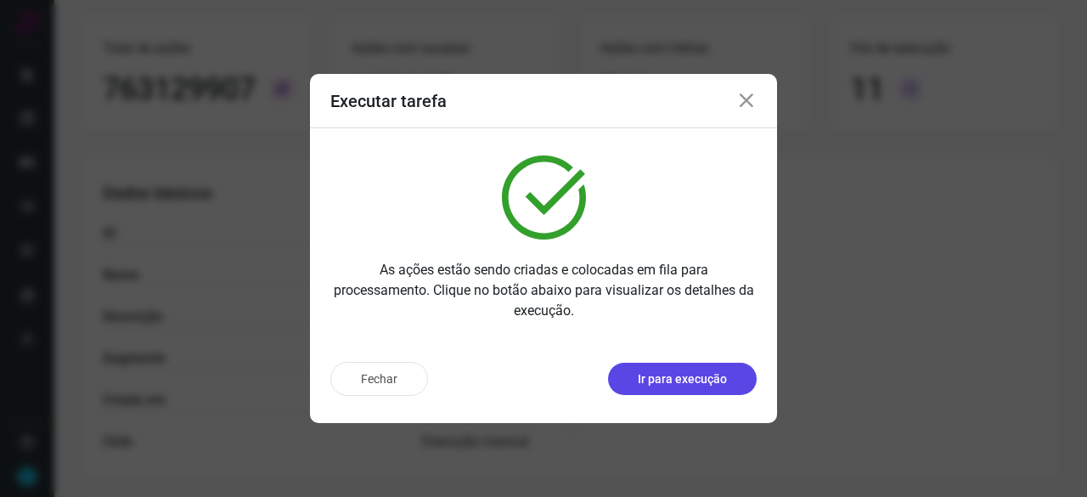
click at [707, 385] on p "Ir para execução" at bounding box center [682, 379] width 89 height 18
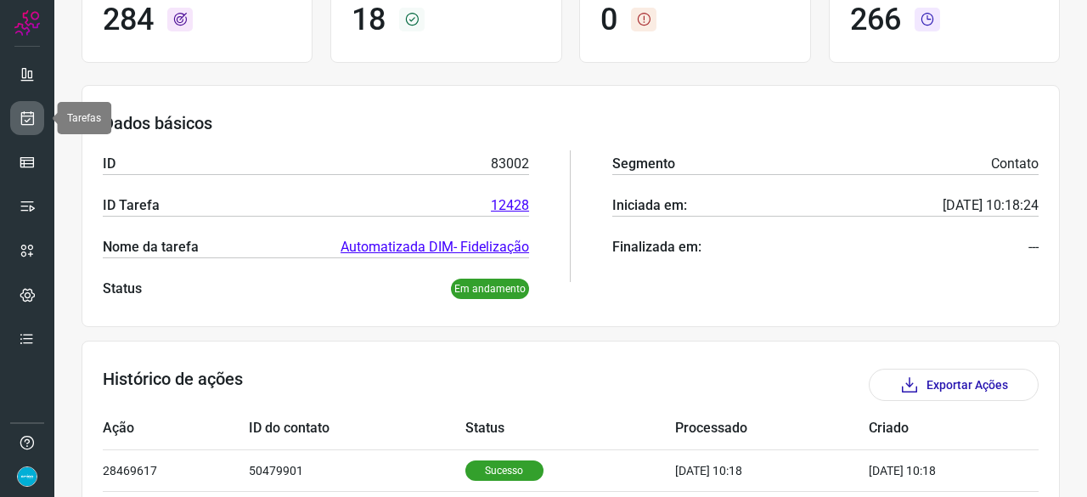
click at [37, 123] on link at bounding box center [27, 118] width 34 height 34
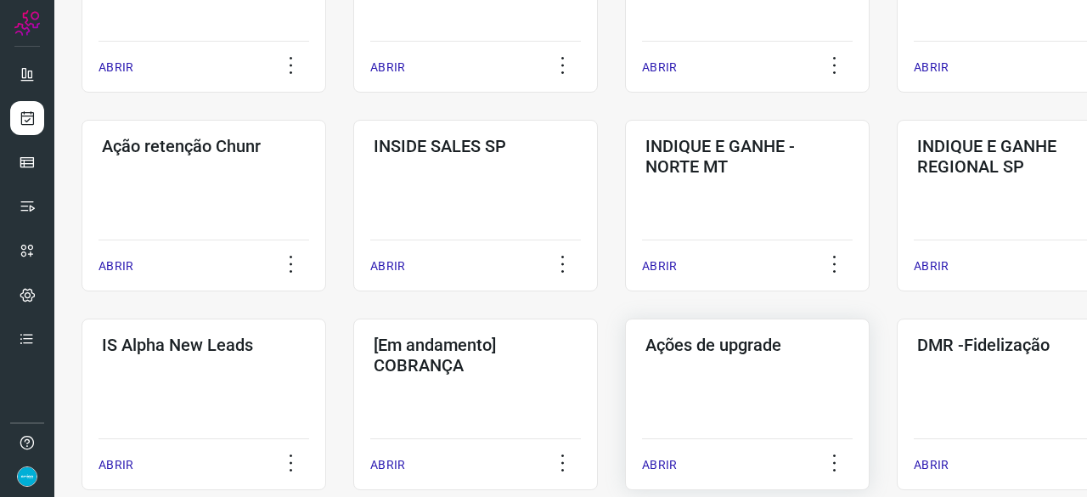
scroll to position [561, 0]
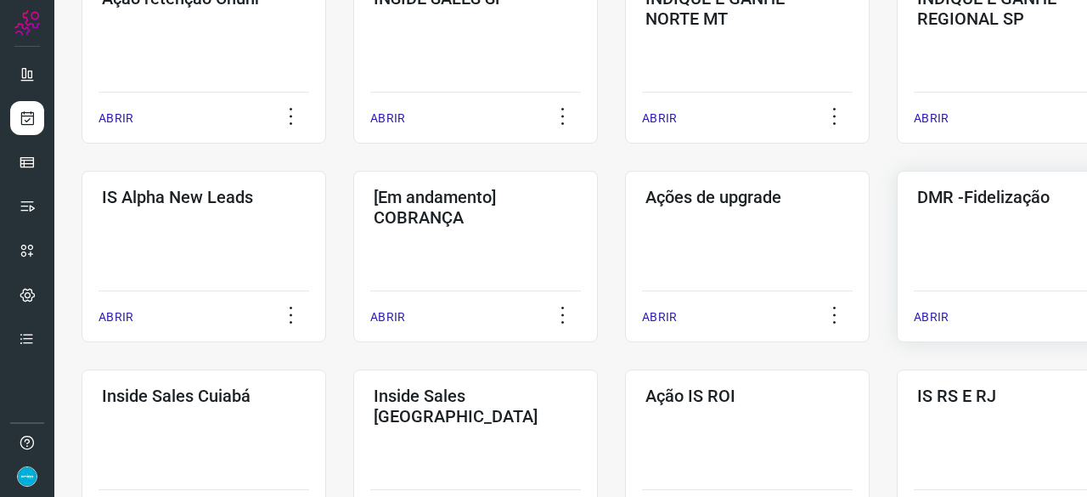
click at [935, 311] on p "ABRIR" at bounding box center [931, 317] width 35 height 18
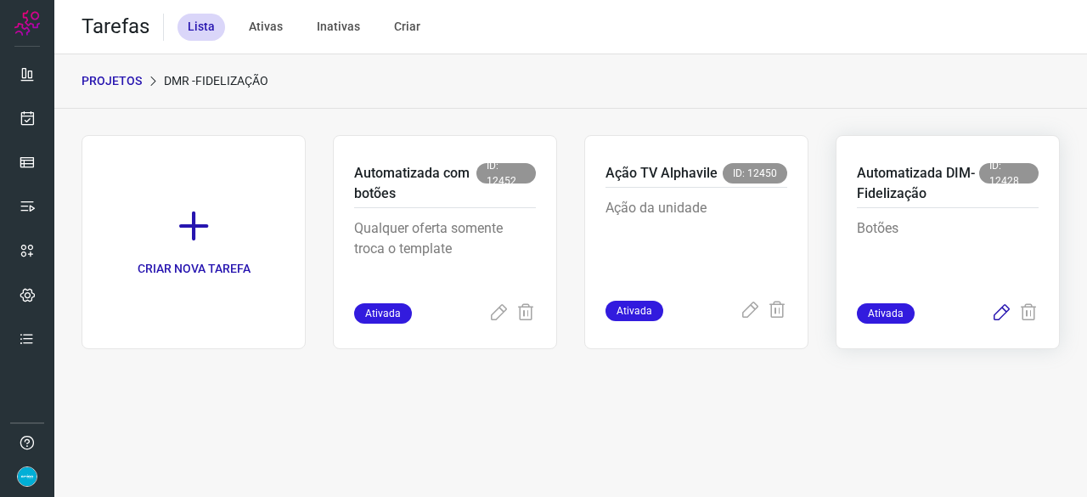
click at [1004, 308] on icon at bounding box center [1001, 313] width 20 height 20
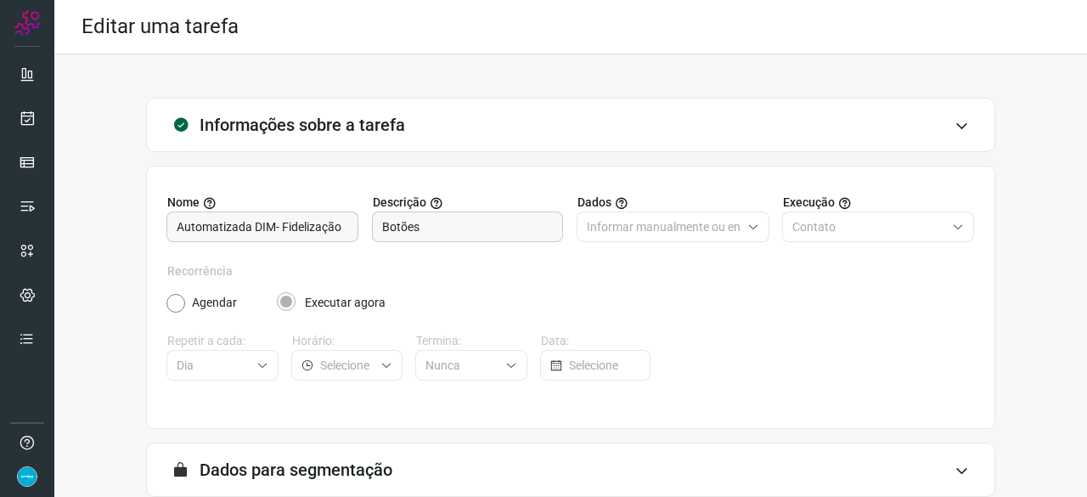
scroll to position [166, 0]
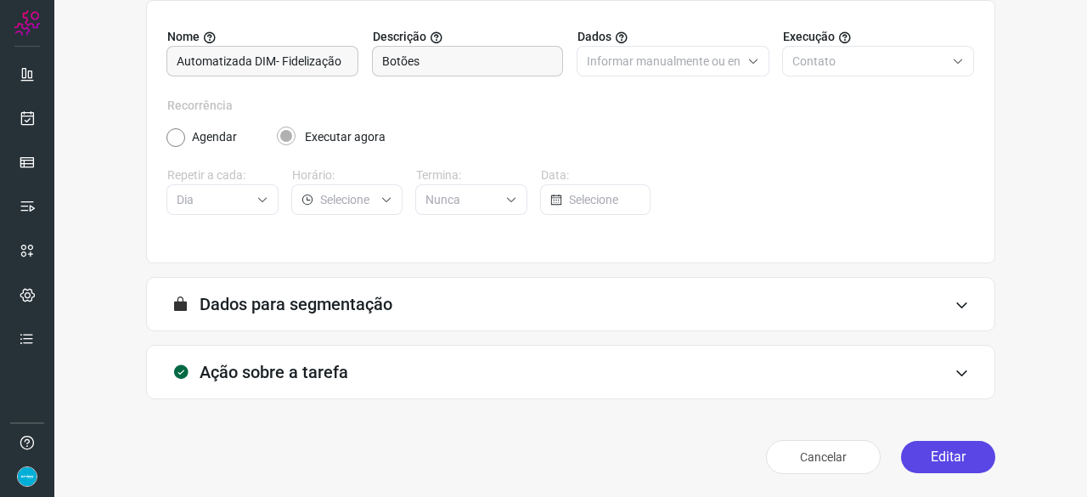
click at [947, 454] on button "Editar" at bounding box center [948, 457] width 94 height 32
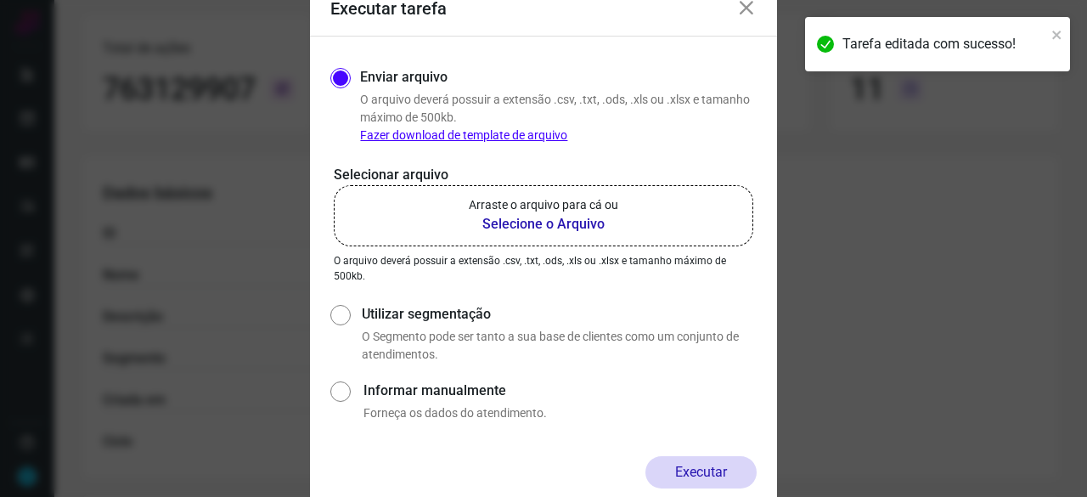
click at [526, 229] on b "Selecione o Arquivo" at bounding box center [544, 224] width 150 height 20
click at [0, 0] on input "Arraste o arquivo para cá ou Selecione o Arquivo" at bounding box center [0, 0] width 0 height 0
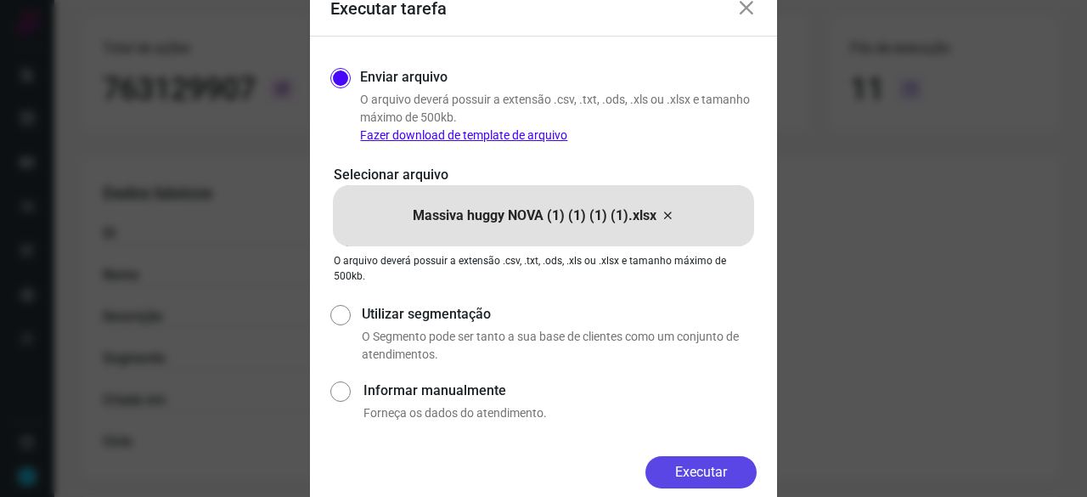
drag, startPoint x: 723, startPoint y: 459, endPoint x: 802, endPoint y: 491, distance: 85.3
click at [724, 459] on button "Executar" at bounding box center [701, 472] width 111 height 32
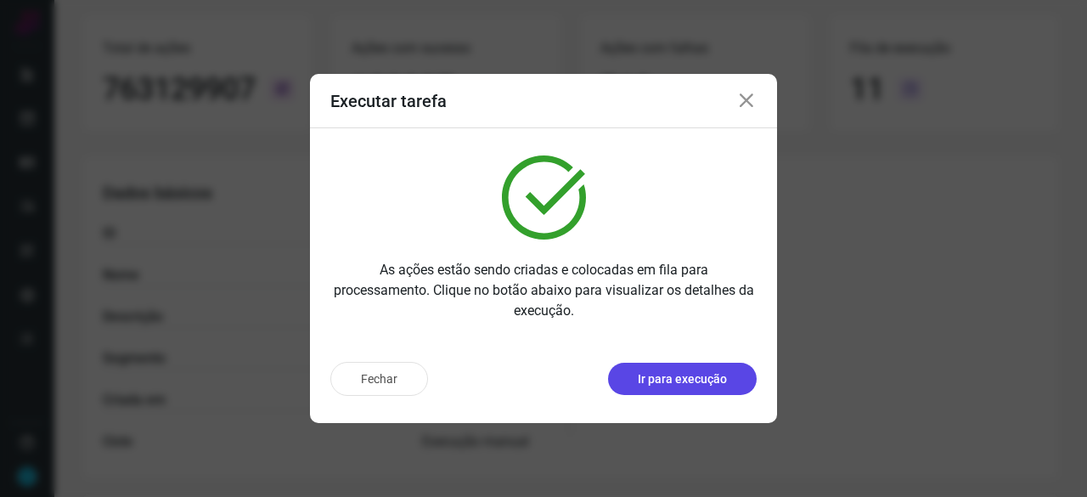
click at [689, 382] on p "Ir para execução" at bounding box center [682, 379] width 89 height 18
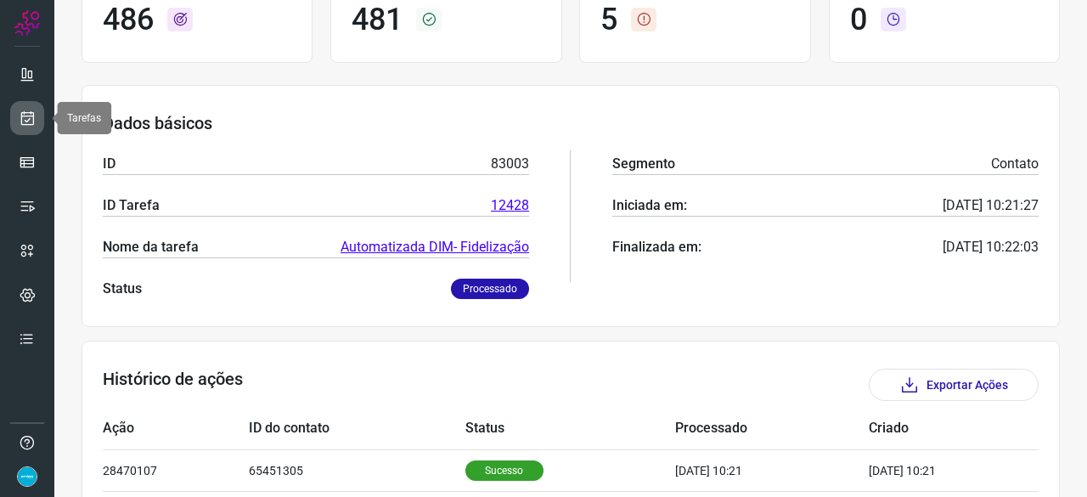
click at [38, 116] on link at bounding box center [27, 118] width 34 height 34
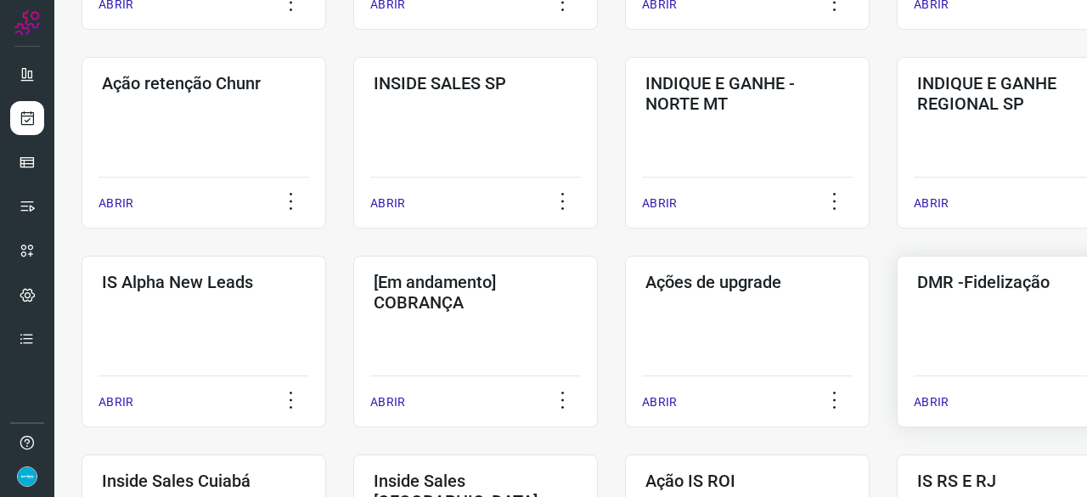
click at [923, 400] on p "ABRIR" at bounding box center [931, 402] width 35 height 18
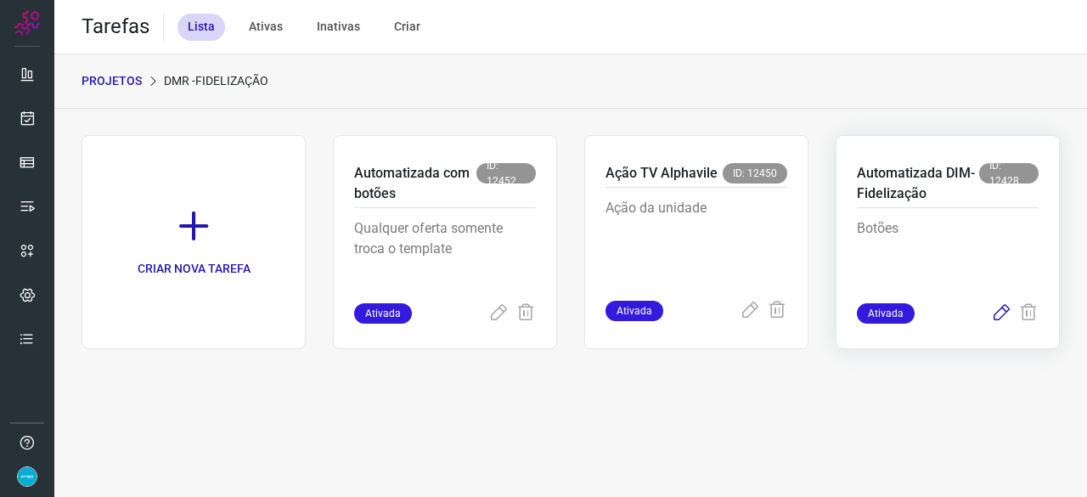
click at [1001, 308] on icon at bounding box center [1001, 313] width 20 height 20
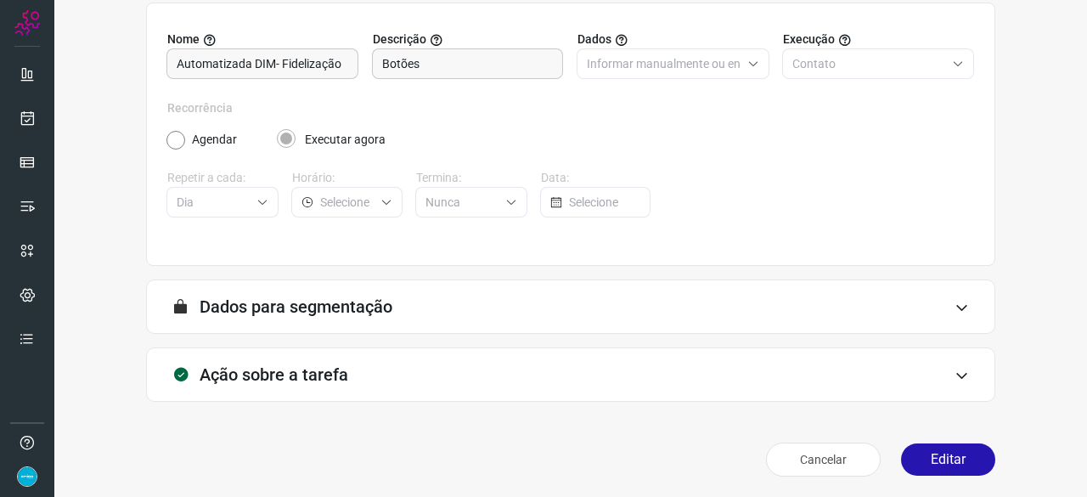
scroll to position [166, 0]
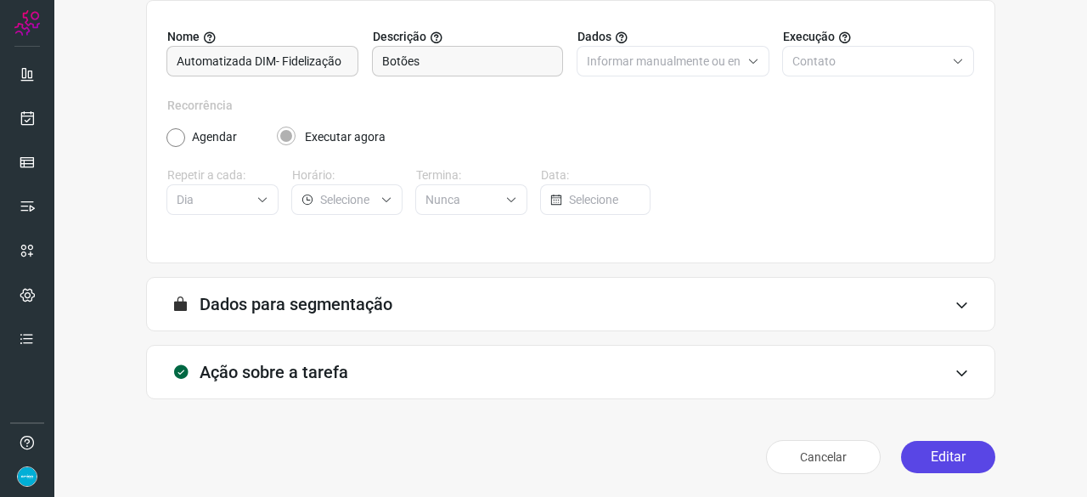
click at [940, 454] on button "Editar" at bounding box center [948, 457] width 94 height 32
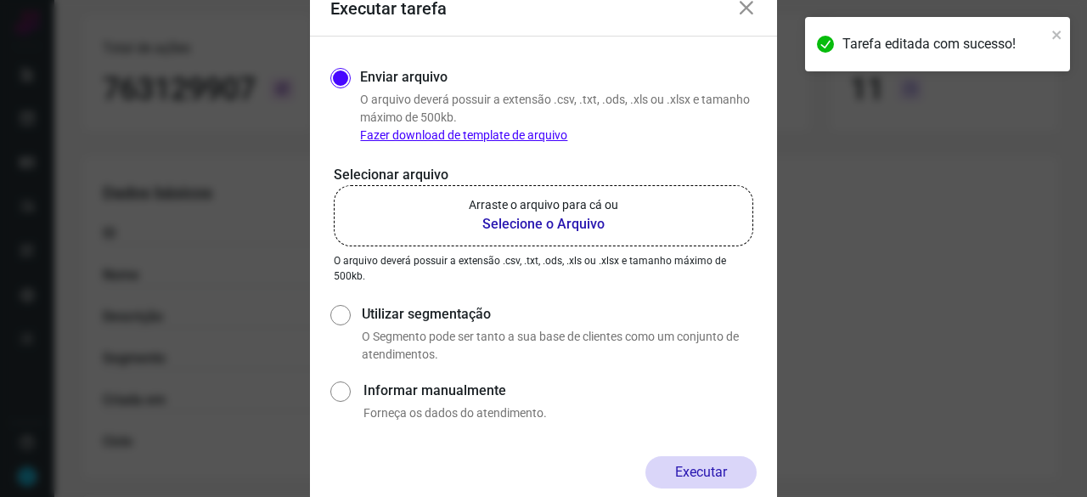
click at [540, 223] on b "Selecione o Arquivo" at bounding box center [544, 224] width 150 height 20
click at [0, 0] on input "Arraste o arquivo para cá ou Selecione o Arquivo" at bounding box center [0, 0] width 0 height 0
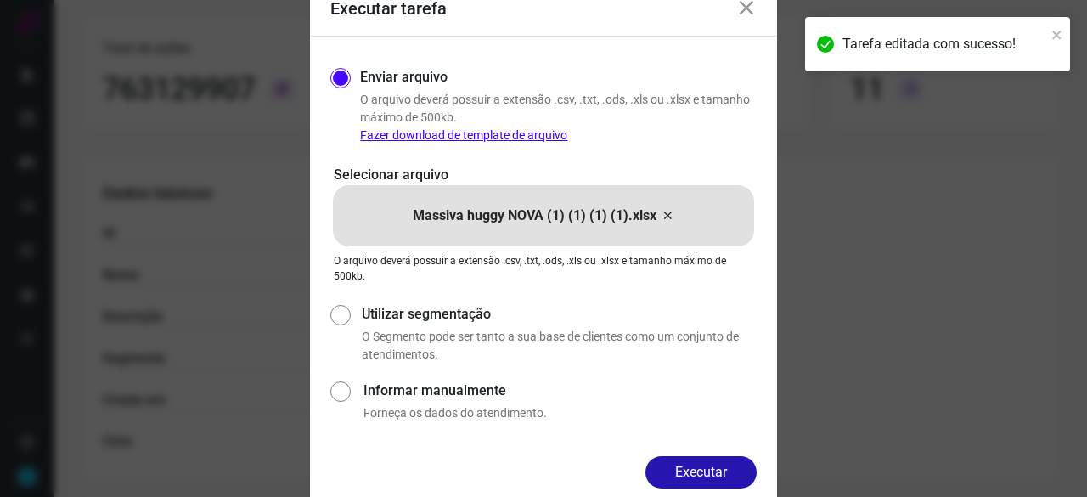
drag, startPoint x: 712, startPoint y: 464, endPoint x: 708, endPoint y: 453, distance: 11.6
click at [713, 464] on button "Executar" at bounding box center [701, 472] width 111 height 32
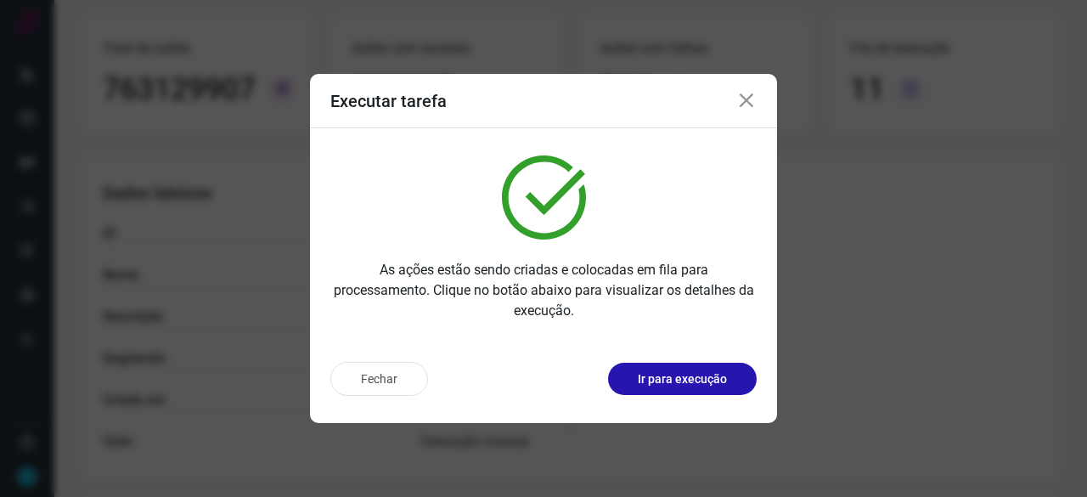
click at [677, 381] on p "Ir para execução" at bounding box center [682, 379] width 89 height 18
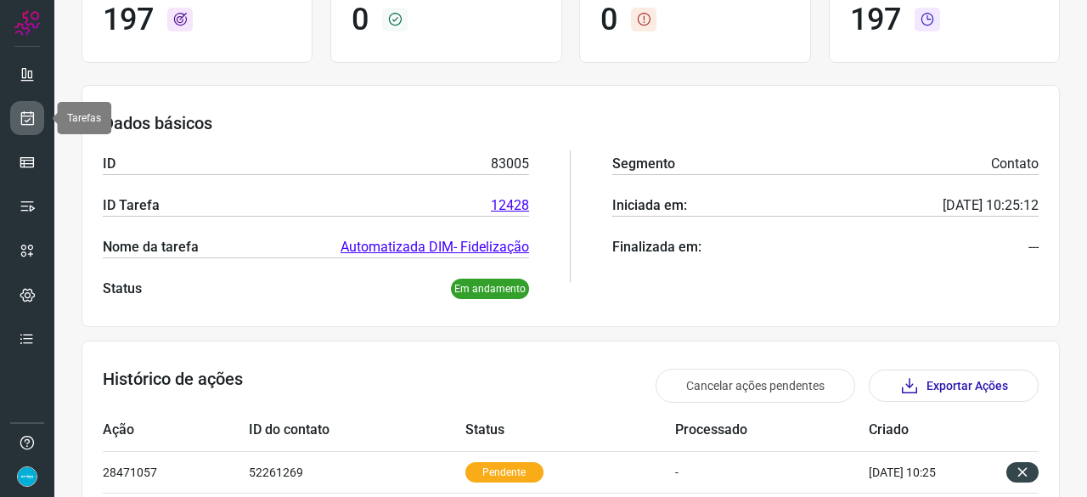
click at [37, 117] on link at bounding box center [27, 118] width 34 height 34
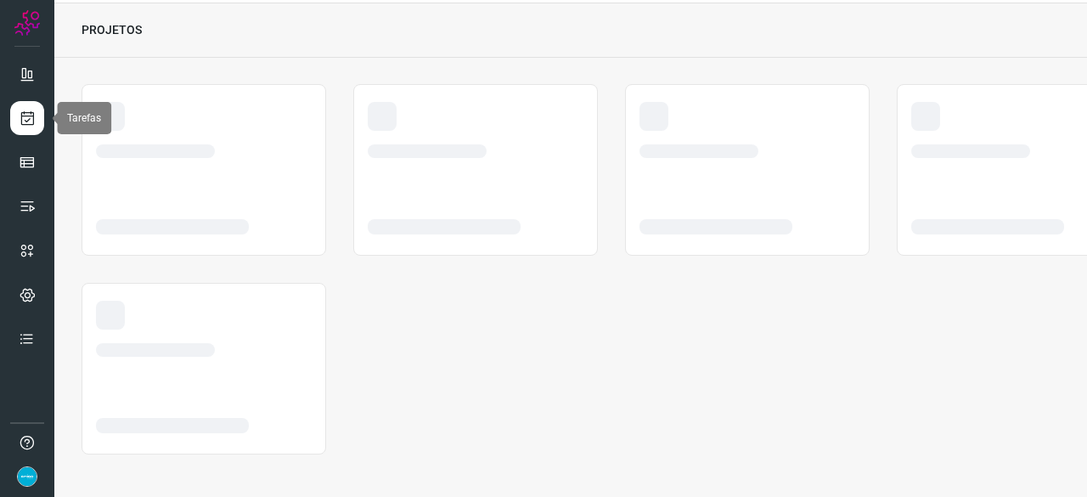
scroll to position [51, 0]
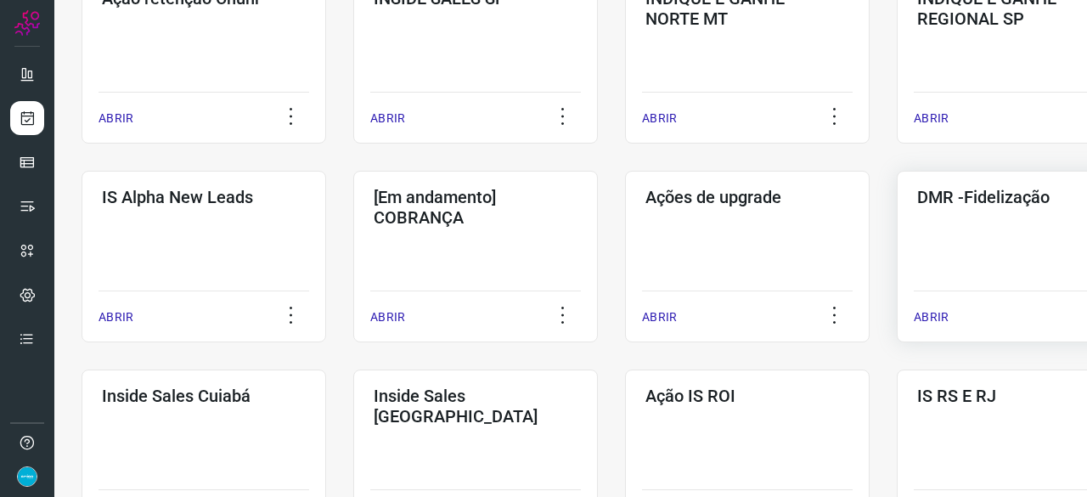
click at [923, 313] on p "ABRIR" at bounding box center [931, 317] width 35 height 18
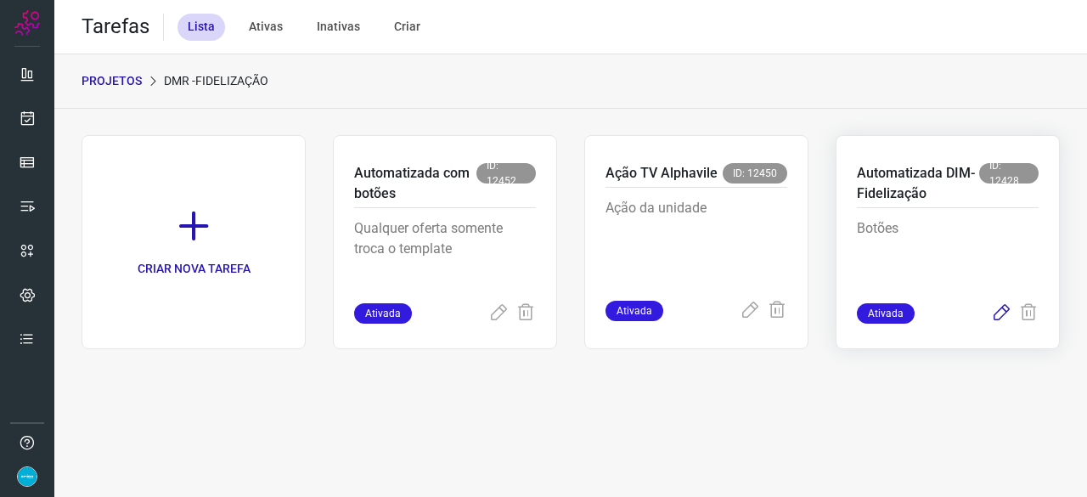
click at [1005, 312] on icon at bounding box center [1001, 313] width 20 height 20
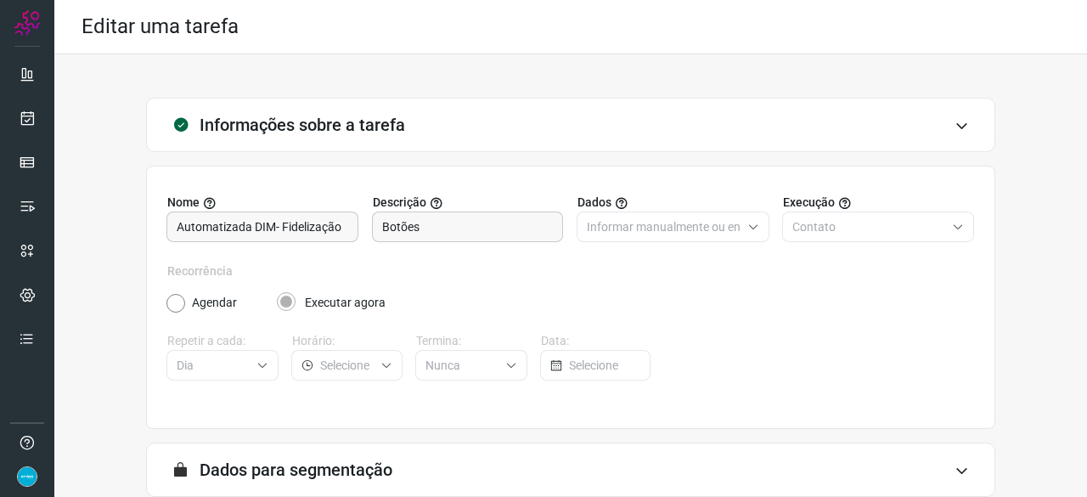
scroll to position [166, 0]
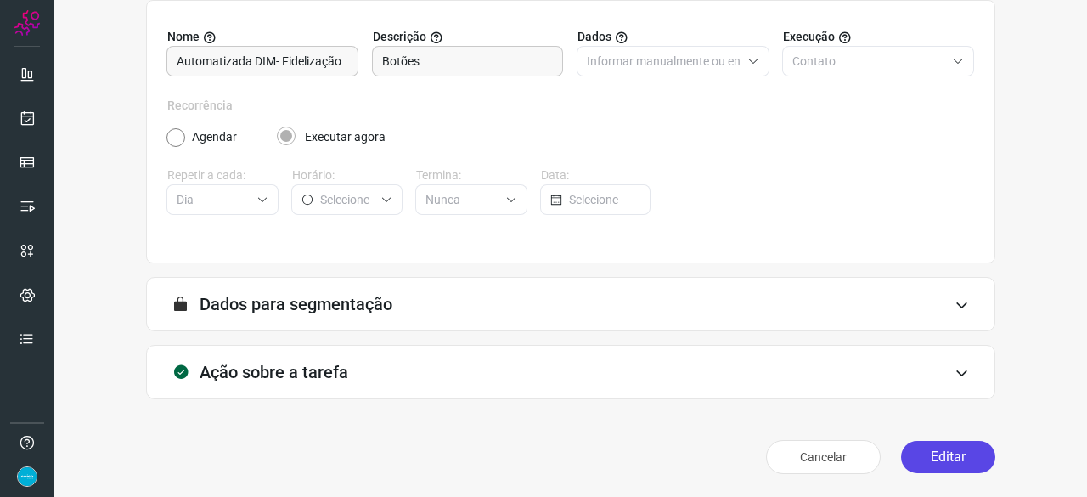
click at [943, 458] on button "Editar" at bounding box center [948, 457] width 94 height 32
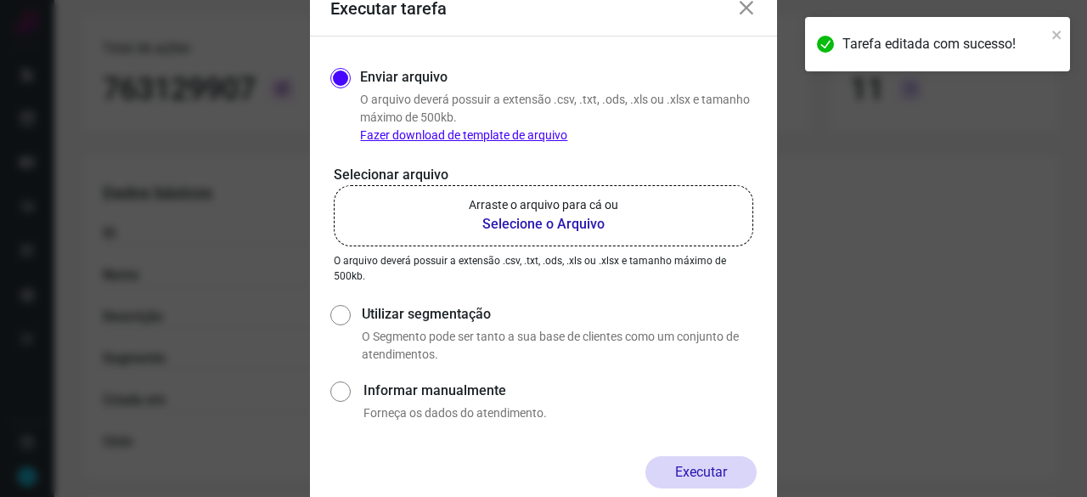
click at [562, 223] on b "Selecione o Arquivo" at bounding box center [544, 224] width 150 height 20
click at [0, 0] on input "Arraste o arquivo para cá ou Selecione o Arquivo" at bounding box center [0, 0] width 0 height 0
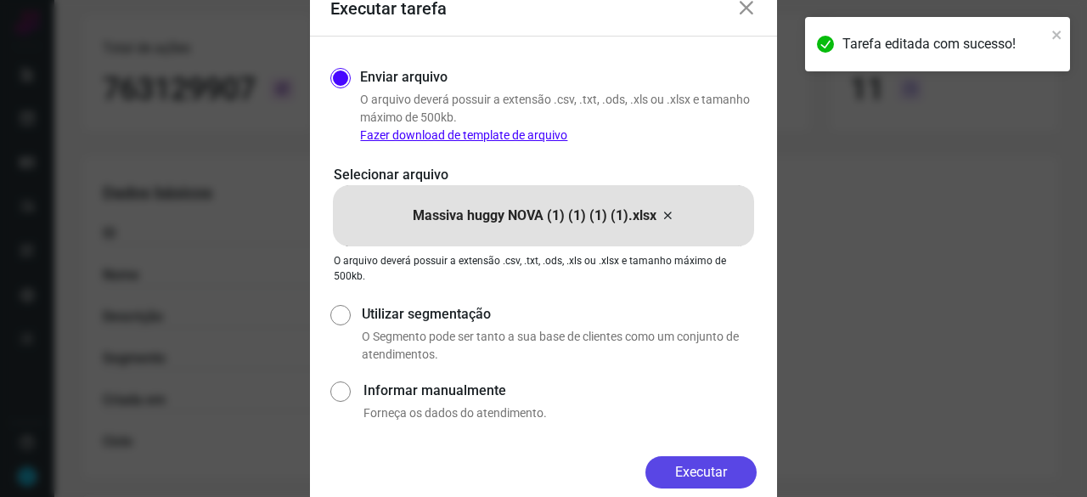
click at [719, 481] on button "Executar" at bounding box center [701, 472] width 111 height 32
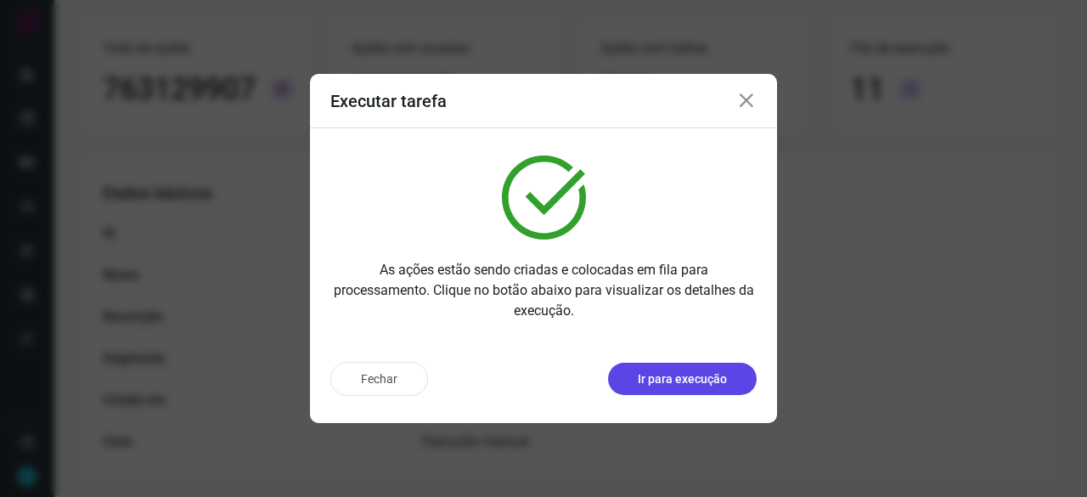
click at [671, 372] on p "Ir para execução" at bounding box center [682, 379] width 89 height 18
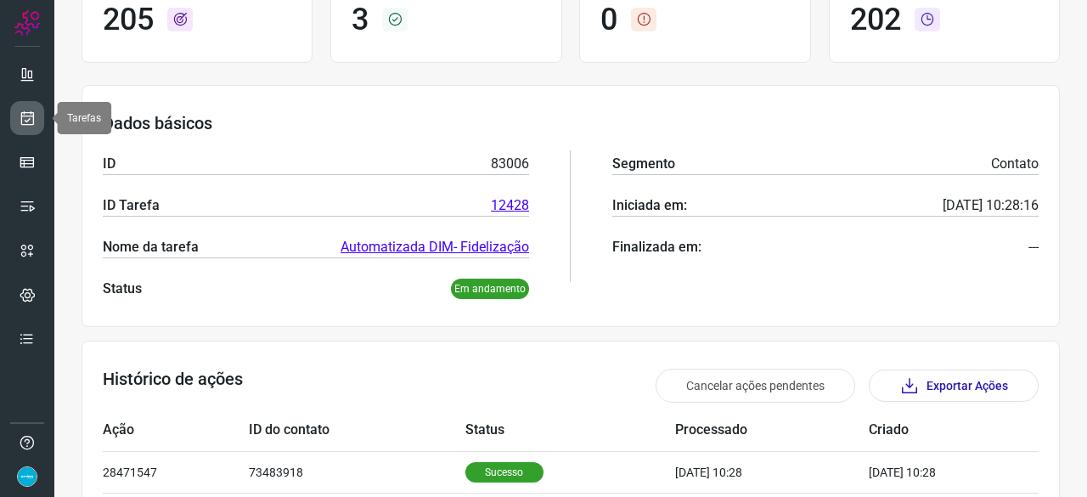
click at [32, 105] on link at bounding box center [27, 118] width 34 height 34
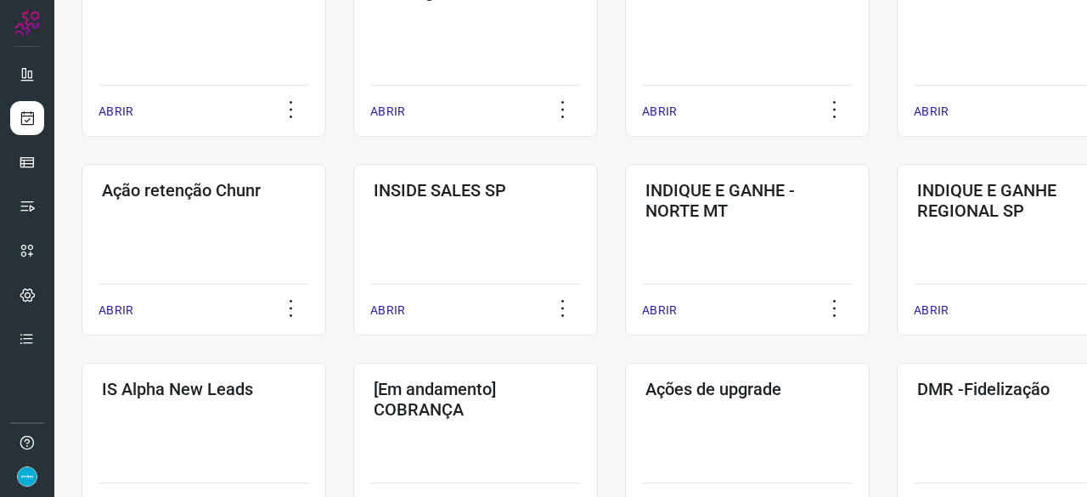
scroll to position [561, 0]
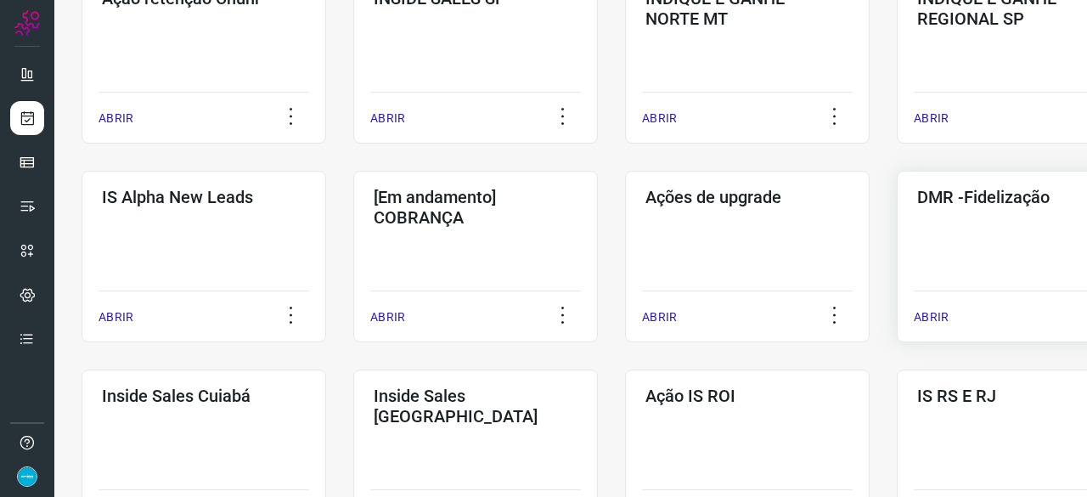
click at [938, 319] on p "ABRIR" at bounding box center [931, 317] width 35 height 18
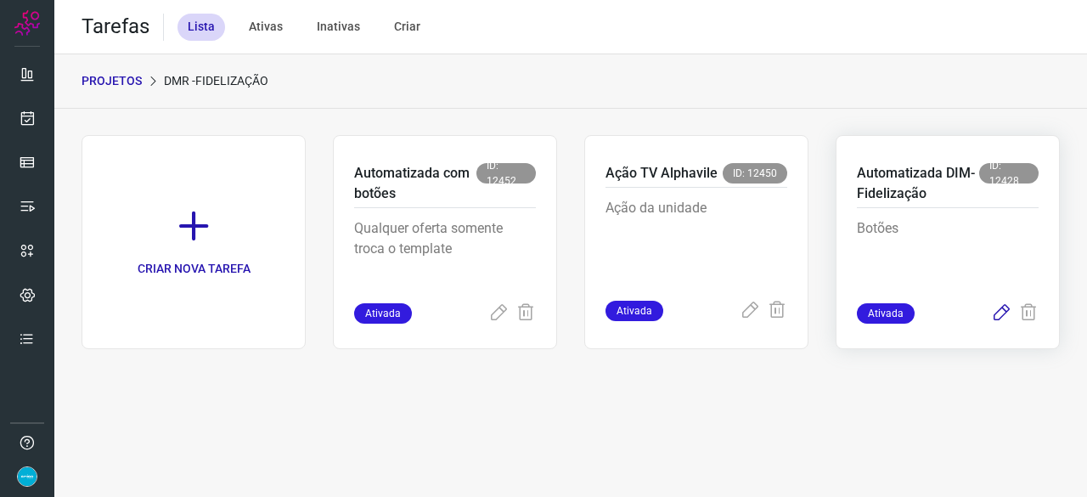
click at [1003, 312] on icon at bounding box center [1001, 313] width 20 height 20
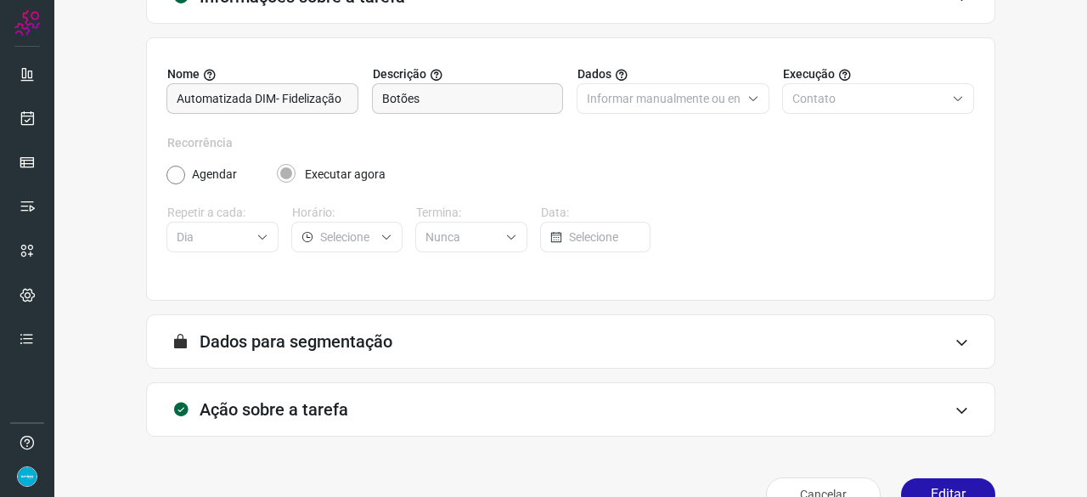
scroll to position [166, 0]
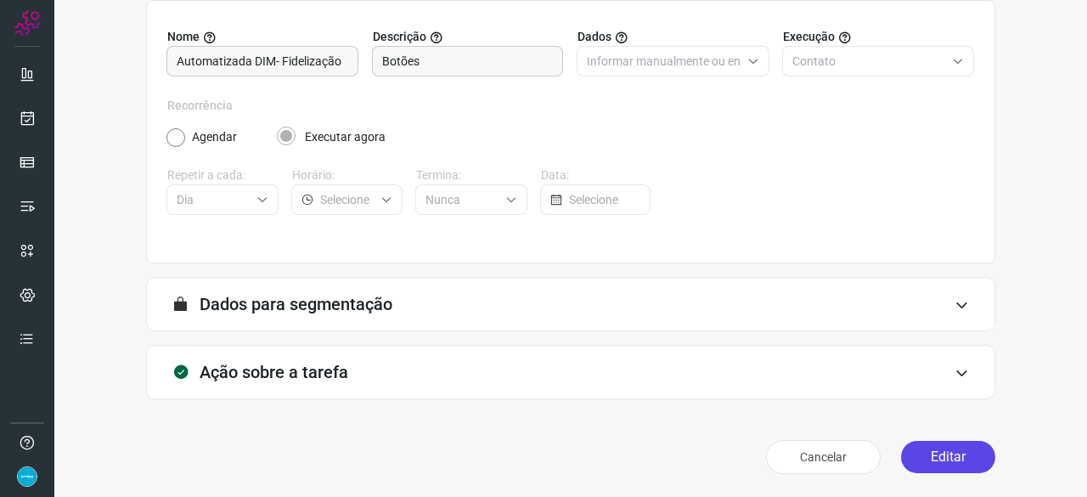
click at [934, 460] on button "Editar" at bounding box center [948, 457] width 94 height 32
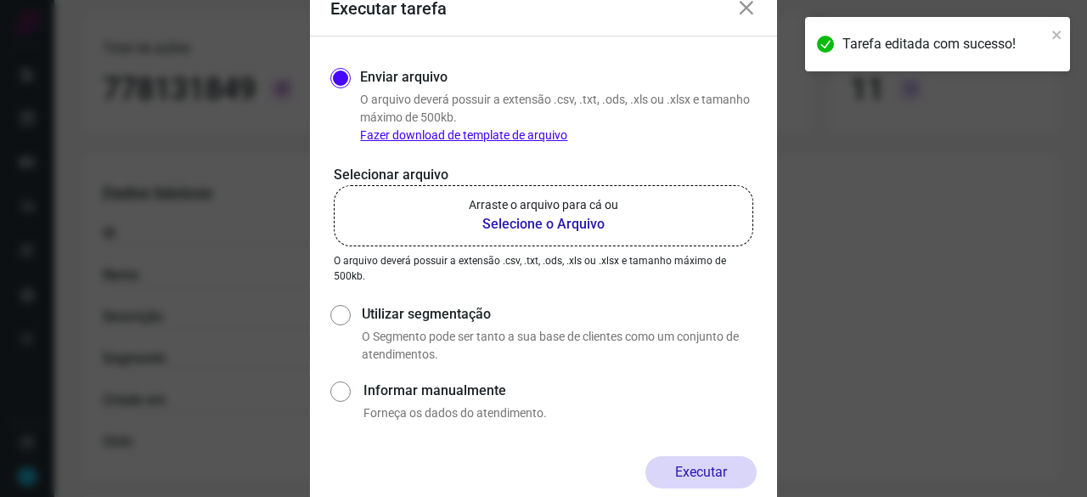
click at [520, 223] on b "Selecione o Arquivo" at bounding box center [544, 224] width 150 height 20
click at [0, 0] on input "Arraste o arquivo para cá ou Selecione o Arquivo" at bounding box center [0, 0] width 0 height 0
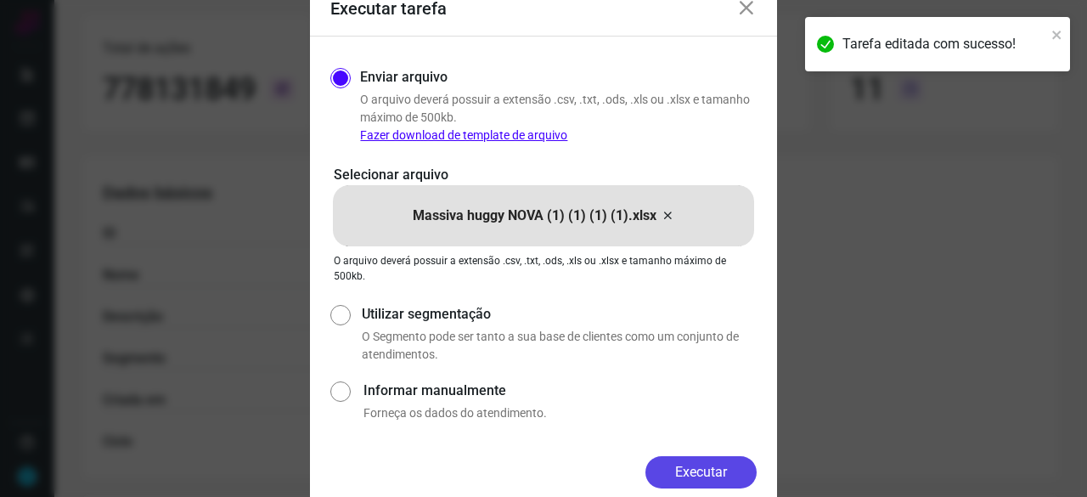
click at [690, 465] on button "Executar" at bounding box center [701, 472] width 111 height 32
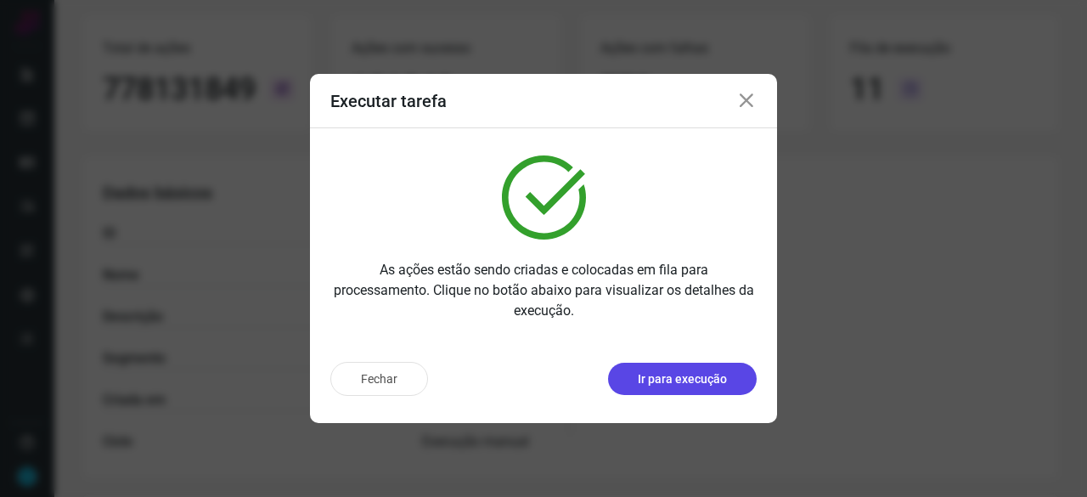
click at [693, 375] on p "Ir para execução" at bounding box center [682, 379] width 89 height 18
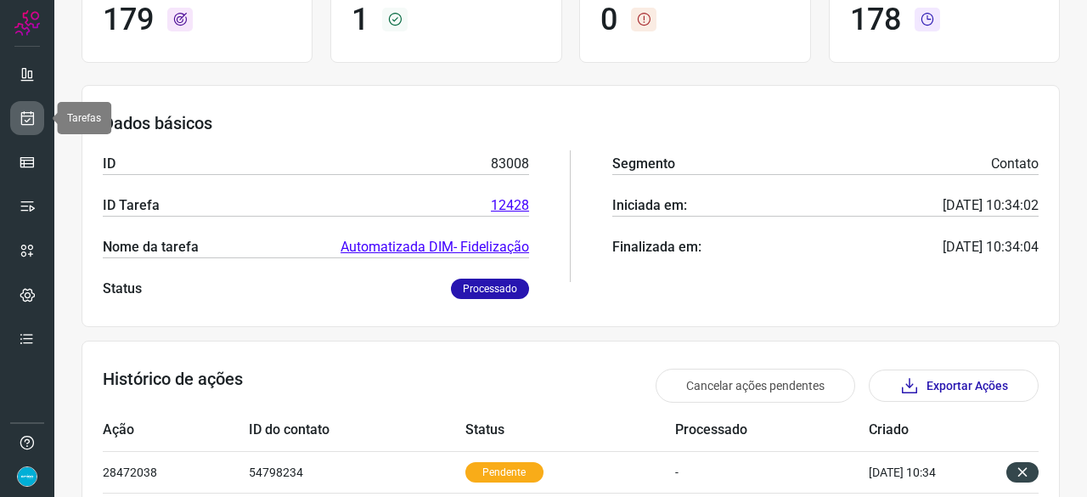
click at [31, 116] on icon at bounding box center [28, 118] width 18 height 17
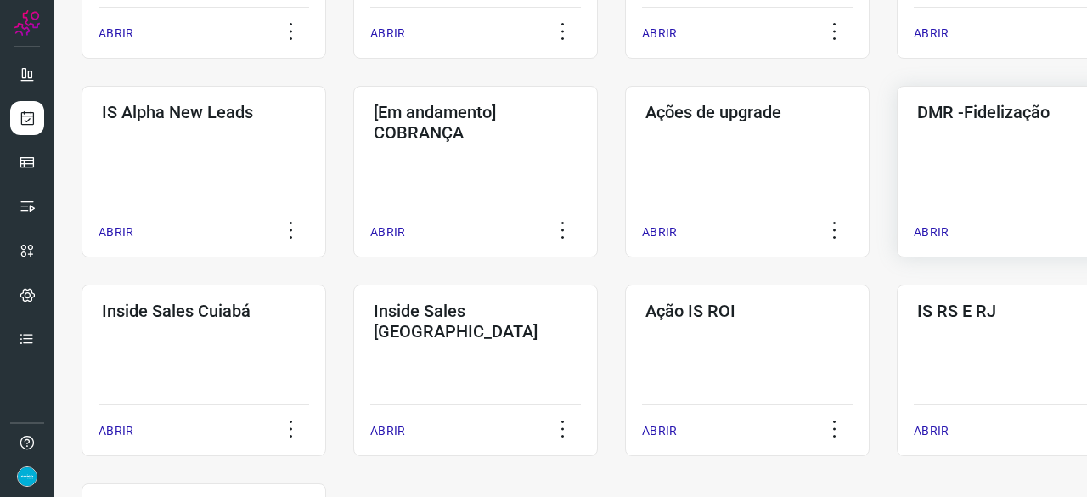
click at [944, 228] on p "ABRIR" at bounding box center [931, 232] width 35 height 18
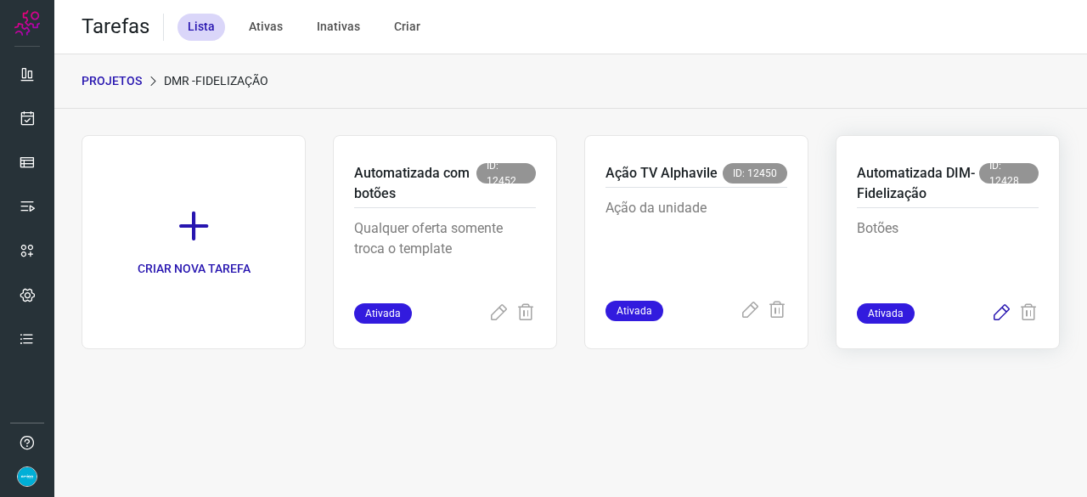
click at [997, 312] on icon at bounding box center [1001, 313] width 20 height 20
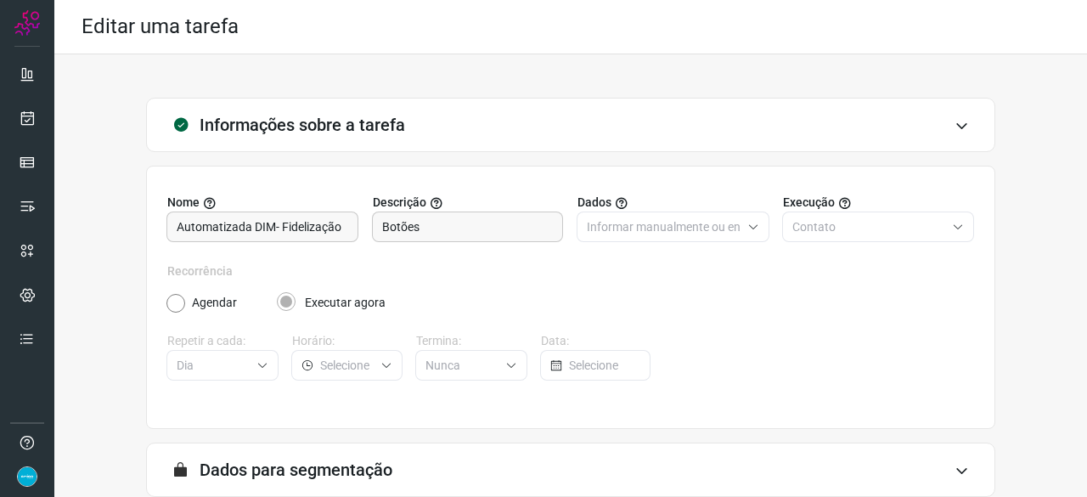
scroll to position [166, 0]
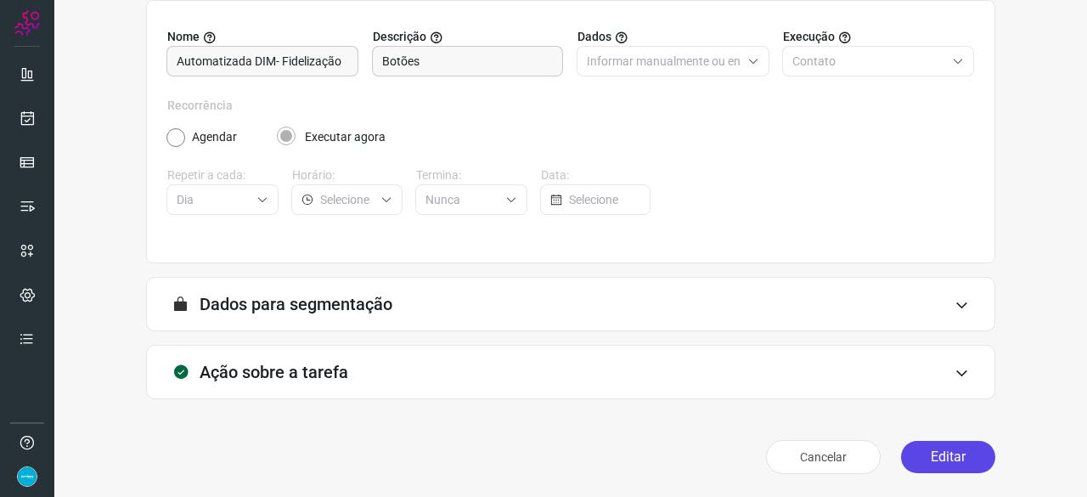
click at [954, 451] on button "Editar" at bounding box center [948, 457] width 94 height 32
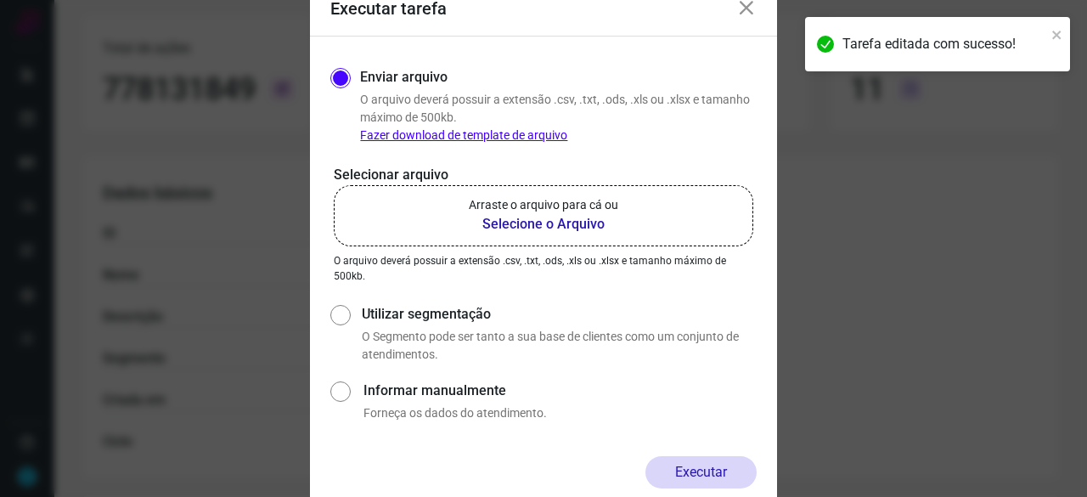
click at [583, 223] on b "Selecione o Arquivo" at bounding box center [544, 224] width 150 height 20
click at [0, 0] on input "Arraste o arquivo para cá ou Selecione o Arquivo" at bounding box center [0, 0] width 0 height 0
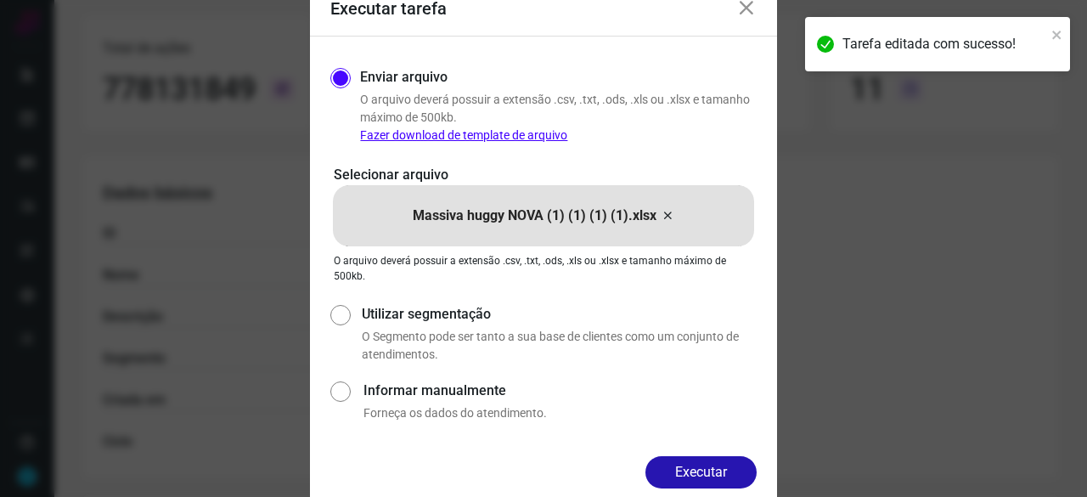
click at [710, 466] on button "Executar" at bounding box center [701, 472] width 111 height 32
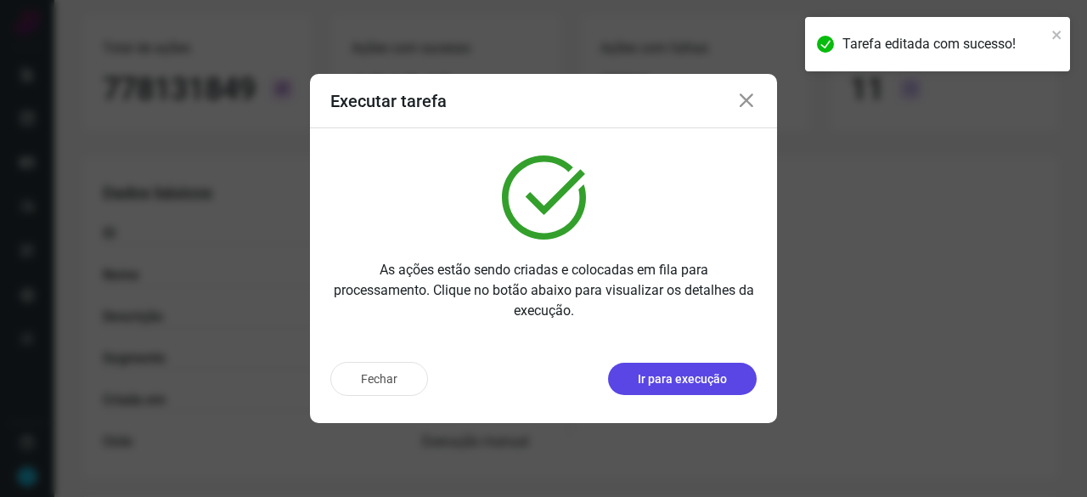
click at [682, 373] on p "Ir para execução" at bounding box center [682, 379] width 89 height 18
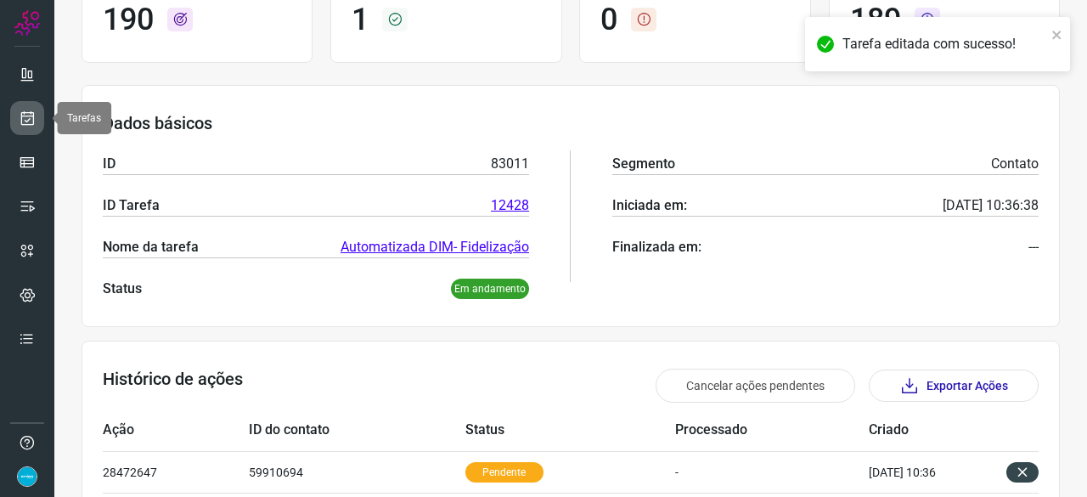
click at [27, 123] on icon at bounding box center [28, 118] width 18 height 17
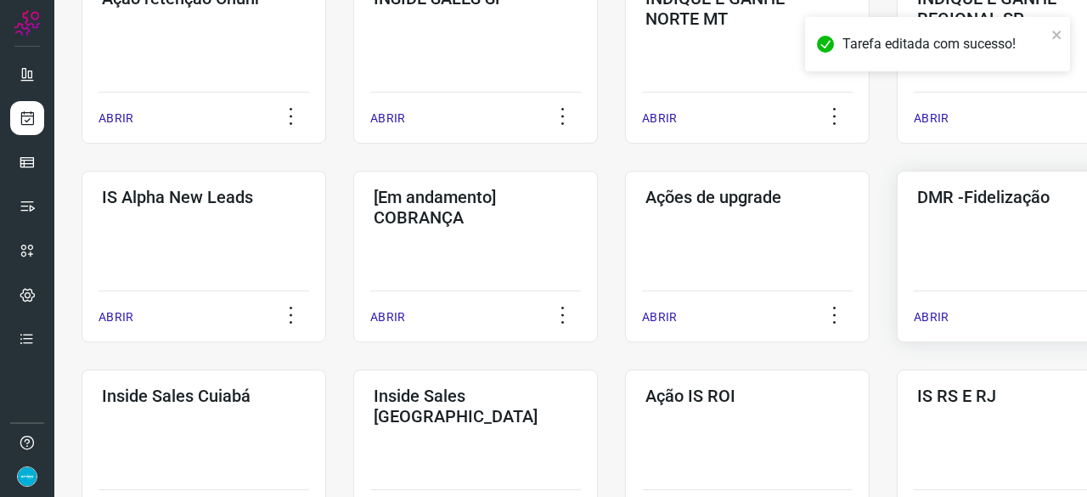
click at [936, 319] on p "ABRIR" at bounding box center [931, 317] width 35 height 18
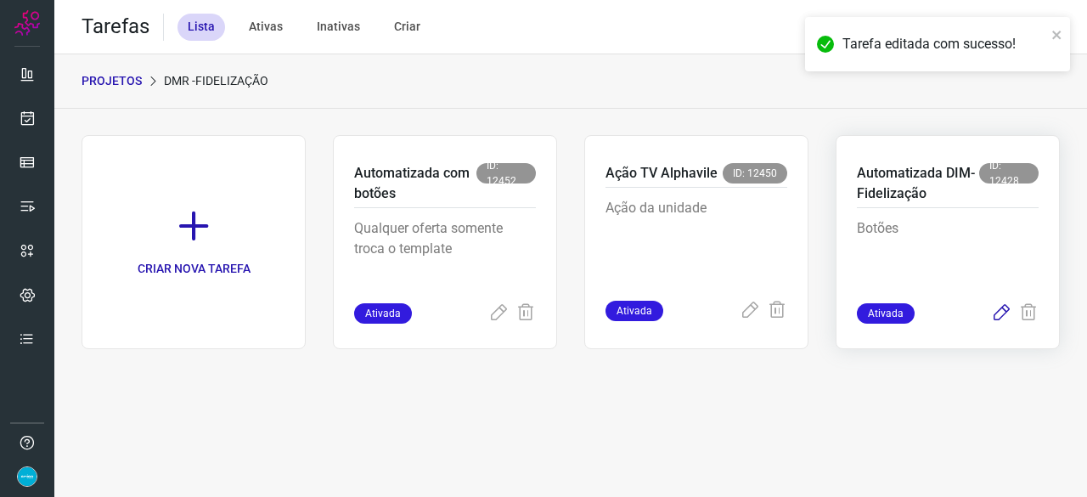
click at [1004, 312] on icon at bounding box center [1001, 313] width 20 height 20
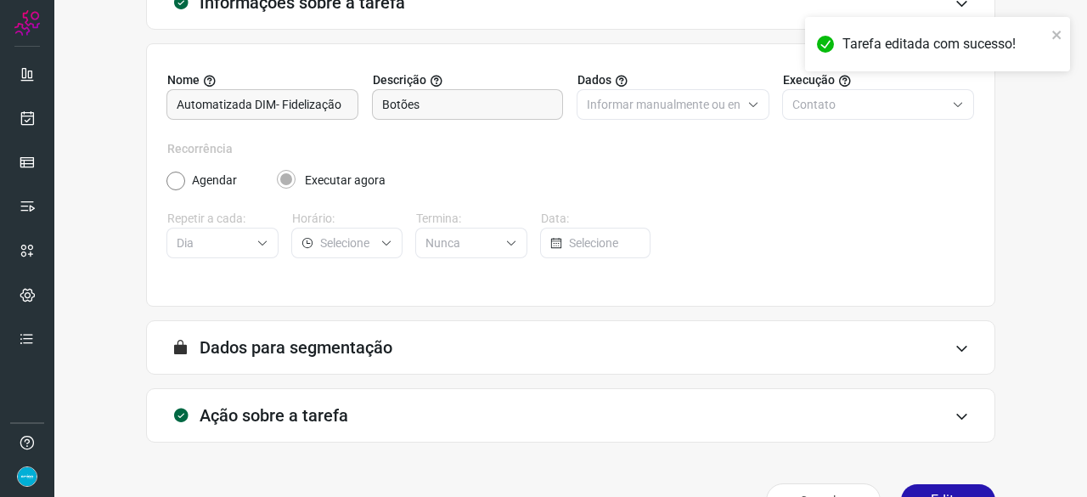
scroll to position [166, 0]
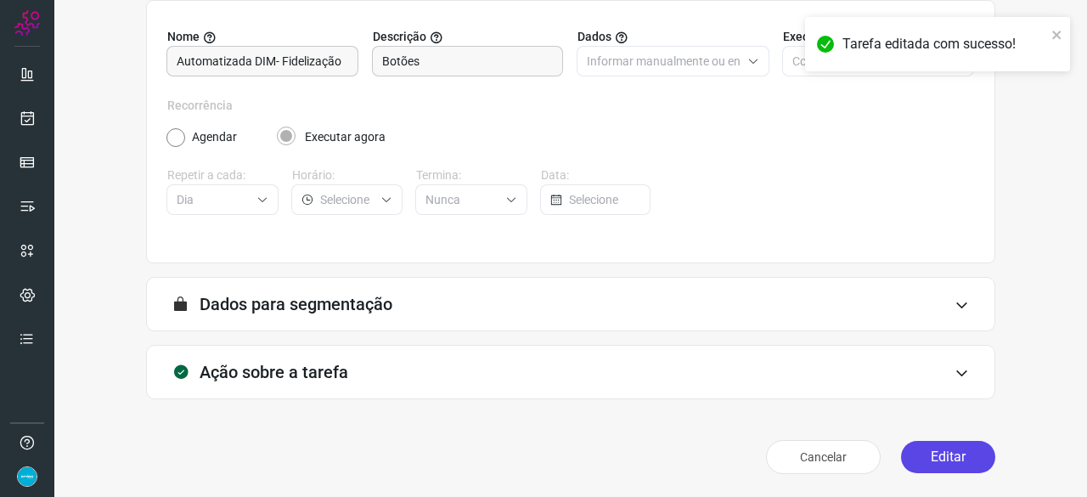
click at [933, 456] on button "Editar" at bounding box center [948, 457] width 94 height 32
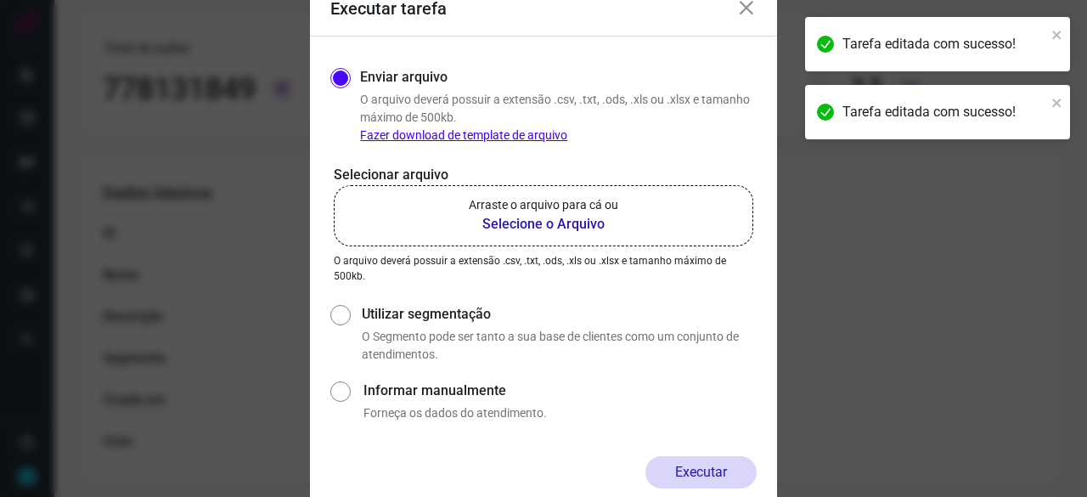
click at [571, 227] on b "Selecione o Arquivo" at bounding box center [544, 224] width 150 height 20
click at [0, 0] on input "Arraste o arquivo para cá ou Selecione o Arquivo" at bounding box center [0, 0] width 0 height 0
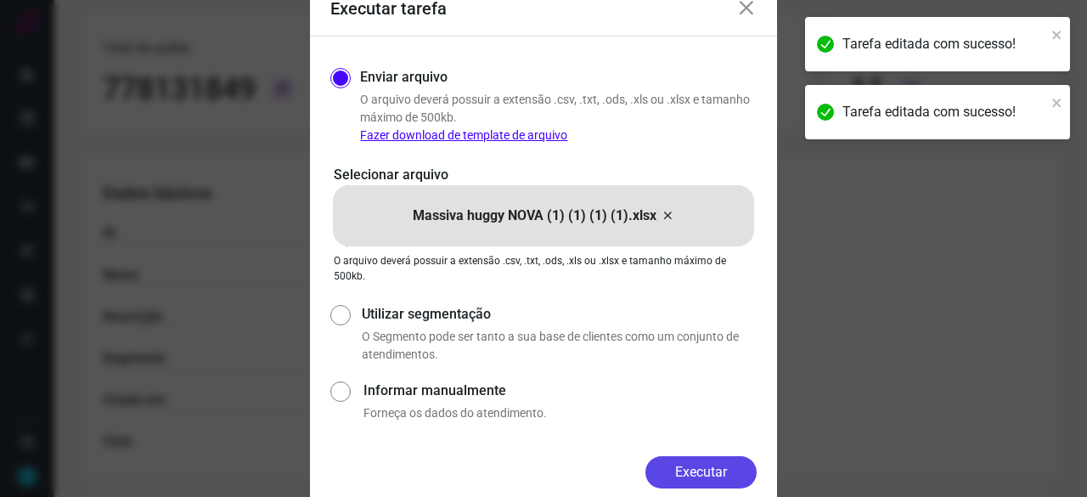
click at [708, 475] on button "Executar" at bounding box center [701, 472] width 111 height 32
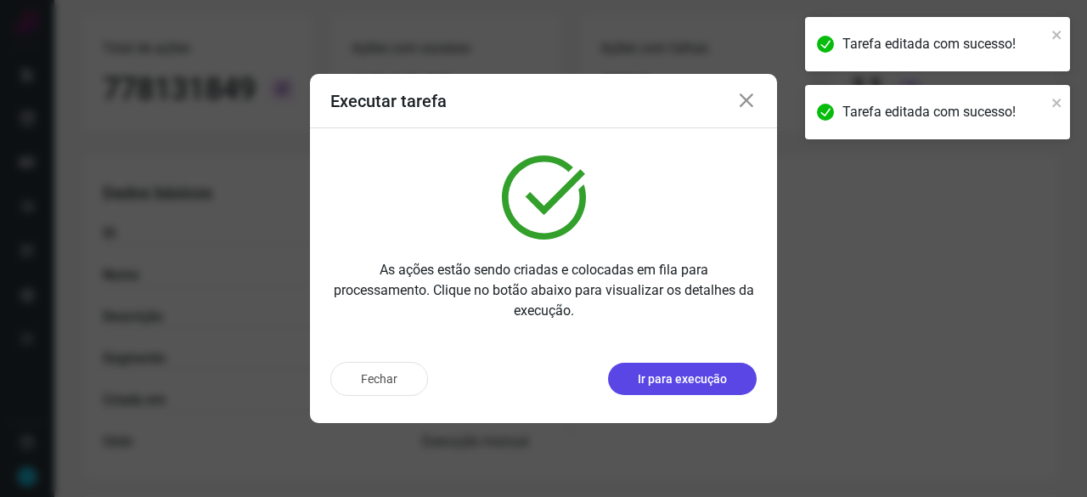
click at [674, 387] on p "Ir para execução" at bounding box center [682, 379] width 89 height 18
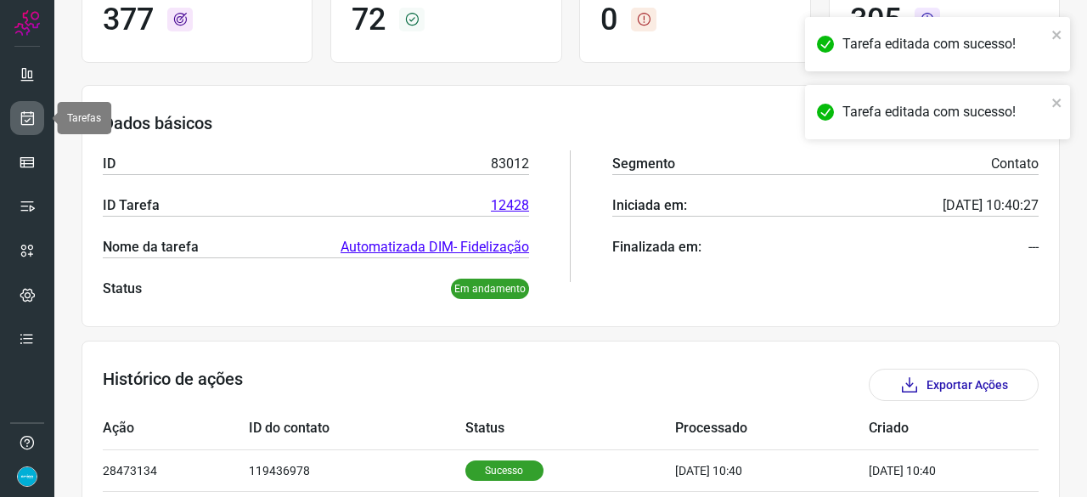
click at [19, 128] on link at bounding box center [27, 118] width 34 height 34
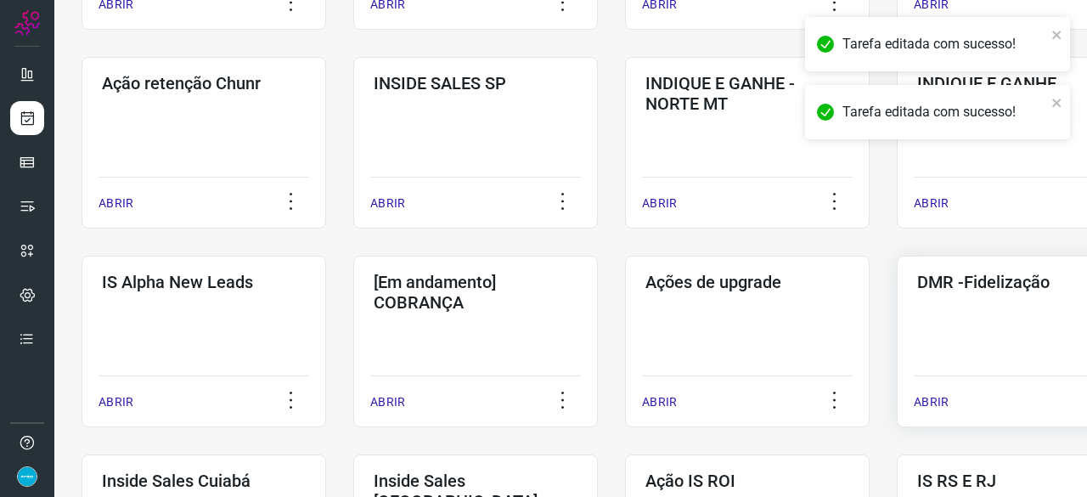
click at [941, 403] on p "ABRIR" at bounding box center [931, 402] width 35 height 18
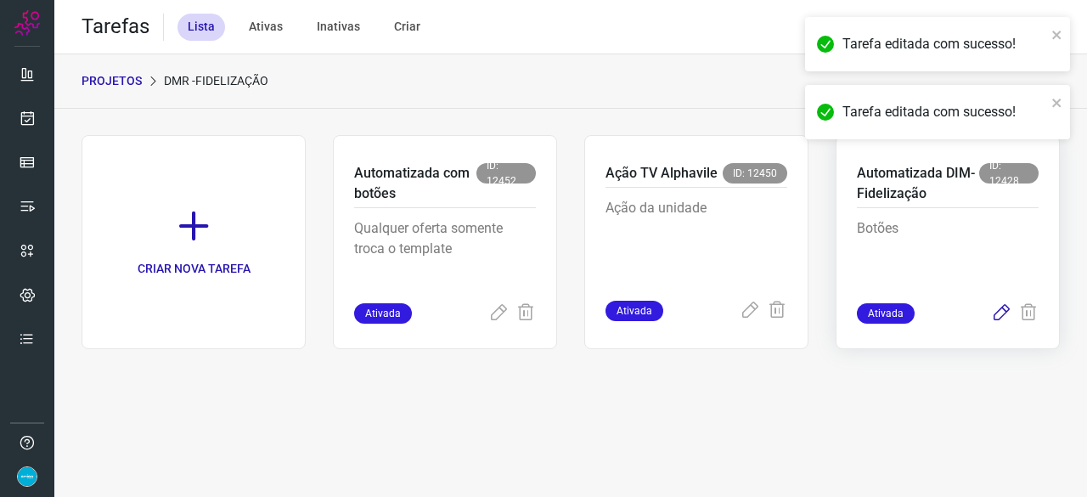
click at [1005, 310] on icon at bounding box center [1001, 313] width 20 height 20
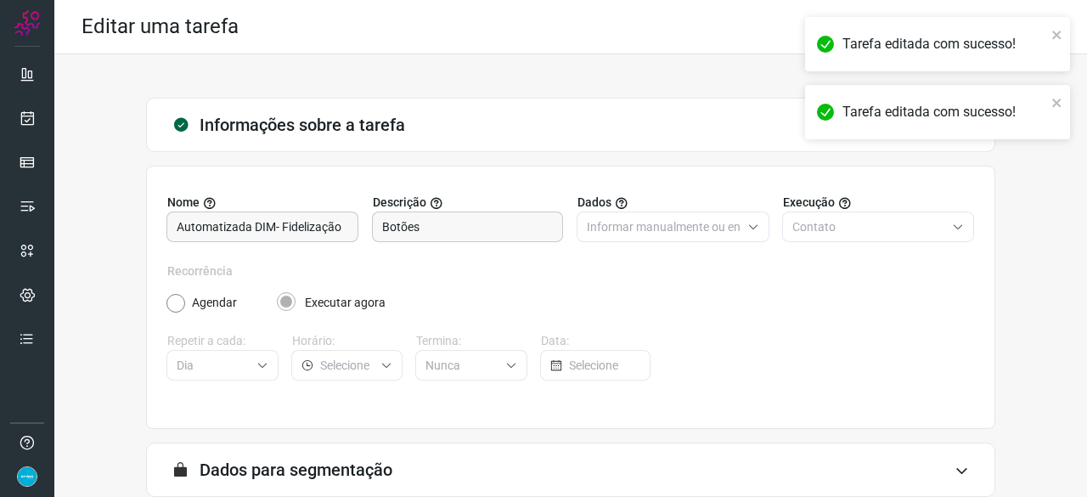
scroll to position [166, 0]
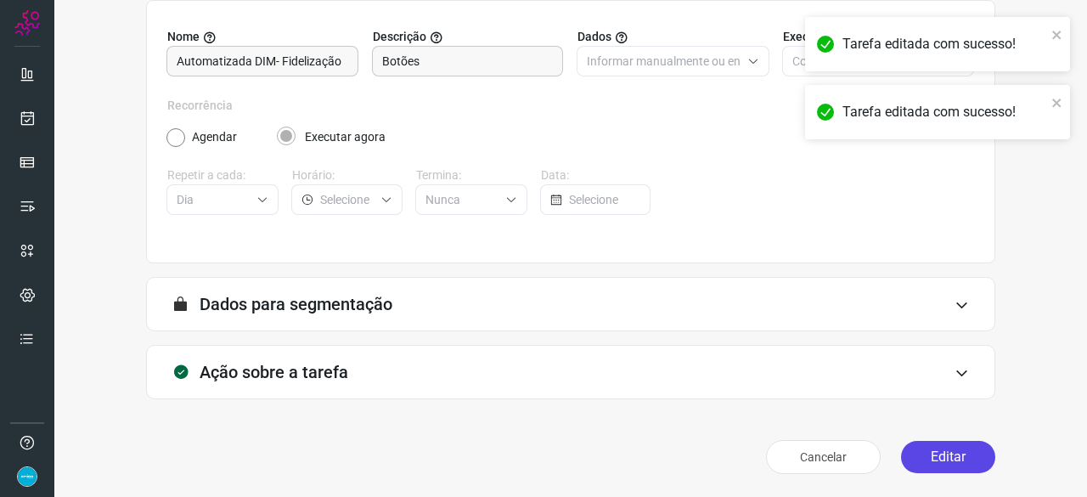
click at [931, 462] on button "Editar" at bounding box center [948, 457] width 94 height 32
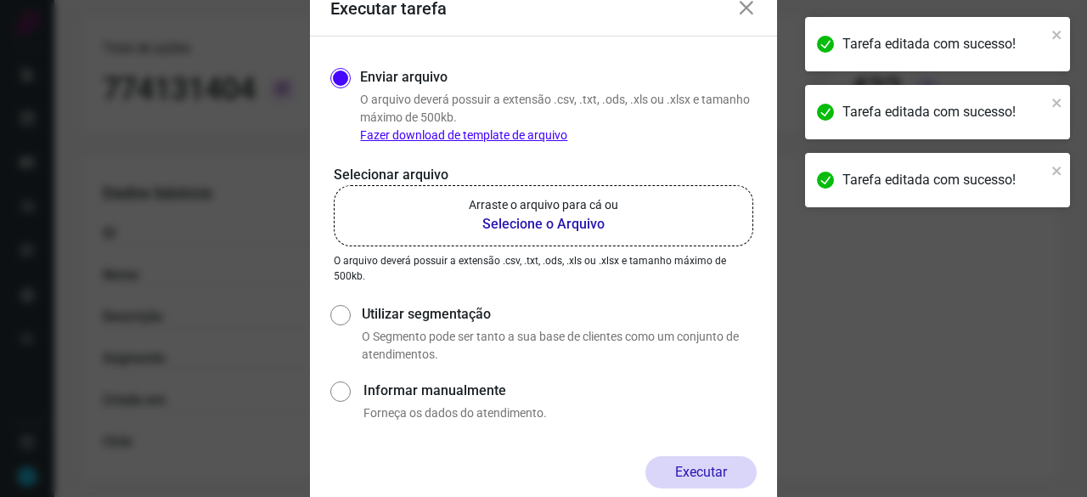
click at [540, 223] on b "Selecione o Arquivo" at bounding box center [544, 224] width 150 height 20
click at [0, 0] on input "Arraste o arquivo para cá ou Selecione o Arquivo" at bounding box center [0, 0] width 0 height 0
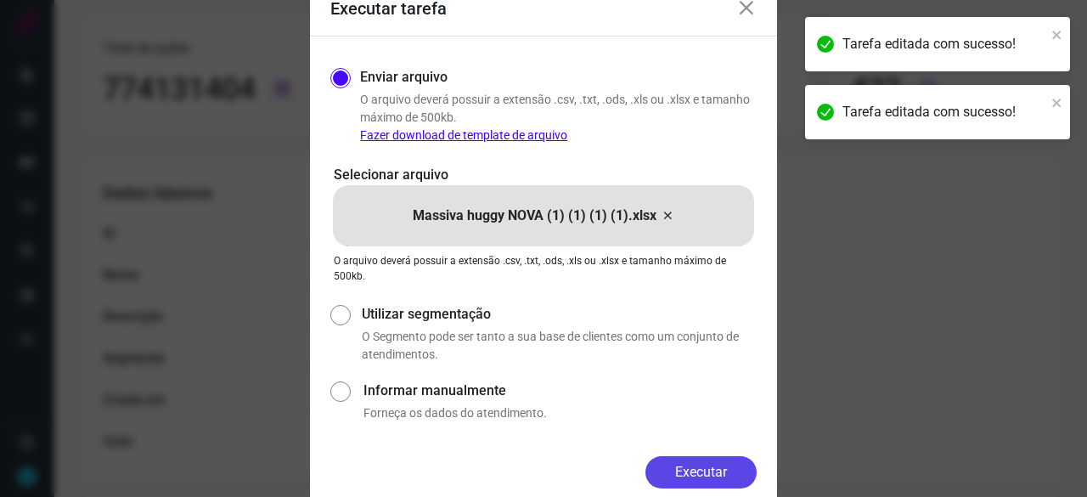
click at [714, 477] on button "Executar" at bounding box center [701, 472] width 111 height 32
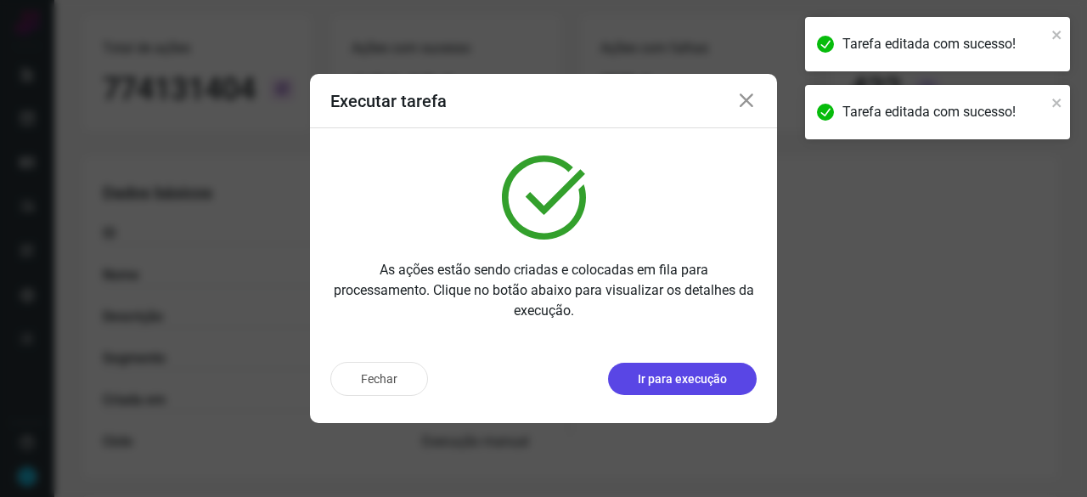
click at [652, 383] on p "Ir para execução" at bounding box center [682, 379] width 89 height 18
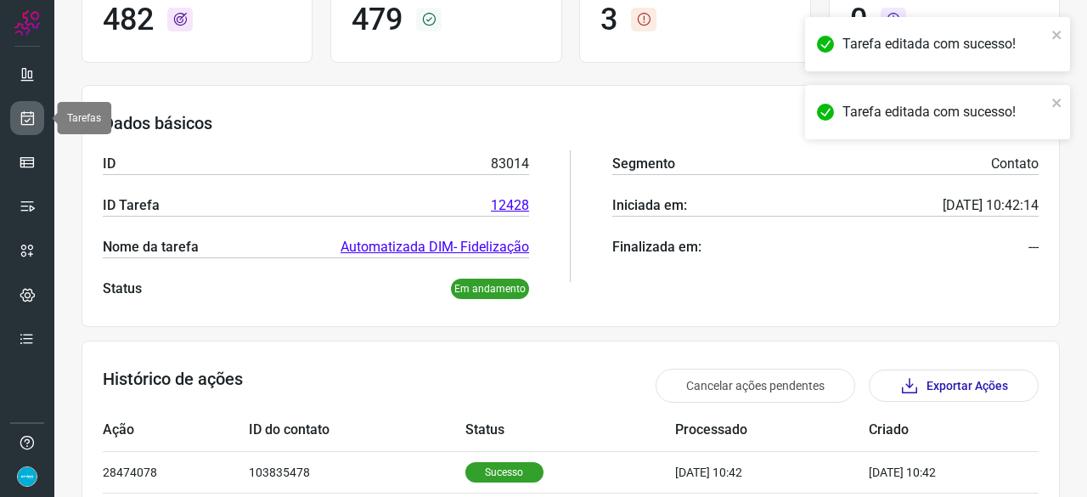
click at [28, 122] on icon at bounding box center [28, 118] width 18 height 17
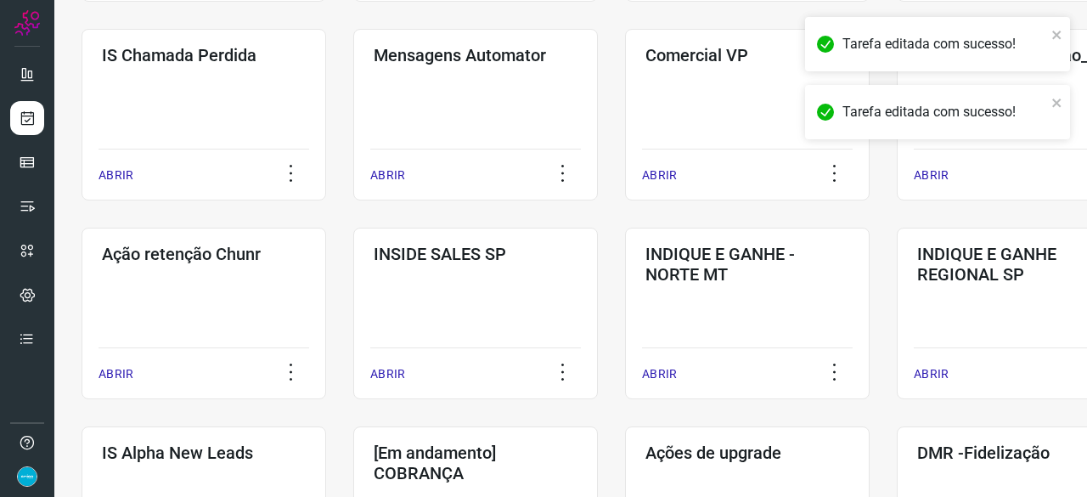
scroll to position [306, 0]
